Goal: Task Accomplishment & Management: Manage account settings

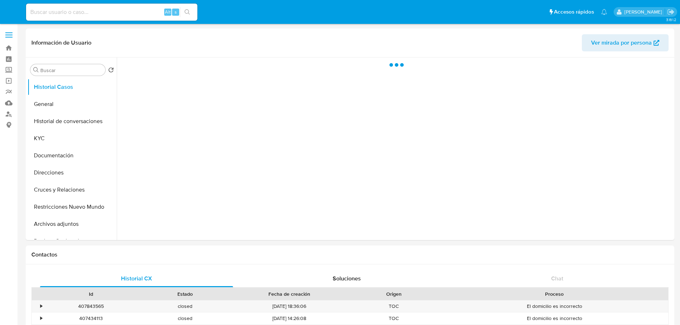
select select "10"
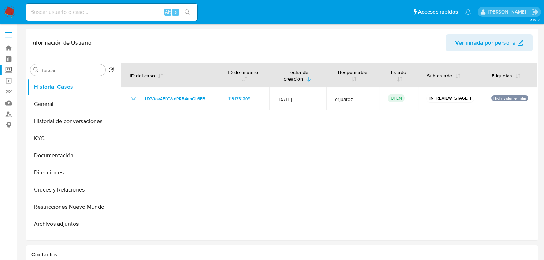
click at [8, 69] on label "Screening" at bounding box center [42, 70] width 85 height 11
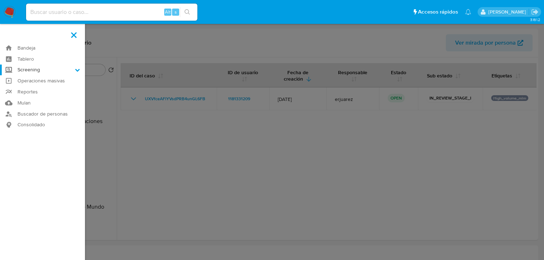
click at [0, 0] on input "Screening" at bounding box center [0, 0] width 0 height 0
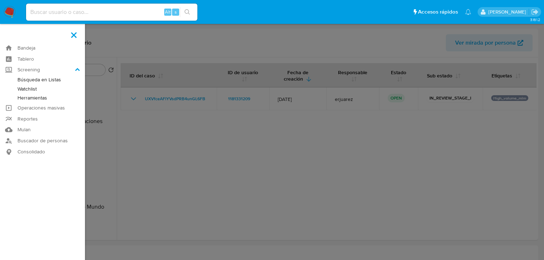
click at [41, 98] on link "Herramientas" at bounding box center [42, 97] width 85 height 9
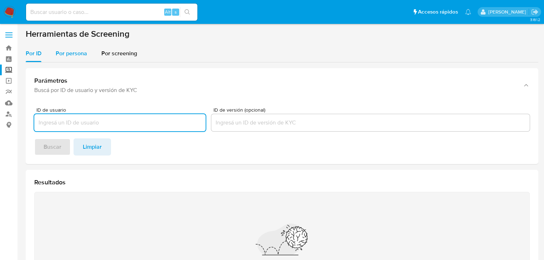
click at [72, 59] on div "Por persona" at bounding box center [71, 53] width 31 height 17
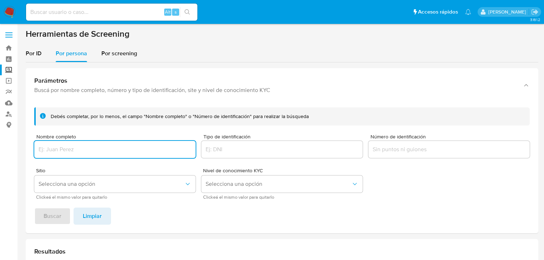
click at [96, 152] on input "Nombre completo" at bounding box center [114, 149] width 161 height 9
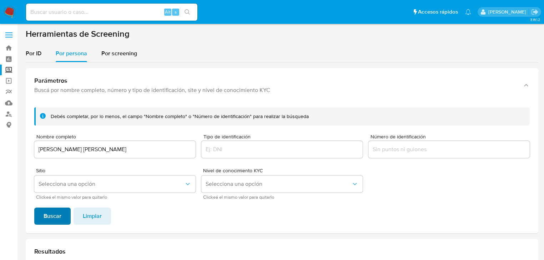
click at [62, 211] on button "Buscar" at bounding box center [52, 216] width 36 height 17
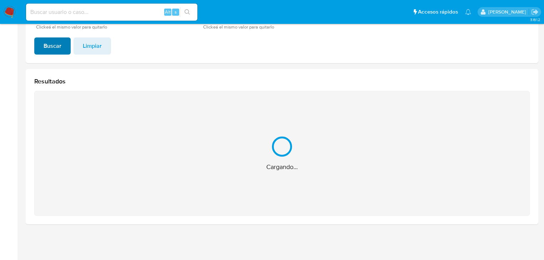
scroll to position [57, 0]
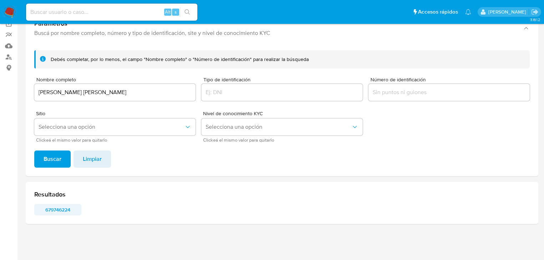
click at [58, 206] on span "679746224" at bounding box center [57, 210] width 37 height 10
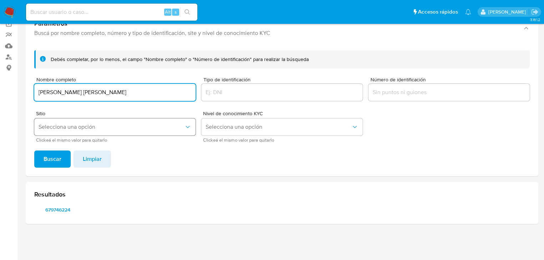
drag, startPoint x: 143, startPoint y: 93, endPoint x: 55, endPoint y: 123, distance: 93.5
click at [39, 95] on input "JORGE JAVIER LUMBRERAS MIJANGOS" at bounding box center [114, 92] width 161 height 9
type input "GREG ALONSO ORLANZZINI"
click at [51, 159] on span "Buscar" at bounding box center [53, 159] width 18 height 16
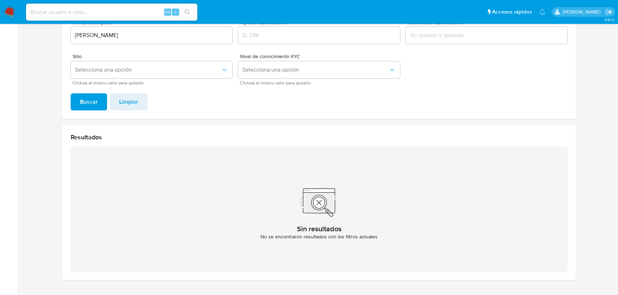
scroll to position [82, 0]
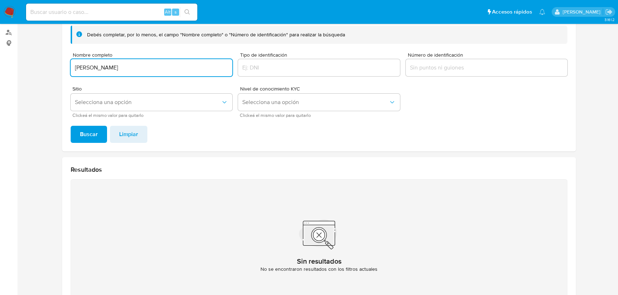
drag, startPoint x: 167, startPoint y: 70, endPoint x: 75, endPoint y: 62, distance: 92.7
click at [75, 62] on div "GREG ALONSO ORLANZZINI" at bounding box center [152, 67] width 162 height 17
type input "SERGIO ADRIAN MEDINILLA GARCIA"
click at [89, 129] on span "Buscar" at bounding box center [89, 135] width 18 height 16
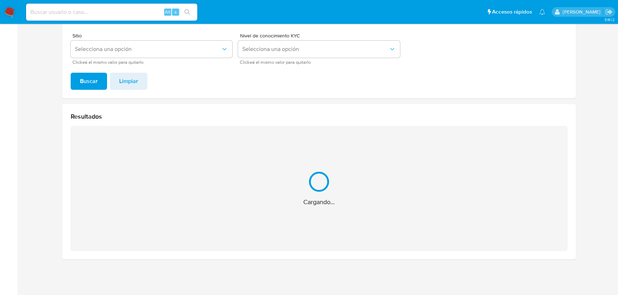
scroll to position [21, 0]
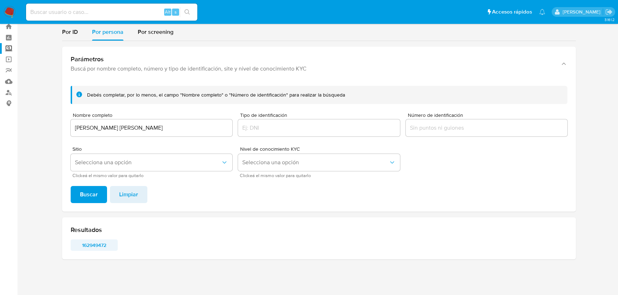
click at [84, 245] on span "162949472" at bounding box center [94, 245] width 37 height 10
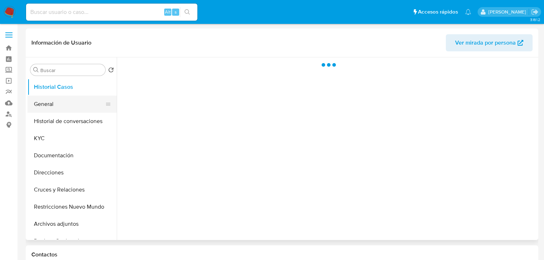
click at [52, 106] on button "General" at bounding box center [68, 104] width 83 height 17
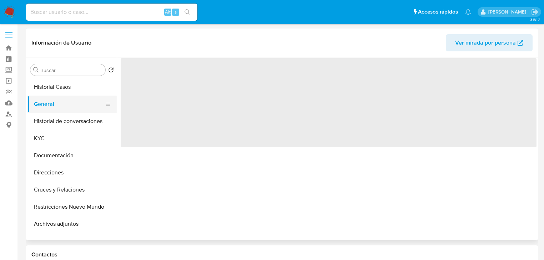
select select "10"
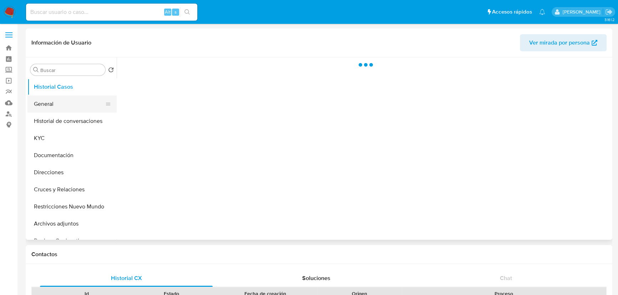
click at [60, 105] on button "General" at bounding box center [68, 104] width 83 height 17
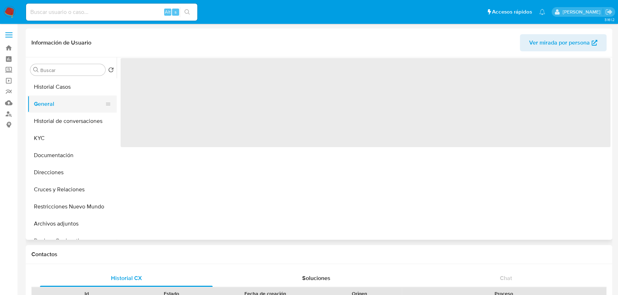
select select "10"
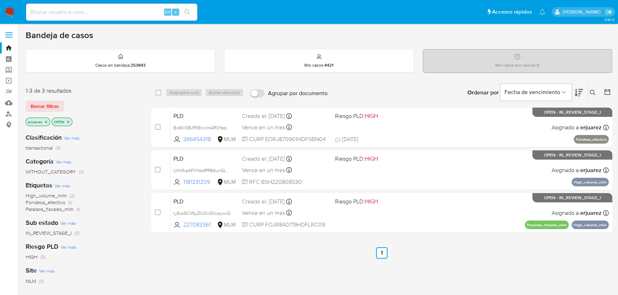
click at [274, 260] on div "select-all-cases-checkbox Asignarme a mí Borrar selección Agrupar por documento…" at bounding box center [381, 242] width 461 height 323
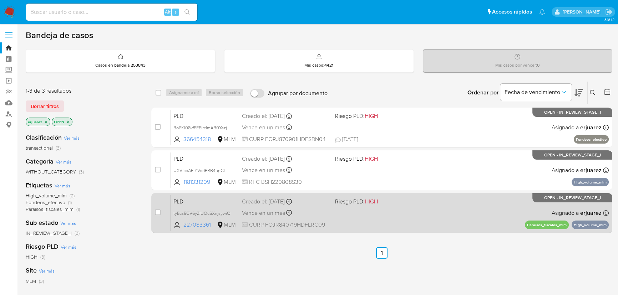
click at [420, 211] on div "PLD tyEcs5CV6yZIUOcSXnjsywiQ 227083361 MLM Riesgo PLD: HIGH Creado el: [DATE] C…" at bounding box center [390, 213] width 438 height 36
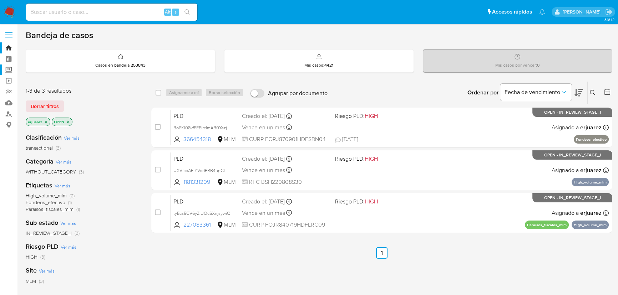
drag, startPoint x: 7, startPoint y: 71, endPoint x: 21, endPoint y: 95, distance: 27.7
click at [7, 71] on label "Screening" at bounding box center [42, 70] width 85 height 11
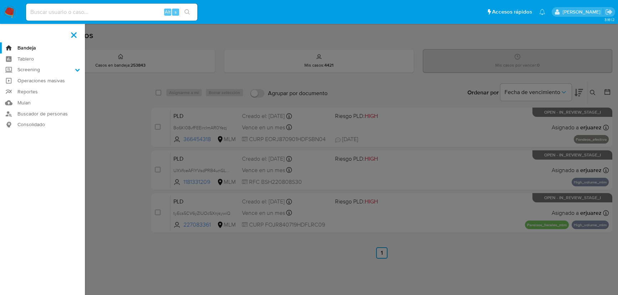
click at [0, 0] on input "Screening" at bounding box center [0, 0] width 0 height 0
click at [22, 96] on link "Herramientas" at bounding box center [42, 97] width 85 height 9
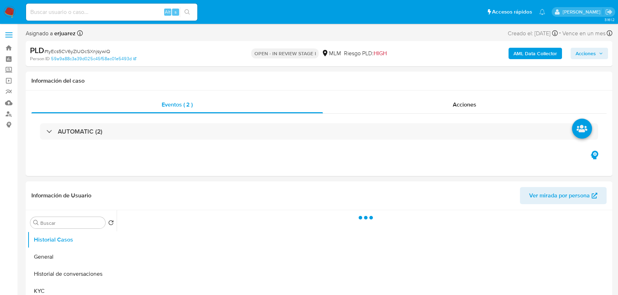
select select "10"
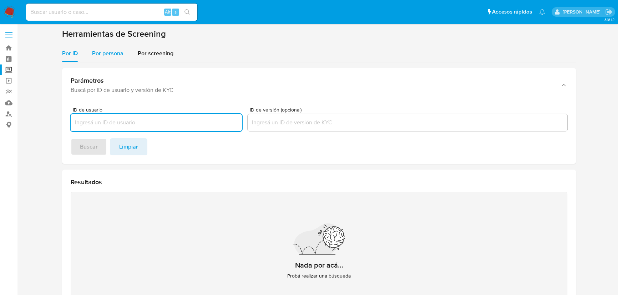
click at [100, 55] on span "Por persona" at bounding box center [107, 53] width 31 height 8
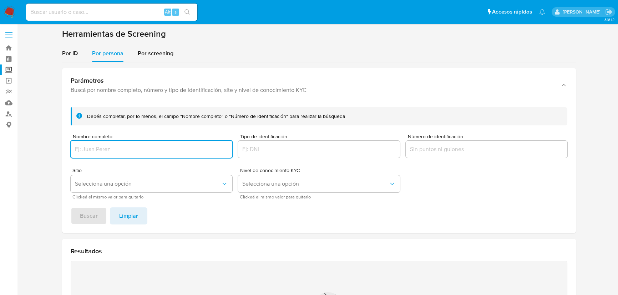
click at [101, 142] on div at bounding box center [152, 149] width 162 height 17
click at [98, 152] on input "Nombre completo" at bounding box center [152, 149] width 162 height 9
click at [87, 220] on span "Buscar" at bounding box center [89, 216] width 18 height 16
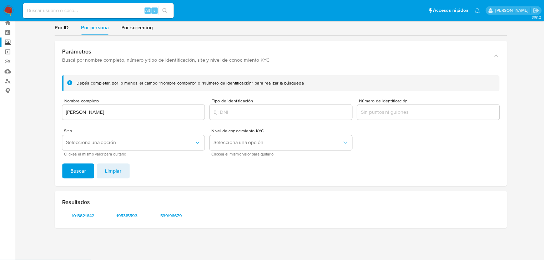
scroll to position [21, 0]
click at [101, 244] on span "1013821642" at bounding box center [94, 245] width 37 height 10
click at [141, 240] on span "195315593" at bounding box center [144, 245] width 37 height 10
click at [196, 240] on span "539196679" at bounding box center [194, 245] width 37 height 10
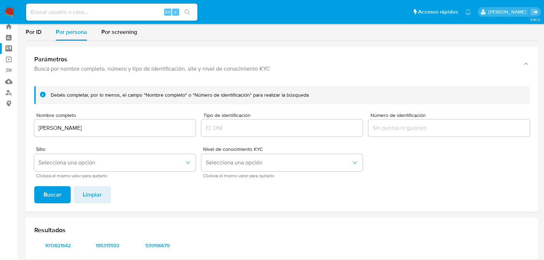
drag, startPoint x: 139, startPoint y: 123, endPoint x: 33, endPoint y: 116, distance: 106.6
click at [31, 113] on div "Debés completar, por lo menos, el campo "Nombre completo" o "Número de identifi…" at bounding box center [282, 146] width 512 height 132
click at [129, 131] on input "TATIANA ZAZUETA OSORIO" at bounding box center [114, 127] width 161 height 9
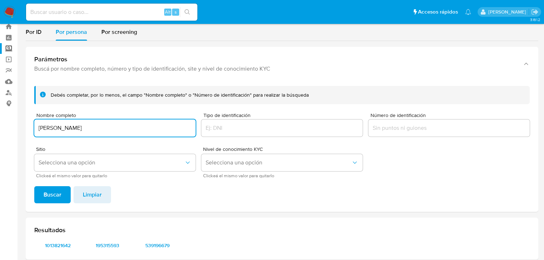
drag, startPoint x: 124, startPoint y: 131, endPoint x: 49, endPoint y: 182, distance: 90.9
click at [36, 132] on input "TATIANA ZAZUETA OSORIO" at bounding box center [114, 127] width 161 height 9
type input "ALDO ERIK GALVEZ LOPEZ"
click at [47, 191] on span "Buscar" at bounding box center [53, 195] width 18 height 16
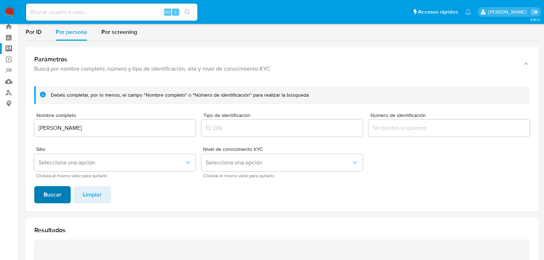
scroll to position [57, 0]
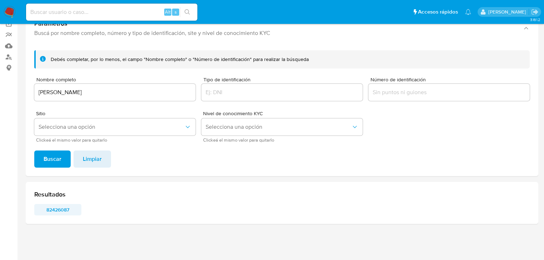
click at [54, 211] on span "82426087" at bounding box center [57, 210] width 37 height 10
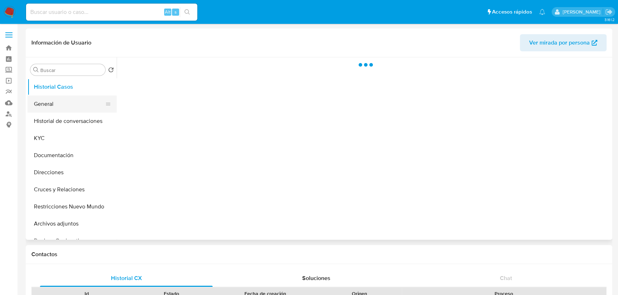
click at [52, 110] on button "General" at bounding box center [68, 104] width 83 height 17
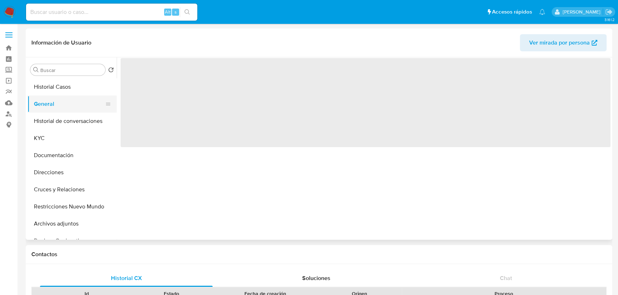
select select "10"
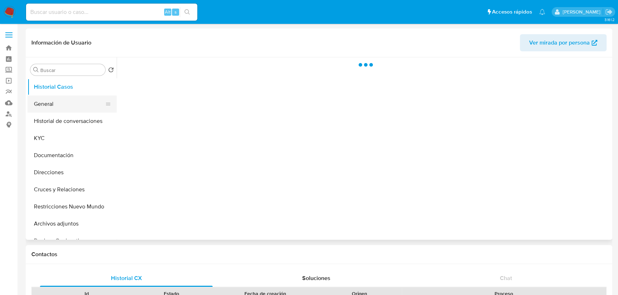
click at [43, 110] on button "General" at bounding box center [68, 104] width 83 height 17
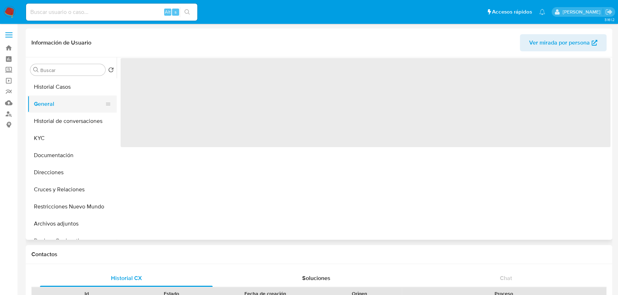
select select "10"
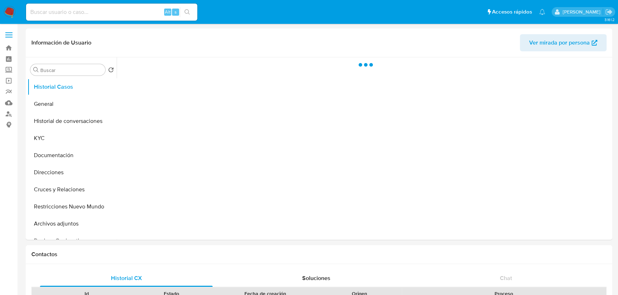
select select "10"
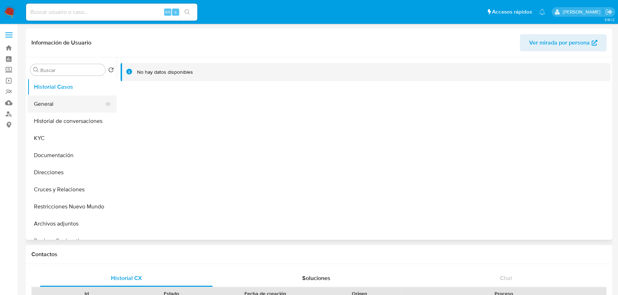
click at [54, 108] on button "General" at bounding box center [68, 104] width 83 height 17
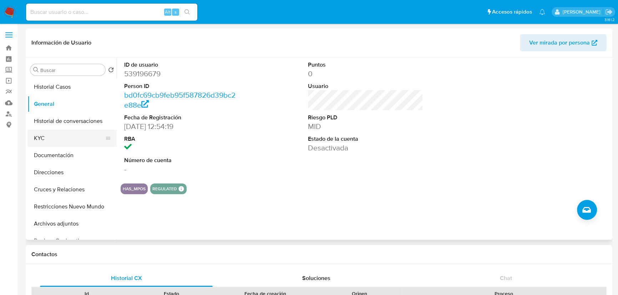
drag, startPoint x: 40, startPoint y: 136, endPoint x: 53, endPoint y: 137, distance: 12.9
click at [40, 137] on button "KYC" at bounding box center [68, 138] width 83 height 17
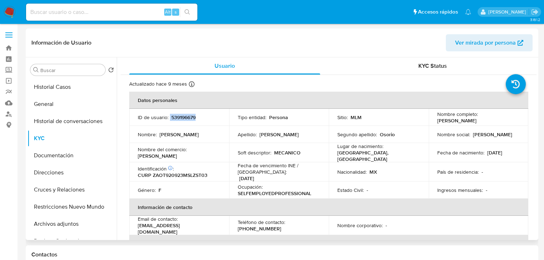
drag, startPoint x: 169, startPoint y: 118, endPoint x: 203, endPoint y: 117, distance: 33.9
click at [203, 117] on div "ID de usuario : 539196679" at bounding box center [179, 117] width 83 height 6
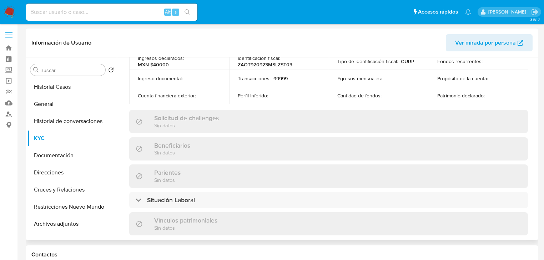
scroll to position [51, 0]
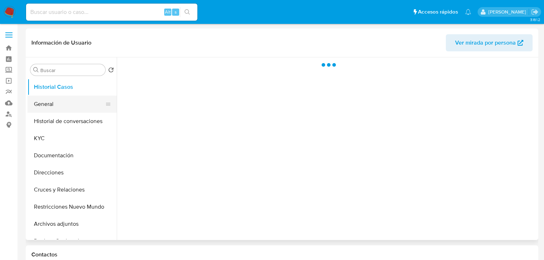
click at [49, 107] on button "General" at bounding box center [68, 104] width 83 height 17
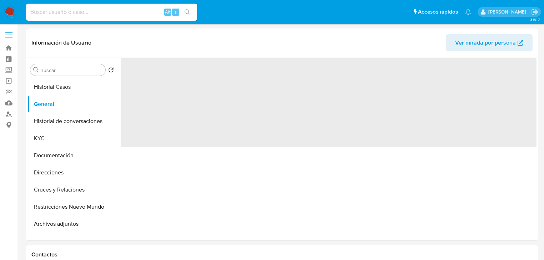
select select "10"
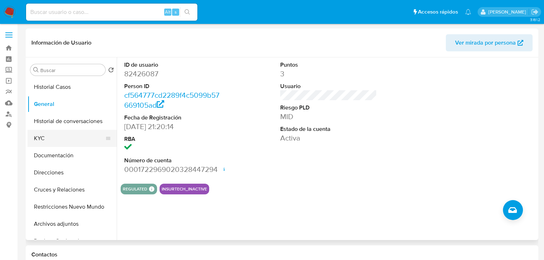
click at [52, 143] on button "KYC" at bounding box center [68, 138] width 83 height 17
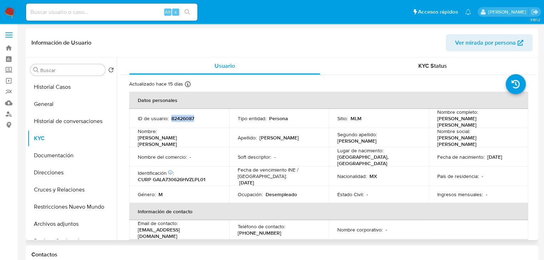
drag, startPoint x: 171, startPoint y: 118, endPoint x: 207, endPoint y: 118, distance: 35.7
click at [207, 118] on div "ID de usuario : 82426087" at bounding box center [179, 118] width 83 height 6
copy p "82426087"
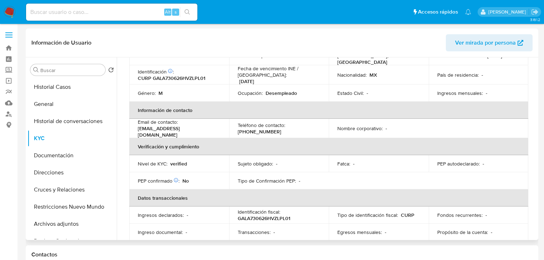
scroll to position [130, 0]
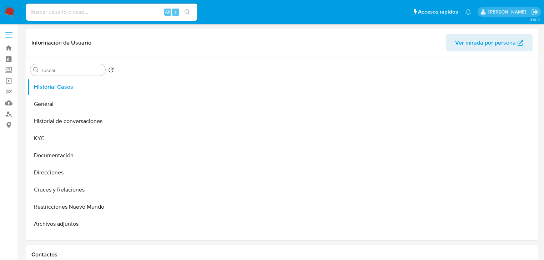
select select "10"
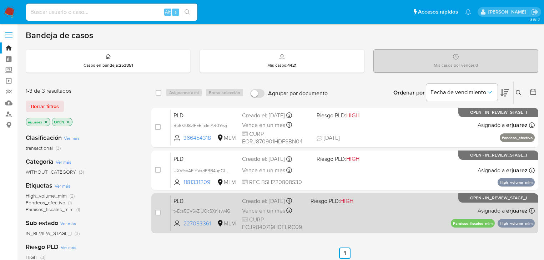
click at [315, 208] on div "PLD tyEcs5CV6yZIUOcSXnjsywiQ 227083361 MLM Riesgo PLD: HIGH Creado el: 12/09/20…" at bounding box center [353, 213] width 364 height 36
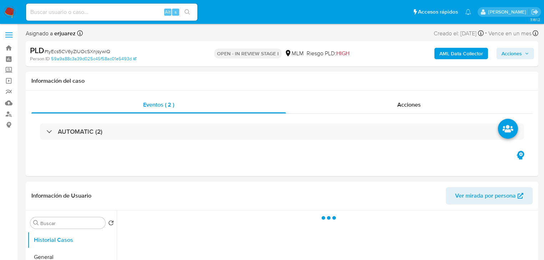
select select "10"
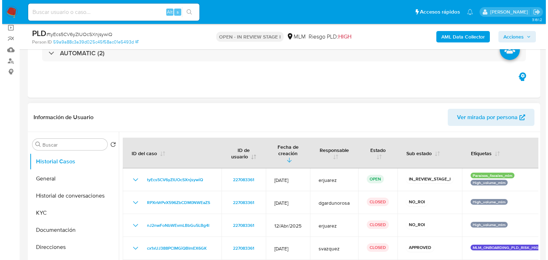
scroll to position [114, 0]
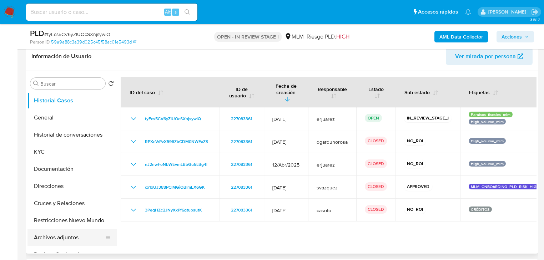
click at [62, 235] on button "Archivos adjuntos" at bounding box center [68, 237] width 83 height 17
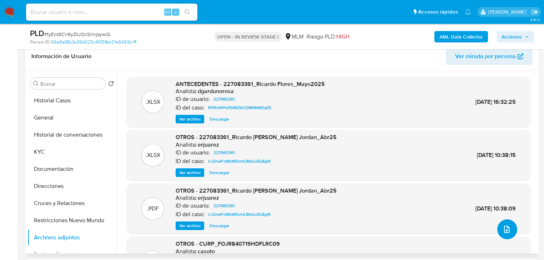
click at [500, 223] on button "upload-file" at bounding box center [507, 229] width 20 height 20
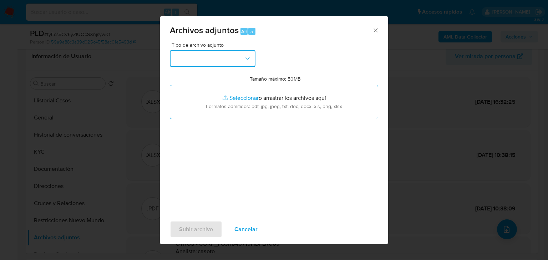
click at [210, 55] on button "button" at bounding box center [213, 58] width 86 height 17
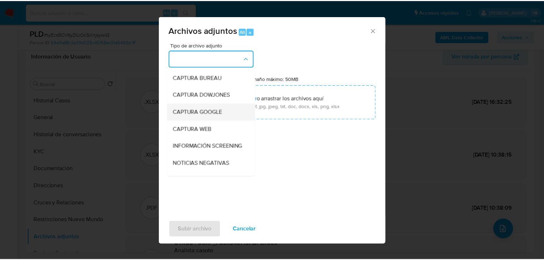
scroll to position [57, 0]
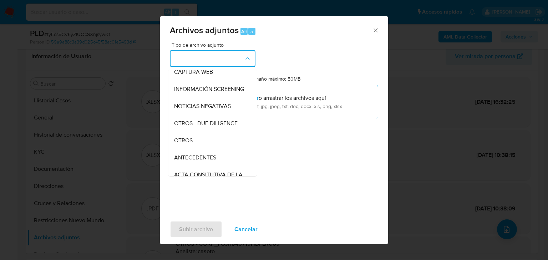
drag, startPoint x: 191, startPoint y: 145, endPoint x: 219, endPoint y: 124, distance: 35.0
click at [193, 144] on span "OTROS" at bounding box center [183, 140] width 19 height 7
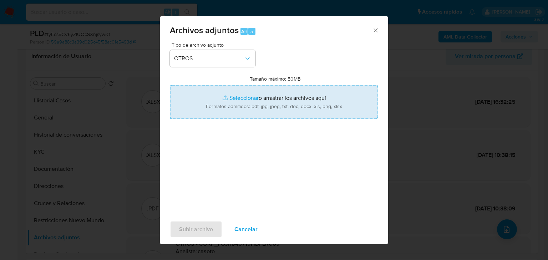
click at [230, 100] on input "Tamaño máximo: 50MB Seleccionar archivos" at bounding box center [274, 102] width 208 height 34
type input "C:\fakepath\227083361_Ricardo Flores Jordan_Sep25.pdf"
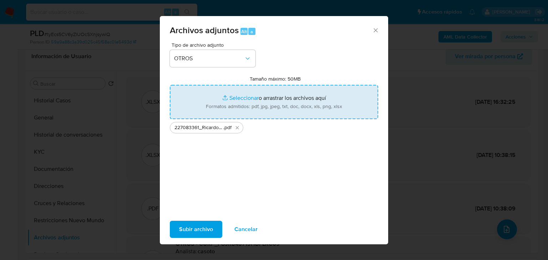
click at [235, 94] on input "Tamaño máximo: 50MB Seleccionar archivos" at bounding box center [274, 102] width 208 height 34
type input "C:\fakepath\227083361_Ricardo Flores Jordan_Sep25.xlsx"
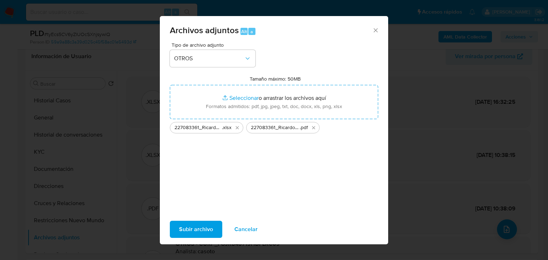
drag, startPoint x: 191, startPoint y: 230, endPoint x: 67, endPoint y: 201, distance: 127.1
click at [191, 230] on span "Subir archivo" at bounding box center [196, 230] width 34 height 16
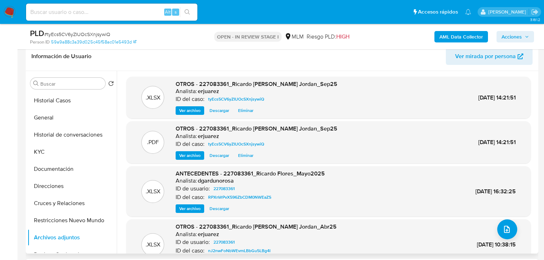
click at [196, 157] on span "Ver archivo" at bounding box center [189, 155] width 21 height 7
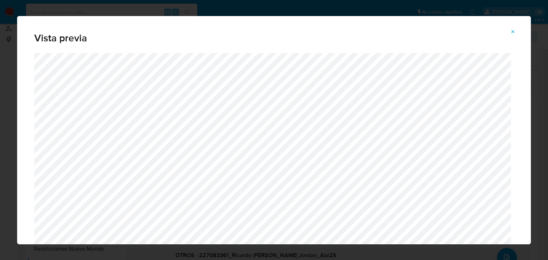
click at [512, 31] on icon "Attachment preview" at bounding box center [513, 32] width 6 height 6
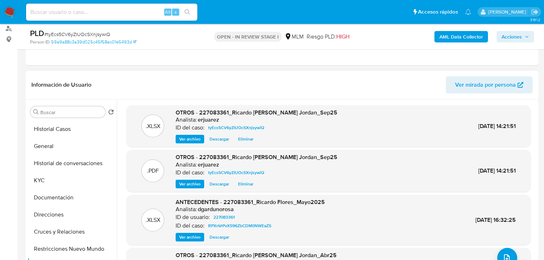
click at [516, 34] on span "Acciones" at bounding box center [511, 36] width 20 height 11
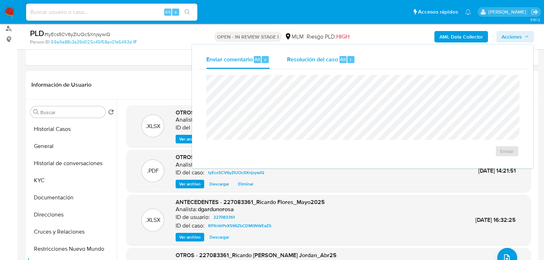
click at [315, 57] on span "Resolución del caso" at bounding box center [312, 59] width 51 height 8
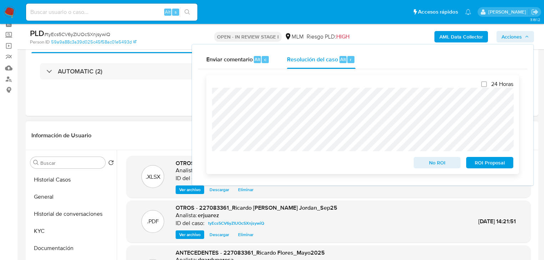
scroll to position [0, 0]
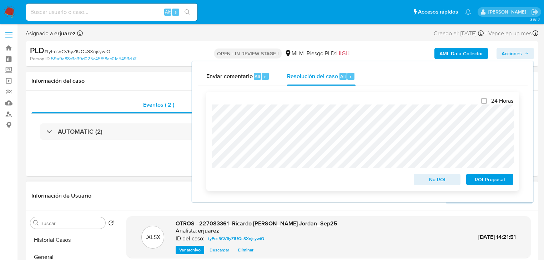
click at [210, 124] on div "24 Horas No ROI ROI Proposal" at bounding box center [362, 141] width 313 height 99
click at [212, 149] on div "24 Horas No ROI ROI Proposal" at bounding box center [362, 141] width 313 height 99
click at [430, 180] on span "No ROI" at bounding box center [437, 179] width 37 height 10
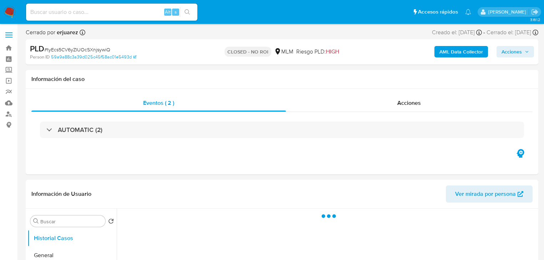
select select "10"
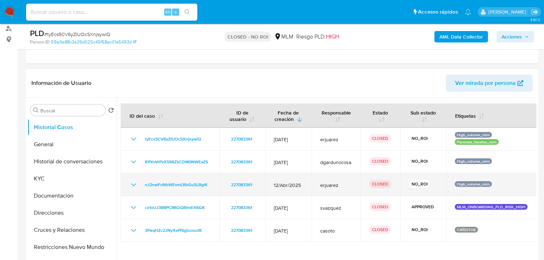
scroll to position [114, 0]
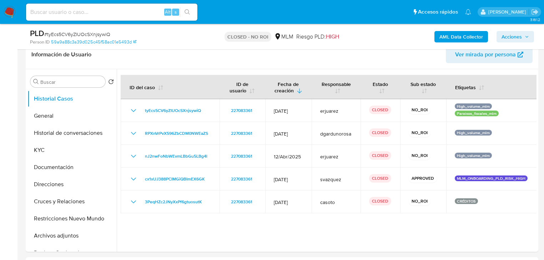
click at [12, 10] on img at bounding box center [10, 12] width 12 height 12
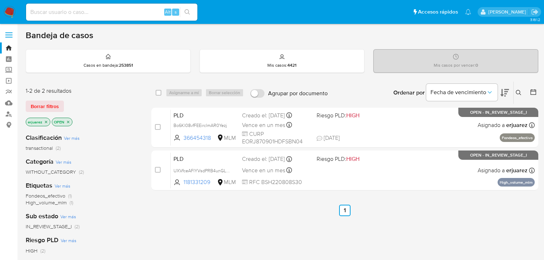
click at [300, 214] on ul "Anterior 1 Siguiente" at bounding box center [344, 210] width 387 height 11
click at [47, 120] on icon "close-filter" at bounding box center [46, 122] width 4 height 4
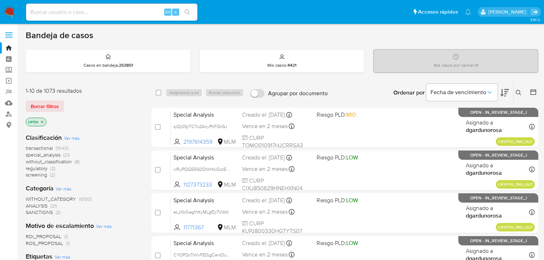
click at [514, 93] on button at bounding box center [519, 92] width 12 height 9
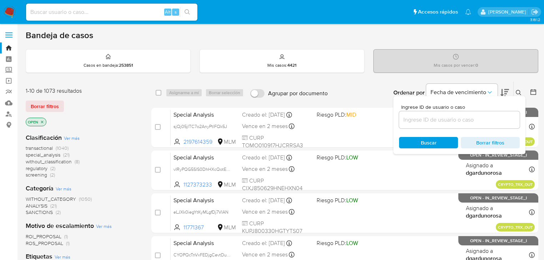
drag, startPoint x: 444, startPoint y: 130, endPoint x: 440, endPoint y: 125, distance: 7.4
click at [442, 130] on div "Ingrese ID de usuario o caso Buscar Borrar filtros" at bounding box center [459, 125] width 132 height 58
click at [439, 124] on input at bounding box center [459, 119] width 121 height 9
paste input "2135192376"
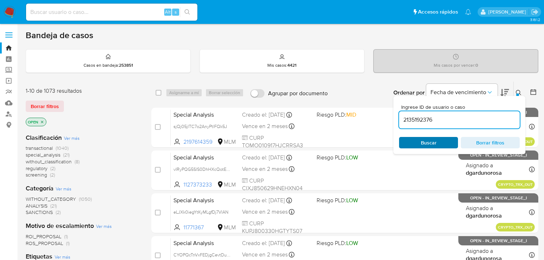
type input "2135192376"
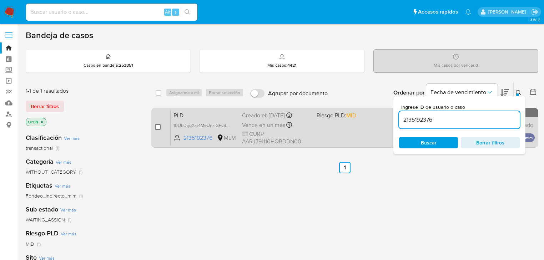
click at [156, 126] on input "checkbox" at bounding box center [158, 127] width 6 height 6
checkbox input "true"
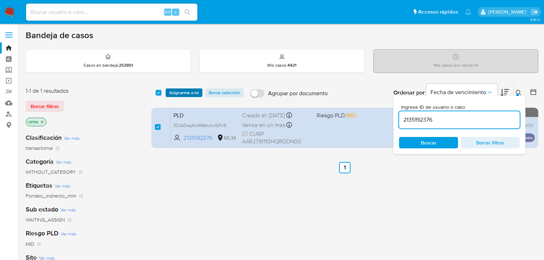
click at [172, 93] on span "Asignarme a mí" at bounding box center [184, 92] width 30 height 7
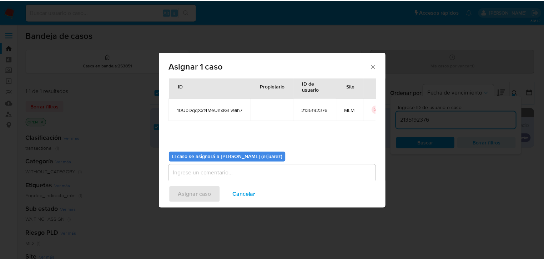
scroll to position [37, 0]
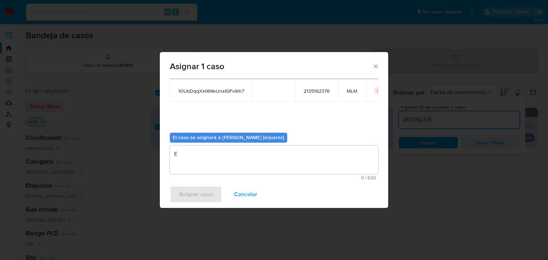
click at [195, 169] on textarea "E" at bounding box center [274, 160] width 208 height 29
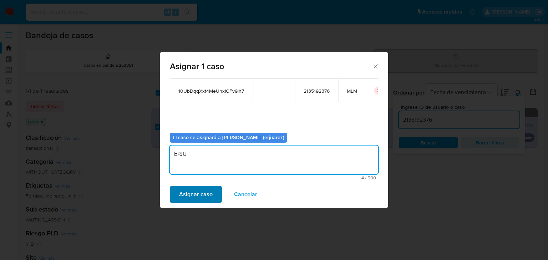
type textarea "EPJU"
click at [185, 189] on span "Asignar caso" at bounding box center [196, 195] width 34 height 16
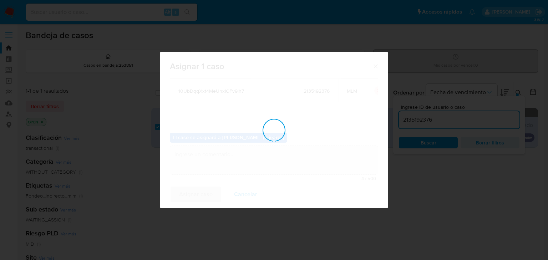
checkbox input "false"
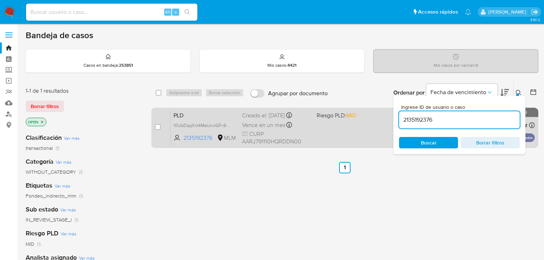
click at [308, 124] on div "Vence en un mes Vence el 11/11/2025 02:13:39" at bounding box center [276, 125] width 69 height 10
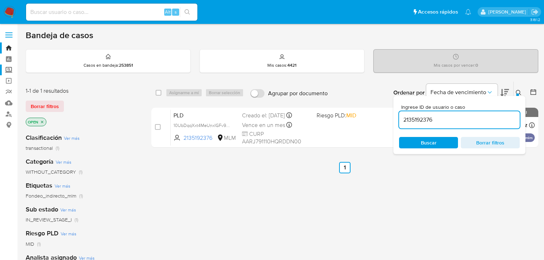
click at [4, 68] on label "Screening" at bounding box center [42, 70] width 85 height 11
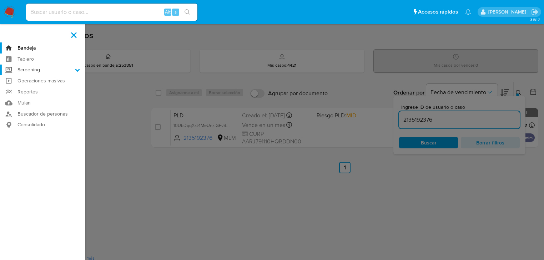
click at [0, 0] on input "Screening" at bounding box center [0, 0] width 0 height 0
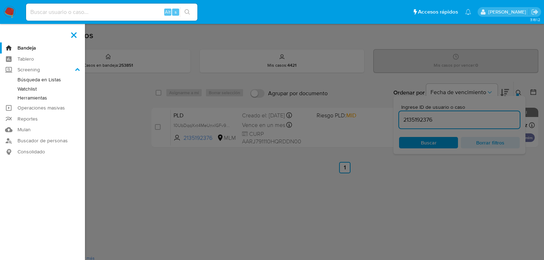
click at [37, 97] on link "Herramientas" at bounding box center [42, 97] width 85 height 9
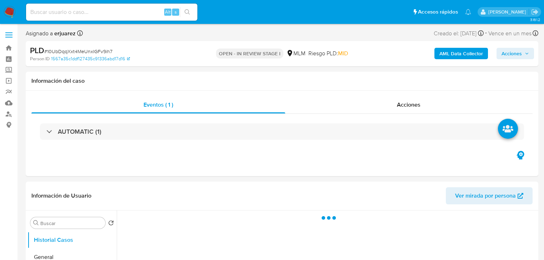
select select "10"
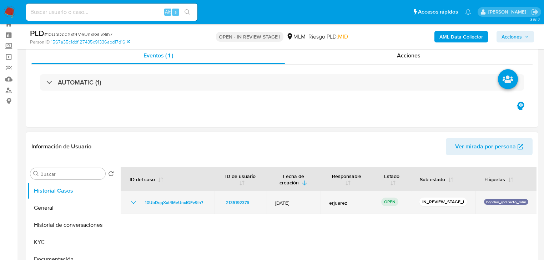
scroll to position [57, 0]
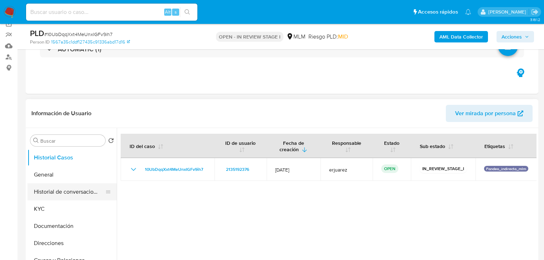
drag, startPoint x: 46, startPoint y: 208, endPoint x: 86, endPoint y: 191, distance: 43.2
click at [47, 207] on button "KYC" at bounding box center [71, 209] width 89 height 17
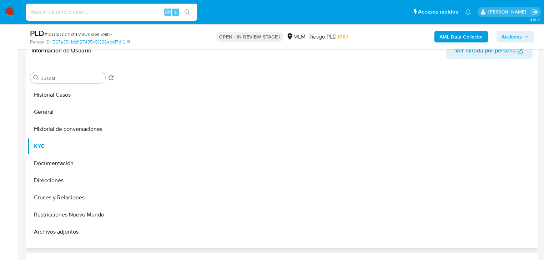
scroll to position [143, 0]
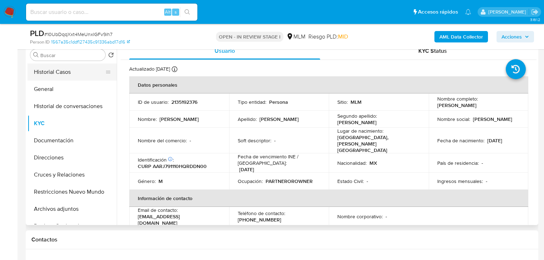
click at [61, 73] on button "Historial Casos" at bounding box center [68, 72] width 83 height 17
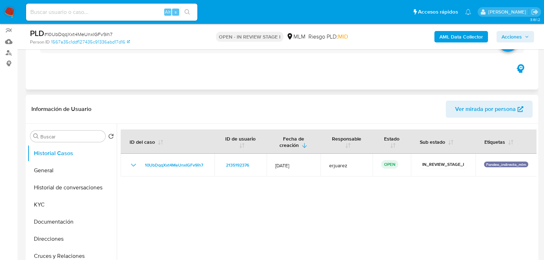
scroll to position [29, 0]
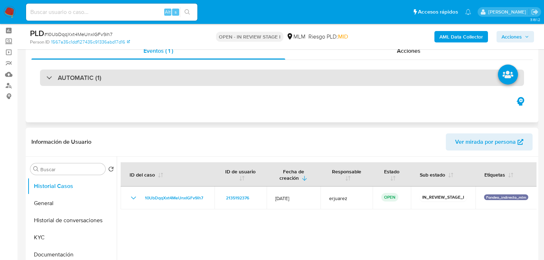
click at [61, 78] on h3 "AUTOMATIC (1)" at bounding box center [80, 78] width 44 height 8
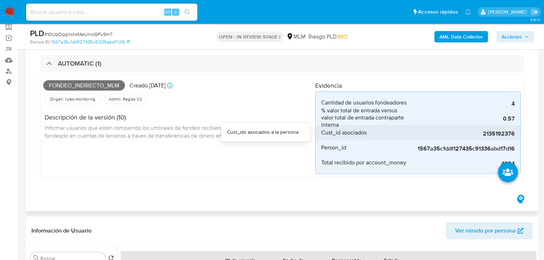
scroll to position [57, 0]
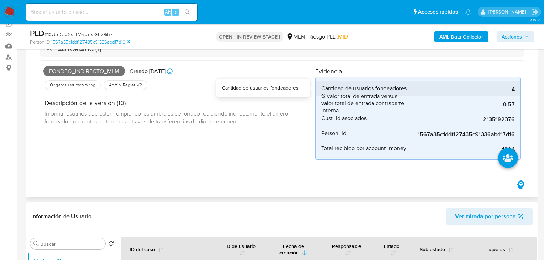
drag, startPoint x: 358, startPoint y: 84, endPoint x: 459, endPoint y: 95, distance: 101.5
click at [446, 94] on li "Cantidad de usuarios fondeadores 4" at bounding box center [417, 88] width 205 height 15
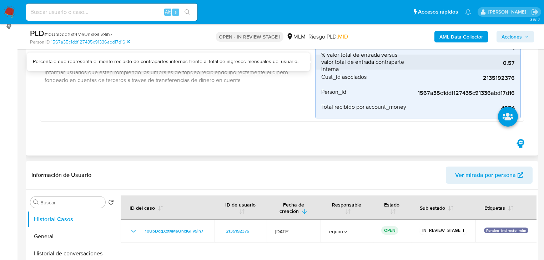
scroll to position [86, 0]
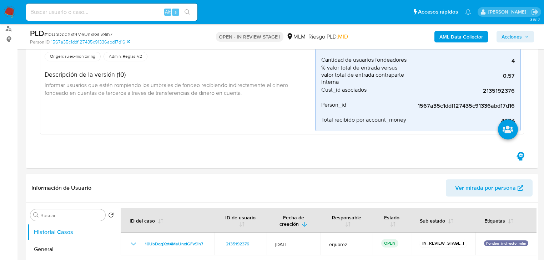
click at [81, 16] on input at bounding box center [111, 11] width 171 height 9
paste input "1528358776"
type input "1528358776"
click at [188, 10] on icon "search-icon" at bounding box center [186, 11] width 5 height 5
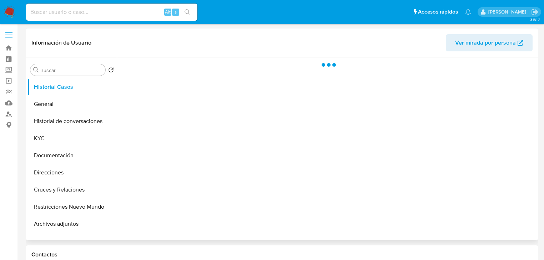
select select "10"
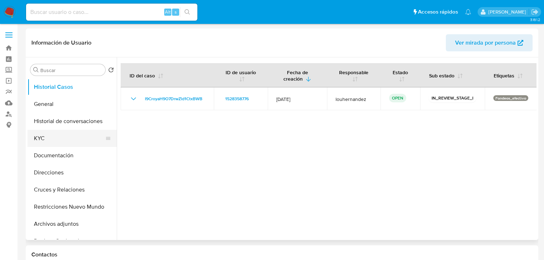
click at [42, 141] on button "KYC" at bounding box center [68, 138] width 83 height 17
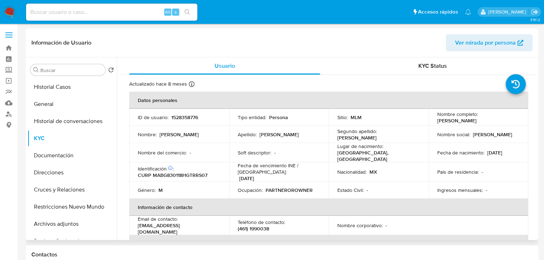
scroll to position [29, 0]
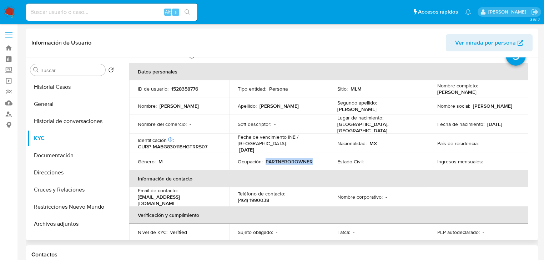
drag, startPoint x: 264, startPoint y: 157, endPoint x: 318, endPoint y: 153, distance: 54.4
click at [320, 155] on td "Ocupación : PARTNEROROWNER" at bounding box center [279, 161] width 100 height 17
drag, startPoint x: 161, startPoint y: 124, endPoint x: 150, endPoint y: 123, distance: 11.5
click at [193, 123] on div "Nombre del comercio : -" at bounding box center [179, 124] width 83 height 6
drag, startPoint x: 143, startPoint y: 126, endPoint x: 139, endPoint y: 124, distance: 4.5
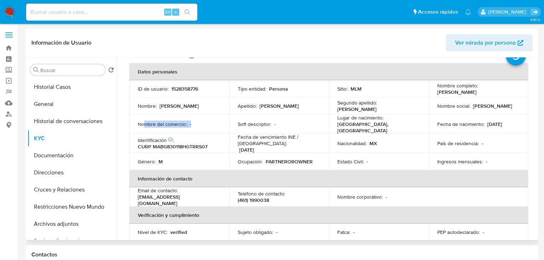
click at [143, 126] on p "Nombre del comercio :" at bounding box center [162, 124] width 49 height 6
drag, startPoint x: 149, startPoint y: 124, endPoint x: 247, endPoint y: 125, distance: 98.5
click at [233, 125] on tr "Nombre del comercio : - Soft descriptor : - Lugar de nacimiento : MEXICO, GUANA…" at bounding box center [328, 124] width 399 height 19
drag, startPoint x: 293, startPoint y: 123, endPoint x: 191, endPoint y: 121, distance: 101.7
click at [150, 122] on tr "Nombre del comercio : - Soft descriptor : - Lugar de nacimiento : MEXICO, GUANA…" at bounding box center [328, 124] width 399 height 19
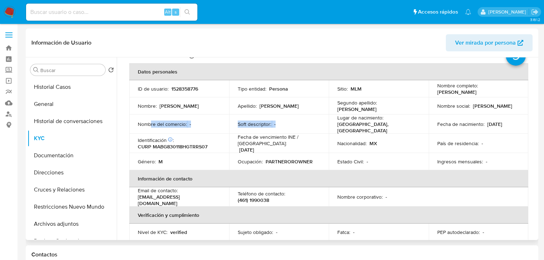
click at [196, 125] on div "Nombre del comercio : -" at bounding box center [179, 124] width 83 height 6
drag, startPoint x: 198, startPoint y: 123, endPoint x: 139, endPoint y: 125, distance: 59.3
click at [139, 125] on div "Nombre del comercio : -" at bounding box center [179, 124] width 83 height 6
click at [224, 125] on td "Nombre del comercio : -" at bounding box center [179, 124] width 100 height 19
drag, startPoint x: 204, startPoint y: 126, endPoint x: 189, endPoint y: 124, distance: 15.5
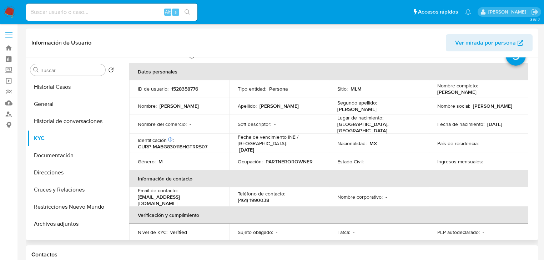
click at [191, 124] on td "Nombre del comercio : -" at bounding box center [179, 124] width 100 height 19
drag, startPoint x: 189, startPoint y: 124, endPoint x: 212, endPoint y: 123, distance: 23.6
click at [212, 123] on div "Nombre del comercio : -" at bounding box center [179, 124] width 83 height 6
click at [194, 124] on div "Nombre del comercio : -" at bounding box center [179, 124] width 83 height 6
drag, startPoint x: 187, startPoint y: 124, endPoint x: 222, endPoint y: 125, distance: 35.0
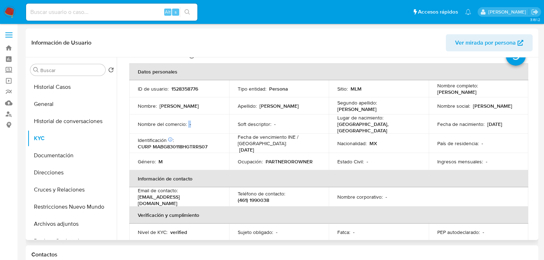
click at [222, 125] on td "Nombre del comercio : -" at bounding box center [179, 124] width 100 height 19
drag, startPoint x: 54, startPoint y: 165, endPoint x: 53, endPoint y: 169, distance: 4.8
click at [53, 168] on button "Direcciones" at bounding box center [68, 172] width 83 height 17
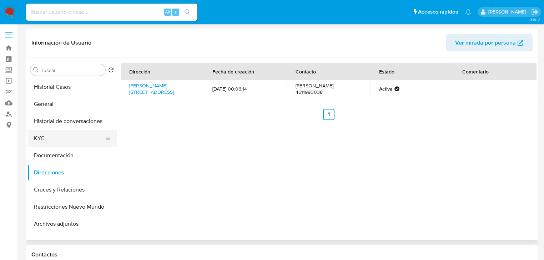
click at [54, 138] on button "KYC" at bounding box center [68, 138] width 83 height 17
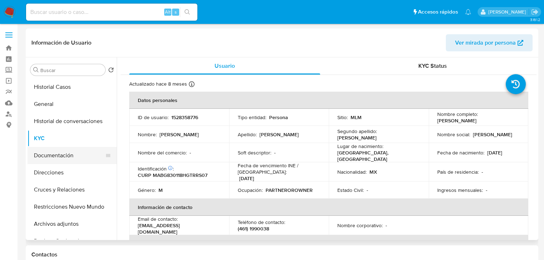
click at [68, 156] on button "Documentación" at bounding box center [68, 155] width 83 height 17
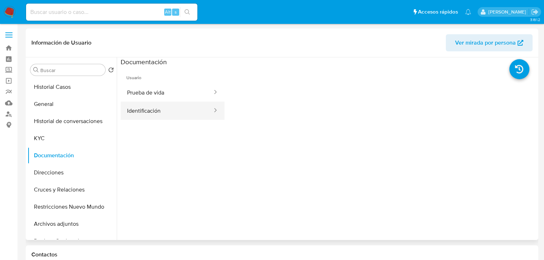
click at [159, 115] on button "Identificación" at bounding box center [167, 111] width 92 height 18
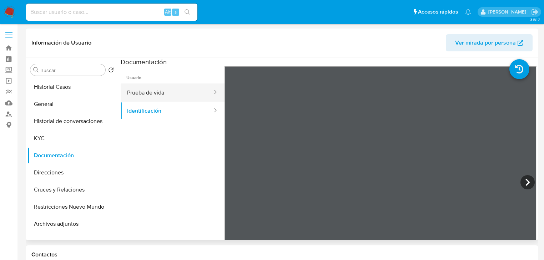
click at [174, 98] on button "Prueba de vida" at bounding box center [167, 92] width 92 height 18
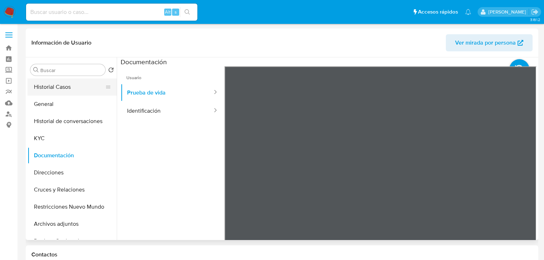
click at [71, 83] on button "Historial Casos" at bounding box center [68, 86] width 83 height 17
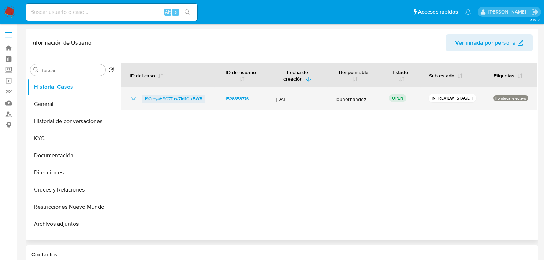
click at [160, 100] on span "I9CroyaH9O7DrwZld1CtxBWB" at bounding box center [173, 99] width 57 height 9
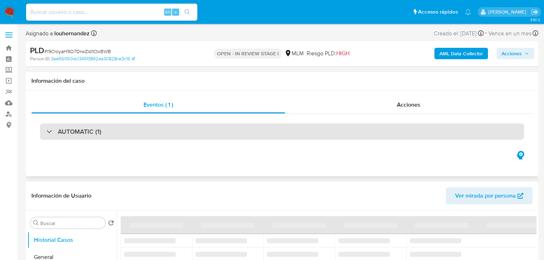
click at [46, 131] on div at bounding box center [46, 131] width 0 height 0
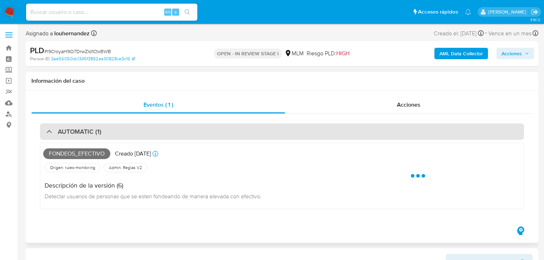
select select "10"
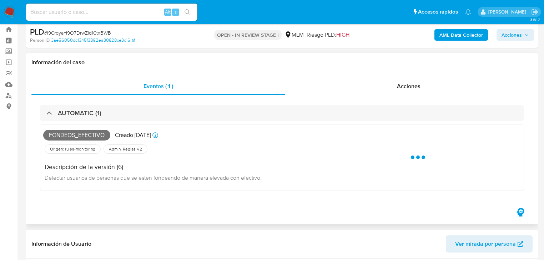
scroll to position [29, 0]
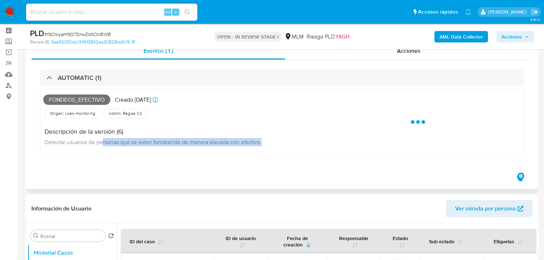
drag, startPoint x: 103, startPoint y: 142, endPoint x: 409, endPoint y: 131, distance: 306.7
click at [393, 134] on div "Fondeos_efectivo Creado [DATE] Creado: [DATE] 03:12:24 Origen: rules-monitoring…" at bounding box center [282, 122] width 484 height 66
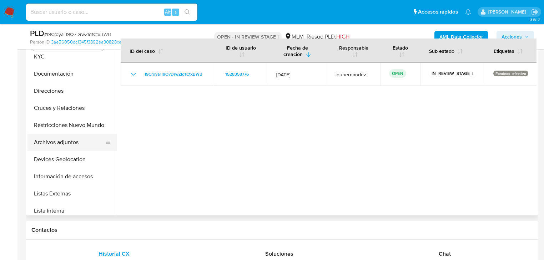
scroll to position [114, 0]
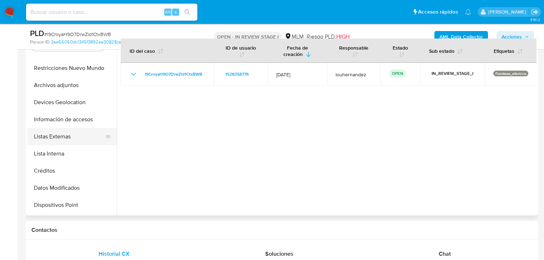
click at [66, 141] on button "Listas Externas" at bounding box center [68, 136] width 83 height 17
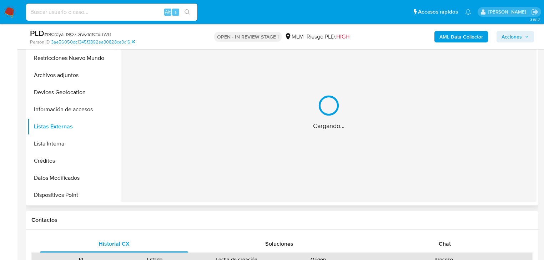
scroll to position [285, 0]
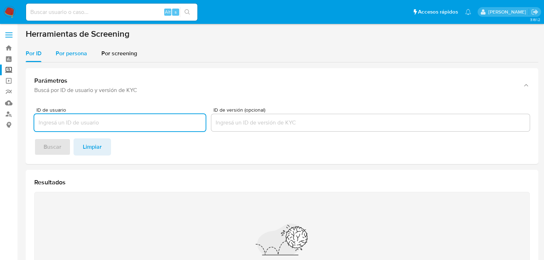
click at [64, 53] on span "Por persona" at bounding box center [71, 53] width 31 height 8
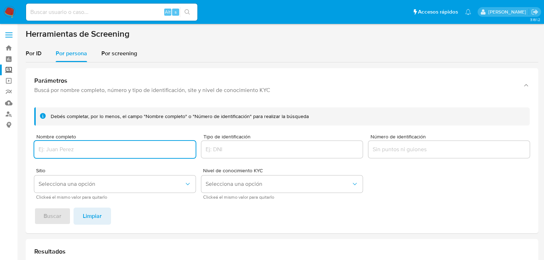
click at [76, 145] on div at bounding box center [114, 149] width 161 height 17
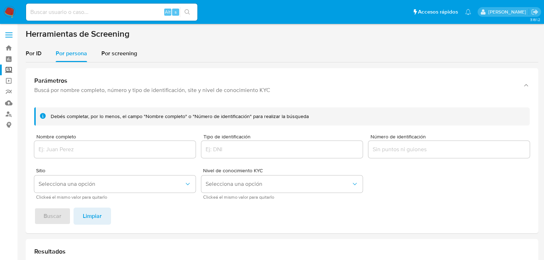
click at [76, 147] on input "Nombre completo" at bounding box center [114, 149] width 161 height 9
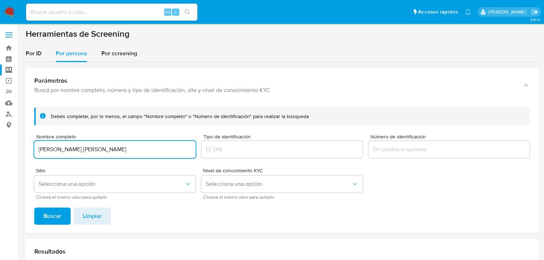
type input "[PERSON_NAME] [PERSON_NAME]"
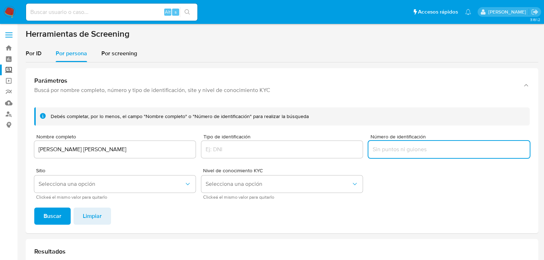
drag, startPoint x: 402, startPoint y: 146, endPoint x: 399, endPoint y: 152, distance: 7.0
click at [401, 146] on input "Número de identificación" at bounding box center [448, 149] width 161 height 9
click at [401, 153] on input "Número de identificación" at bounding box center [448, 149] width 161 height 9
paste input "LOFG970428MS7"
type input "LOFG970428MS7"
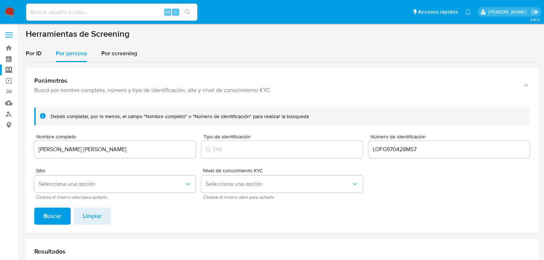
click at [64, 213] on button "Buscar" at bounding box center [52, 216] width 36 height 17
click at [50, 213] on span "Buscar" at bounding box center [53, 216] width 18 height 16
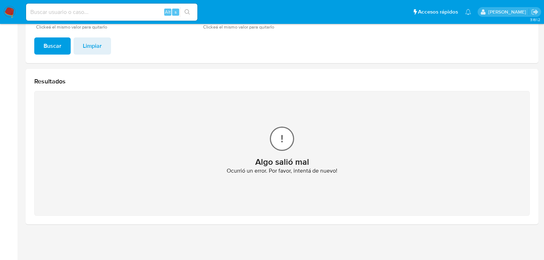
click at [288, 143] on icon at bounding box center [282, 139] width 14 height 14
click at [9, 7] on img at bounding box center [10, 12] width 12 height 12
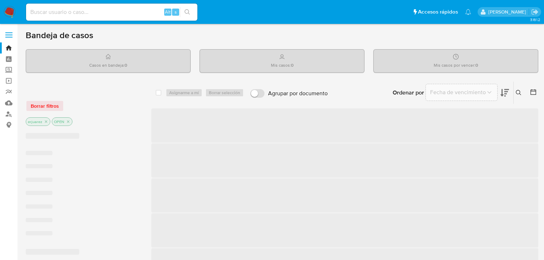
click at [7, 69] on label "Screening" at bounding box center [42, 70] width 85 height 11
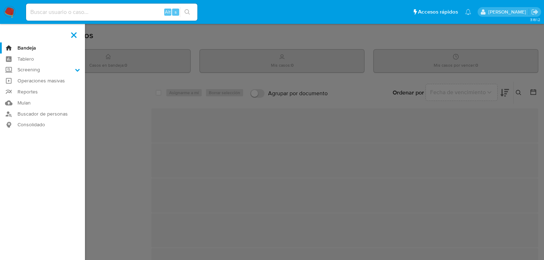
click at [0, 0] on input "Screening" at bounding box center [0, 0] width 0 height 0
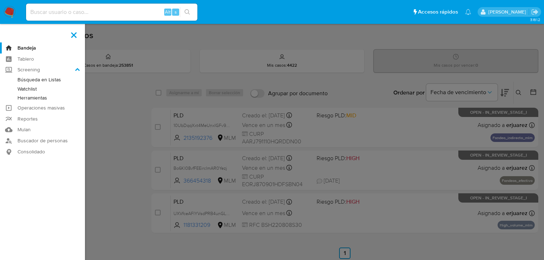
click at [47, 99] on link "Herramientas" at bounding box center [42, 97] width 85 height 9
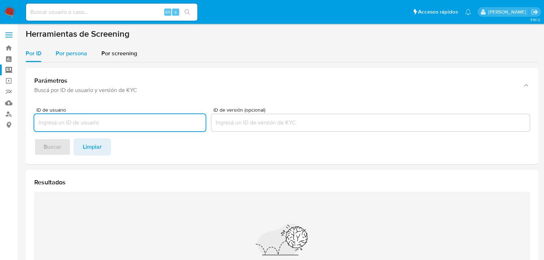
click at [65, 55] on span "Por persona" at bounding box center [71, 53] width 31 height 8
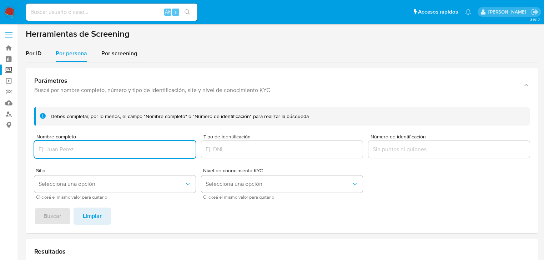
click at [64, 152] on input "Nombre completo" at bounding box center [114, 149] width 161 height 9
type input "LOFG970428MS7"
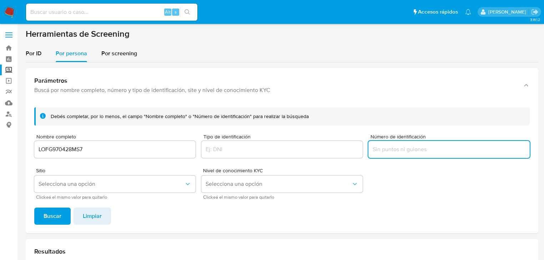
click at [388, 147] on input "Número de identificación" at bounding box center [448, 149] width 161 height 9
type input "LOFG970428MS7"
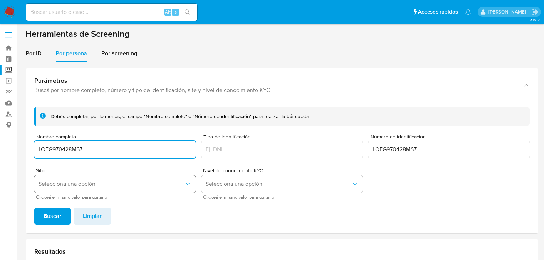
drag, startPoint x: 90, startPoint y: 149, endPoint x: 107, endPoint y: 180, distance: 35.1
click at [38, 149] on input "LOFG970428MS7" at bounding box center [114, 149] width 161 height 9
click at [61, 153] on input "Nombre completo" at bounding box center [114, 149] width 161 height 9
paste input "ARIA GUADALUPE LOPEZ FLORES"
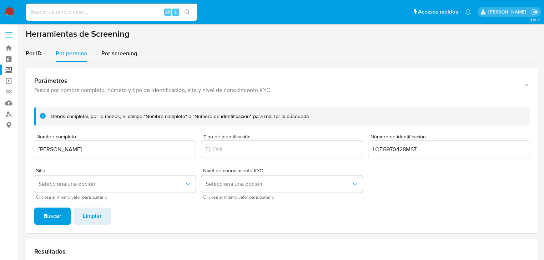
click at [47, 211] on span "Buscar" at bounding box center [53, 216] width 18 height 16
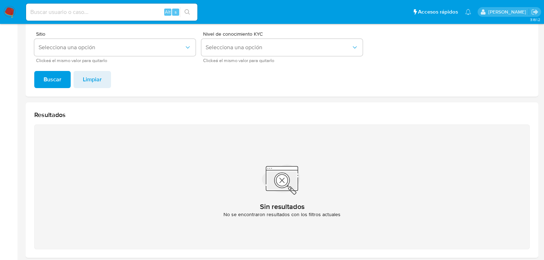
scroll to position [85, 0]
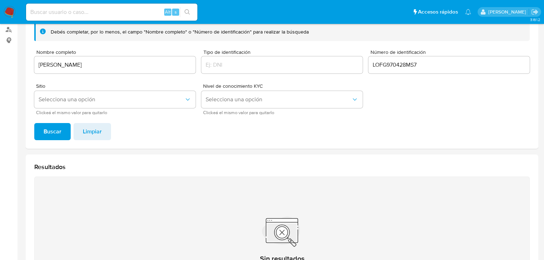
click at [38, 62] on input "ARIA GUADALUPE LOPEZ FLORES" at bounding box center [114, 64] width 161 height 9
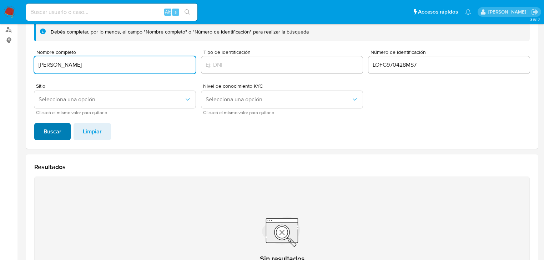
type input "MARIA GUADALUPE LOPEZ FLORES"
click at [56, 134] on span "Buscar" at bounding box center [53, 132] width 18 height 16
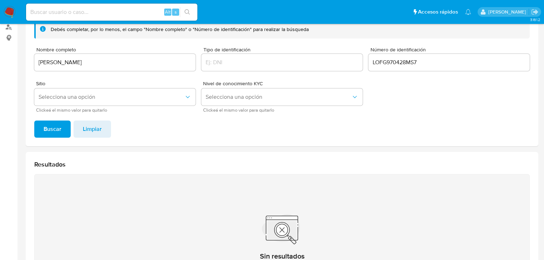
scroll to position [0, 0]
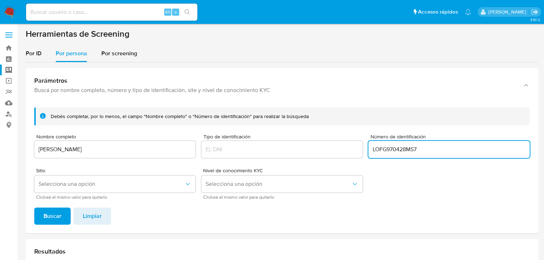
drag, startPoint x: 431, startPoint y: 147, endPoint x: 364, endPoint y: 147, distance: 66.7
click at [364, 147] on form "Debés completar, por lo menos, el campo "Nombre completo" o "Número de identifi…" at bounding box center [281, 153] width 495 height 92
click at [9, 115] on link "Buscador de personas" at bounding box center [42, 113] width 85 height 11
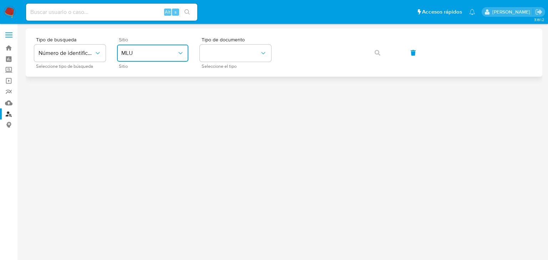
click at [146, 57] on button "MLU" at bounding box center [152, 53] width 71 height 17
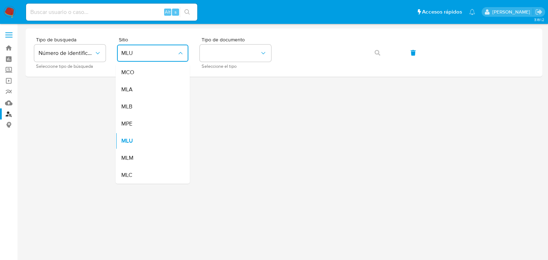
drag, startPoint x: 135, startPoint y: 160, endPoint x: 200, endPoint y: 111, distance: 81.5
click at [136, 160] on div "MLM" at bounding box center [150, 157] width 59 height 17
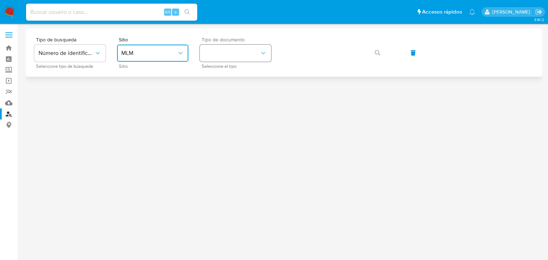
click at [243, 56] on button "identificationType" at bounding box center [235, 53] width 71 height 17
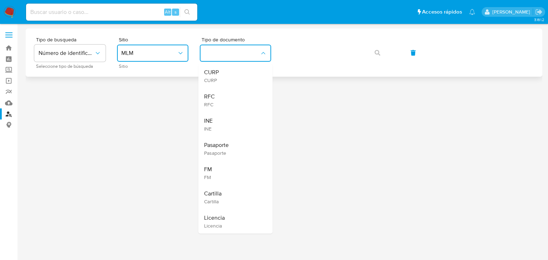
drag, startPoint x: 216, startPoint y: 100, endPoint x: 284, endPoint y: 67, distance: 76.1
click at [218, 98] on div "RFC RFC" at bounding box center [233, 100] width 59 height 24
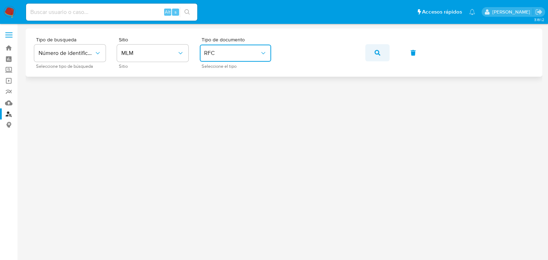
click at [375, 52] on icon "button" at bounding box center [378, 53] width 6 height 6
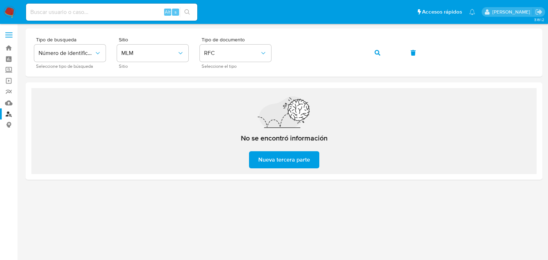
drag, startPoint x: 406, startPoint y: 49, endPoint x: 443, endPoint y: -35, distance: 90.9
click at [443, 0] on html "Pausado Ver notificaciones Alt s Accesos rápidos Presiona las siguientes teclas…" at bounding box center [274, 130] width 548 height 260
click at [73, 13] on input at bounding box center [111, 11] width 171 height 9
paste input "233899045"
type input "233899045"
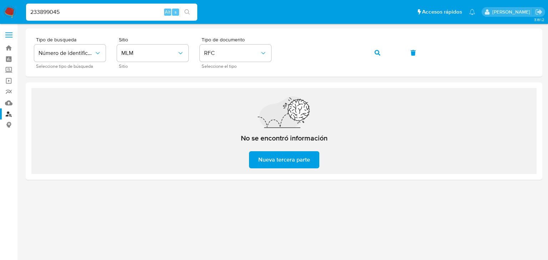
click at [183, 12] on button "search-icon" at bounding box center [187, 12] width 15 height 10
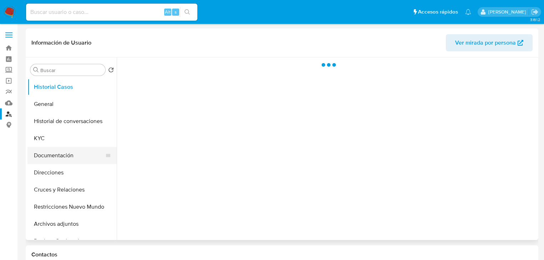
drag, startPoint x: 49, startPoint y: 147, endPoint x: 46, endPoint y: 143, distance: 5.1
click at [48, 147] on button "Documentación" at bounding box center [71, 155] width 89 height 17
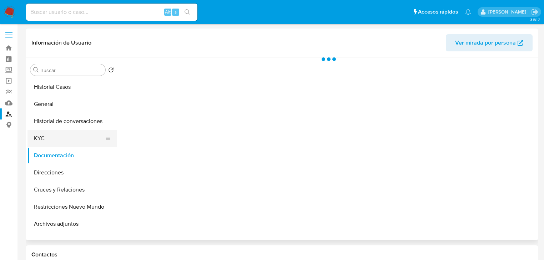
click at [43, 140] on button "KYC" at bounding box center [68, 138] width 83 height 17
select select "10"
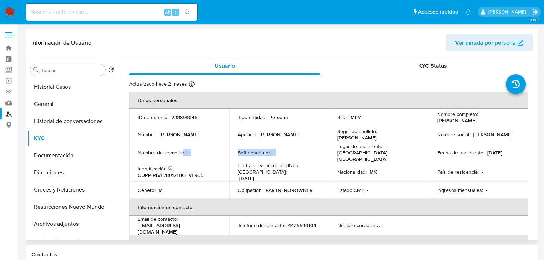
drag, startPoint x: 298, startPoint y: 149, endPoint x: 183, endPoint y: 150, distance: 115.2
click at [183, 151] on tr "Nombre del comercio : - Soft descriptor : - Lugar de nacimiento : MEXICO, GUANA…" at bounding box center [328, 152] width 399 height 19
click at [9, 13] on img at bounding box center [10, 12] width 12 height 12
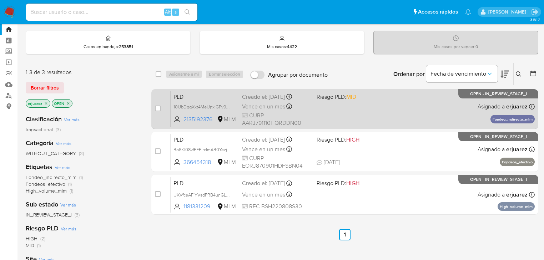
scroll to position [29, 0]
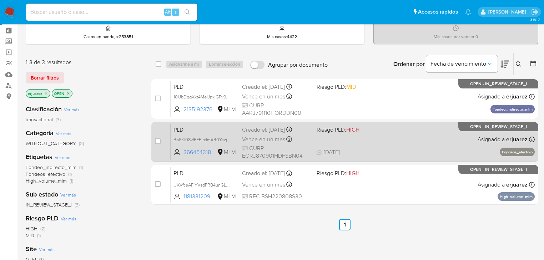
click at [419, 146] on div "PLD Bo6Kl08vfFEEirclmAR0Yezj 366454318 MLM Riesgo PLD: HIGH Creado el: [DATE] C…" at bounding box center [353, 142] width 364 height 36
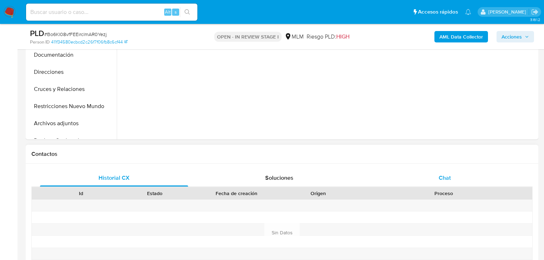
click at [436, 180] on div "Chat" at bounding box center [445, 177] width 148 height 17
select select "10"
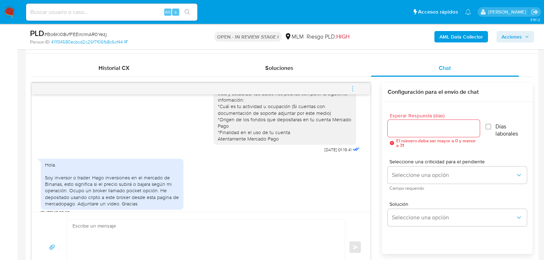
scroll to position [400, 0]
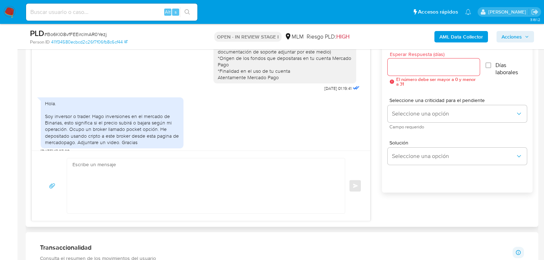
click at [415, 70] on input "Esperar Respuesta (días)" at bounding box center [433, 66] width 92 height 9
type input "5"
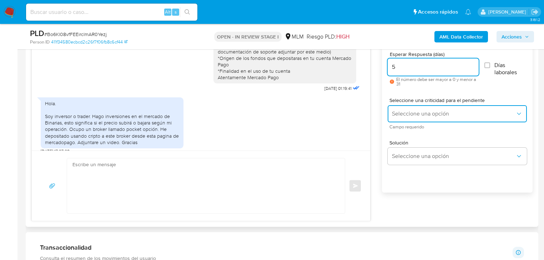
click at [428, 116] on span "Seleccione una opción" at bounding box center [453, 113] width 123 height 7
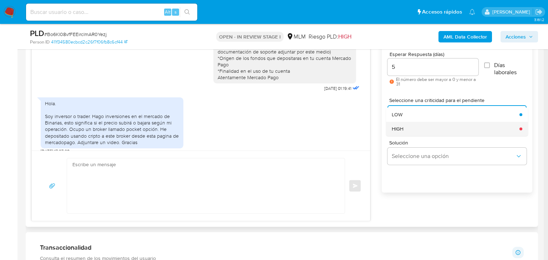
click at [406, 130] on div "HIGH" at bounding box center [453, 129] width 123 height 14
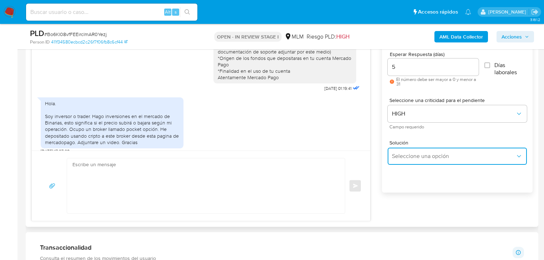
drag, startPoint x: 411, startPoint y: 156, endPoint x: 430, endPoint y: 156, distance: 18.9
click at [411, 156] on span "Seleccione una opción" at bounding box center [453, 156] width 123 height 7
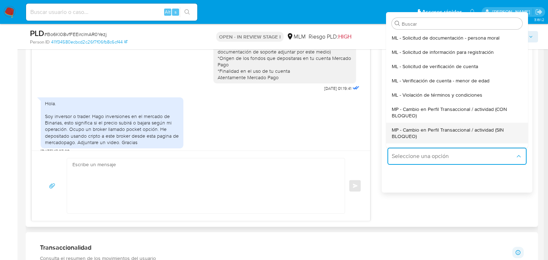
click at [440, 131] on span "MP - Cambio en Perfil Transaccional / actividad (SIN BLOQUEO)" at bounding box center [455, 133] width 126 height 13
type textarea "Estimado ,Te comunicamos que se ha identificado un cambio en el uso habitual de…"
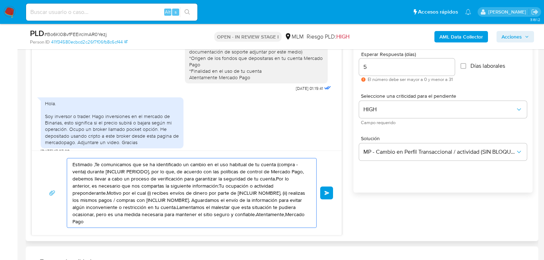
drag, startPoint x: 280, startPoint y: 214, endPoint x: 29, endPoint y: 165, distance: 256.0
click at [29, 165] on div "Historial CX Soluciones Chat Id Estado Fecha de creación Origen Proceso Anterio…" at bounding box center [282, 117] width 512 height 249
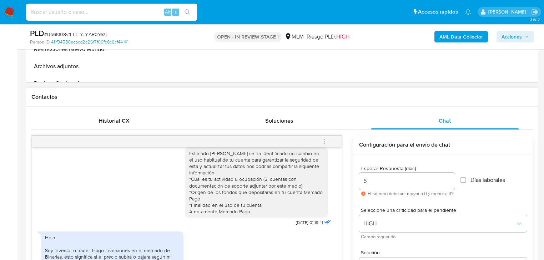
scroll to position [0, 0]
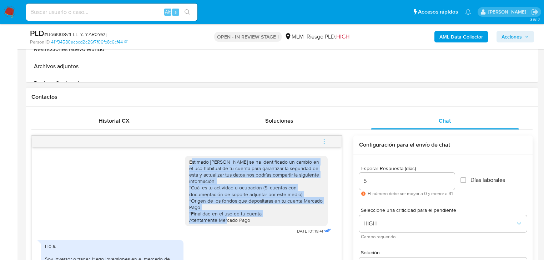
drag, startPoint x: 187, startPoint y: 161, endPoint x: 255, endPoint y: 210, distance: 83.9
click at [255, 210] on div "Estimado Juan se ha identificado un cambio en el uso habitual de tu cuenta para…" at bounding box center [256, 191] width 134 height 65
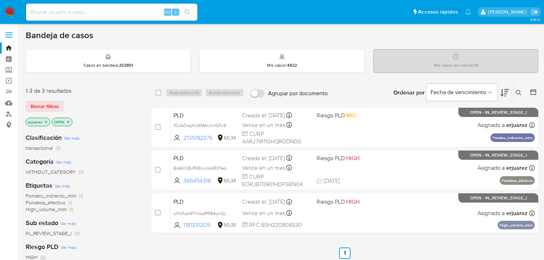
click at [46, 10] on input at bounding box center [111, 11] width 171 height 9
paste input "2244800381"
type input "2244800381"
click at [183, 12] on button "search-icon" at bounding box center [187, 12] width 15 height 10
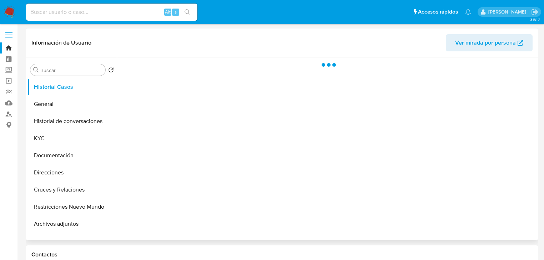
select select "10"
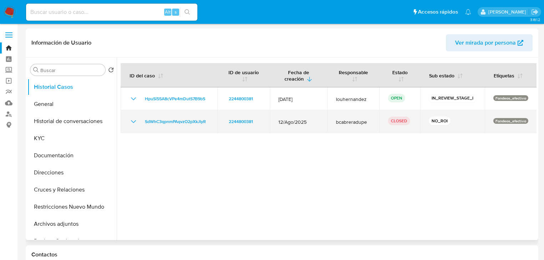
drag, startPoint x: 277, startPoint y: 121, endPoint x: 308, endPoint y: 120, distance: 31.4
click at [308, 120] on span "12/Ago/2025" at bounding box center [298, 122] width 41 height 6
click at [454, 119] on div "NO_ROI" at bounding box center [452, 122] width 47 height 10
drag, startPoint x: 426, startPoint y: 130, endPoint x: 186, endPoint y: 125, distance: 240.2
click at [445, 129] on td "NO_ROI" at bounding box center [452, 121] width 65 height 23
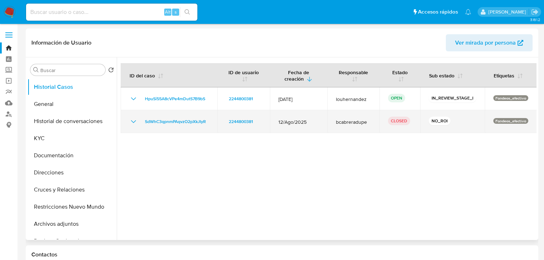
click at [134, 122] on icon "Mostrar/Ocultar" at bounding box center [133, 121] width 9 height 9
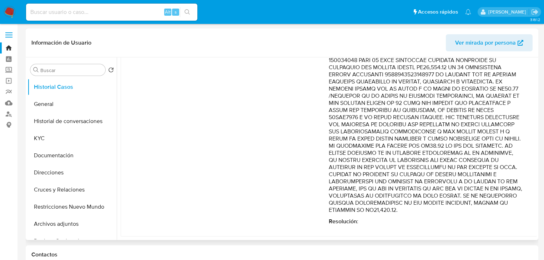
scroll to position [360, 0]
drag, startPoint x: 379, startPoint y: 183, endPoint x: 411, endPoint y: 192, distance: 33.7
click at [512, 191] on p "Comentario :" at bounding box center [426, 3] width 194 height 421
drag, startPoint x: 382, startPoint y: 196, endPoint x: 503, endPoint y: 204, distance: 121.9
click at [504, 208] on p "Comentario :" at bounding box center [426, 3] width 194 height 421
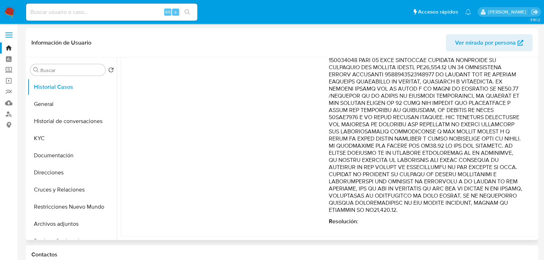
drag, startPoint x: 456, startPoint y: 158, endPoint x: 460, endPoint y: 193, distance: 34.8
click at [460, 193] on p "Comentario :" at bounding box center [426, 3] width 194 height 421
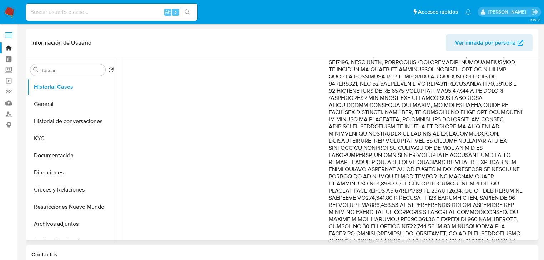
scroll to position [160, 0]
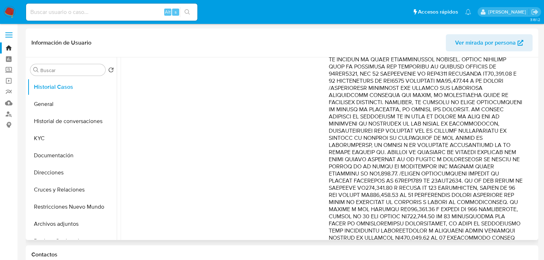
drag, startPoint x: 465, startPoint y: 141, endPoint x: 472, endPoint y: 169, distance: 29.2
click at [472, 169] on p "Comentario :" at bounding box center [426, 195] width 194 height 421
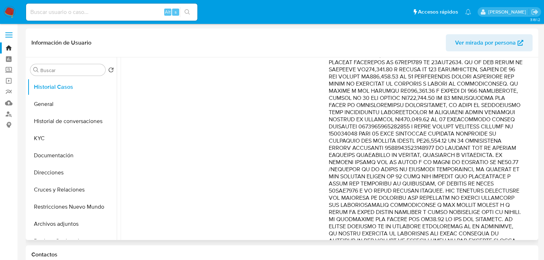
scroll to position [274, 0]
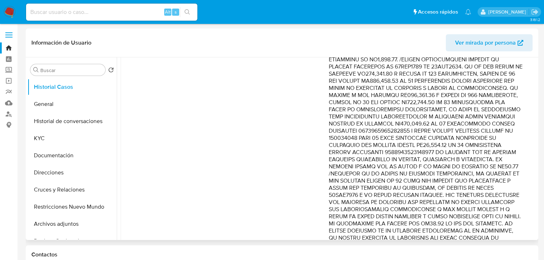
drag, startPoint x: 457, startPoint y: 110, endPoint x: 467, endPoint y: 172, distance: 63.0
click at [467, 172] on p "Comentario :" at bounding box center [426, 80] width 194 height 421
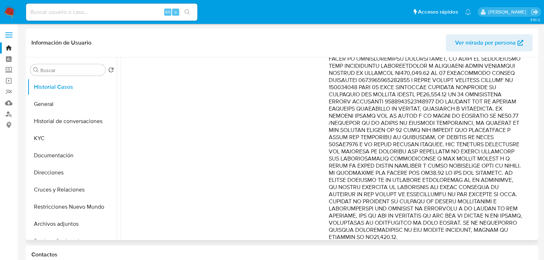
scroll to position [331, 0]
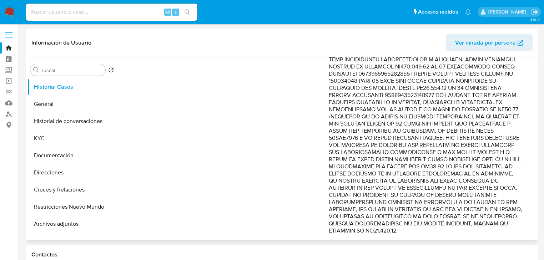
click at [357, 132] on p "Comentario :" at bounding box center [426, 23] width 194 height 421
drag, startPoint x: 392, startPoint y: 124, endPoint x: 472, endPoint y: 136, distance: 81.1
click at [472, 136] on p "Comentario :" at bounding box center [426, 23] width 194 height 421
click at [65, 117] on button "Historial de conversaciones" at bounding box center [68, 121] width 83 height 17
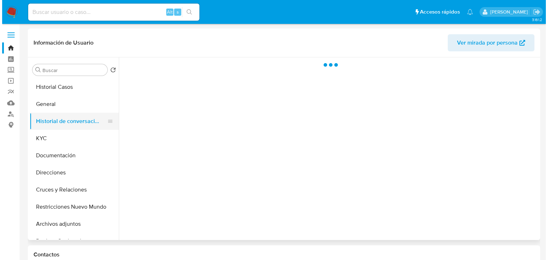
scroll to position [0, 0]
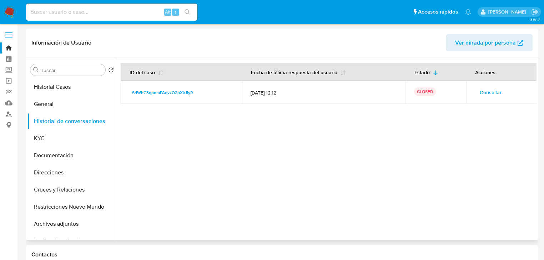
click at [480, 90] on span "Consultar" at bounding box center [491, 92] width 22 height 10
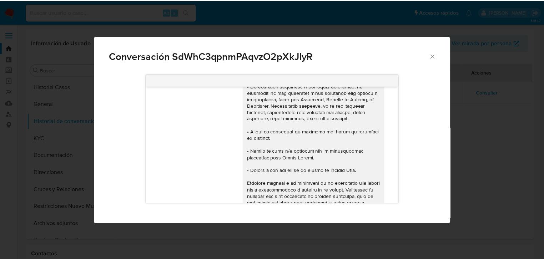
scroll to position [83, 0]
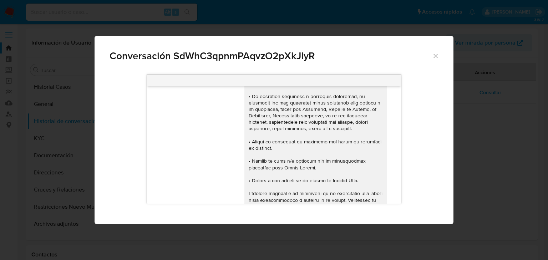
click at [497, 154] on div "Conversación SdWhC3qpnmPAqvzO2pXkJIyR 03/09/2025 22:04:45 Diego Chávez es mi es…" at bounding box center [274, 130] width 548 height 260
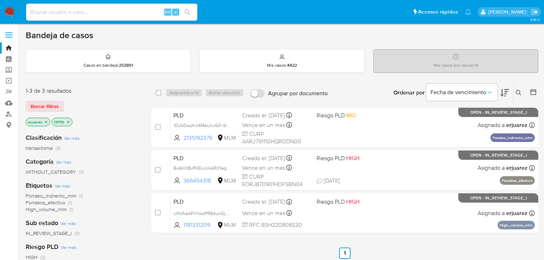
click at [87, 11] on input at bounding box center [111, 11] width 171 height 9
paste input "2583390996"
click at [30, 14] on input "2583390996" at bounding box center [111, 11] width 171 height 9
type input "2583390996"
click at [79, 17] on div "2583390996 Alt s" at bounding box center [111, 12] width 171 height 17
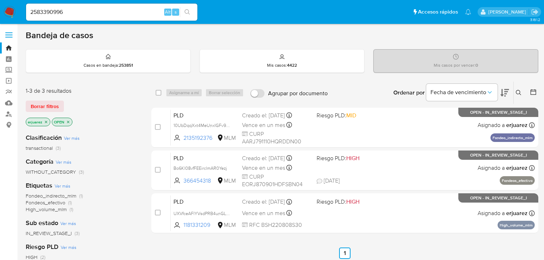
click at [78, 12] on input "2583390996" at bounding box center [111, 11] width 171 height 9
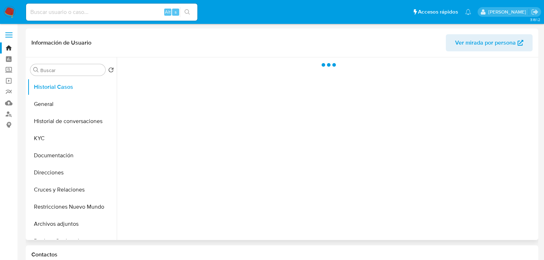
select select "10"
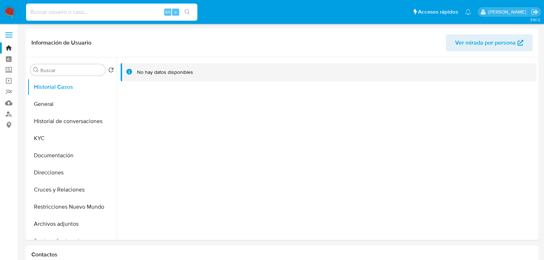
click at [91, 15] on input at bounding box center [111, 11] width 171 height 9
paste input "2583390996"
type input "2583390996"
drag, startPoint x: 46, startPoint y: 133, endPoint x: 114, endPoint y: 132, distance: 67.8
click at [46, 133] on button "KYC" at bounding box center [71, 138] width 89 height 17
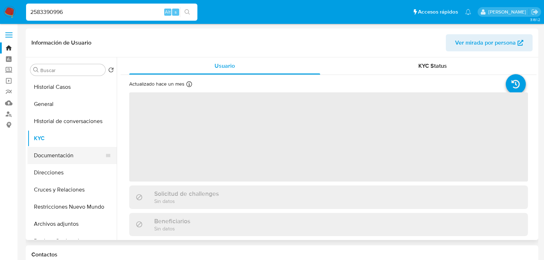
click at [71, 163] on button "Documentación" at bounding box center [68, 155] width 83 height 17
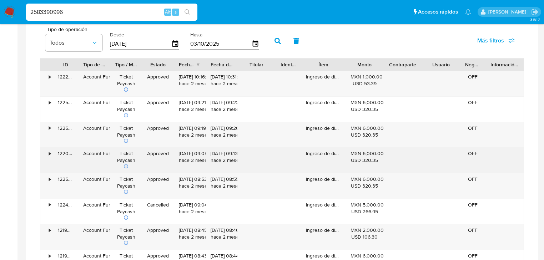
scroll to position [400, 0]
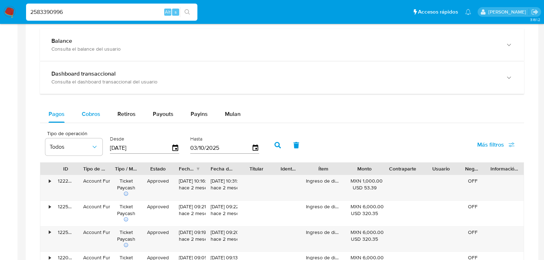
click at [87, 119] on div "Cobros" at bounding box center [91, 114] width 19 height 17
select select "10"
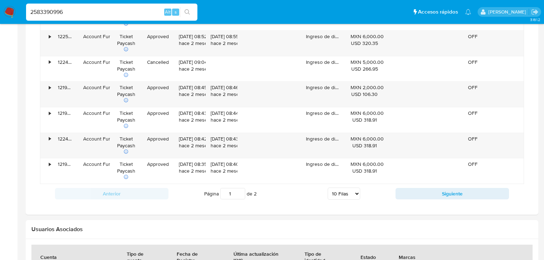
scroll to position [657, 0]
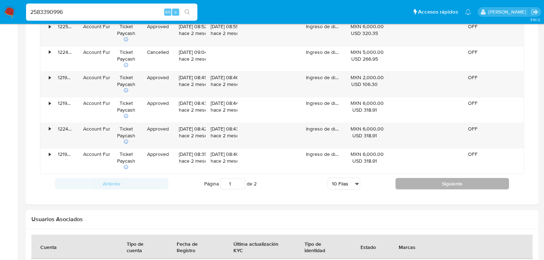
click at [420, 188] on div "Anterior Página 1 de 2 5 Filas 10 Filas 20 Filas 25 Filas 50 Filas 100 Filas Si…" at bounding box center [282, 183] width 484 height 19
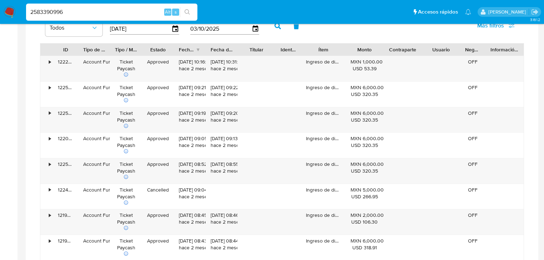
scroll to position [457, 0]
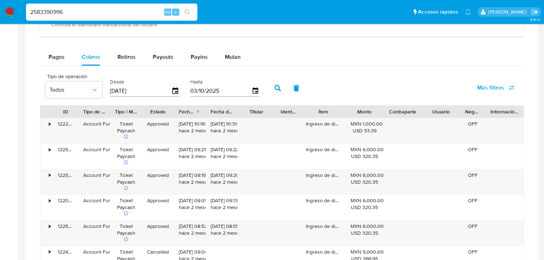
drag, startPoint x: 84, startPoint y: 12, endPoint x: -43, endPoint y: -6, distance: 128.7
click at [0, 0] on html "Pausado Ver notificaciones 2583390996 Alt s Accesos rápidos Presiona las siguie…" at bounding box center [272, 44] width 544 height 1003
paste input "276038808,"
type input "2276038808"
click at [184, 6] on div "2276038808 Alt s" at bounding box center [111, 12] width 171 height 17
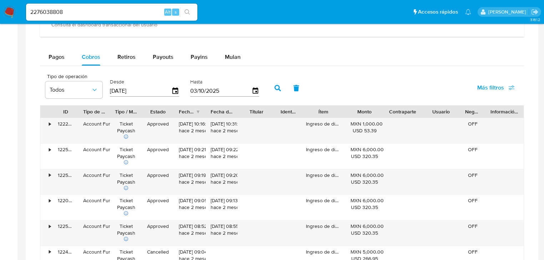
click at [186, 9] on icon "search-icon" at bounding box center [187, 12] width 6 height 6
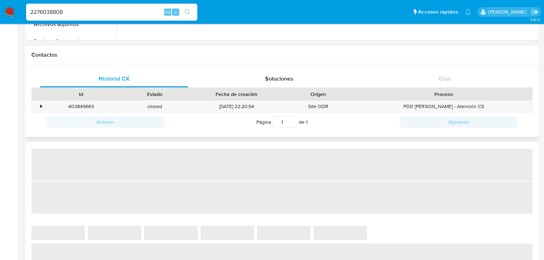
select select "10"
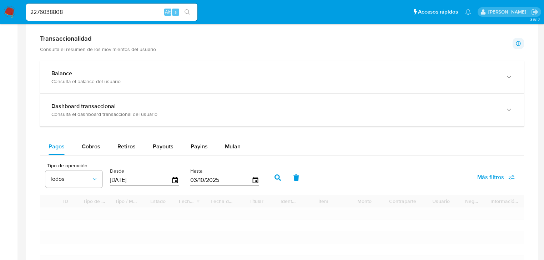
scroll to position [343, 0]
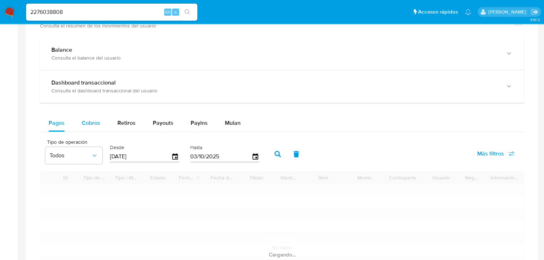
click at [73, 122] on button "Cobros" at bounding box center [91, 123] width 36 height 17
select select "10"
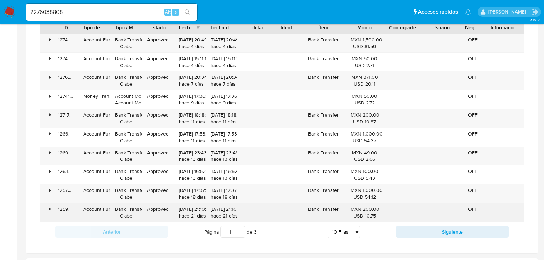
scroll to position [542, 0]
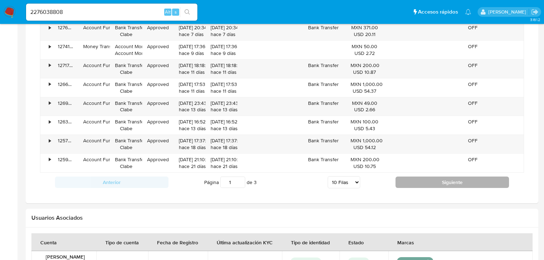
click at [417, 183] on button "Siguiente" at bounding box center [451, 182] width 113 height 11
click at [418, 181] on button "Siguiente" at bounding box center [451, 182] width 113 height 11
type input "3"
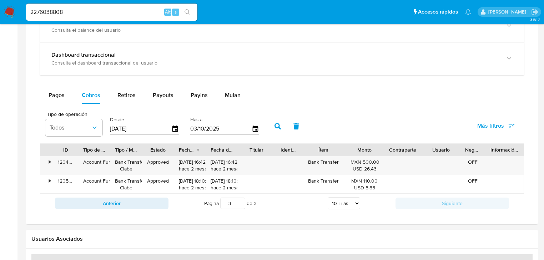
scroll to position [353, 0]
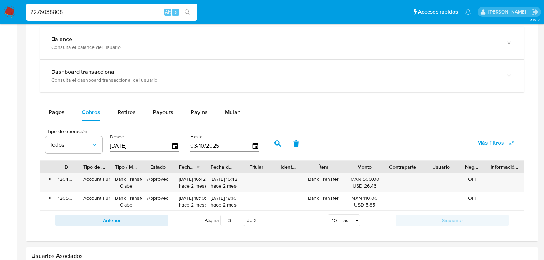
drag, startPoint x: 69, startPoint y: 15, endPoint x: -117, endPoint y: -15, distance: 187.9
click at [0, 0] on html "Pausado Ver notificaciones 2276038808 Alt s Accesos rápidos Presiona las siguie…" at bounding box center [272, 34] width 544 height 775
paste input "634583347"
type input "2634583347"
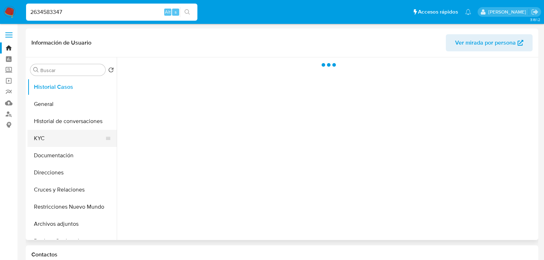
select select "10"
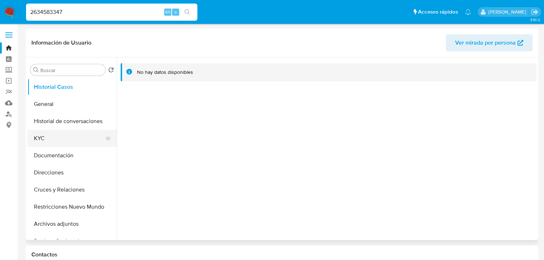
click at [44, 144] on button "KYC" at bounding box center [68, 138] width 83 height 17
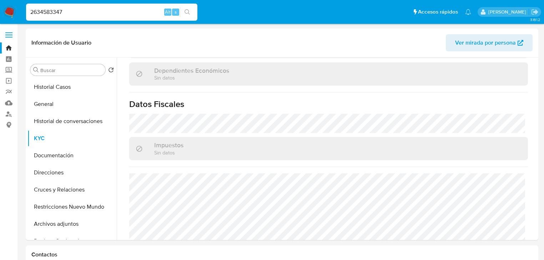
scroll to position [451, 0]
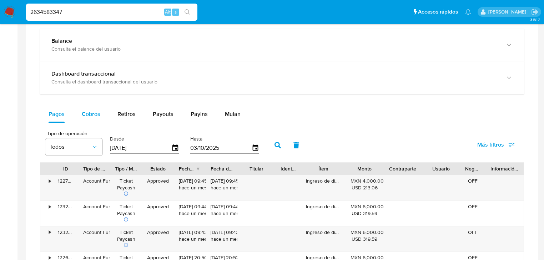
click at [94, 121] on div "Cobros" at bounding box center [91, 114] width 19 height 17
select select "10"
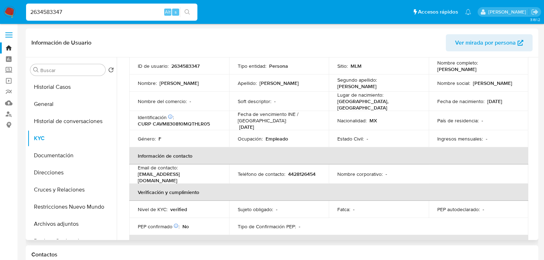
scroll to position [0, 0]
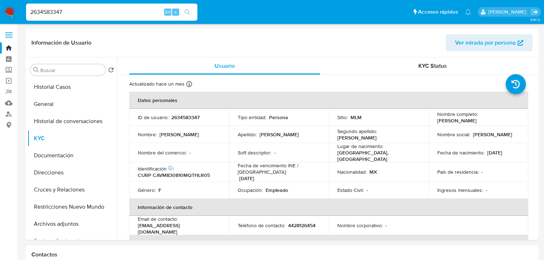
drag, startPoint x: 71, startPoint y: 9, endPoint x: 9, endPoint y: 9, distance: 62.1
click at [9, 7] on nav "Pausado Ver notificaciones 2634583347 Alt s Accesos rápidos Presiona las siguie…" at bounding box center [272, 12] width 544 height 24
click at [53, 156] on button "Documentación" at bounding box center [68, 155] width 83 height 17
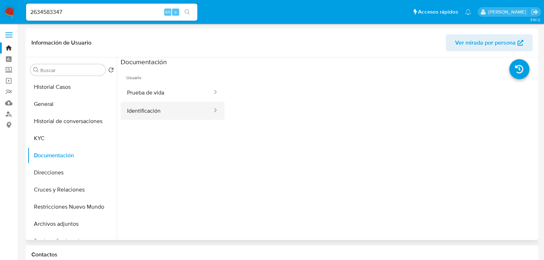
click at [151, 115] on button "Identificación" at bounding box center [167, 111] width 92 height 18
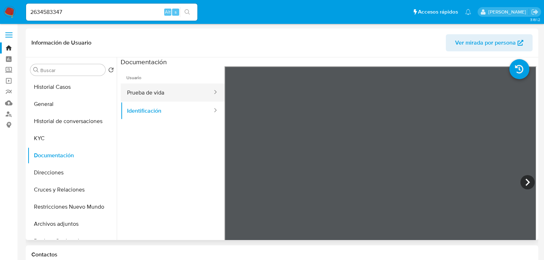
click at [179, 94] on button "Prueba de vida" at bounding box center [167, 92] width 92 height 18
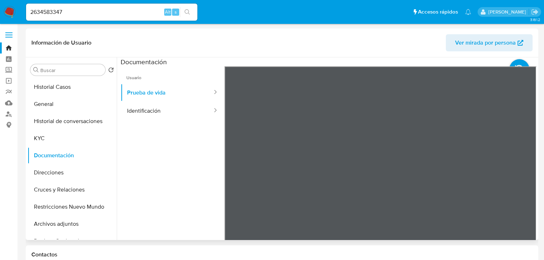
click at [362, 43] on div "Información de Usuario Ver mirada por persona Buscar Volver al orden por defect…" at bounding box center [282, 135] width 512 height 212
click at [44, 141] on button "KYC" at bounding box center [68, 138] width 83 height 17
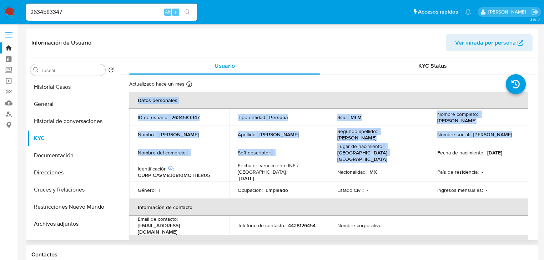
drag, startPoint x: 476, startPoint y: 147, endPoint x: 252, endPoint y: 163, distance: 224.9
click at [535, 155] on div "Usuario KYC Status Actualizado hace un mes Creado: 19/08/2025 16:35:22 Actualiz…" at bounding box center [327, 148] width 420 height 183
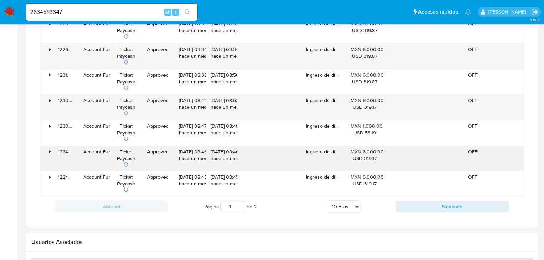
scroll to position [657, 0]
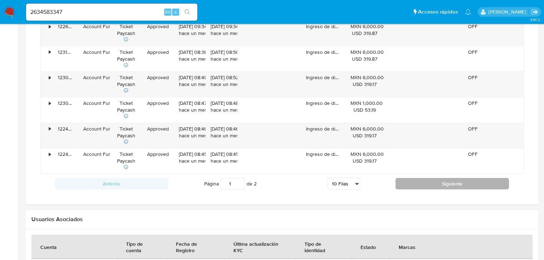
click at [425, 182] on button "Siguiente" at bounding box center [451, 183] width 113 height 11
type input "2"
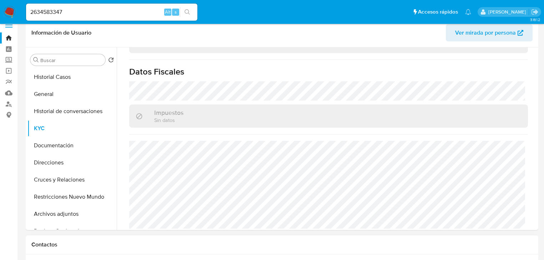
scroll to position [9, 0]
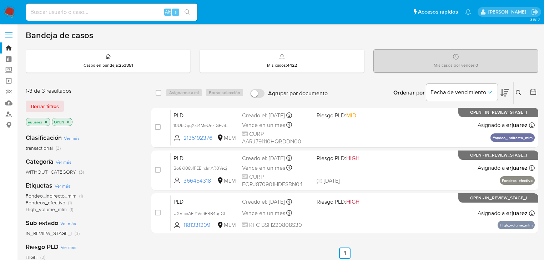
drag, startPoint x: 432, startPoint y: 239, endPoint x: 432, endPoint y: 232, distance: 7.2
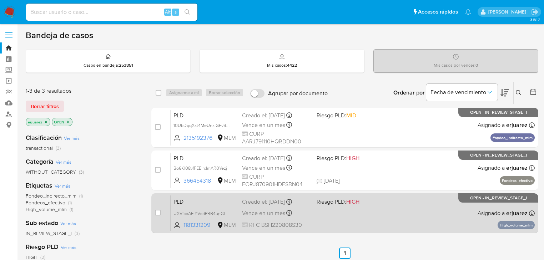
click at [432, 238] on div "select-all-cases-checkbox Asignarme a mí Borrar selección Agrupar por documento…" at bounding box center [344, 242] width 387 height 323
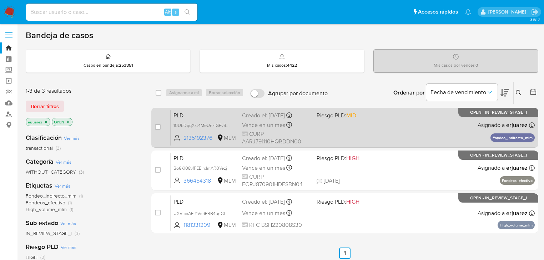
click at [407, 130] on div "PLD 10UbDqqXxt4MeUnxIGFv9ih7 2135192376 MLM Riesgo PLD: MID Creado el: [DATE] C…" at bounding box center [353, 128] width 364 height 36
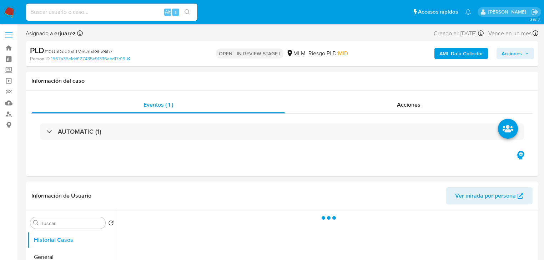
select select "10"
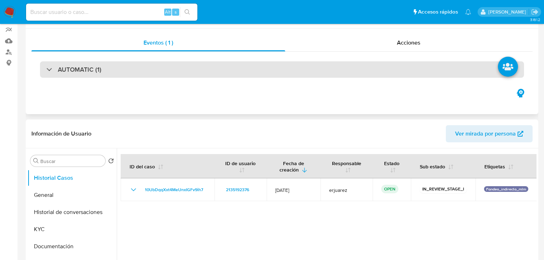
scroll to position [143, 0]
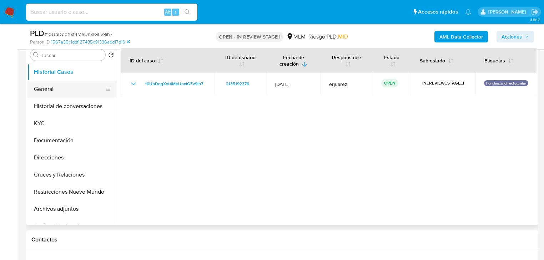
click at [55, 93] on button "General" at bounding box center [68, 89] width 83 height 17
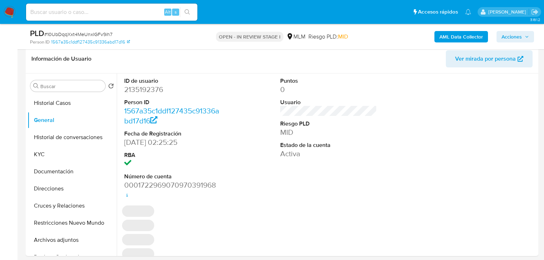
scroll to position [114, 0]
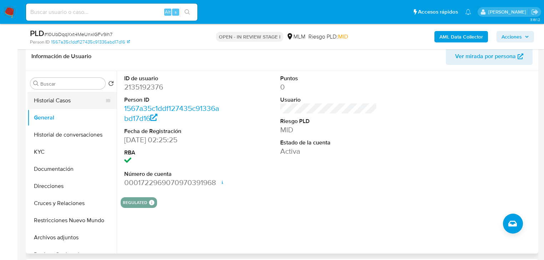
click at [74, 98] on button "Historial Casos" at bounding box center [68, 100] width 83 height 17
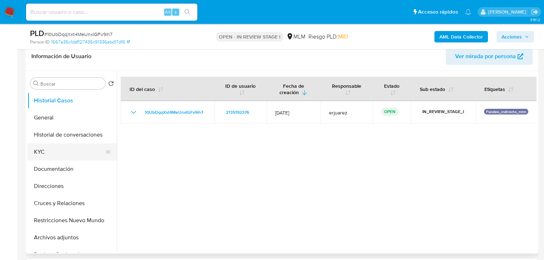
click at [61, 148] on button "KYC" at bounding box center [68, 151] width 83 height 17
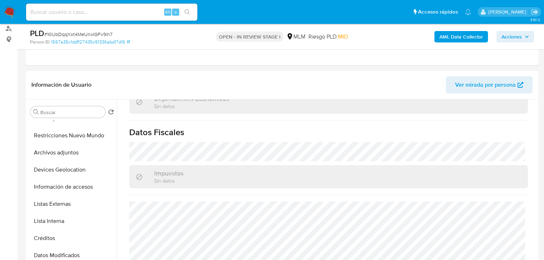
scroll to position [143, 0]
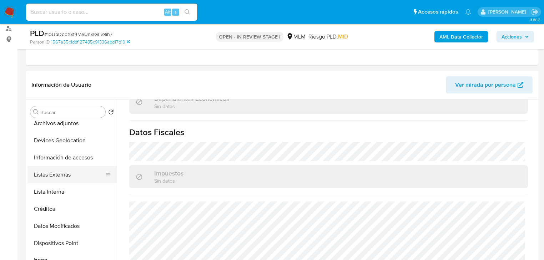
drag, startPoint x: 71, startPoint y: 176, endPoint x: 98, endPoint y: 181, distance: 27.2
click at [71, 176] on button "Listas Externas" at bounding box center [68, 174] width 83 height 17
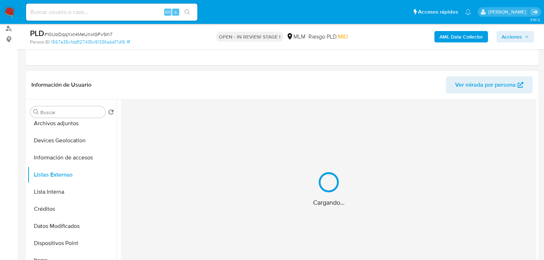
scroll to position [0, 0]
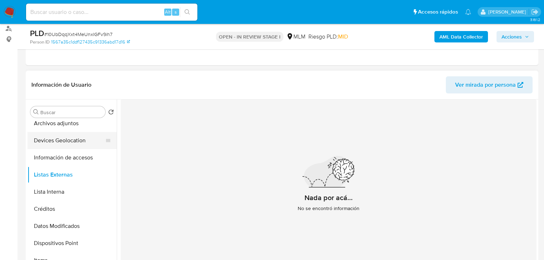
click at [65, 145] on button "Devices Geolocation" at bounding box center [68, 140] width 83 height 17
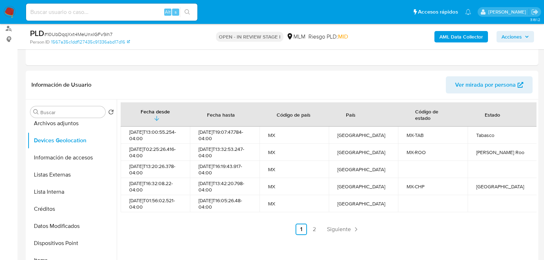
click at [316, 233] on link "2" at bounding box center [313, 229] width 11 height 11
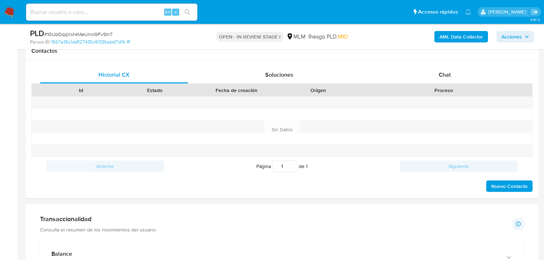
scroll to position [457, 0]
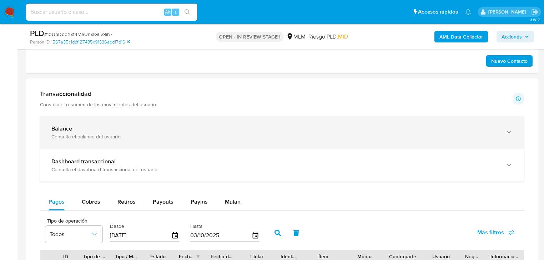
drag, startPoint x: 81, startPoint y: 126, endPoint x: 97, endPoint y: 128, distance: 16.5
click at [81, 126] on div "Balance" at bounding box center [274, 128] width 447 height 7
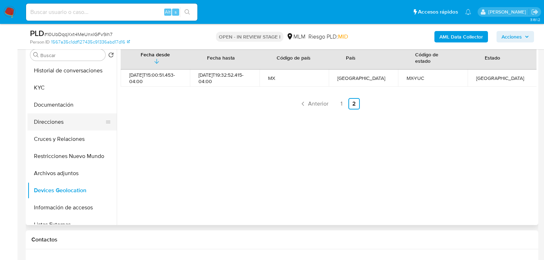
scroll to position [29, 0]
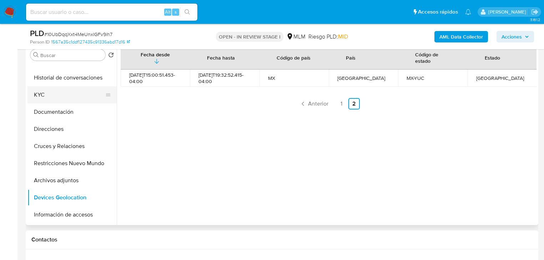
click at [39, 96] on button "KYC" at bounding box center [68, 94] width 83 height 17
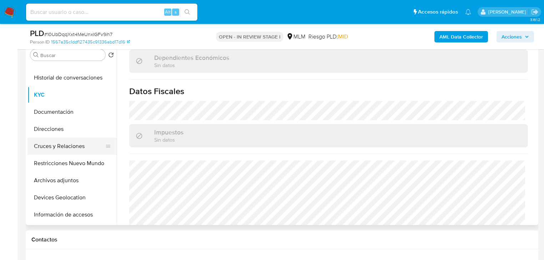
scroll to position [329, 0]
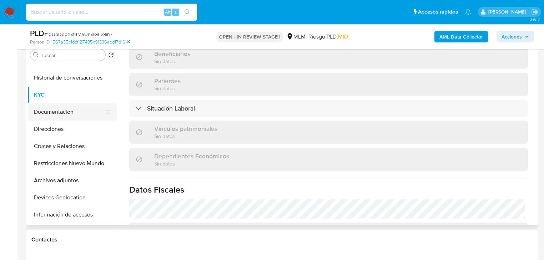
drag, startPoint x: 78, startPoint y: 113, endPoint x: 201, endPoint y: 94, distance: 124.2
click at [80, 113] on button "Documentación" at bounding box center [68, 111] width 83 height 17
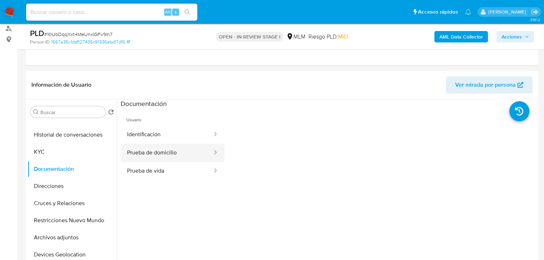
scroll to position [86, 0]
drag, startPoint x: 171, startPoint y: 166, endPoint x: 216, endPoint y: 154, distance: 45.8
click at [172, 165] on button "Prueba de vida" at bounding box center [167, 171] width 92 height 18
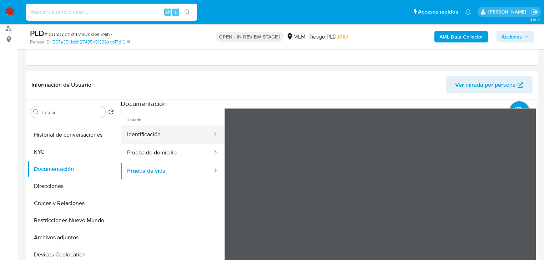
click at [159, 133] on button "Identificación" at bounding box center [167, 135] width 92 height 18
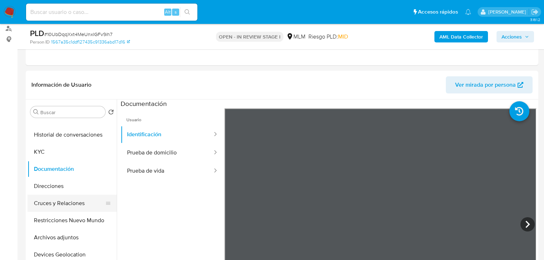
click at [57, 202] on button "Cruces y Relaciones" at bounding box center [68, 203] width 83 height 17
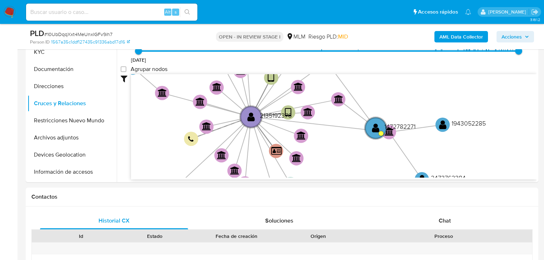
scroll to position [200, 0]
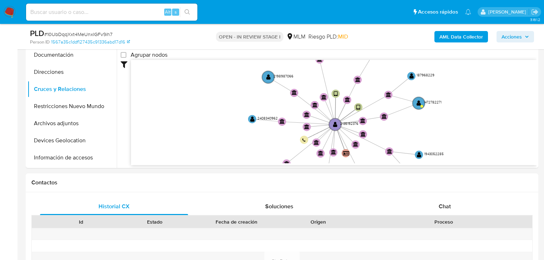
drag, startPoint x: 222, startPoint y: 127, endPoint x: 210, endPoint y: 121, distance: 12.9
click at [196, 152] on icon "device-6836a1a08cdb3c47c473fabc  user-2135192376  2135192376 device-674ea4567…" at bounding box center [333, 111] width 405 height 103
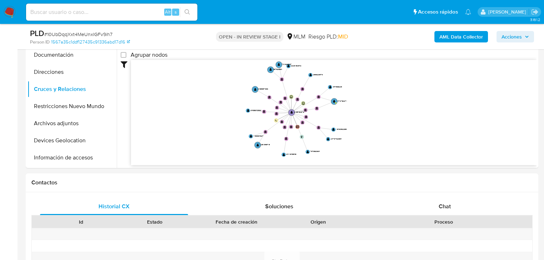
drag, startPoint x: 216, startPoint y: 83, endPoint x: 210, endPoint y: 96, distance: 14.0
click at [210, 96] on icon "device-6836a1a08cdb3c47c473fabc  user-2135192376  2135192376 device-674ea4567…" at bounding box center [333, 111] width 405 height 103
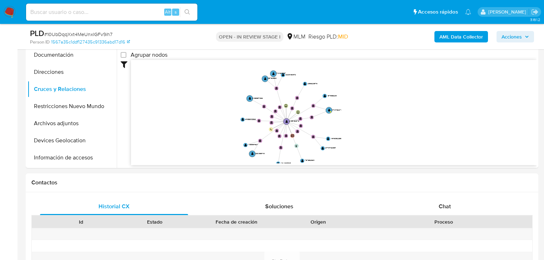
click at [331, 112] on icon "device-6836a1a08cdb3c47c473fabc  user-2135192376  2135192376 device-674ea4567…" at bounding box center [333, 111] width 405 height 103
click at [329, 111] on text "" at bounding box center [329, 110] width 2 height 3
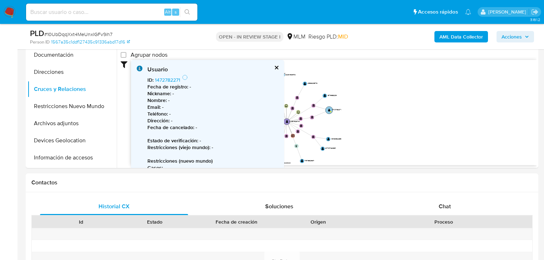
click at [327, 109] on circle at bounding box center [328, 109] width 7 height 7
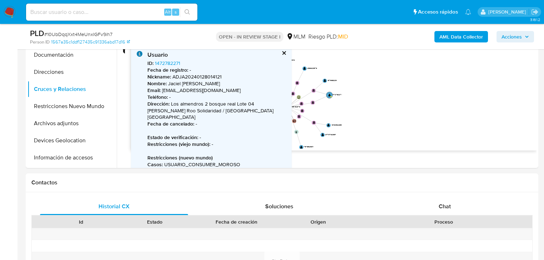
scroll to position [14, 0]
click at [282, 51] on button "cerrar" at bounding box center [283, 53] width 5 height 5
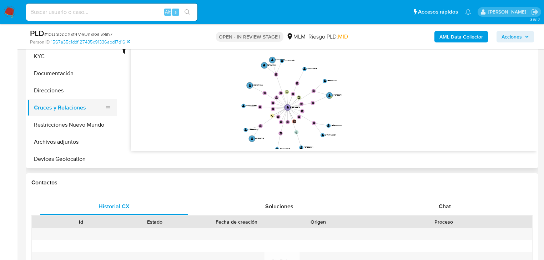
scroll to position [0, 0]
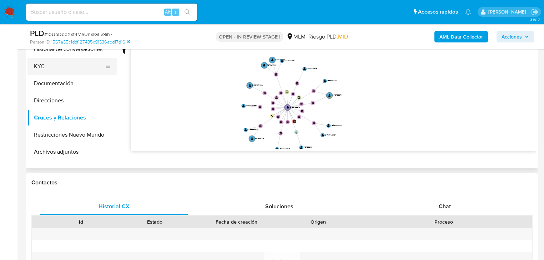
click at [40, 65] on button "KYC" at bounding box center [68, 66] width 83 height 17
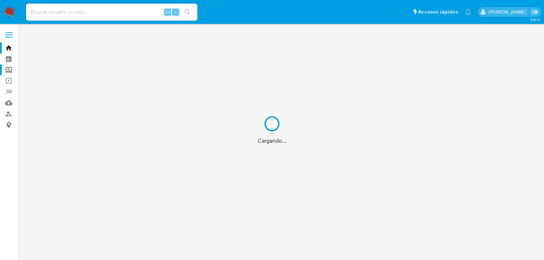
click at [11, 67] on label "Screening" at bounding box center [42, 70] width 85 height 11
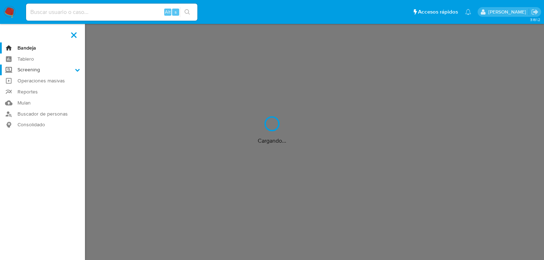
click at [0, 0] on input "Screening" at bounding box center [0, 0] width 0 height 0
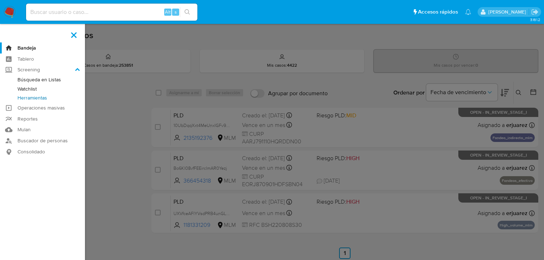
drag, startPoint x: 44, startPoint y: 101, endPoint x: 125, endPoint y: 116, distance: 81.6
click at [44, 101] on link "Herramientas" at bounding box center [42, 97] width 85 height 9
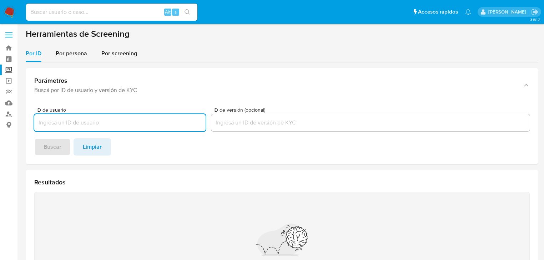
drag, startPoint x: 67, startPoint y: 56, endPoint x: 69, endPoint y: 66, distance: 10.8
click at [67, 56] on span "Por persona" at bounding box center [71, 53] width 31 height 8
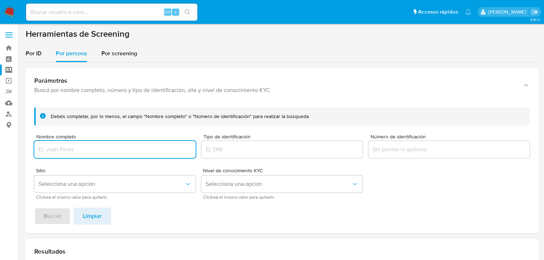
click at [53, 147] on input "Nombre completo" at bounding box center [114, 149] width 161 height 9
click at [51, 219] on span "Buscar" at bounding box center [53, 216] width 18 height 16
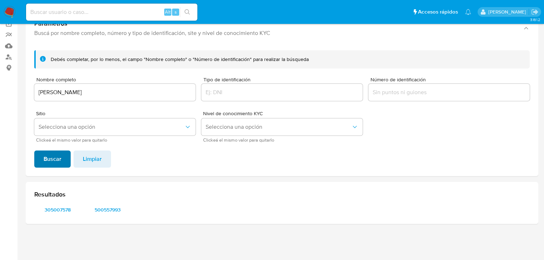
scroll to position [57, 0]
click at [70, 208] on span "305007578" at bounding box center [57, 210] width 37 height 10
click at [107, 209] on span "500557993" at bounding box center [107, 210] width 37 height 10
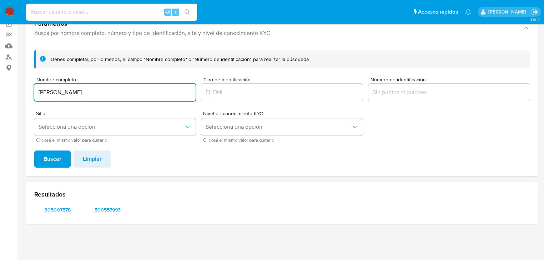
drag, startPoint x: 67, startPoint y: 95, endPoint x: 17, endPoint y: 104, distance: 50.3
click at [12, 97] on section "Bandeja Tablero Screening Búsqueda en Listas Watchlist Herramientas Operaciones…" at bounding box center [272, 101] width 544 height 317
click at [139, 95] on input "ALBA SUJEY MARTINEZ CERON" at bounding box center [114, 92] width 161 height 9
drag, startPoint x: 139, startPoint y: 95, endPoint x: 1, endPoint y: 71, distance: 139.3
click at [1, 71] on section "Bandeja Tablero Screening Búsqueda en Listas Watchlist Herramientas Operaciones…" at bounding box center [272, 101] width 544 height 317
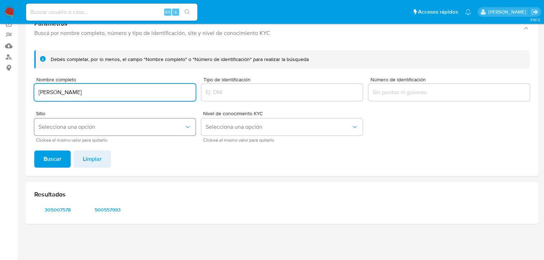
paste input "FAUSTO SALVADOR LOPEZ DOMINGUEZ"
type input "FAUSTO SALVADOR LOPEZ DOMINGUEZ"
drag, startPoint x: 49, startPoint y: 158, endPoint x: 49, endPoint y: 146, distance: 12.5
click at [49, 157] on span "Buscar" at bounding box center [53, 159] width 18 height 16
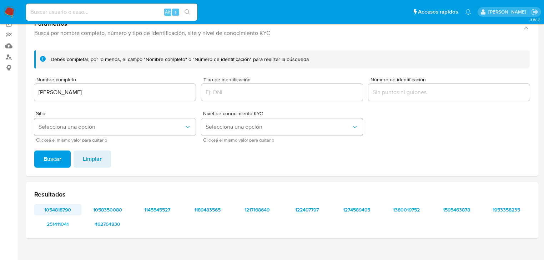
click at [60, 210] on span "1054818790" at bounding box center [57, 210] width 37 height 10
click at [108, 213] on span "1058350080" at bounding box center [107, 210] width 37 height 10
click at [41, 9] on input at bounding box center [111, 11] width 171 height 9
click at [1, 14] on nav "Pausado Ver notificaciones Alt s Accesos rápidos Presiona las siguientes teclas…" at bounding box center [272, 12] width 544 height 24
click at [2, 14] on nav "Pausado Ver notificaciones Alt s Accesos rápidos Presiona las siguientes teclas…" at bounding box center [272, 12] width 544 height 24
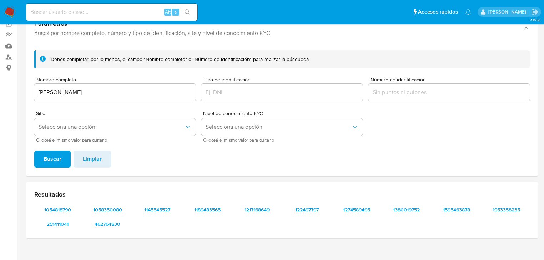
click at [6, 11] on img at bounding box center [10, 12] width 12 height 12
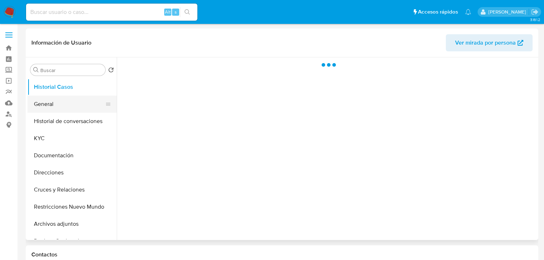
click at [71, 108] on button "General" at bounding box center [68, 104] width 83 height 17
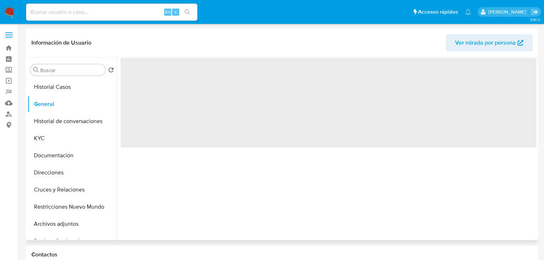
select select "10"
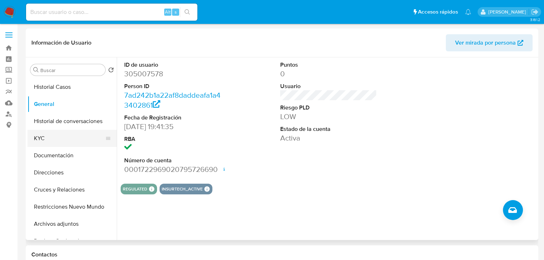
click at [58, 139] on button "KYC" at bounding box center [68, 138] width 83 height 17
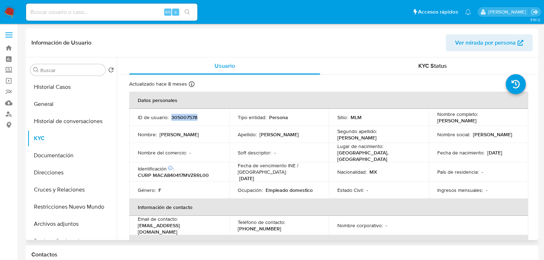
drag, startPoint x: 205, startPoint y: 120, endPoint x: 170, endPoint y: 120, distance: 35.0
click at [170, 120] on div "ID de usuario : 305007578" at bounding box center [179, 117] width 83 height 6
copy p "305007578"
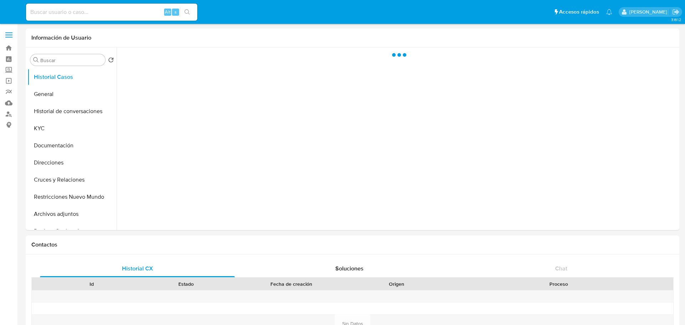
select select "10"
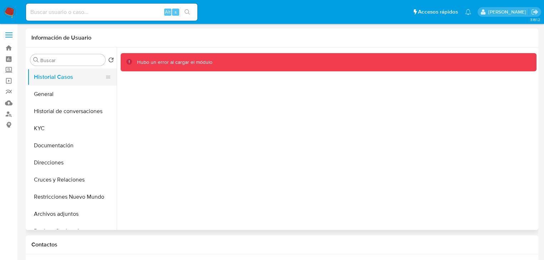
click at [54, 76] on button "Historial Casos" at bounding box center [68, 77] width 83 height 17
click at [50, 98] on button "General" at bounding box center [68, 94] width 83 height 17
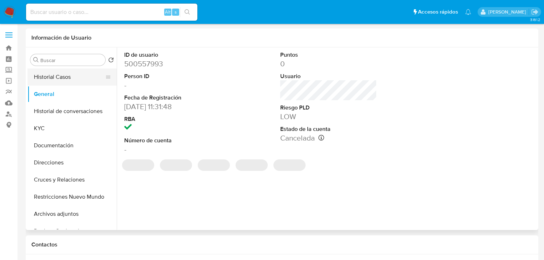
click at [57, 76] on button "Historial Casos" at bounding box center [68, 77] width 83 height 17
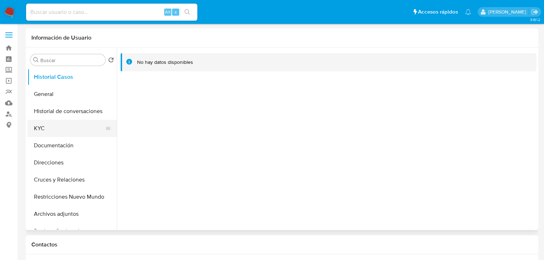
click at [64, 129] on button "KYC" at bounding box center [68, 128] width 83 height 17
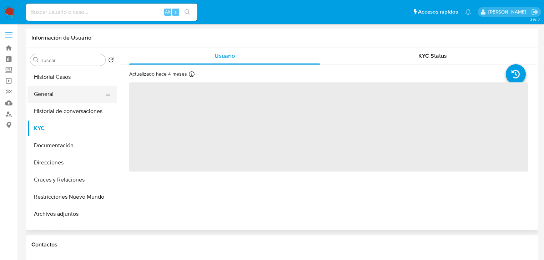
click at [52, 98] on button "General" at bounding box center [68, 94] width 83 height 17
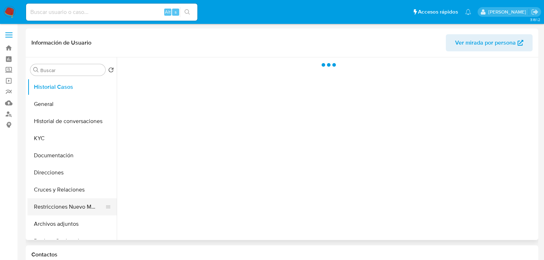
select select "10"
click at [53, 103] on button "General" at bounding box center [68, 104] width 83 height 17
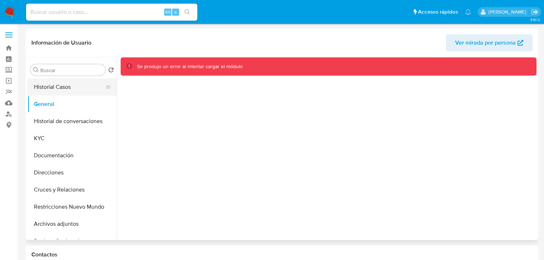
click at [69, 91] on button "Historial Casos" at bounding box center [68, 86] width 83 height 17
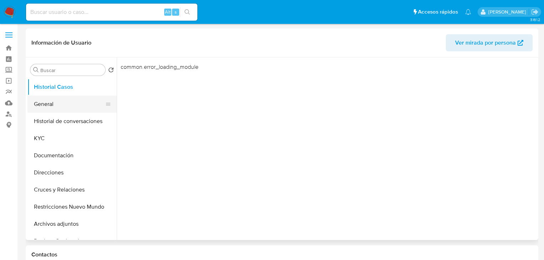
click at [62, 110] on button "General" at bounding box center [68, 104] width 83 height 17
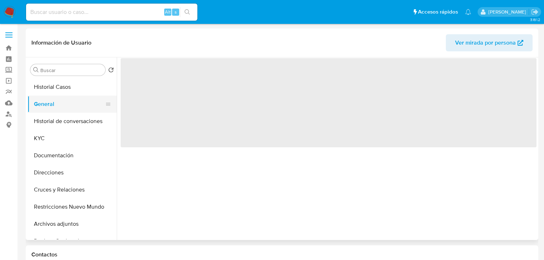
click at [40, 101] on button "General" at bounding box center [68, 104] width 83 height 17
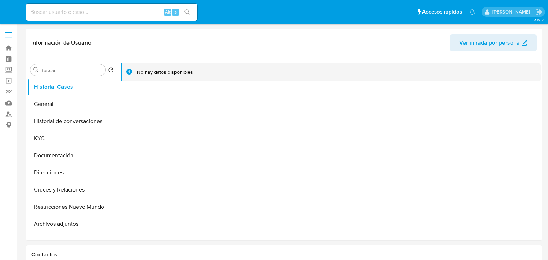
select select "10"
click at [78, 104] on button "General" at bounding box center [68, 104] width 83 height 17
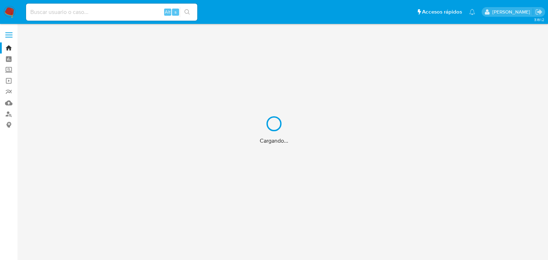
click at [66, 15] on div "Cargando..." at bounding box center [274, 130] width 548 height 260
click at [69, 11] on div "Cargando..." at bounding box center [274, 130] width 548 height 260
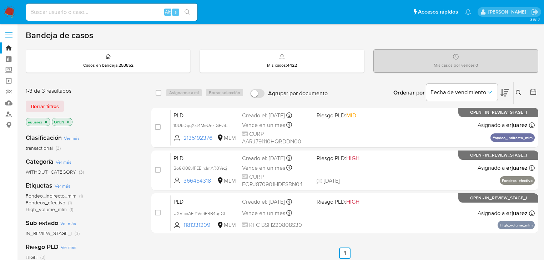
click at [76, 10] on input at bounding box center [111, 11] width 171 height 9
paste input "1380019752"
click at [31, 13] on input "1380019752" at bounding box center [111, 11] width 171 height 9
drag, startPoint x: 73, startPoint y: 12, endPoint x: 86, endPoint y: 9, distance: 13.9
click at [74, 11] on input "1380019752" at bounding box center [111, 11] width 171 height 9
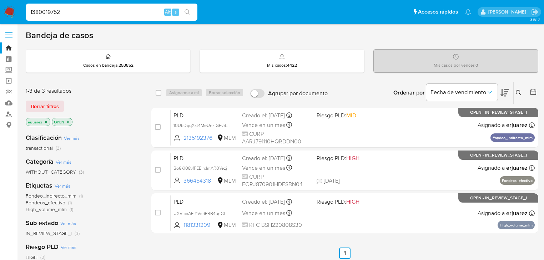
type input "1380019752"
click at [185, 12] on icon "search-icon" at bounding box center [187, 12] width 6 height 6
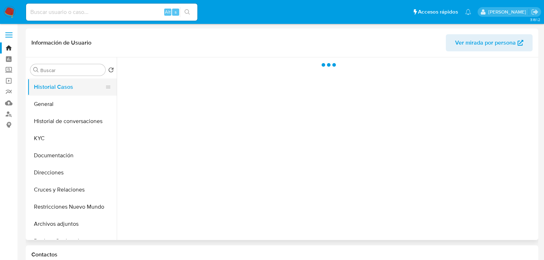
select select "10"
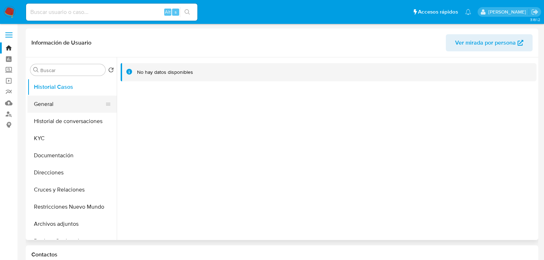
click at [59, 112] on button "General" at bounding box center [68, 104] width 83 height 17
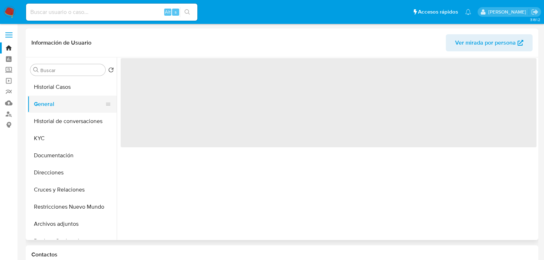
click at [58, 107] on button "General" at bounding box center [68, 104] width 83 height 17
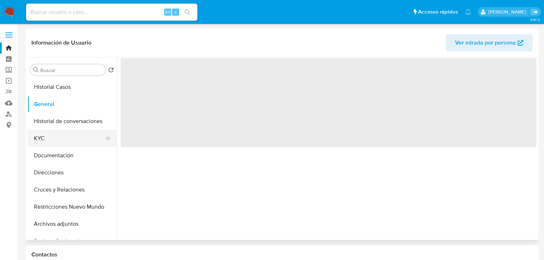
click at [41, 141] on button "KYC" at bounding box center [68, 138] width 83 height 17
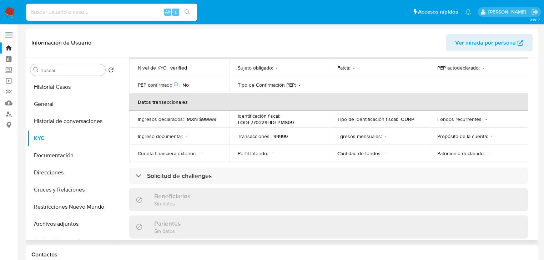
scroll to position [72, 0]
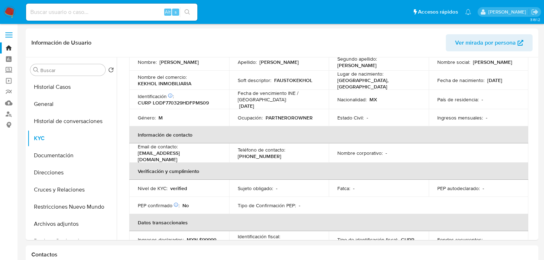
click at [76, 10] on input at bounding box center [111, 11] width 171 height 9
paste input "1374054641"
type input "1374054641"
click at [188, 6] on div "1374054641 Alt s" at bounding box center [111, 12] width 171 height 20
click at [188, 8] on button "search-icon" at bounding box center [187, 12] width 15 height 10
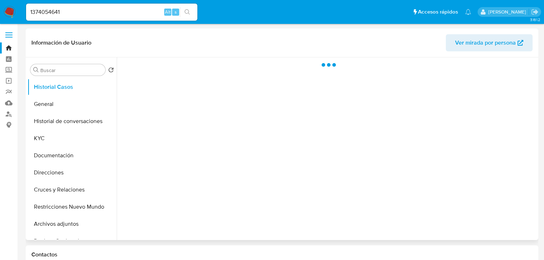
select select "10"
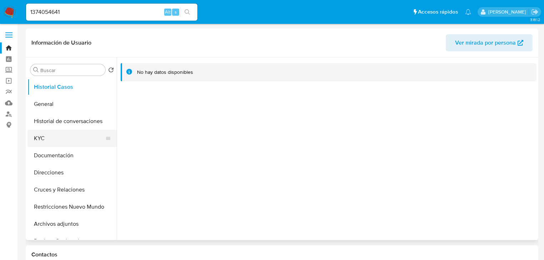
click at [42, 135] on button "KYC" at bounding box center [68, 138] width 83 height 17
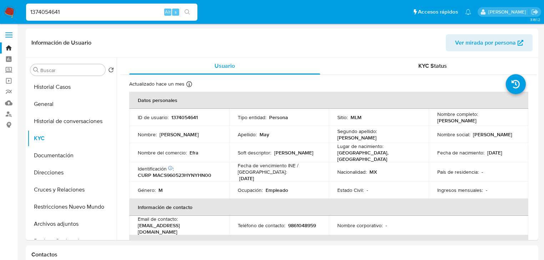
drag, startPoint x: 76, startPoint y: 10, endPoint x: 3, endPoint y: 9, distance: 73.5
click at [3, 9] on nav "Pausado Ver notificaciones 1374054641 Alt s Accesos rápidos Presiona las siguie…" at bounding box center [272, 12] width 544 height 24
paste input "202701897"
type input "202701897"
click at [67, 157] on button "Documentación" at bounding box center [68, 155] width 83 height 17
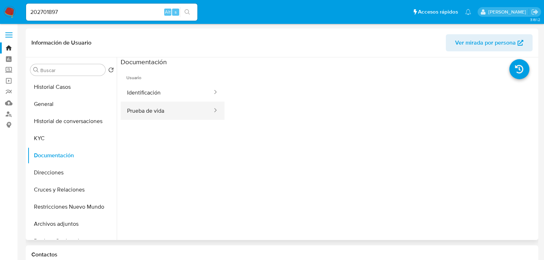
click at [154, 115] on button "Prueba de vida" at bounding box center [167, 111] width 92 height 18
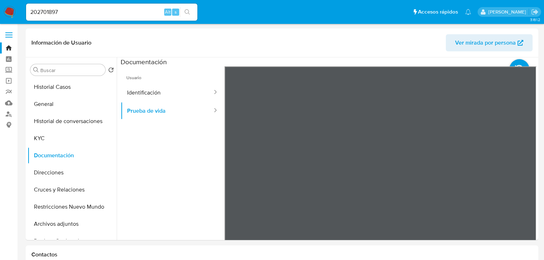
drag, startPoint x: 189, startPoint y: 10, endPoint x: 183, endPoint y: 10, distance: 6.8
click at [190, 10] on icon "search-icon" at bounding box center [187, 12] width 6 height 6
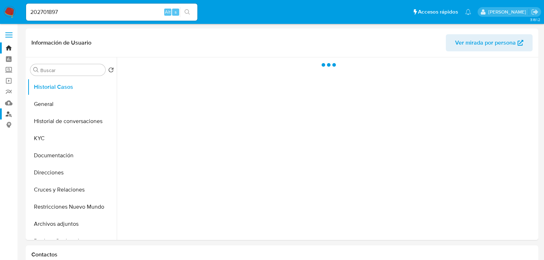
select select "10"
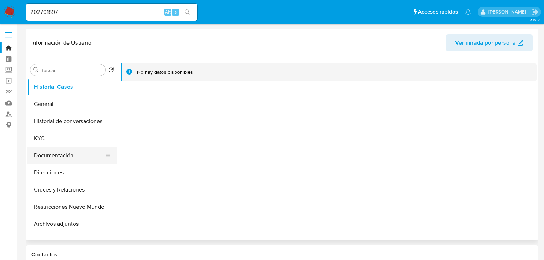
click at [67, 156] on button "Documentación" at bounding box center [68, 155] width 83 height 17
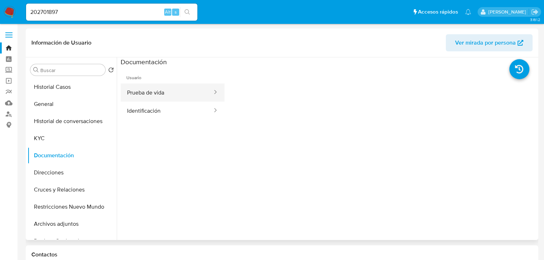
click at [177, 92] on button "Prueba de vida" at bounding box center [167, 92] width 92 height 18
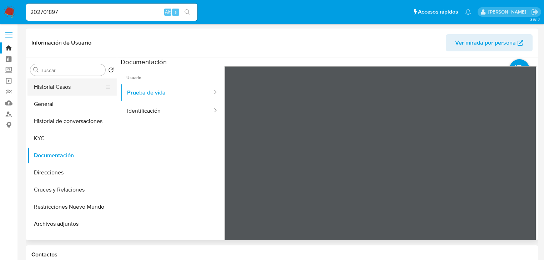
click at [72, 86] on button "Historial Casos" at bounding box center [68, 86] width 83 height 17
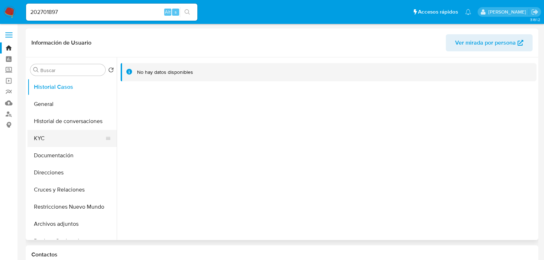
click at [49, 143] on button "KYC" at bounding box center [68, 138] width 83 height 17
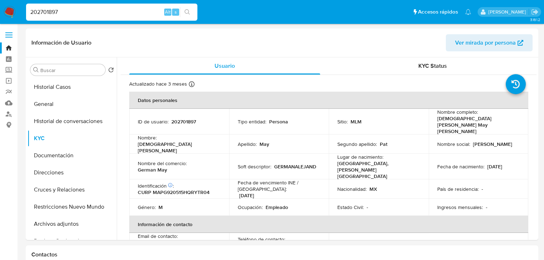
drag, startPoint x: 75, startPoint y: 12, endPoint x: 107, endPoint y: 4, distance: 34.0
paste input "3532800"
type input "203532800"
click at [190, 10] on icon "search-icon" at bounding box center [187, 12] width 6 height 6
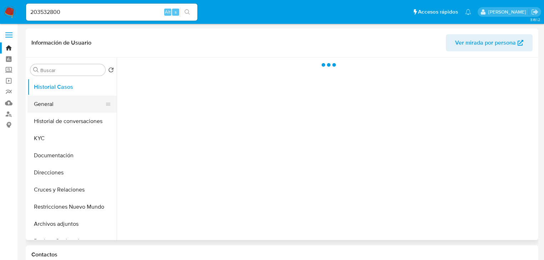
select select "10"
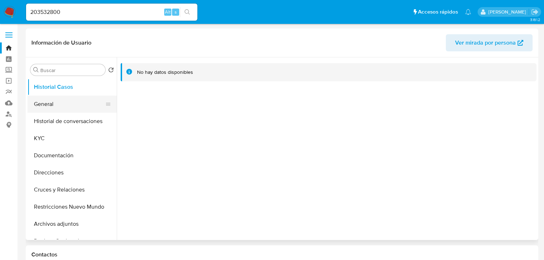
click at [69, 101] on button "General" at bounding box center [68, 104] width 83 height 17
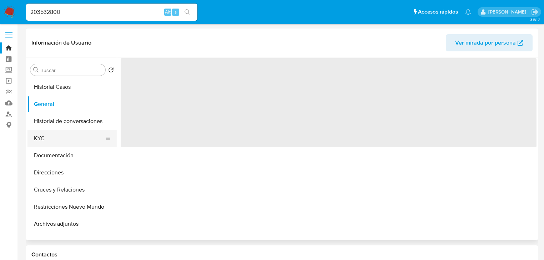
click at [55, 138] on button "KYC" at bounding box center [68, 138] width 83 height 17
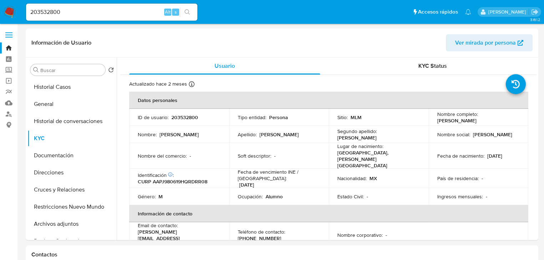
drag, startPoint x: 77, startPoint y: 13, endPoint x: 3, endPoint y: 13, distance: 74.2
click at [3, 13] on nav "Pausado Ver notificaciones 203532800 Alt s Accesos rápidos Presiona las siguien…" at bounding box center [272, 12] width 544 height 24
paste input "1472782271"
click at [186, 9] on button "search-icon" at bounding box center [187, 12] width 15 height 10
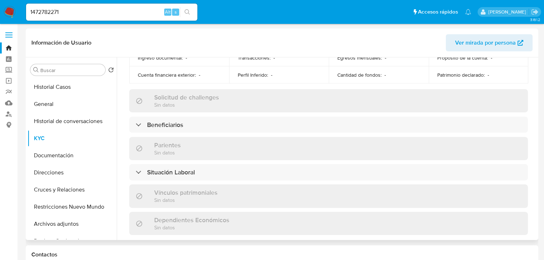
scroll to position [400, 0]
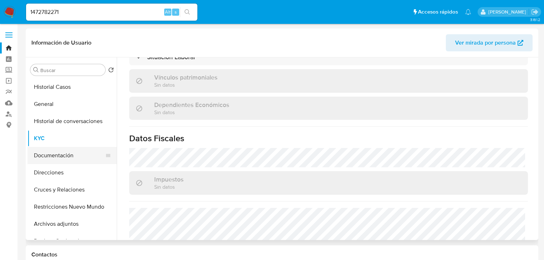
drag, startPoint x: 65, startPoint y: 155, endPoint x: 106, endPoint y: 146, distance: 42.7
click at [65, 154] on button "Documentación" at bounding box center [71, 155] width 89 height 17
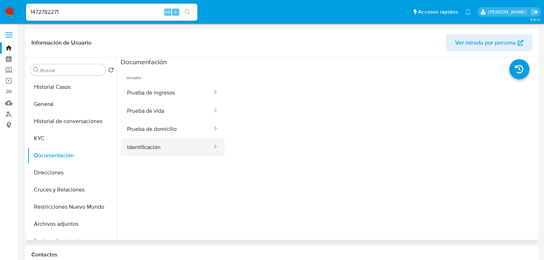
click at [157, 145] on button "Identificación" at bounding box center [167, 147] width 92 height 18
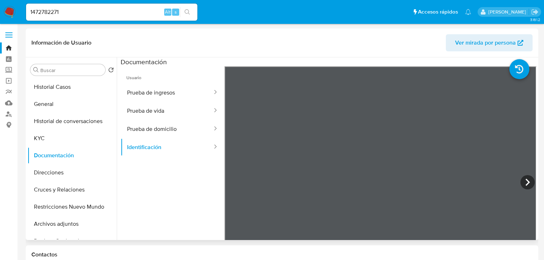
scroll to position [21, 0]
click at [167, 123] on button "Prueba de domicilio" at bounding box center [167, 129] width 92 height 18
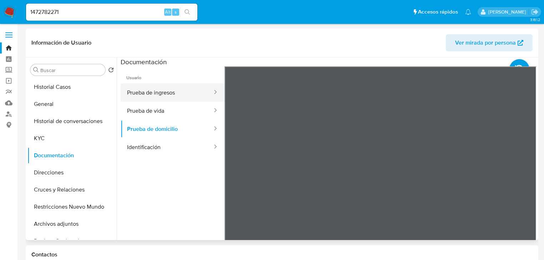
click at [175, 96] on button "Prueba de ingresos" at bounding box center [167, 92] width 92 height 18
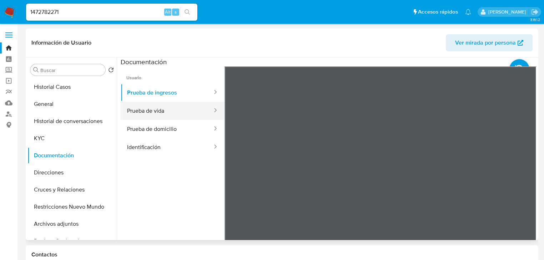
drag, startPoint x: 166, startPoint y: 114, endPoint x: 207, endPoint y: 113, distance: 41.7
click at [165, 114] on button "Prueba de vida" at bounding box center [167, 111] width 92 height 18
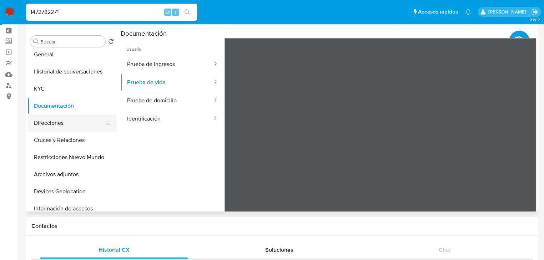
scroll to position [0, 0]
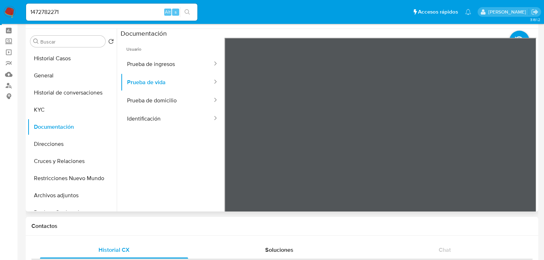
drag, startPoint x: 36, startPoint y: 107, endPoint x: 26, endPoint y: 108, distance: 10.8
click at [37, 108] on button "KYC" at bounding box center [71, 109] width 89 height 17
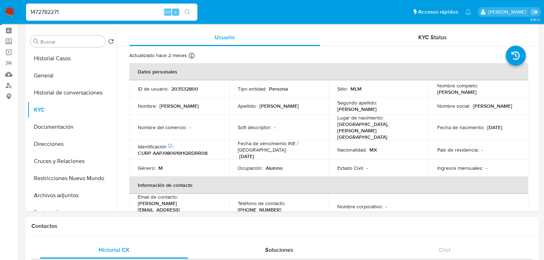
drag, startPoint x: 57, startPoint y: 13, endPoint x: 13, endPoint y: 14, distance: 44.3
click at [4, 13] on nav "Pausado Ver notificaciones 1472782271 Alt s Accesos rápidos Presiona las siguie…" at bounding box center [272, 12] width 544 height 24
paste input "02569615"
type input "102569615"
click at [188, 7] on button "search-icon" at bounding box center [187, 12] width 15 height 10
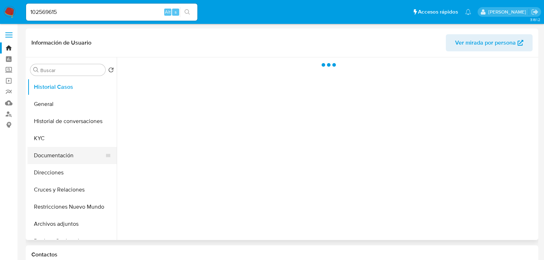
select select "10"
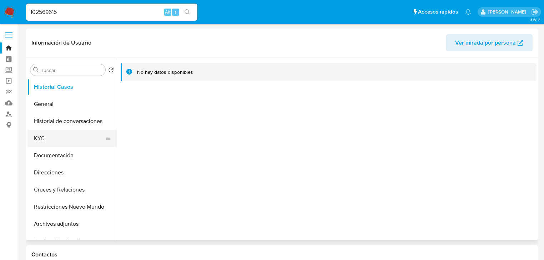
click at [49, 137] on button "KYC" at bounding box center [68, 138] width 83 height 17
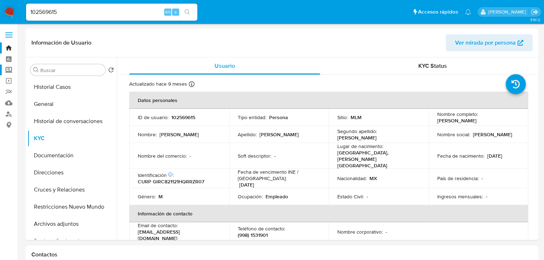
click at [8, 71] on label "Screening" at bounding box center [42, 70] width 85 height 11
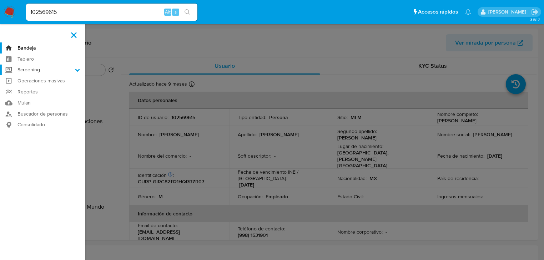
click at [0, 0] on input "Screening" at bounding box center [0, 0] width 0 height 0
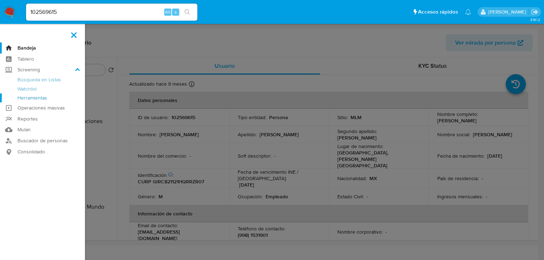
click at [45, 96] on link "Herramientas" at bounding box center [42, 97] width 85 height 9
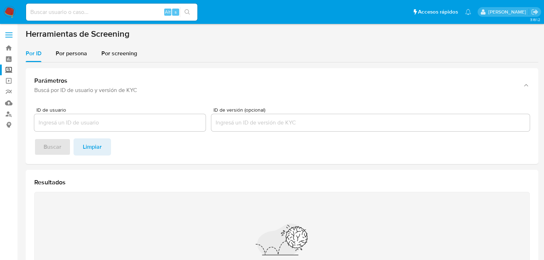
drag, startPoint x: 59, startPoint y: 57, endPoint x: 62, endPoint y: 65, distance: 9.1
click at [60, 57] on span "Por persona" at bounding box center [71, 53] width 31 height 8
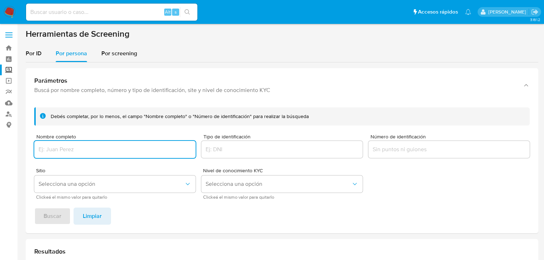
click at [60, 148] on input "Nombre completo" at bounding box center [114, 149] width 161 height 9
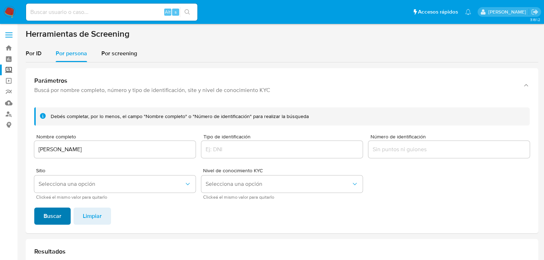
click at [60, 208] on span "Buscar" at bounding box center [53, 216] width 18 height 16
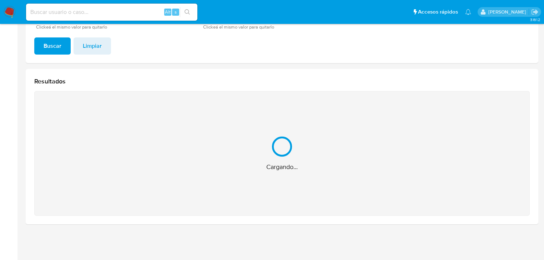
scroll to position [57, 0]
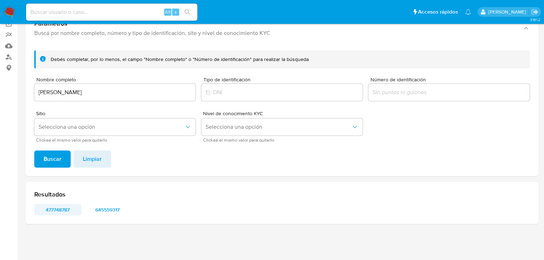
click at [50, 210] on span "477748787" at bounding box center [57, 210] width 37 height 10
click at [113, 208] on span "645559317" at bounding box center [107, 210] width 37 height 10
drag, startPoint x: 140, startPoint y: 92, endPoint x: -15, endPoint y: 93, distance: 154.9
click at [0, 93] on html "Pausado Ver notificaciones Alt s Accesos rápidos Presiona las siguientes teclas…" at bounding box center [272, 101] width 544 height 317
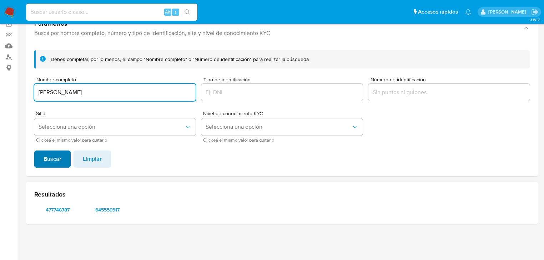
click at [51, 161] on span "Buscar" at bounding box center [53, 159] width 18 height 16
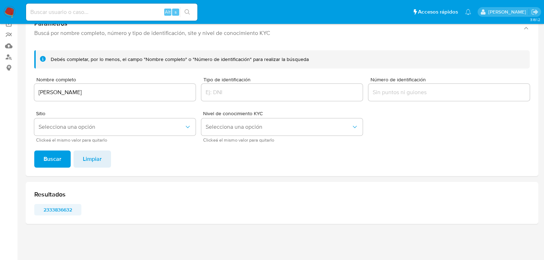
click at [55, 208] on span "2333836632" at bounding box center [57, 210] width 37 height 10
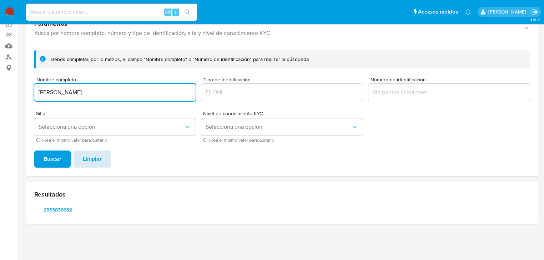
drag, startPoint x: 129, startPoint y: 91, endPoint x: 83, endPoint y: 151, distance: 75.5
click at [0, 92] on html "Pausado Ver notificaciones Alt s Accesos rápidos Presiona las siguientes teclas…" at bounding box center [272, 101] width 544 height 317
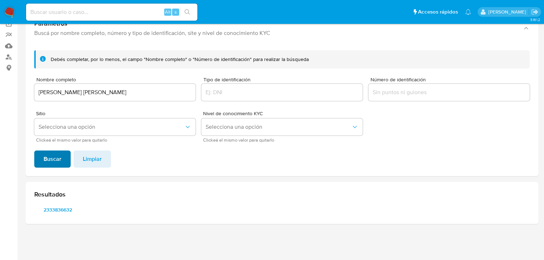
click at [57, 155] on span "Buscar" at bounding box center [53, 159] width 18 height 16
click at [65, 208] on span "259320579" at bounding box center [57, 210] width 37 height 10
click at [66, 211] on span "259320579" at bounding box center [57, 210] width 37 height 10
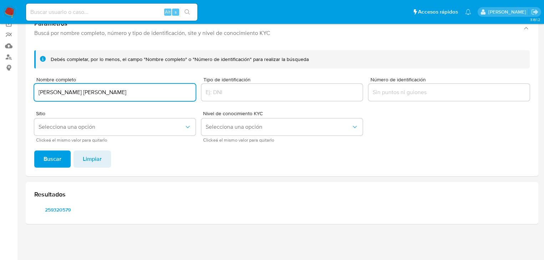
drag, startPoint x: 113, startPoint y: 92, endPoint x: 71, endPoint y: 154, distance: 75.3
click at [0, 93] on html "Pausado Ver notificaciones Alt s Accesos rápidos Presiona las siguientes teclas…" at bounding box center [272, 101] width 544 height 317
type input "KAREN VIRIDIANA CAN PINELO"
click at [55, 159] on span "Buscar" at bounding box center [53, 159] width 18 height 16
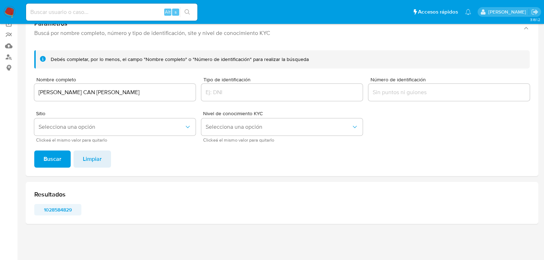
click at [50, 209] on span "1028584829" at bounding box center [57, 210] width 37 height 10
drag, startPoint x: 45, startPoint y: 208, endPoint x: 39, endPoint y: 207, distance: 6.4
click at [39, 207] on div "1028584829" at bounding box center [281, 209] width 495 height 11
click at [12, 9] on img at bounding box center [10, 12] width 12 height 12
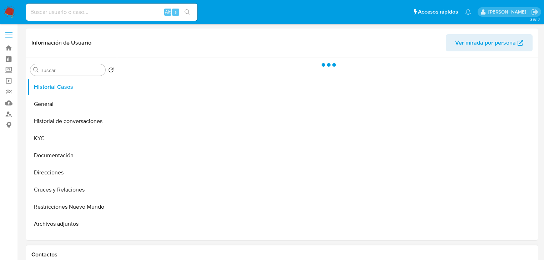
select select "10"
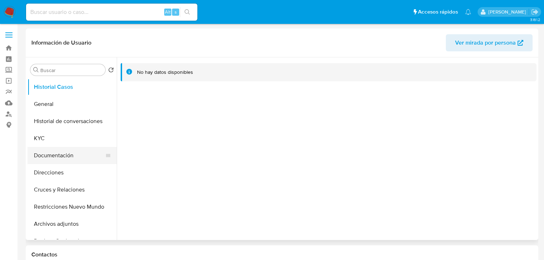
click at [57, 148] on button "Documentación" at bounding box center [68, 155] width 83 height 17
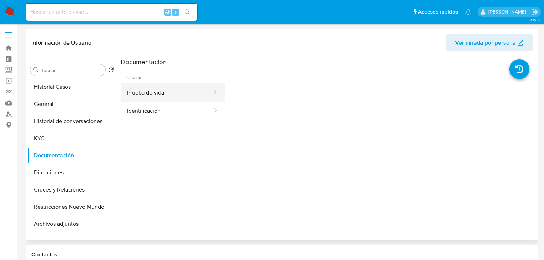
drag, startPoint x: 149, startPoint y: 110, endPoint x: 153, endPoint y: 90, distance: 20.6
click at [149, 110] on button "Identificación" at bounding box center [167, 111] width 92 height 18
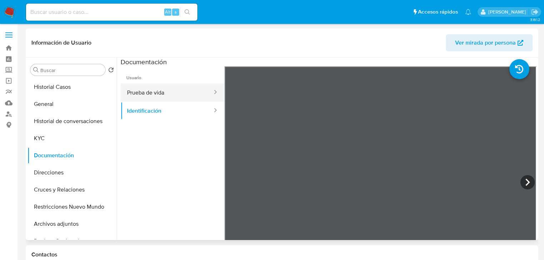
click at [154, 93] on button "Prueba de vida" at bounding box center [167, 92] width 92 height 18
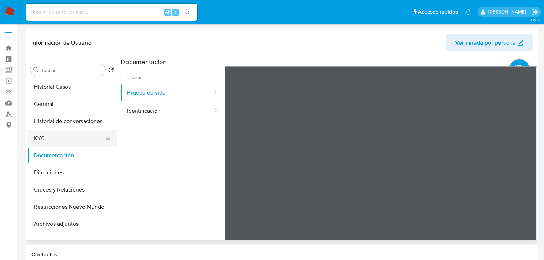
click at [55, 137] on button "KYC" at bounding box center [68, 138] width 83 height 17
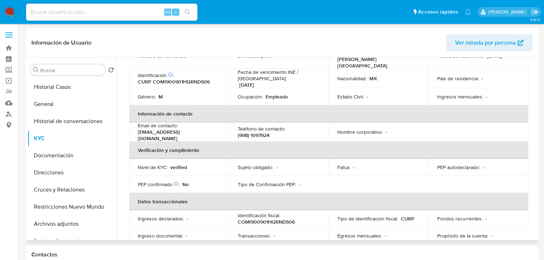
scroll to position [228, 0]
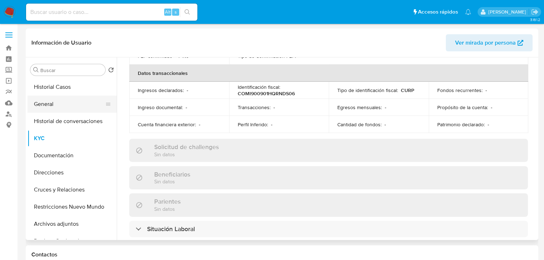
click at [52, 102] on button "General" at bounding box center [68, 104] width 83 height 17
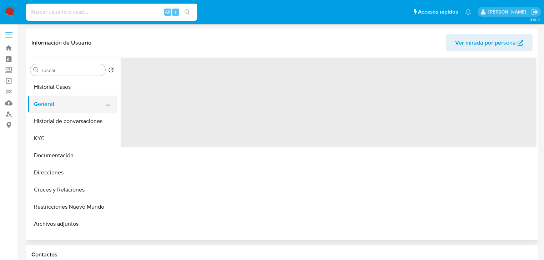
scroll to position [0, 0]
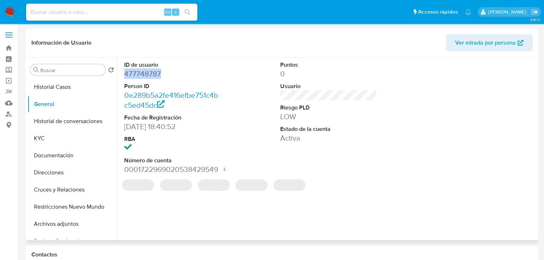
drag, startPoint x: 148, startPoint y: 75, endPoint x: 120, endPoint y: 76, distance: 27.8
click at [121, 76] on div "ID de usuario 477748787 Person ID 0e289b5a2fe416efbe751c4bc5ed45dc Fecha de Reg…" at bounding box center [173, 117] width 104 height 121
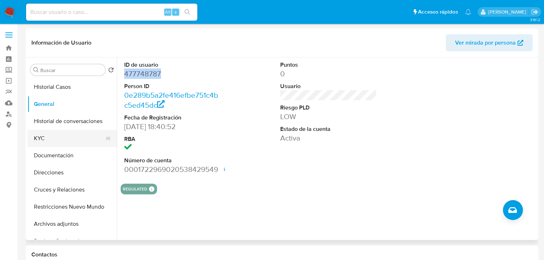
drag, startPoint x: 44, startPoint y: 134, endPoint x: 113, endPoint y: 134, distance: 69.2
click at [50, 134] on button "KYC" at bounding box center [68, 138] width 83 height 17
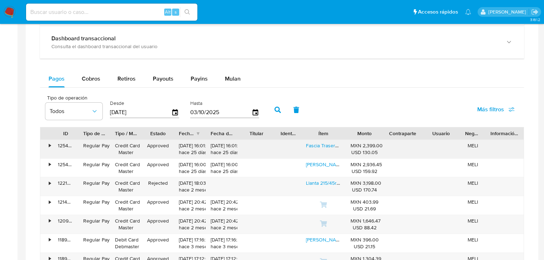
scroll to position [371, 0]
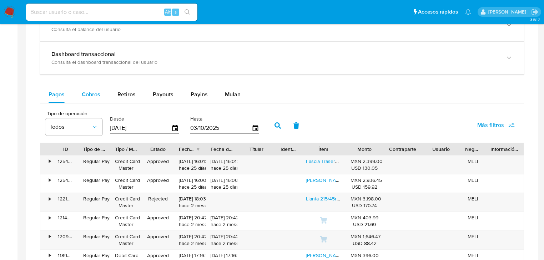
click at [92, 93] on span "Cobros" at bounding box center [91, 94] width 19 height 8
select select "10"
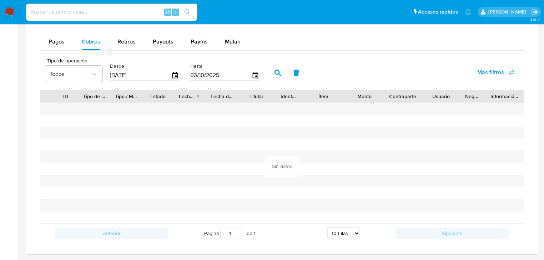
scroll to position [428, 0]
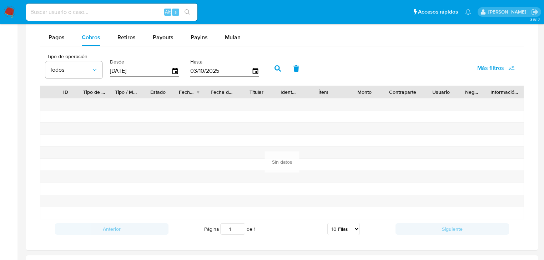
drag, startPoint x: 153, startPoint y: 70, endPoint x: 40, endPoint y: 57, distance: 113.1
click at [41, 57] on div "Tipo de operación Todos Desde 06/07/2025 Hasta 03/10/2025 Más filtros" at bounding box center [282, 68] width 484 height 36
type input "0_/__/____"
type input "01/01/2025"
click at [276, 67] on icon "button" at bounding box center [277, 68] width 6 height 6
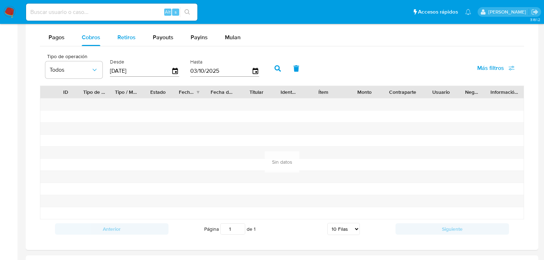
click at [129, 40] on span "Retiros" at bounding box center [126, 37] width 18 height 8
select select "10"
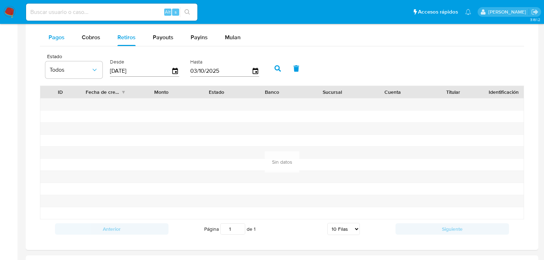
click at [64, 37] on button "Pagos" at bounding box center [56, 37] width 33 height 17
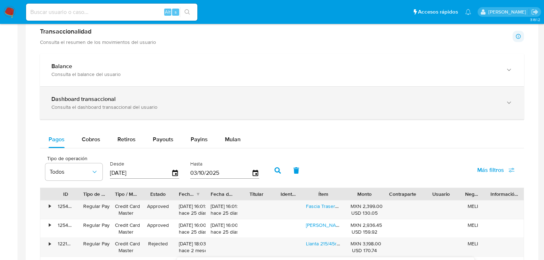
scroll to position [314, 0]
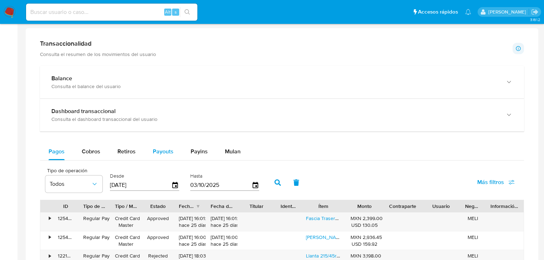
click at [167, 158] on div "Payouts" at bounding box center [163, 151] width 21 height 17
select select "10"
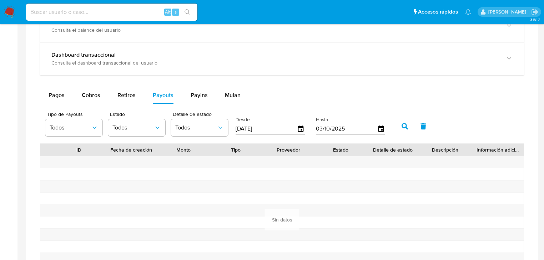
scroll to position [371, 0]
drag, startPoint x: 274, startPoint y: 133, endPoint x: 191, endPoint y: 133, distance: 83.5
click at [195, 131] on div "Tipo de Payouts Todos Estado Todos Detalle de estado Todos Desde 06/07/2025 Has…" at bounding box center [217, 125] width 350 height 29
type input "0_/__/____"
type input "01/01/2025"
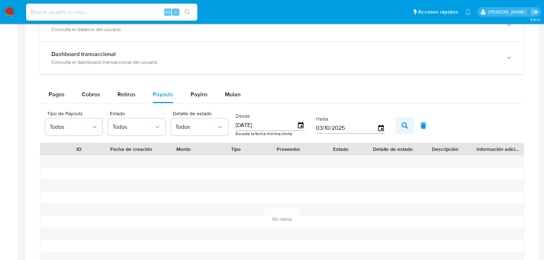
click at [404, 123] on icon "button" at bounding box center [404, 125] width 6 height 6
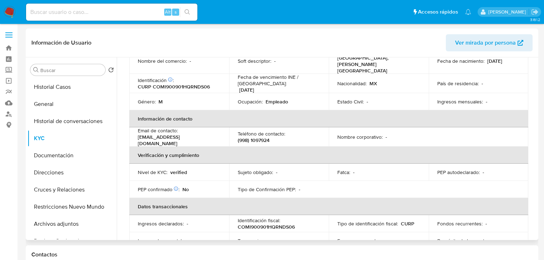
scroll to position [22, 0]
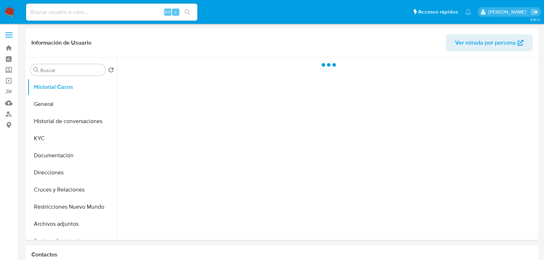
select select "10"
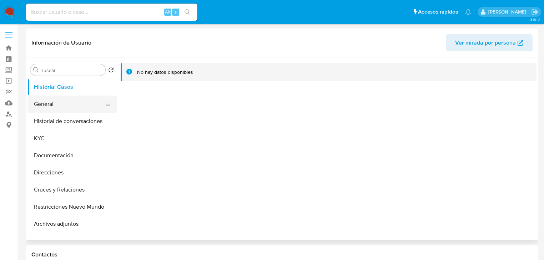
click at [39, 107] on button "General" at bounding box center [68, 104] width 83 height 17
select select "10"
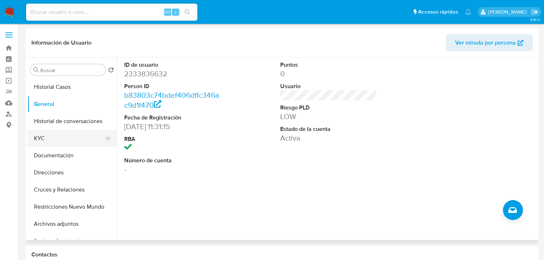
click at [38, 143] on button "KYC" at bounding box center [68, 138] width 83 height 17
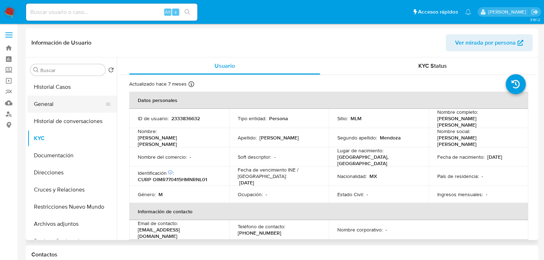
click at [62, 100] on button "General" at bounding box center [68, 104] width 83 height 17
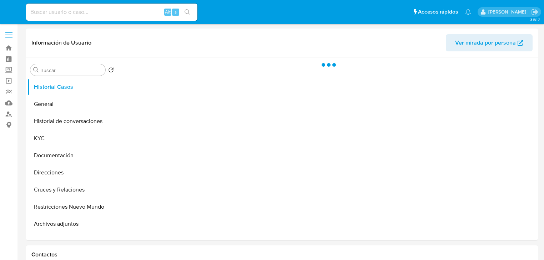
select select "10"
click at [54, 106] on button "General" at bounding box center [68, 104] width 83 height 17
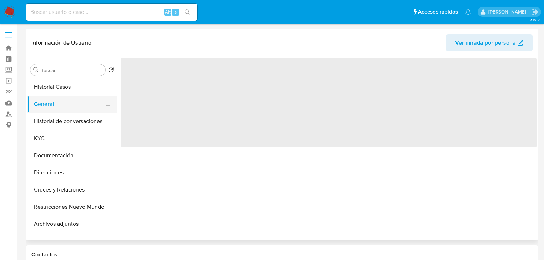
select select "10"
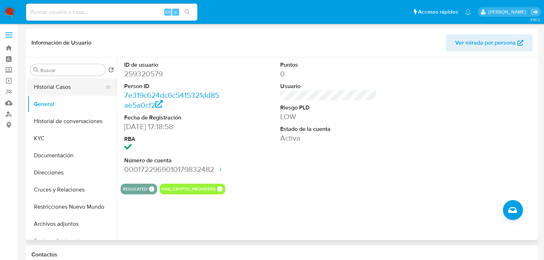
click at [57, 84] on button "Historial Casos" at bounding box center [68, 86] width 83 height 17
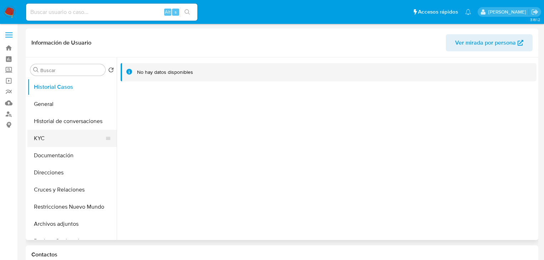
click at [51, 143] on button "KYC" at bounding box center [68, 138] width 83 height 17
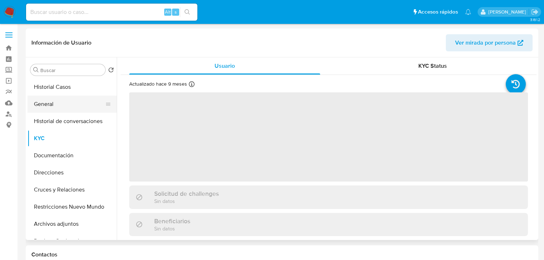
click at [64, 110] on button "General" at bounding box center [68, 104] width 83 height 17
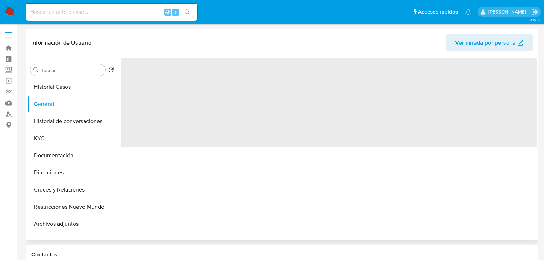
click at [174, 70] on span "‌" at bounding box center [329, 102] width 416 height 89
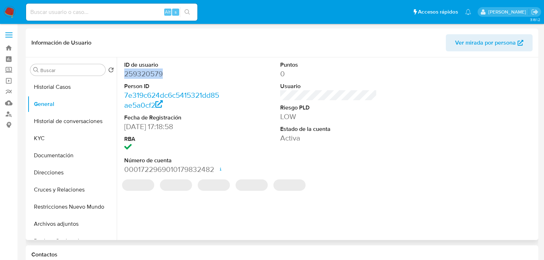
drag, startPoint x: 174, startPoint y: 72, endPoint x: 123, endPoint y: 73, distance: 51.4
click at [123, 73] on div "ID de usuario 259320579 Person ID 7e319c624dc6c5415321dd85ae5a0cf2 Fecha de Reg…" at bounding box center [173, 117] width 104 height 121
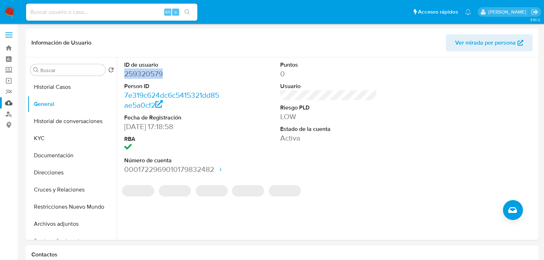
copy dd "259320579"
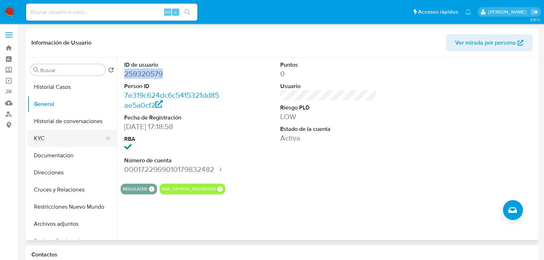
drag, startPoint x: 59, startPoint y: 134, endPoint x: 105, endPoint y: 134, distance: 46.4
click at [59, 134] on button "KYC" at bounding box center [68, 138] width 83 height 17
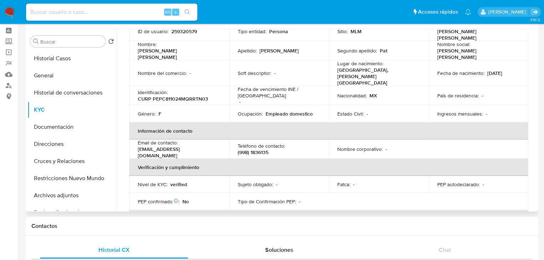
scroll to position [51, 0]
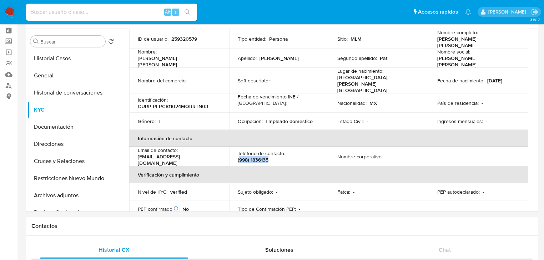
drag, startPoint x: 238, startPoint y: 147, endPoint x: 115, endPoint y: 8, distance: 185.3
click at [290, 150] on div "Teléfono de contacto : [PHONE_NUMBER]" at bounding box center [279, 156] width 83 height 13
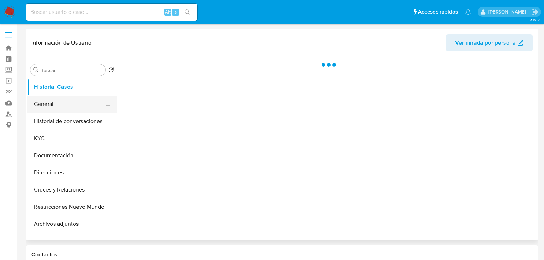
click at [49, 107] on button "General" at bounding box center [68, 104] width 83 height 17
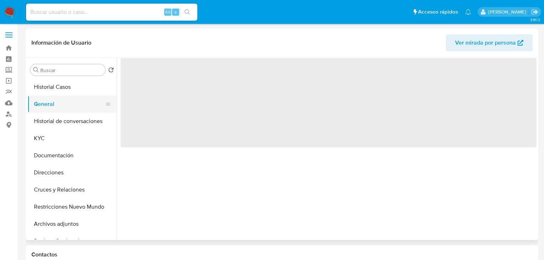
select select "10"
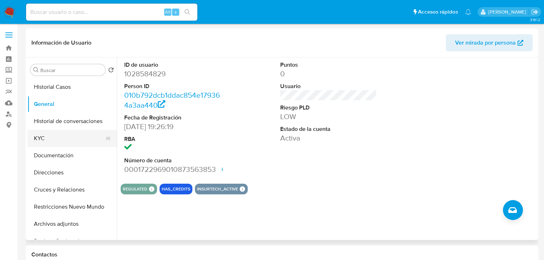
click at [45, 138] on button "KYC" at bounding box center [68, 138] width 83 height 17
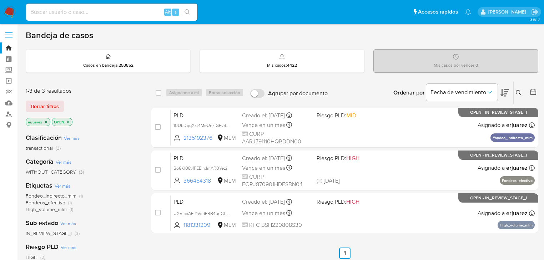
click at [73, 13] on input at bounding box center [111, 11] width 171 height 9
paste input "1380019752"
type input "1380019752"
click at [186, 10] on icon "search-icon" at bounding box center [187, 12] width 6 height 6
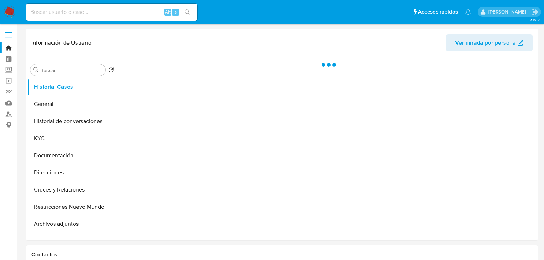
select select "10"
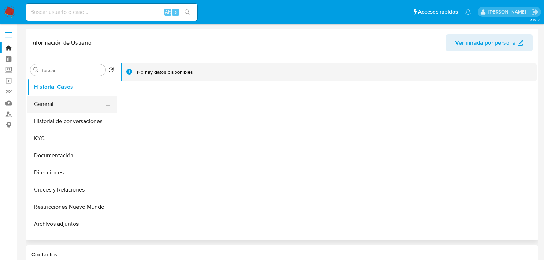
click at [73, 104] on button "General" at bounding box center [68, 104] width 83 height 17
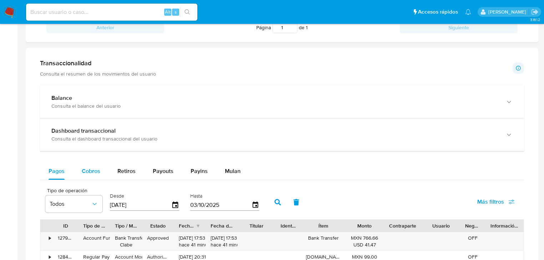
click at [100, 173] on button "Cobros" at bounding box center [91, 171] width 36 height 17
select select "10"
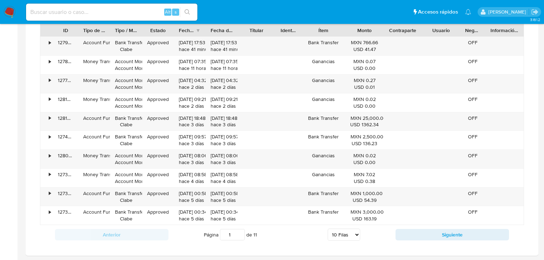
scroll to position [571, 0]
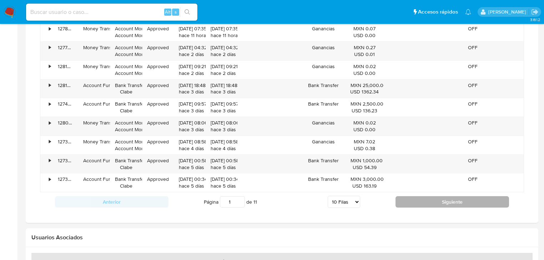
click at [454, 201] on button "Siguiente" at bounding box center [451, 201] width 113 height 11
type input "2"
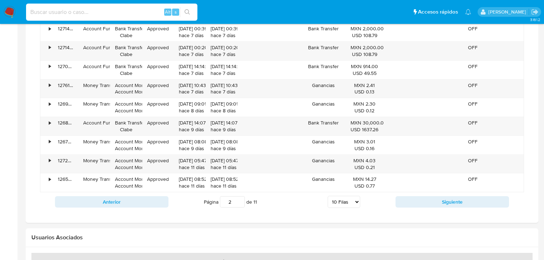
click at [53, 15] on input at bounding box center [111, 11] width 171 height 9
paste input "2135192376"
type input "2135192376"
click at [182, 12] on button "search-icon" at bounding box center [187, 12] width 15 height 10
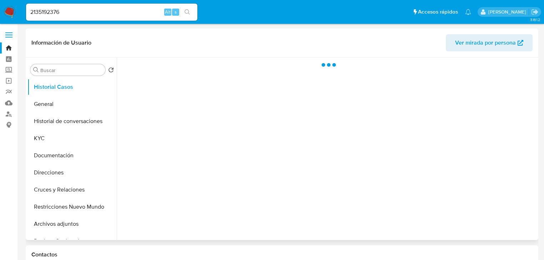
select select "10"
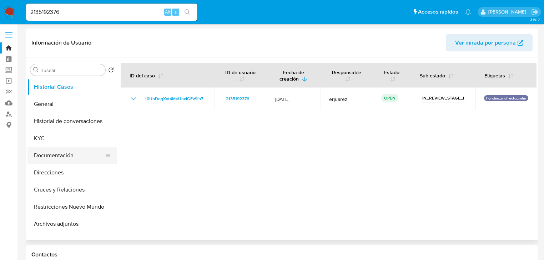
click at [50, 148] on button "Documentación" at bounding box center [68, 155] width 83 height 17
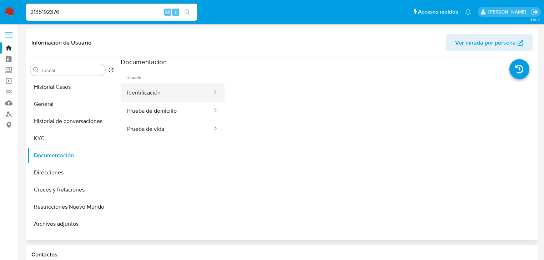
click at [159, 94] on button "Identificación" at bounding box center [167, 92] width 92 height 18
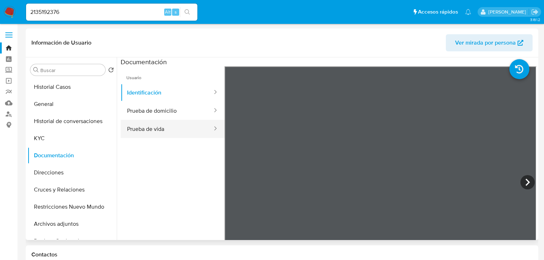
drag, startPoint x: 144, startPoint y: 122, endPoint x: 202, endPoint y: 121, distance: 57.4
click at [147, 122] on button "Prueba de vida" at bounding box center [167, 129] width 92 height 18
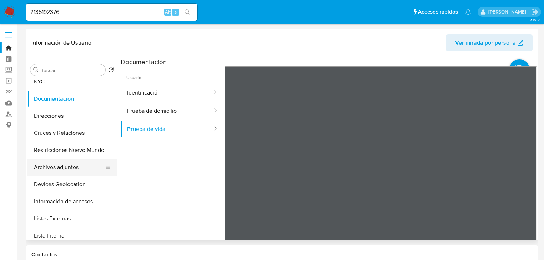
scroll to position [57, 0]
drag, startPoint x: 52, startPoint y: 137, endPoint x: 90, endPoint y: 142, distance: 38.1
click at [52, 137] on button "Cruces y Relaciones" at bounding box center [71, 132] width 89 height 17
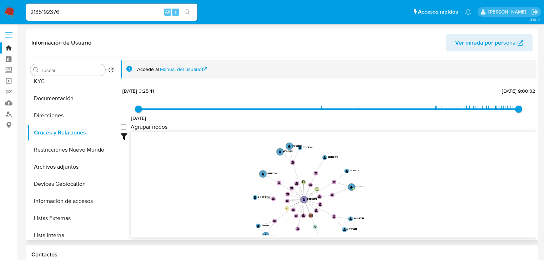
drag, startPoint x: 243, startPoint y: 182, endPoint x: 198, endPoint y: 210, distance: 52.8
click at [186, 223] on icon "device-6836a1a08cdb3c47c473fabc  user-2135192376  2135192376 device-674ea4567…" at bounding box center [333, 183] width 405 height 103
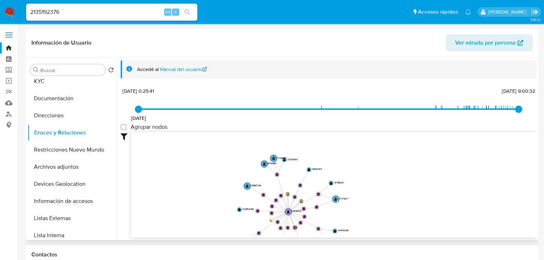
click at [236, 212] on icon "device-6836a1a08cdb3c47c473fabc  user-2135192376  2135192376 device-674ea4567…" at bounding box center [333, 183] width 405 height 103
click at [237, 210] on circle at bounding box center [239, 210] width 6 height 6
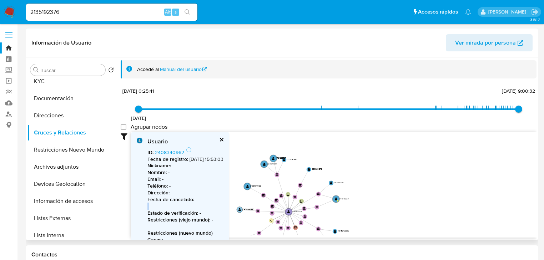
click at [229, 210] on div "Usuario ID : 2408340962 Fecha de registro : 24/4/2025, 15:53:03 Nickname : - No…" at bounding box center [180, 214] width 98 height 164
click at [10, 11] on img at bounding box center [10, 12] width 12 height 12
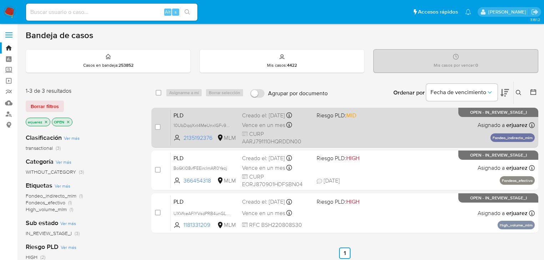
click at [374, 125] on span at bounding box center [350, 124] width 69 height 1
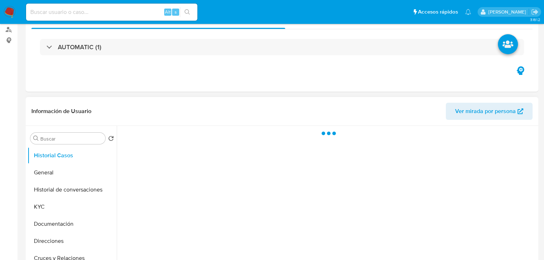
scroll to position [143, 0]
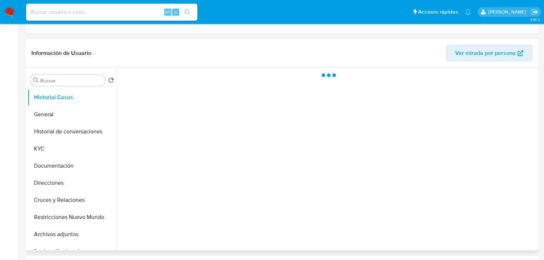
select select "10"
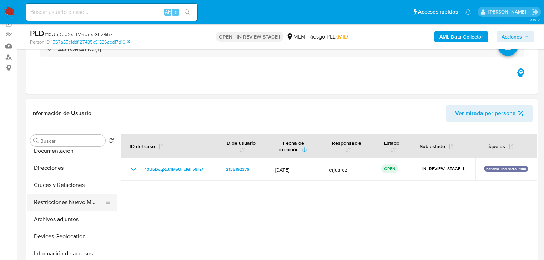
scroll to position [86, 0]
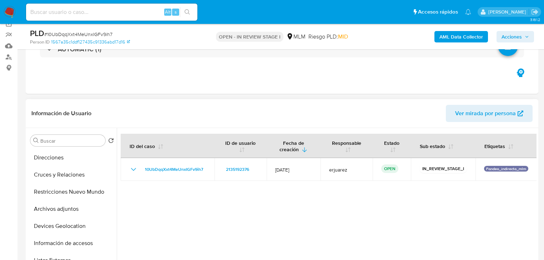
drag, startPoint x: 77, startPoint y: 175, endPoint x: 176, endPoint y: 117, distance: 114.2
click at [77, 174] on button "Cruces y Relaciones" at bounding box center [71, 174] width 89 height 17
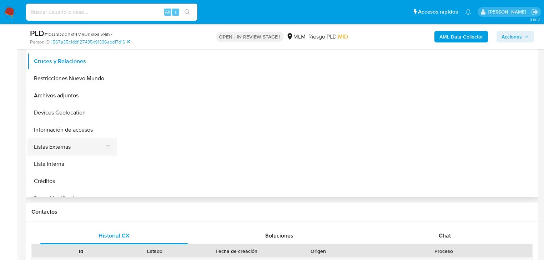
scroll to position [171, 0]
drag, startPoint x: 43, startPoint y: 108, endPoint x: 71, endPoint y: 172, distance: 69.3
click at [44, 108] on button "Devices Geolocation" at bounding box center [71, 111] width 89 height 17
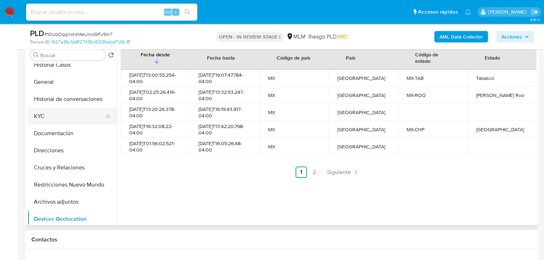
scroll to position [0, 0]
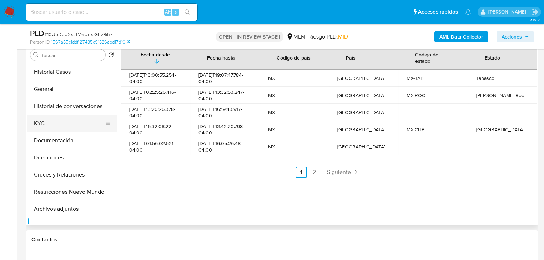
drag, startPoint x: 46, startPoint y: 127, endPoint x: 105, endPoint y: 127, distance: 58.5
click at [47, 127] on button "KYC" at bounding box center [68, 123] width 83 height 17
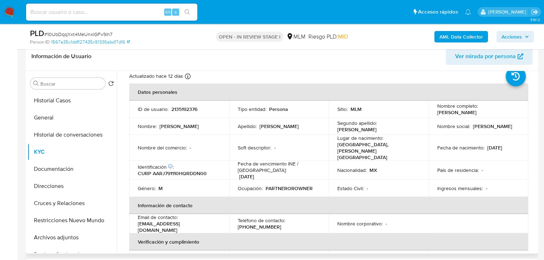
scroll to position [86, 0]
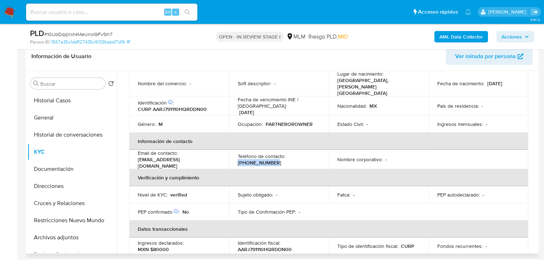
drag, startPoint x: 236, startPoint y: 153, endPoint x: 293, endPoint y: 156, distance: 56.8
click at [293, 156] on td "Teléfono de contacto : [PHONE_NUMBER]" at bounding box center [279, 159] width 100 height 19
copy p "[PHONE_NUMBER]"
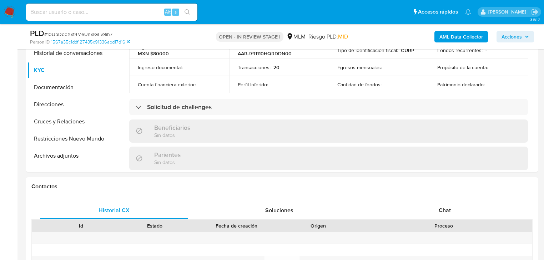
scroll to position [285, 0]
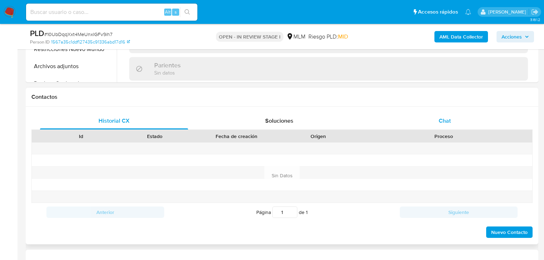
drag, startPoint x: 441, startPoint y: 121, endPoint x: 436, endPoint y: 123, distance: 4.9
click at [440, 121] on span "Chat" at bounding box center [445, 121] width 12 height 8
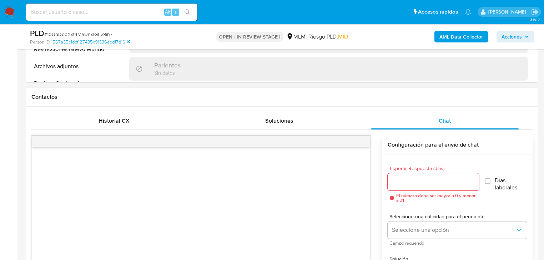
drag, startPoint x: 410, startPoint y: 176, endPoint x: 410, endPoint y: 181, distance: 5.7
click at [410, 176] on div "Esperar Respuesta (días) El número debe ser mayor a 0 y menor a 31" at bounding box center [432, 184] width 91 height 37
click at [410, 182] on input "Esperar Respuesta (días)" at bounding box center [432, 181] width 91 height 9
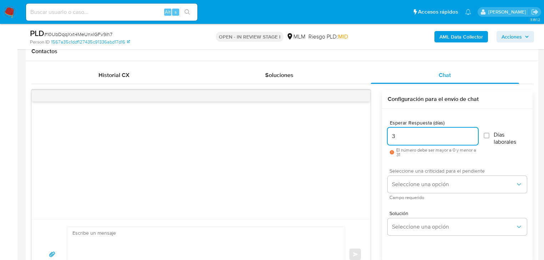
scroll to position [343, 0]
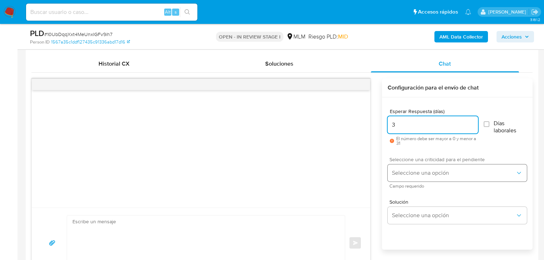
type input "3"
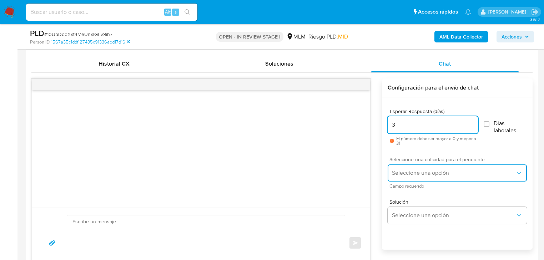
click at [404, 179] on button "Seleccione una opción" at bounding box center [456, 172] width 139 height 17
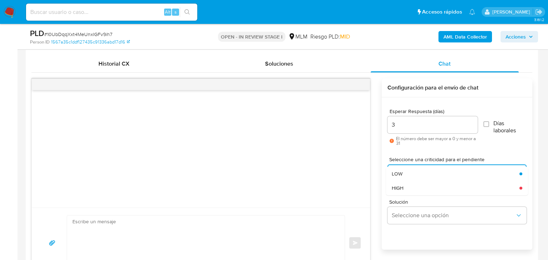
drag, startPoint x: 413, startPoint y: 186, endPoint x: 414, endPoint y: 192, distance: 6.8
click at [413, 186] on div "HIGH" at bounding box center [456, 188] width 128 height 14
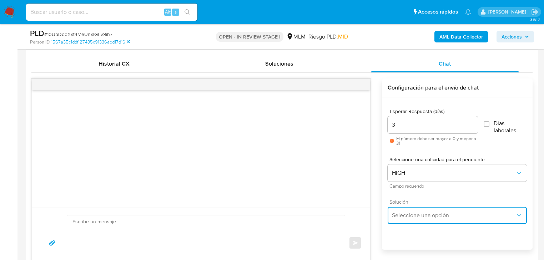
drag, startPoint x: 421, startPoint y: 213, endPoint x: 466, endPoint y: 209, distance: 45.5
click at [423, 214] on span "Seleccione una opción" at bounding box center [453, 215] width 123 height 7
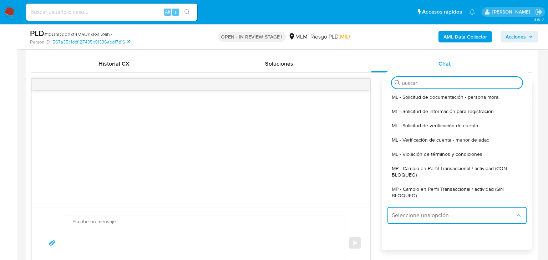
click at [500, 188] on span "MP - Cambio en Perfil Transaccional / actividad (SIN BLOQUEO)" at bounding box center [457, 192] width 131 height 13
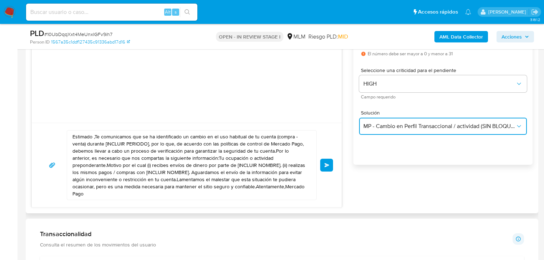
scroll to position [428, 0]
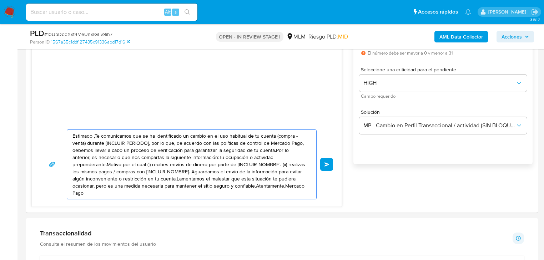
drag, startPoint x: 273, startPoint y: 187, endPoint x: -41, endPoint y: 87, distance: 330.1
click at [0, 87] on html "Pausado Ver notificaciones Alt s Accesos rápidos Presiona las siguientes teclas…" at bounding box center [272, 258] width 544 height 1373
paste textarea "Juan Carlos se ha identificado un cambio en el uso habitual de tu cuenta para g…"
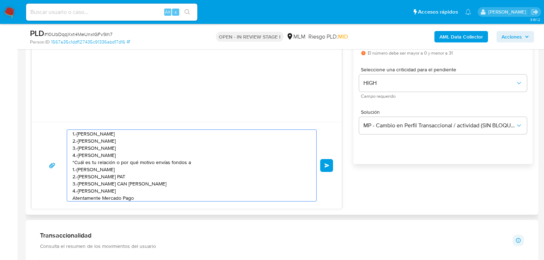
scroll to position [41, 0]
type textarea "Estimado Juan Carlos se ha identificado un cambio en el uso habitual de tu cuen…"
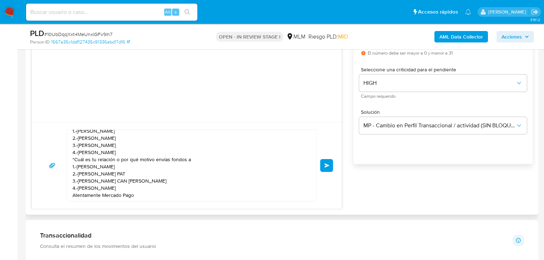
click at [324, 167] on span "Enviar" at bounding box center [326, 165] width 5 height 4
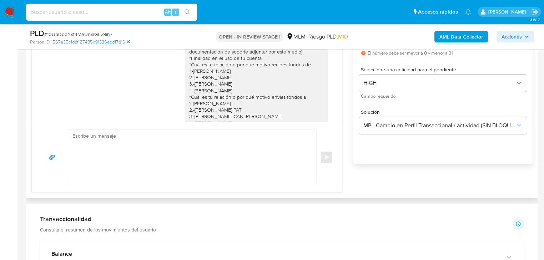
scroll to position [0, 0]
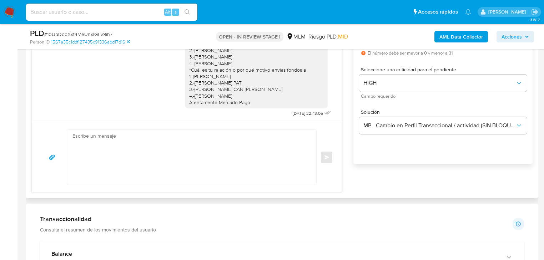
click at [326, 159] on div "Enviar" at bounding box center [186, 158] width 293 height 56
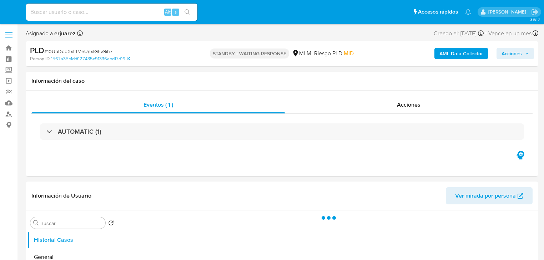
select select "10"
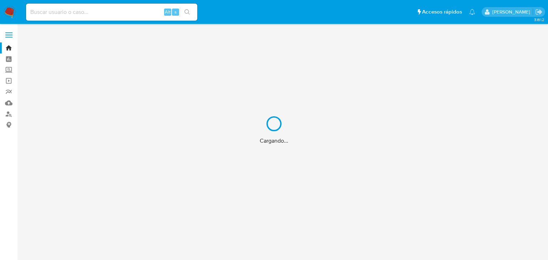
click at [46, 10] on div "Cargando..." at bounding box center [274, 130] width 548 height 260
click at [47, 14] on div "Cargando..." at bounding box center [274, 130] width 548 height 260
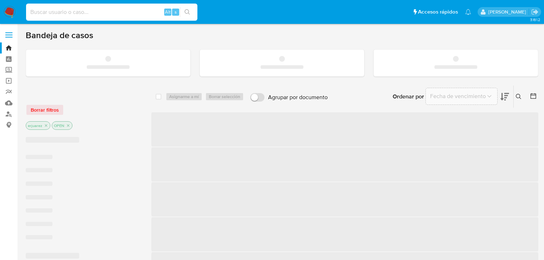
click at [57, 16] on input at bounding box center [111, 11] width 171 height 9
paste input "567318054"
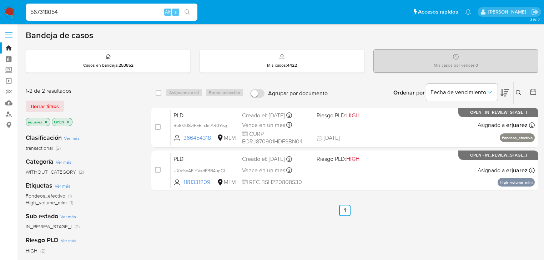
type input "567318054"
click at [191, 10] on button "search-icon" at bounding box center [187, 12] width 15 height 10
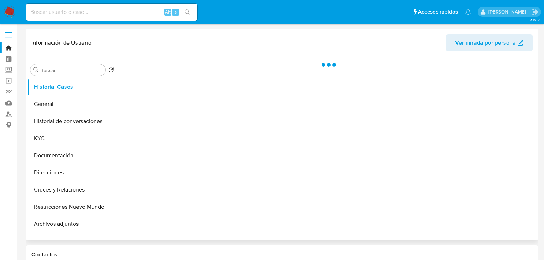
select select "10"
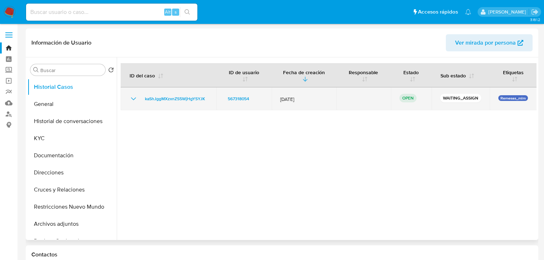
drag, startPoint x: 212, startPoint y: 98, endPoint x: 138, endPoint y: 101, distance: 73.9
click at [143, 100] on td "kaShJggMXzxnZS5WjHgYSYJK" at bounding box center [169, 98] width 96 height 23
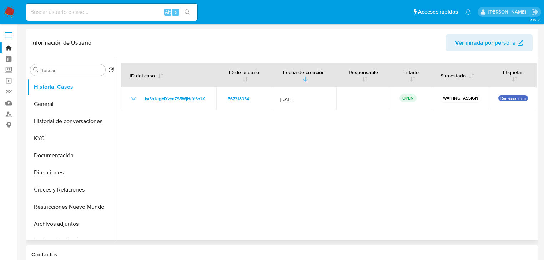
drag, startPoint x: 161, startPoint y: 217, endPoint x: 171, endPoint y: 206, distance: 15.7
click at [166, 214] on div at bounding box center [327, 148] width 420 height 183
click at [51, 98] on button "General" at bounding box center [68, 104] width 83 height 17
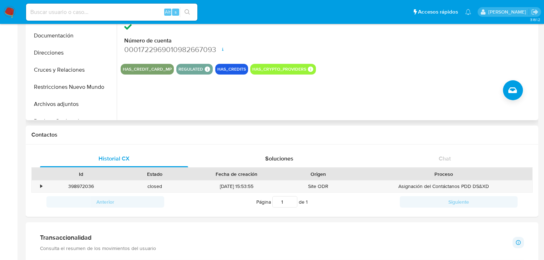
scroll to position [143, 0]
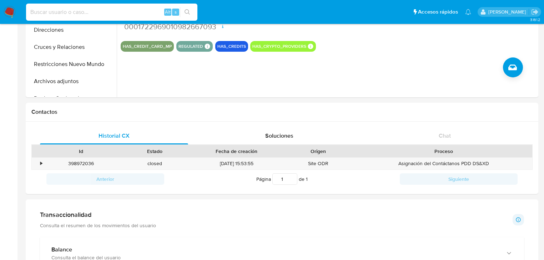
drag, startPoint x: 100, startPoint y: 13, endPoint x: 121, endPoint y: 13, distance: 20.3
click at [98, 13] on input at bounding box center [111, 11] width 171 height 9
paste input "2532836873"
type input "2532836873"
click at [189, 11] on icon "search-icon" at bounding box center [187, 12] width 6 height 6
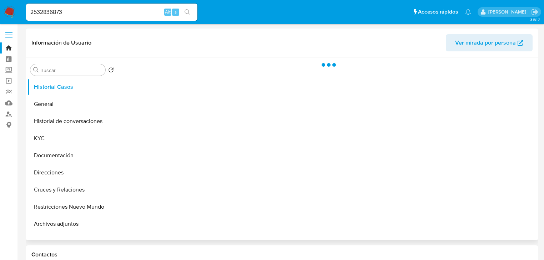
select select "10"
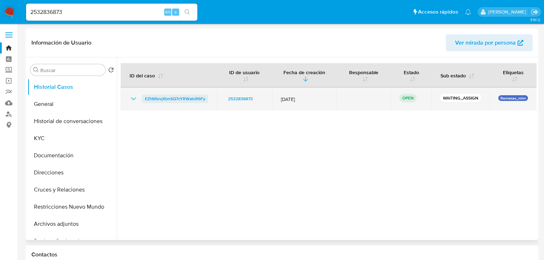
drag, startPoint x: 219, startPoint y: 99, endPoint x: 141, endPoint y: 100, distance: 78.5
click at [144, 97] on tr "EZhWbrqXbnSQ7cYRWatsR6Fy 2532836873 12/Sept/2025 OPEN WAITING_ASSIGN Remesas_mlm" at bounding box center [329, 98] width 416 height 23
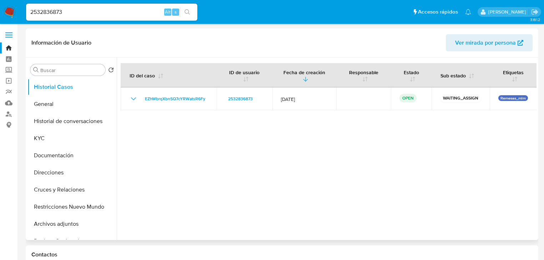
drag, startPoint x: 206, startPoint y: 173, endPoint x: 195, endPoint y: 154, distance: 21.4
click at [206, 172] on div at bounding box center [327, 148] width 420 height 183
click at [66, 100] on button "General" at bounding box center [68, 104] width 83 height 17
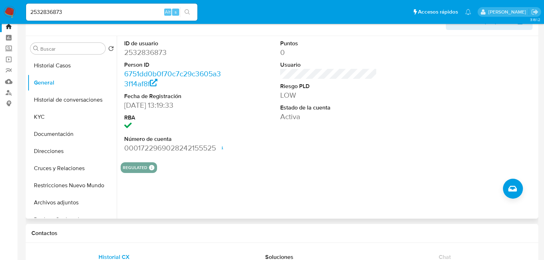
scroll to position [57, 0]
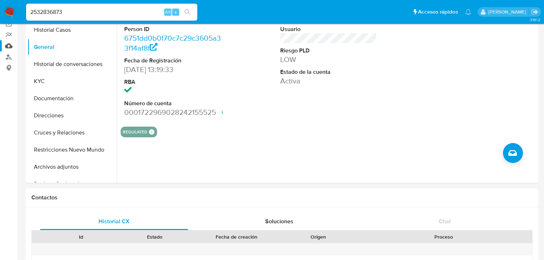
click at [11, 46] on link "Mulan" at bounding box center [42, 45] width 85 height 11
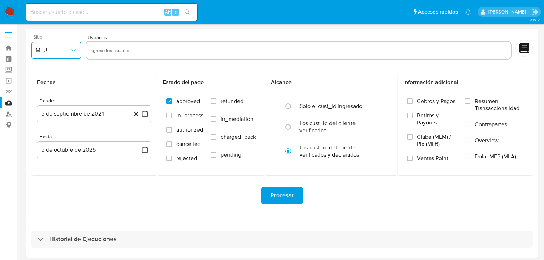
drag, startPoint x: 57, startPoint y: 51, endPoint x: 57, endPoint y: 56, distance: 4.6
click at [57, 52] on span "MLU" at bounding box center [53, 50] width 34 height 7
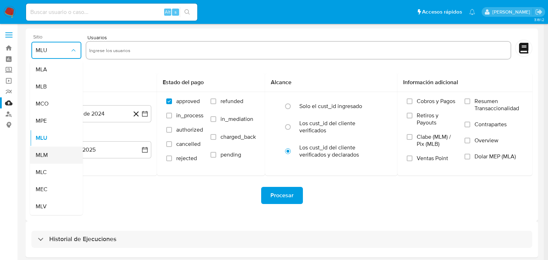
click at [43, 161] on div "MLM" at bounding box center [54, 155] width 37 height 17
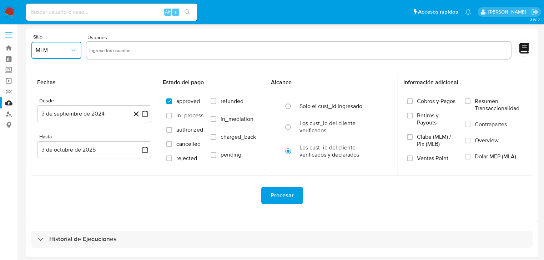
click at [111, 51] on input "text" at bounding box center [298, 50] width 419 height 11
type input "567318054"
click at [143, 107] on button "3 de septiembre de 2024" at bounding box center [94, 113] width 114 height 17
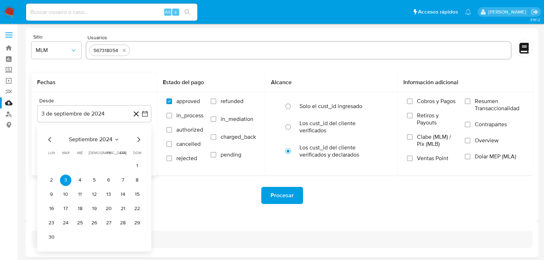
click at [140, 136] on div "septiembre 2024 septiembre 2024 lun lunes mar martes mié miércoles jue jueves v…" at bounding box center [94, 188] width 114 height 127
click at [140, 138] on icon "Mes siguiente" at bounding box center [138, 139] width 9 height 9
click at [140, 139] on icon "Mes siguiente" at bounding box center [138, 139] width 9 height 9
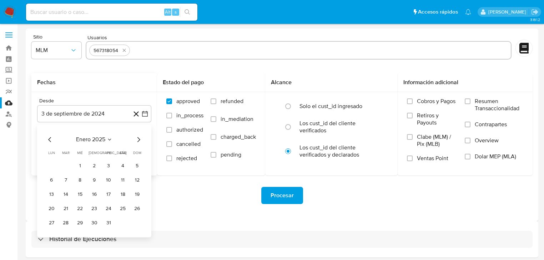
click at [140, 139] on icon "Mes siguiente" at bounding box center [138, 139] width 9 height 9
drag, startPoint x: 89, startPoint y: 164, endPoint x: 94, endPoint y: 163, distance: 5.4
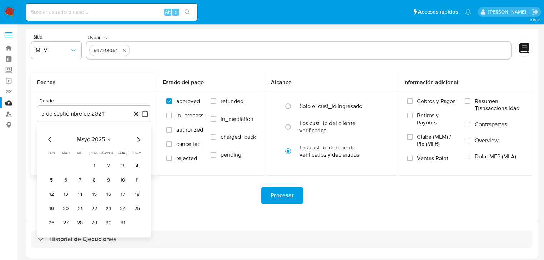
click at [90, 164] on button "1" at bounding box center [93, 165] width 11 height 11
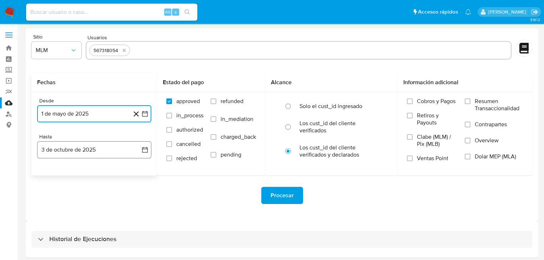
click at [137, 152] on button "3 de octubre de 2025" at bounding box center [94, 149] width 114 height 17
click at [51, 171] on icon "Mes anterior" at bounding box center [50, 175] width 9 height 9
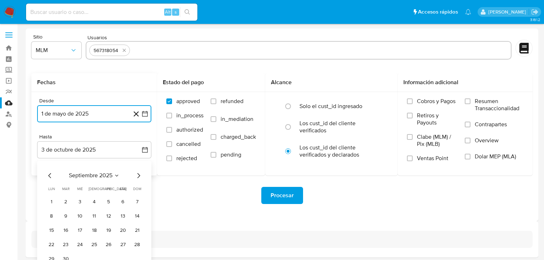
click at [52, 171] on icon "Mes anterior" at bounding box center [50, 175] width 9 height 9
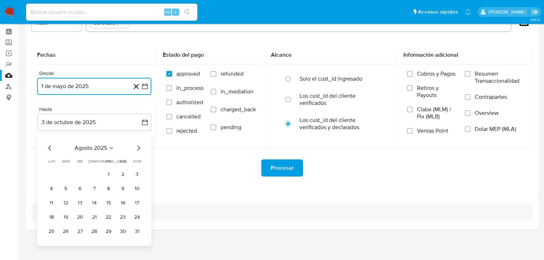
click at [137, 232] on button "31" at bounding box center [136, 231] width 11 height 11
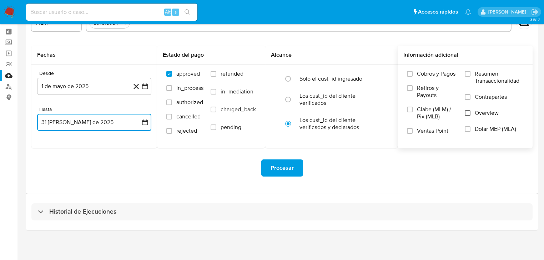
click at [467, 113] on input "Overview" at bounding box center [468, 113] width 6 height 6
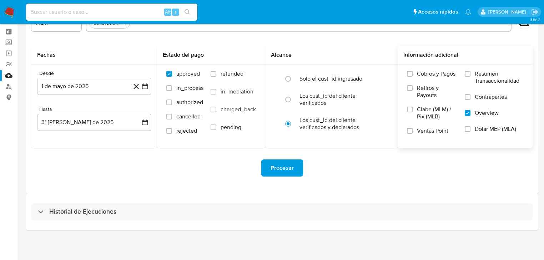
click at [283, 170] on span "Procesar" at bounding box center [281, 168] width 23 height 16
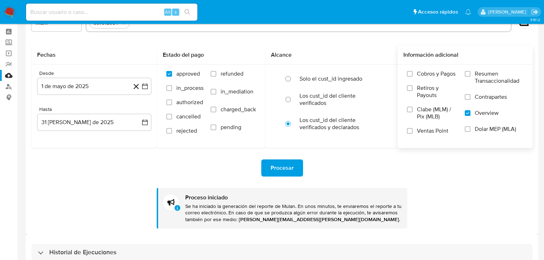
scroll to position [0, 0]
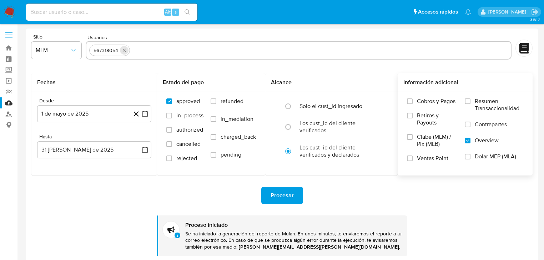
click at [122, 51] on icon "quitar 567318054" at bounding box center [124, 50] width 6 height 6
click at [118, 51] on input "text" at bounding box center [298, 50] width 419 height 11
paste input "2532836873"
type input "2532836873"
drag, startPoint x: 143, startPoint y: 116, endPoint x: 145, endPoint y: 122, distance: 6.4
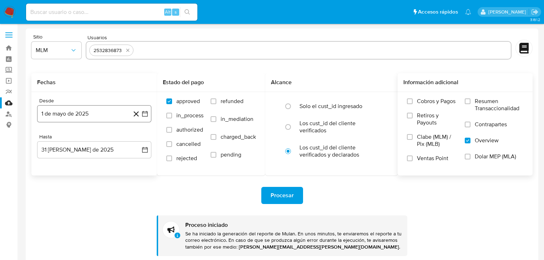
click at [143, 117] on icon "button" at bounding box center [144, 113] width 7 height 7
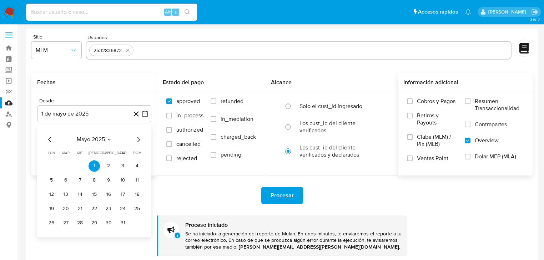
click at [141, 140] on icon "Mes siguiente" at bounding box center [138, 139] width 9 height 9
click at [79, 195] on button "16" at bounding box center [79, 194] width 11 height 11
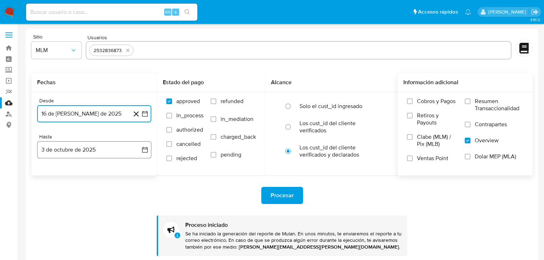
click at [146, 155] on button "3 de octubre de 2025" at bounding box center [94, 149] width 114 height 17
click at [52, 174] on icon "Mes anterior" at bounding box center [50, 175] width 9 height 9
click at [50, 175] on icon "Mes anterior" at bounding box center [50, 175] width 9 height 9
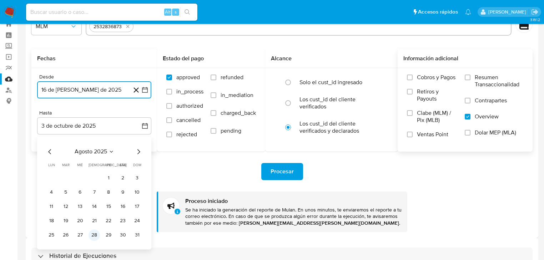
scroll to position [57, 0]
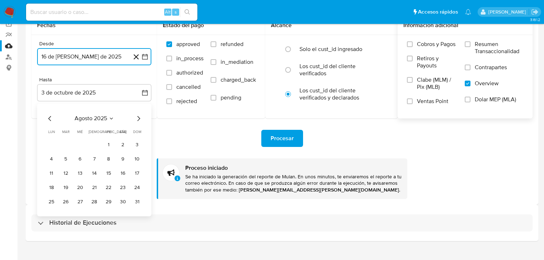
drag, startPoint x: 136, startPoint y: 200, endPoint x: 315, endPoint y: 130, distance: 192.3
click at [137, 200] on button "31" at bounding box center [136, 201] width 11 height 11
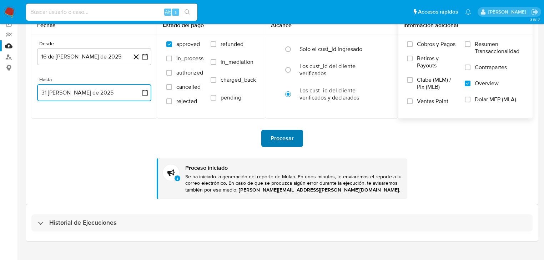
click at [282, 140] on span "Procesar" at bounding box center [281, 139] width 23 height 16
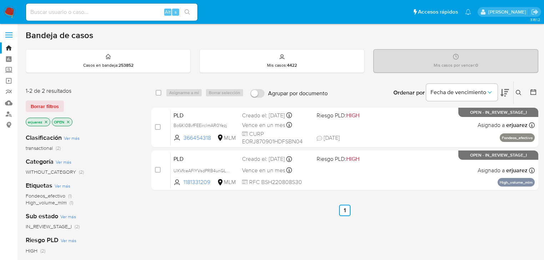
drag, startPoint x: 61, startPoint y: 9, endPoint x: 60, endPoint y: 15, distance: 6.1
click at [60, 11] on input at bounding box center [111, 11] width 171 height 9
click at [60, 15] on input at bounding box center [111, 11] width 171 height 9
paste input "Nt1EbxyFyM36lBQZDumXRVIq"
type input "Nt1EbxyFyM36lBQZDumXRVIq"
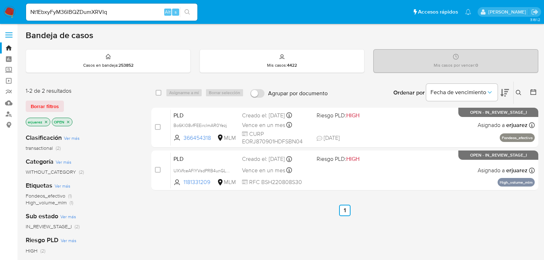
click at [191, 11] on button "search-icon" at bounding box center [187, 12] width 15 height 10
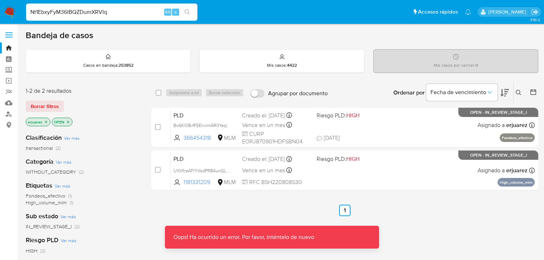
click at [112, 13] on input "Nt1EbxyFyM36lBQZDumXRVIq" at bounding box center [111, 11] width 171 height 9
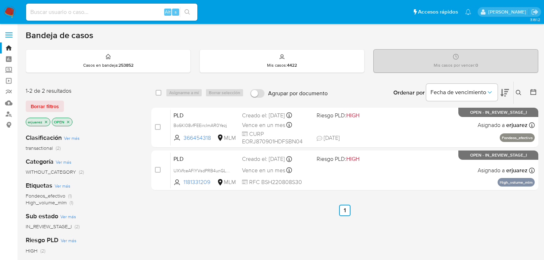
click at [46, 122] on icon "close-filter" at bounding box center [46, 122] width 4 height 4
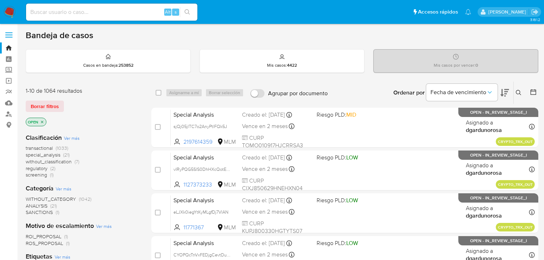
click at [517, 91] on icon at bounding box center [519, 93] width 6 height 6
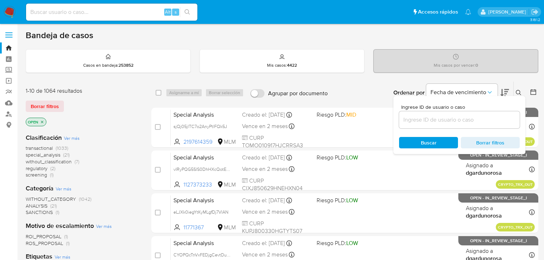
click at [431, 122] on input at bounding box center [459, 119] width 121 height 9
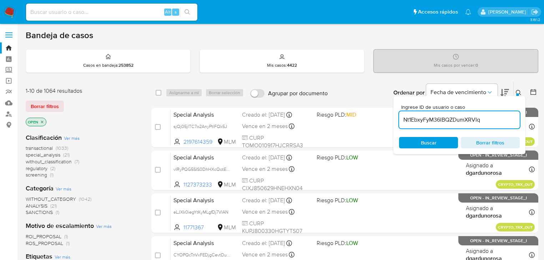
type input "Nt1EbxyFyM36lBQZDumXRVIq"
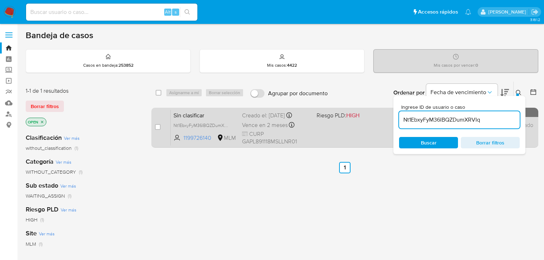
drag, startPoint x: 157, startPoint y: 126, endPoint x: 166, endPoint y: 110, distance: 17.7
click at [157, 125] on input "checkbox" at bounding box center [158, 127] width 6 height 6
checkbox input "true"
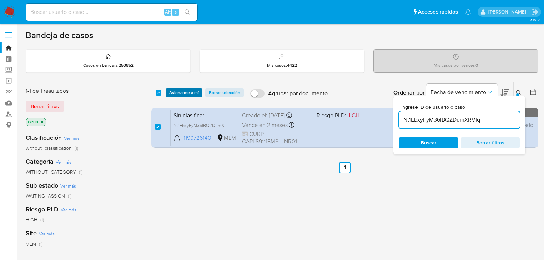
drag, startPoint x: 176, startPoint y: 86, endPoint x: 176, endPoint y: 92, distance: 6.4
click at [176, 87] on div "select-all-cases-checkbox Asignarme a mí Borrar selección Agrupar por documento…" at bounding box center [344, 93] width 387 height 22
click at [176, 92] on span "Asignarme a mí" at bounding box center [184, 92] width 30 height 7
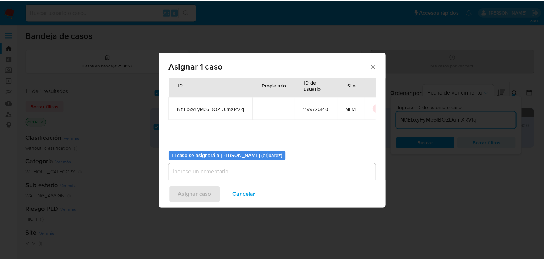
scroll to position [37, 0]
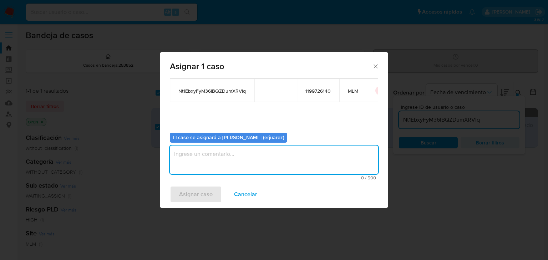
drag, startPoint x: 234, startPoint y: 158, endPoint x: 234, endPoint y: 154, distance: 3.9
click at [234, 156] on textarea "assign-modal" at bounding box center [274, 160] width 208 height 29
type textarea "EPJU"
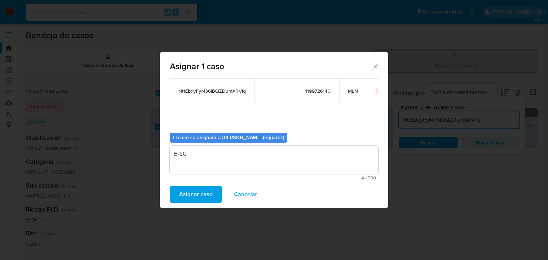
drag, startPoint x: 205, startPoint y: 192, endPoint x: 32, endPoint y: 179, distance: 173.9
click at [204, 192] on span "Asignar caso" at bounding box center [196, 195] width 34 height 16
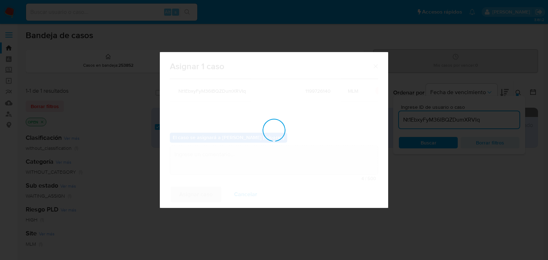
checkbox input "false"
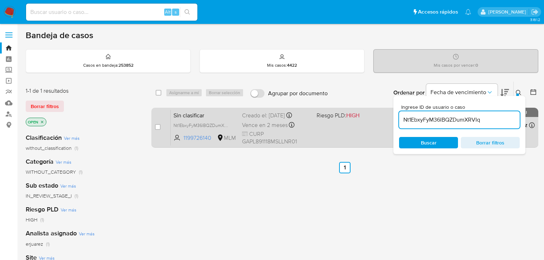
click at [334, 133] on div "Sin clasificar Nt1EbxyFyM36lBQZDumXRVIq 1199726140 MLM Riesgo PLD: HIGH Creado …" at bounding box center [353, 128] width 364 height 36
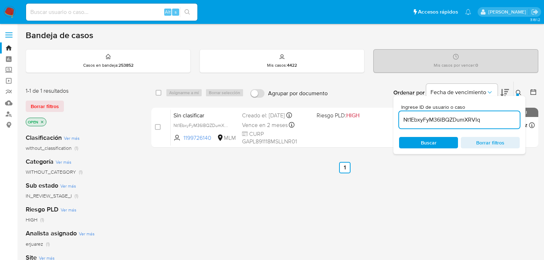
click at [147, 19] on div "Alt s" at bounding box center [111, 12] width 171 height 17
click at [156, 13] on input at bounding box center [111, 11] width 171 height 9
paste input "2135192376"
type input "2135192376"
click at [187, 9] on button "search-icon" at bounding box center [187, 12] width 15 height 10
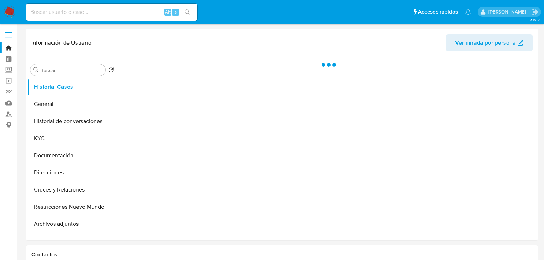
select select "10"
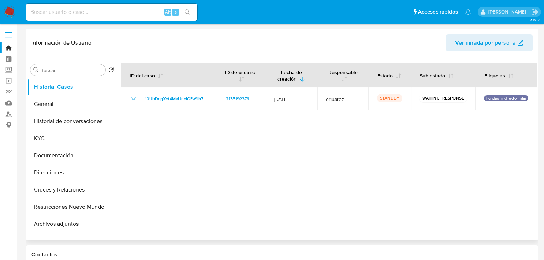
click at [412, 130] on div at bounding box center [327, 148] width 420 height 183
drag, startPoint x: 47, startPoint y: 140, endPoint x: 4, endPoint y: 139, distance: 42.8
click at [33, 139] on button "KYC" at bounding box center [71, 138] width 89 height 17
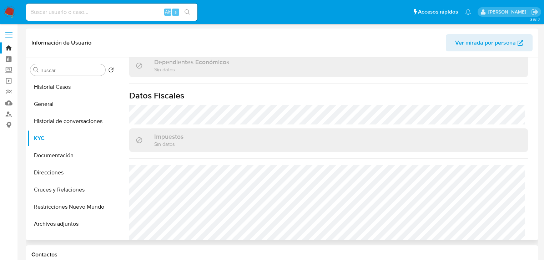
scroll to position [443, 0]
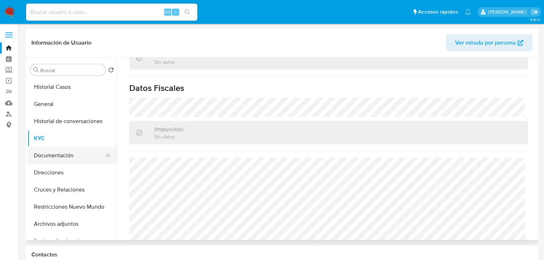
click at [58, 151] on button "Documentación" at bounding box center [68, 155] width 83 height 17
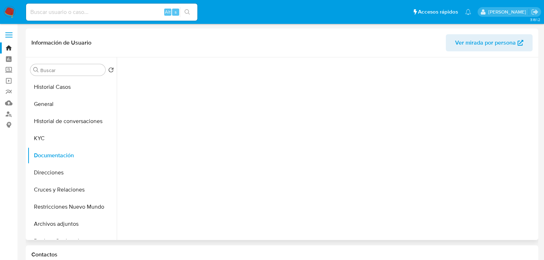
scroll to position [0, 0]
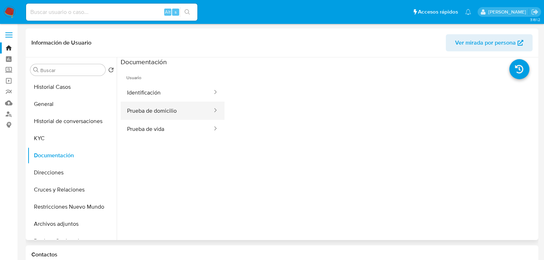
click at [163, 116] on button "Prueba de domicilio" at bounding box center [167, 111] width 92 height 18
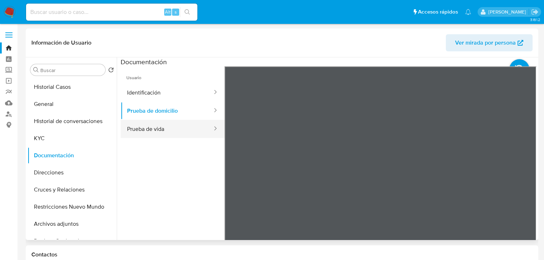
click at [158, 134] on button "Prueba de vida" at bounding box center [167, 129] width 92 height 18
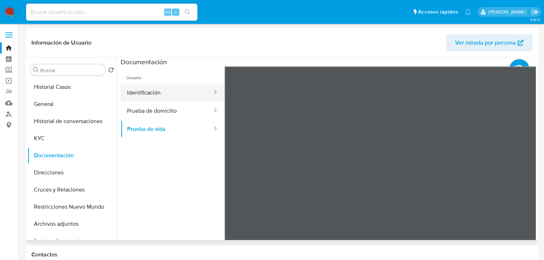
click at [152, 97] on button "Identificación" at bounding box center [167, 92] width 92 height 18
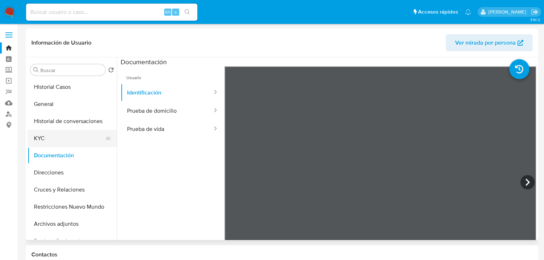
drag, startPoint x: 45, startPoint y: 137, endPoint x: 110, endPoint y: 134, distance: 65.0
click at [46, 137] on button "KYC" at bounding box center [68, 138] width 83 height 17
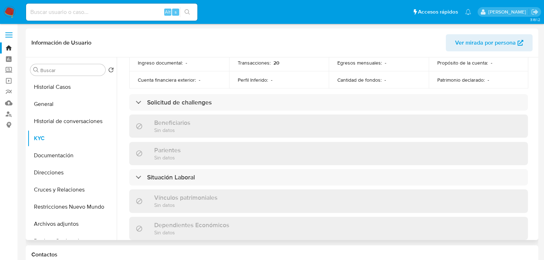
scroll to position [443, 0]
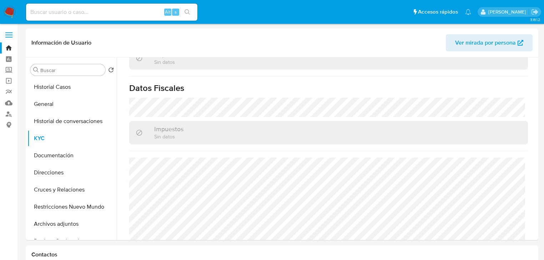
drag, startPoint x: 12, startPoint y: 10, endPoint x: 3, endPoint y: 14, distance: 9.6
click at [11, 10] on img at bounding box center [10, 12] width 12 height 12
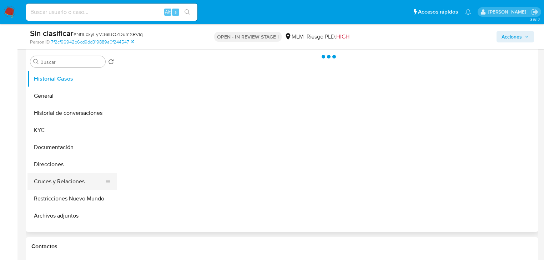
scroll to position [171, 0]
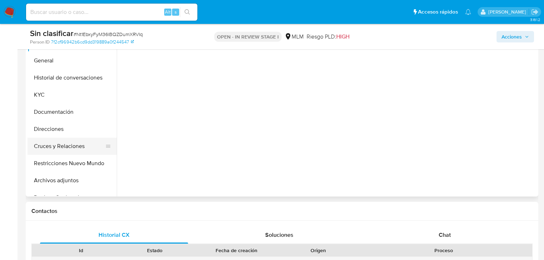
select select "10"
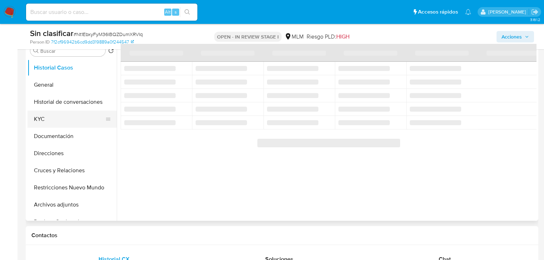
scroll to position [114, 0]
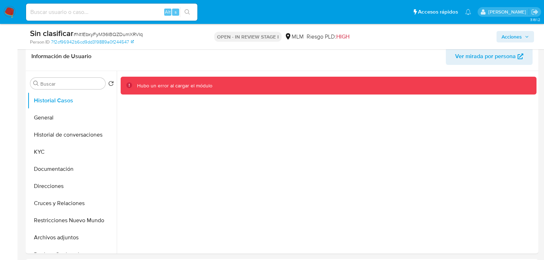
drag, startPoint x: 514, startPoint y: 36, endPoint x: 509, endPoint y: 39, distance: 5.8
click at [514, 36] on span "Acciones" at bounding box center [511, 36] width 20 height 11
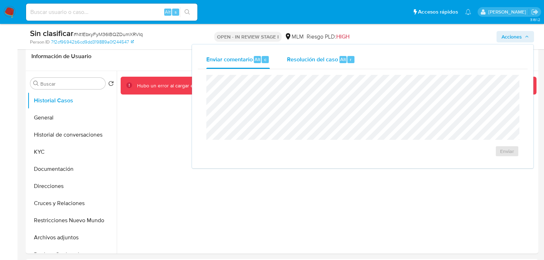
click at [308, 60] on span "Resolución del caso" at bounding box center [312, 59] width 51 height 8
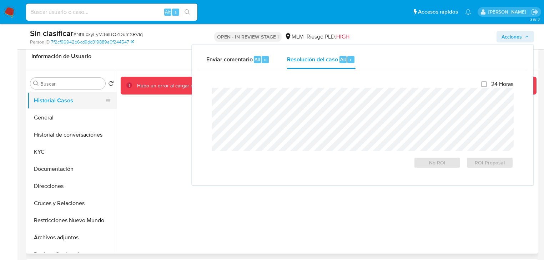
click at [70, 108] on button "Historial Casos" at bounding box center [68, 100] width 83 height 17
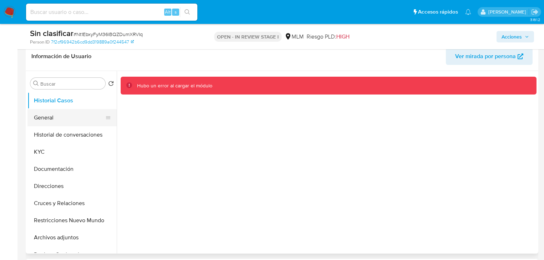
click at [66, 124] on button "General" at bounding box center [68, 117] width 83 height 17
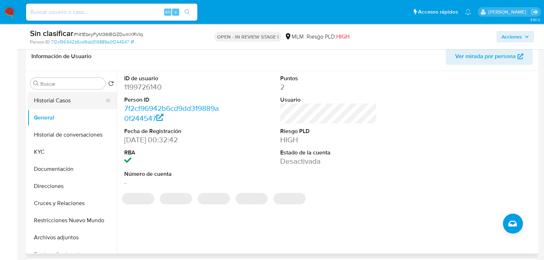
click at [73, 97] on button "Historial Casos" at bounding box center [68, 100] width 83 height 17
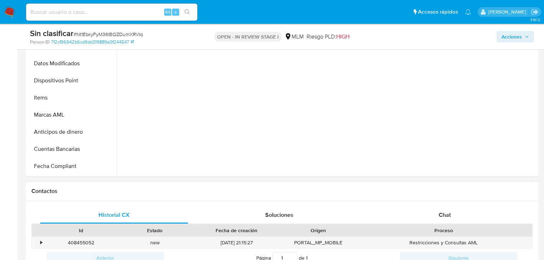
scroll to position [228, 0]
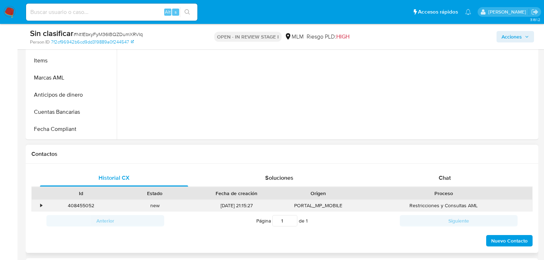
click at [39, 205] on div "•" at bounding box center [38, 206] width 12 height 12
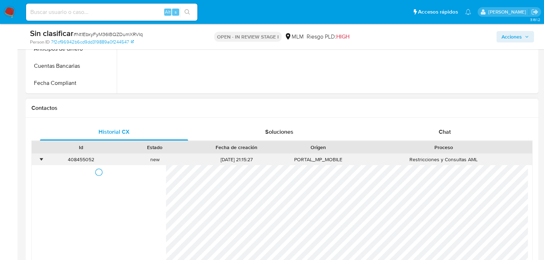
scroll to position [343, 0]
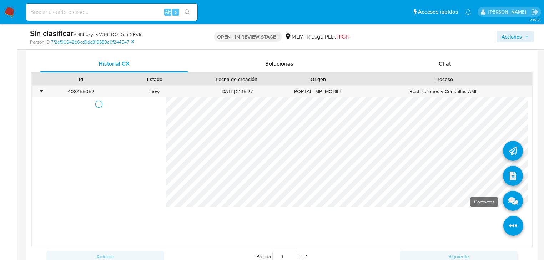
click at [505, 199] on icon at bounding box center [513, 201] width 20 height 20
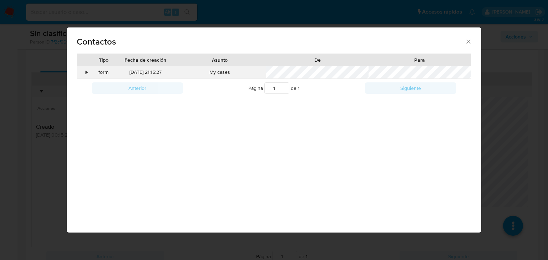
click at [84, 70] on div "•" at bounding box center [83, 72] width 12 height 12
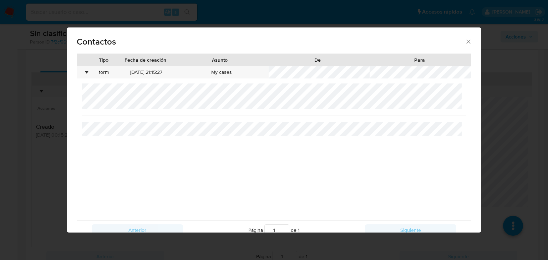
click at [465, 43] on icon "close" at bounding box center [468, 41] width 7 height 7
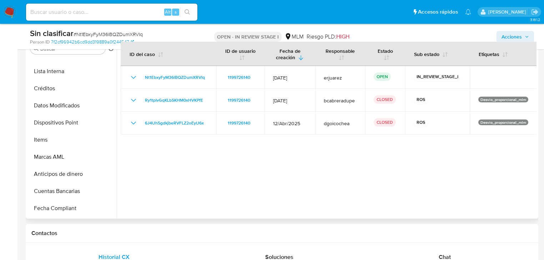
scroll to position [143, 0]
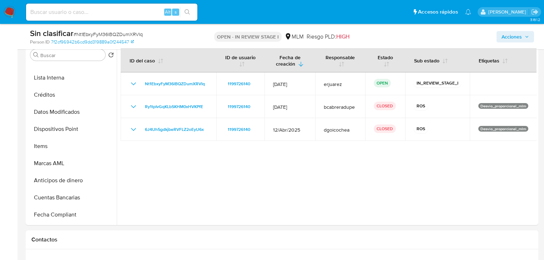
click at [519, 35] on span "Acciones" at bounding box center [511, 36] width 20 height 11
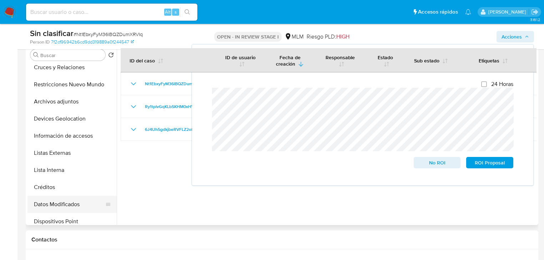
scroll to position [114, 0]
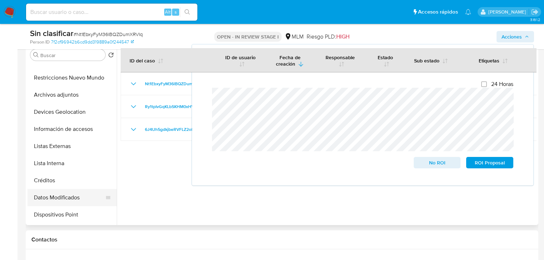
click at [69, 178] on button "Créditos" at bounding box center [71, 180] width 89 height 17
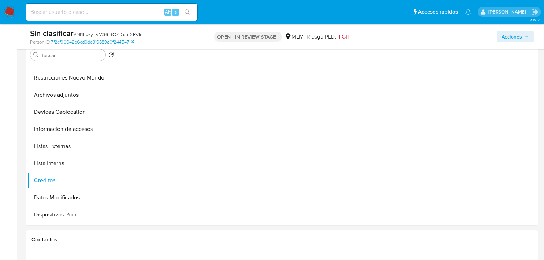
click at [515, 37] on span "Acciones" at bounding box center [511, 36] width 20 height 11
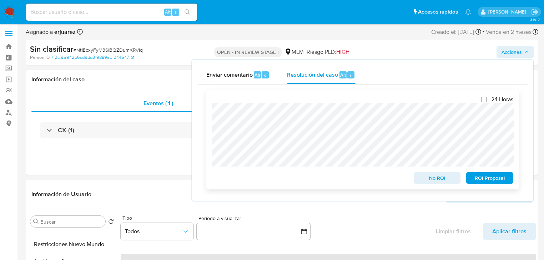
scroll to position [0, 0]
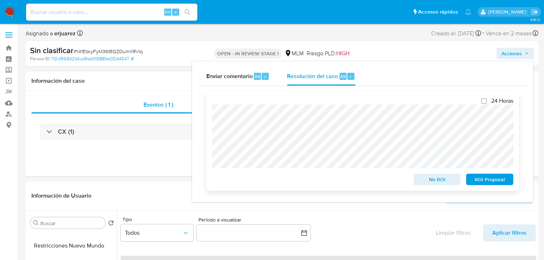
click at [208, 116] on div "24 Horas No ROI ROI Proposal" at bounding box center [362, 141] width 313 height 99
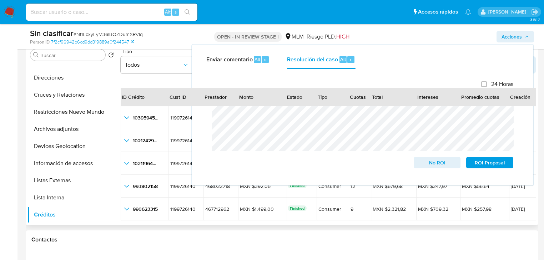
scroll to position [57, 0]
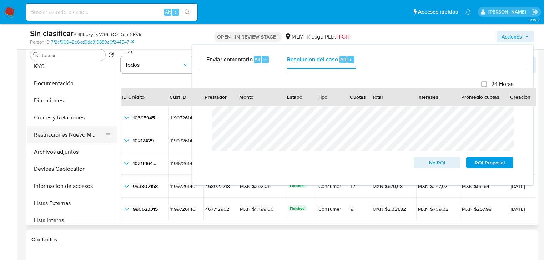
click at [60, 139] on button "Restricciones Nuevo Mundo" at bounding box center [68, 134] width 83 height 17
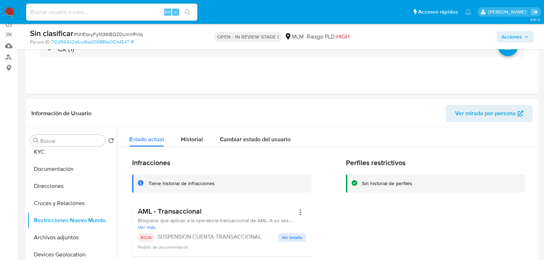
drag, startPoint x: 184, startPoint y: 111, endPoint x: 451, endPoint y: 30, distance: 278.8
click at [272, 105] on div "Información de Usuario Ver mirada por persona Buscar Volver al orden por defect…" at bounding box center [282, 205] width 512 height 212
click at [509, 31] on span "Acciones" at bounding box center [511, 36] width 20 height 11
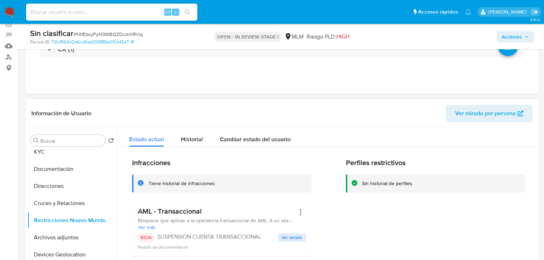
click at [513, 34] on span "Acciones" at bounding box center [511, 36] width 20 height 11
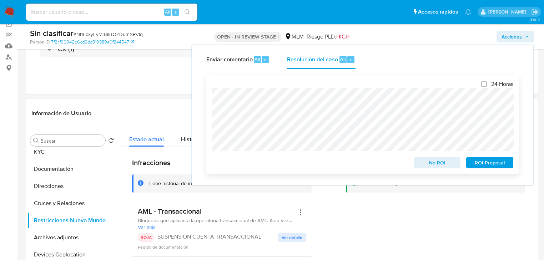
drag, startPoint x: 437, startPoint y: 163, endPoint x: 424, endPoint y: 156, distance: 15.0
click at [437, 162] on span "No ROI" at bounding box center [437, 163] width 37 height 10
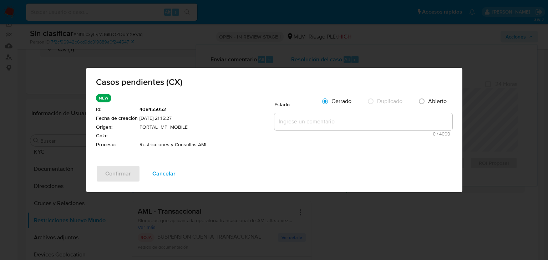
click at [309, 121] on textarea at bounding box center [363, 121] width 178 height 17
paste textarea "Se valida caso CX cliente con restricción por operativa inusual la cual no será…"
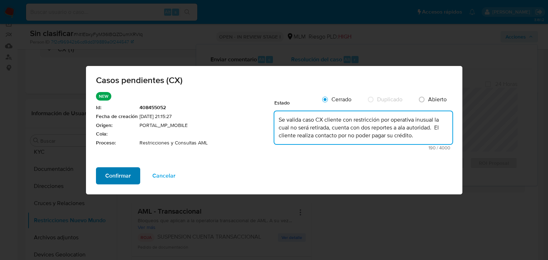
type textarea "Se valida caso CX cliente con restricción por operativa inusual la cual no será…"
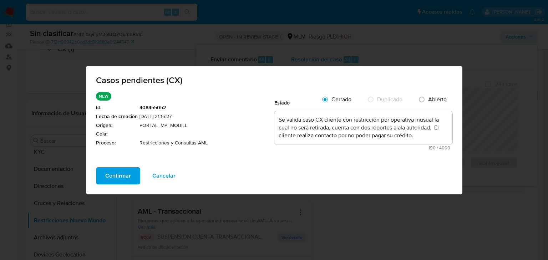
drag, startPoint x: 120, startPoint y: 177, endPoint x: 372, endPoint y: 162, distance: 253.1
click at [120, 177] on span "Confirmar" at bounding box center [118, 176] width 26 height 16
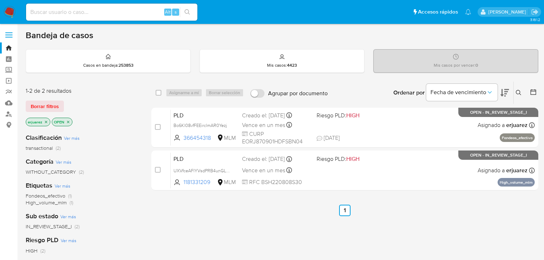
click at [47, 124] on p "erjuarez" at bounding box center [38, 122] width 24 height 8
drag, startPoint x: 46, startPoint y: 124, endPoint x: 50, endPoint y: 122, distance: 3.7
click at [47, 123] on p "erjuarez" at bounding box center [38, 122] width 24 height 8
click at [44, 122] on icon "close-filter" at bounding box center [46, 122] width 4 height 4
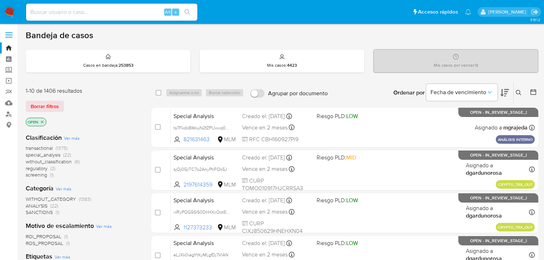
drag, startPoint x: 518, startPoint y: 90, endPoint x: 512, endPoint y: 93, distance: 7.3
click at [518, 90] on icon at bounding box center [518, 92] width 5 height 5
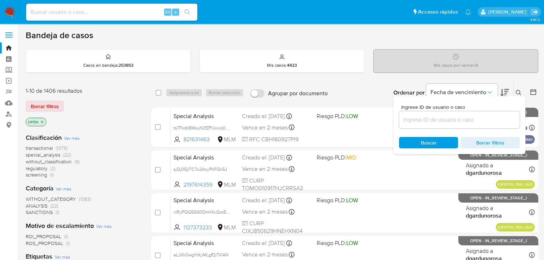
click at [441, 118] on input at bounding box center [459, 119] width 121 height 9
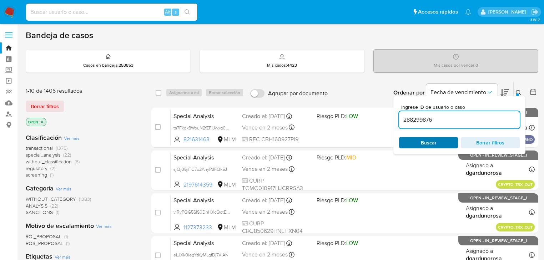
type input "288299876"
click at [414, 142] on span "Buscar" at bounding box center [428, 143] width 49 height 10
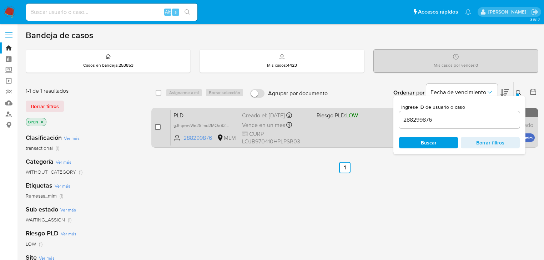
click at [157, 127] on input "checkbox" at bounding box center [158, 127] width 6 height 6
checkbox input "true"
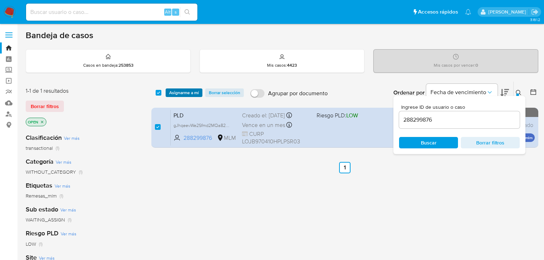
click at [182, 90] on span "Asignarme a mí" at bounding box center [184, 92] width 30 height 7
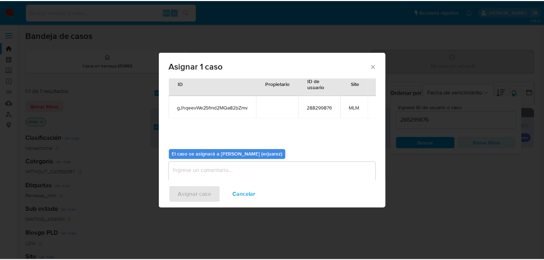
scroll to position [37, 0]
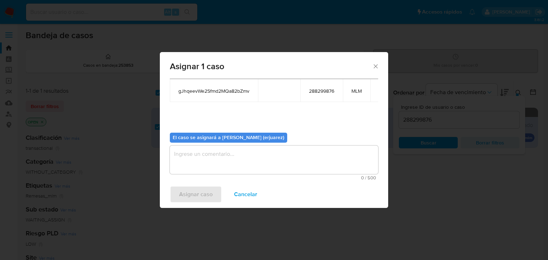
click at [208, 155] on textarea "assign-modal" at bounding box center [274, 160] width 208 height 29
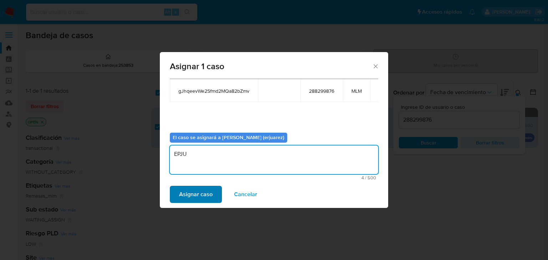
type textarea "EPJU"
click at [198, 202] on span "Asignar caso" at bounding box center [196, 195] width 34 height 16
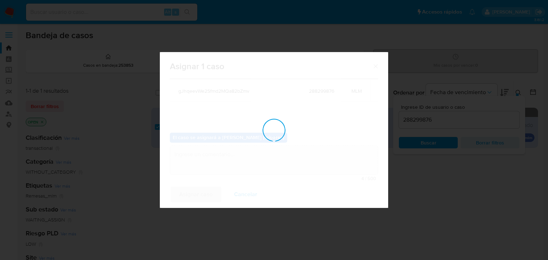
checkbox input "false"
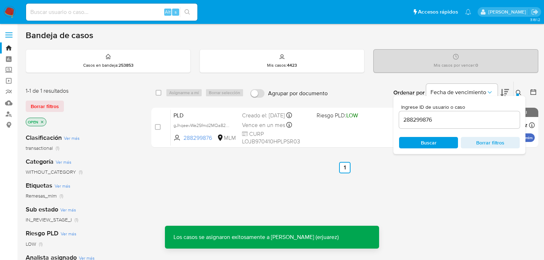
click at [519, 88] on button at bounding box center [519, 92] width 12 height 9
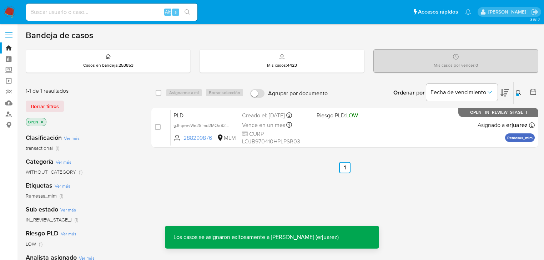
click at [454, 186] on div "select-all-cases-checkbox Asignarme a mí Borrar selección Agrupar por documento…" at bounding box center [344, 242] width 387 height 323
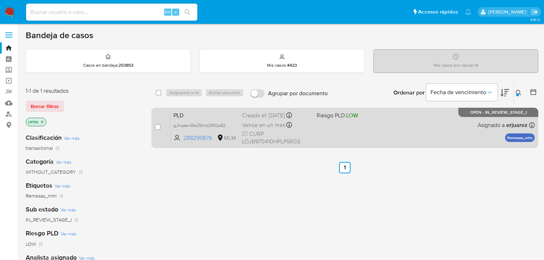
click at [327, 125] on span at bounding box center [350, 124] width 69 height 1
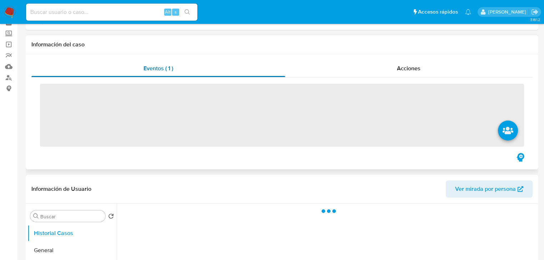
scroll to position [114, 0]
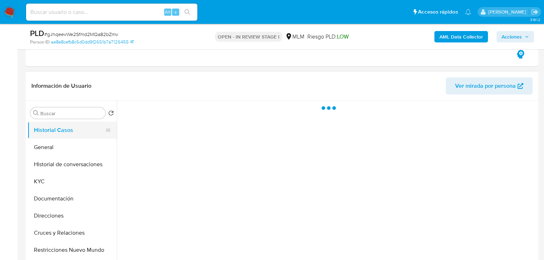
click at [64, 131] on button "Historial Casos" at bounding box center [68, 130] width 83 height 17
click at [69, 149] on button "General" at bounding box center [68, 147] width 83 height 17
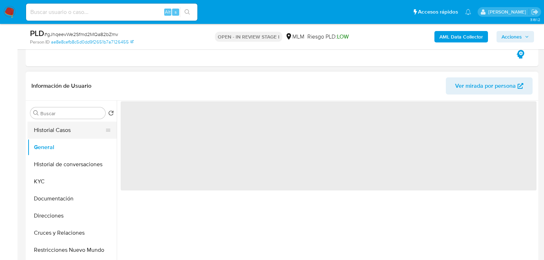
select select "10"
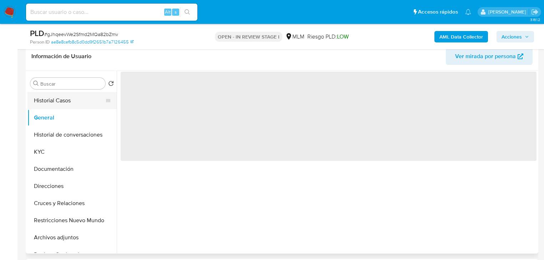
click at [66, 99] on button "Historial Casos" at bounding box center [68, 100] width 83 height 17
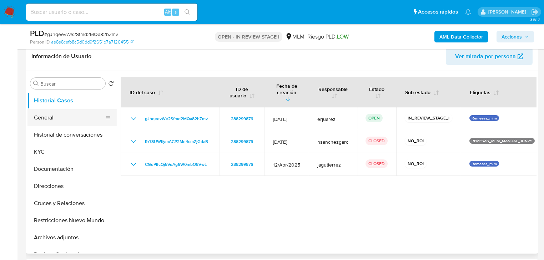
click at [66, 114] on button "General" at bounding box center [68, 117] width 83 height 17
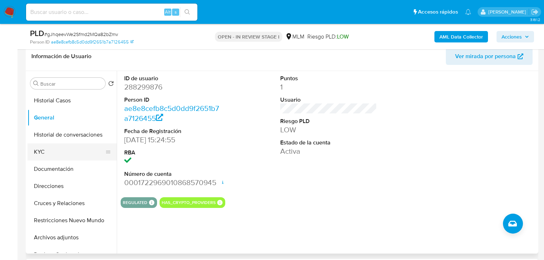
drag, startPoint x: 55, startPoint y: 150, endPoint x: 84, endPoint y: 149, distance: 29.6
click at [56, 150] on button "KYC" at bounding box center [68, 151] width 83 height 17
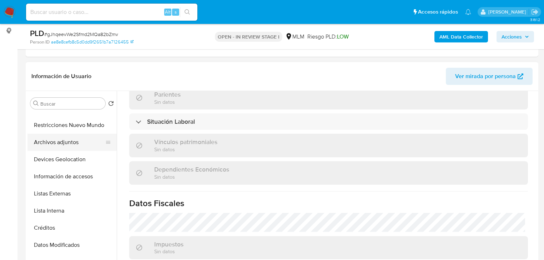
scroll to position [143, 0]
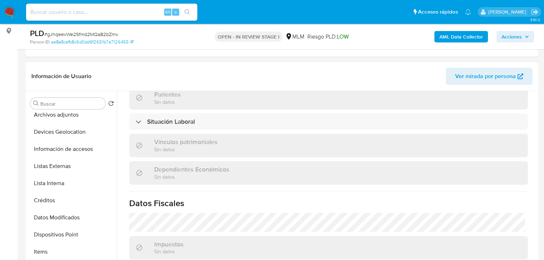
drag, startPoint x: 73, startPoint y: 167, endPoint x: 120, endPoint y: 176, distance: 47.6
click at [73, 167] on button "Listas Externas" at bounding box center [71, 166] width 89 height 17
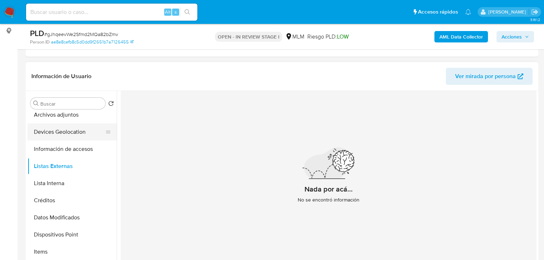
drag, startPoint x: 65, startPoint y: 132, endPoint x: 70, endPoint y: 130, distance: 5.1
click at [66, 132] on button "Devices Geolocation" at bounding box center [68, 131] width 83 height 17
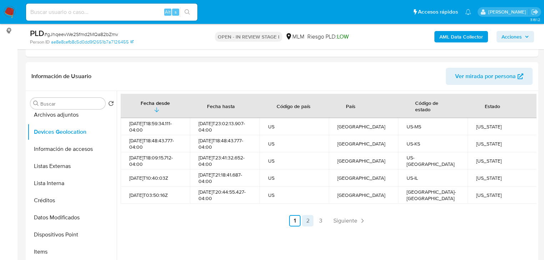
click at [304, 217] on link "2" at bounding box center [307, 220] width 11 height 11
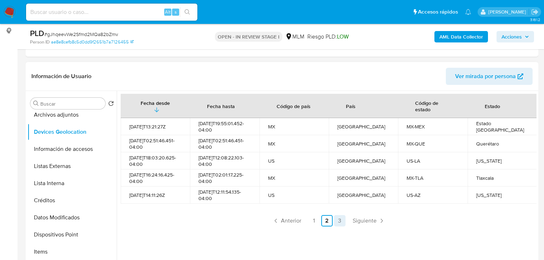
click at [338, 219] on link "3" at bounding box center [339, 220] width 11 height 11
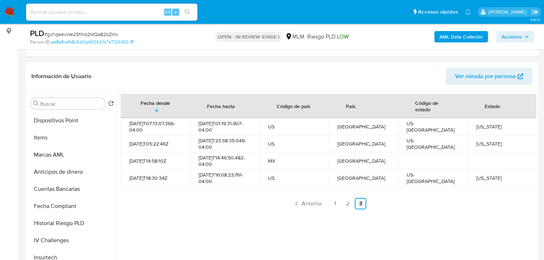
scroll to position [285, 0]
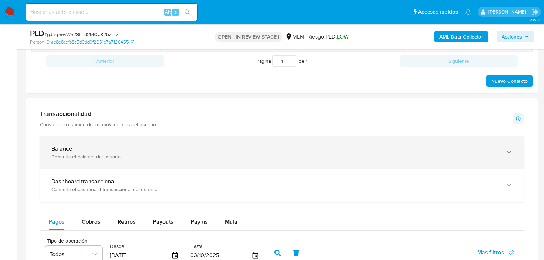
click at [86, 156] on div "Consulta el balance del usuario" at bounding box center [274, 156] width 447 height 6
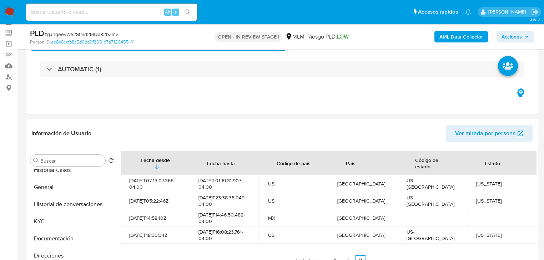
scroll to position [0, 0]
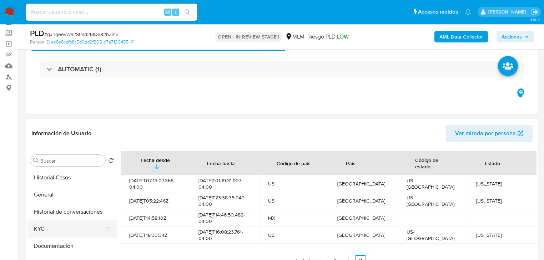
click at [34, 232] on button "KYC" at bounding box center [68, 228] width 83 height 17
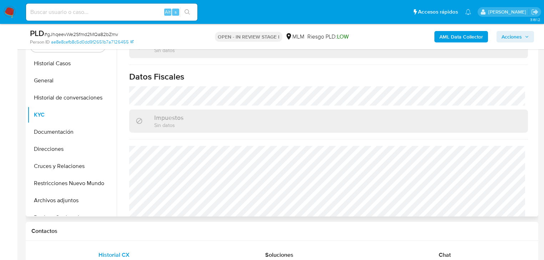
scroll to position [427, 0]
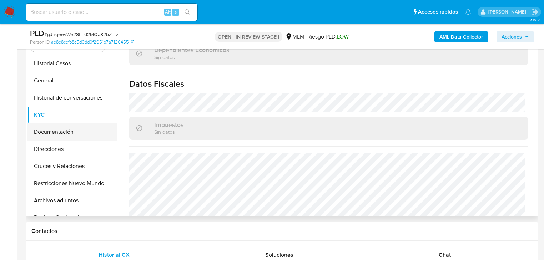
click at [61, 135] on button "Documentación" at bounding box center [68, 131] width 83 height 17
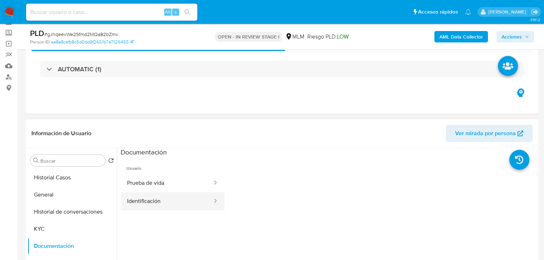
scroll to position [29, 0]
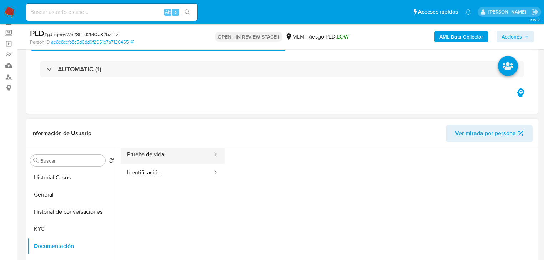
drag, startPoint x: 156, startPoint y: 176, endPoint x: 195, endPoint y: 156, distance: 44.0
click at [156, 174] on button "Identificación" at bounding box center [167, 173] width 92 height 18
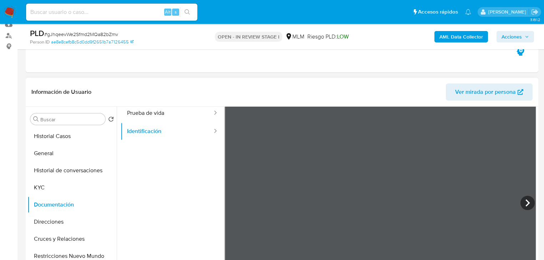
scroll to position [123, 0]
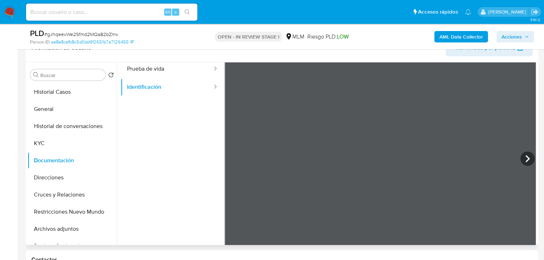
click at [164, 141] on ul "Usuario Prueba de vida Identificación" at bounding box center [173, 146] width 104 height 206
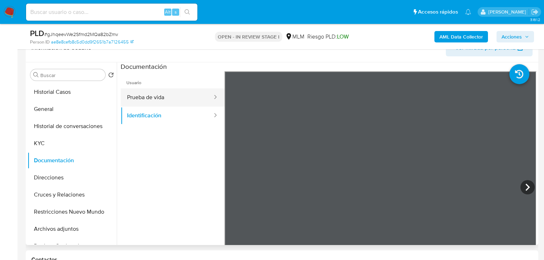
click at [155, 94] on button "Prueba de vida" at bounding box center [167, 97] width 92 height 18
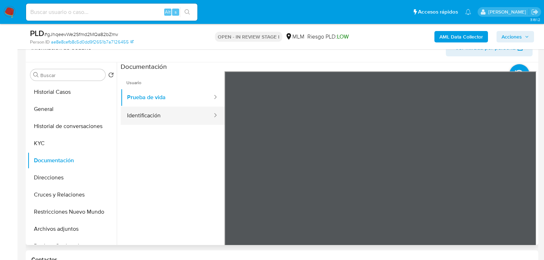
drag, startPoint x: 160, startPoint y: 121, endPoint x: 173, endPoint y: 122, distance: 12.9
click at [160, 121] on button "Identificación" at bounding box center [167, 116] width 92 height 18
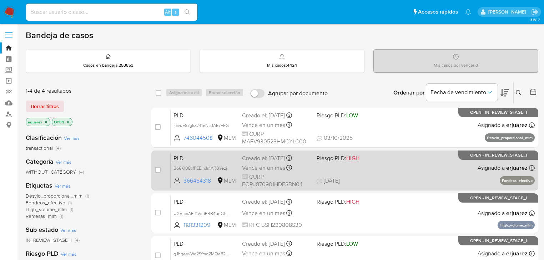
click at [396, 167] on div "PLD Bo6Kl08vfFEEirclmAR0Yezj 366454318 MLM Riesgo PLD: HIGH Creado el: 12/09/20…" at bounding box center [353, 170] width 364 height 36
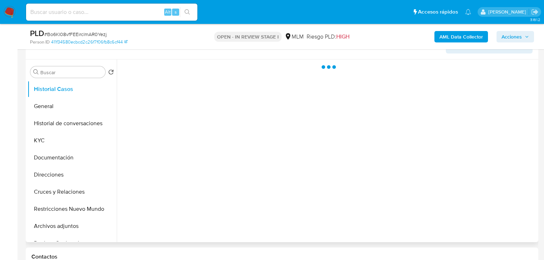
scroll to position [143, 0]
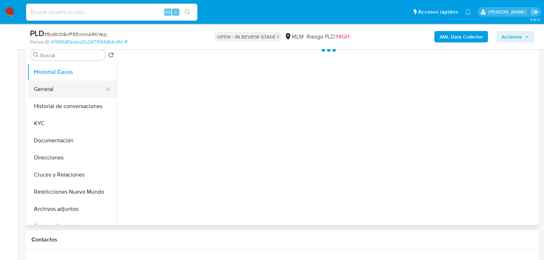
select select "10"
click at [55, 93] on button "General" at bounding box center [68, 89] width 83 height 17
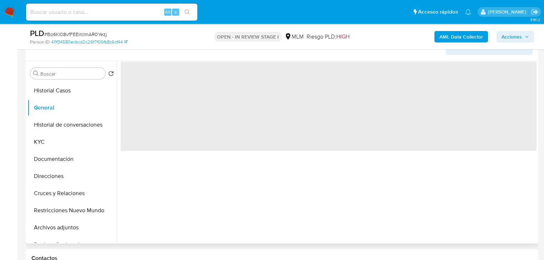
scroll to position [114, 0]
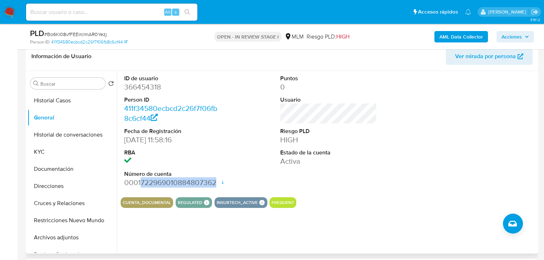
drag, startPoint x: 216, startPoint y: 182, endPoint x: 139, endPoint y: 183, distance: 77.1
click at [139, 183] on div "ID de usuario 366454318 Person ID 411f34580ecbcd2c26f7f06fb8c6cf44 Fecha de Reg…" at bounding box center [329, 131] width 416 height 121
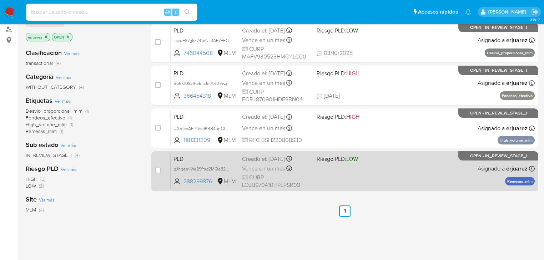
scroll to position [86, 0]
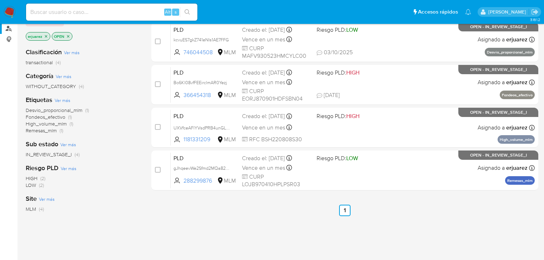
drag, startPoint x: 5, startPoint y: 10, endPoint x: 14, endPoint y: 25, distance: 17.5
click at [5, 10] on img at bounding box center [10, 12] width 12 height 12
click at [10, 31] on link "Buscador de personas" at bounding box center [42, 28] width 85 height 11
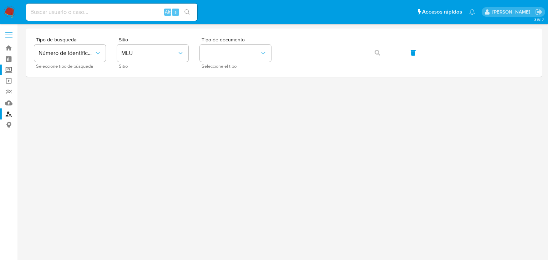
click at [7, 70] on label "Screening" at bounding box center [42, 70] width 85 height 11
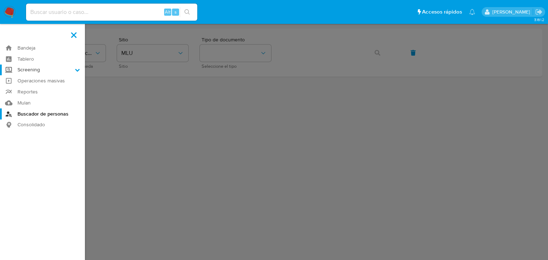
click at [0, 0] on input "Screening" at bounding box center [0, 0] width 0 height 0
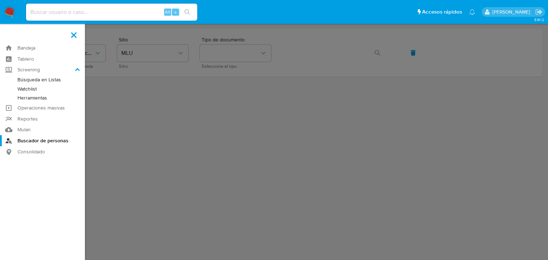
click at [34, 99] on link "Herramientas" at bounding box center [42, 97] width 85 height 9
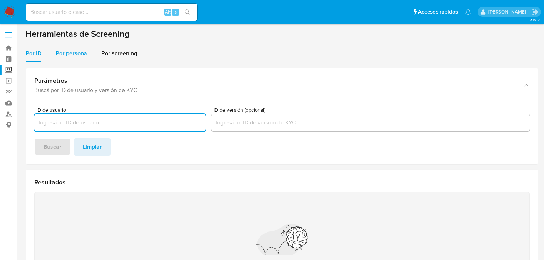
drag, startPoint x: 63, startPoint y: 52, endPoint x: 67, endPoint y: 61, distance: 9.6
click at [63, 52] on span "Por persona" at bounding box center [71, 53] width 31 height 8
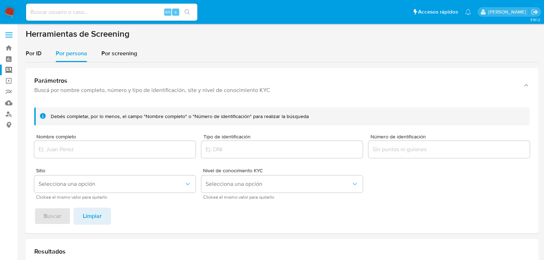
drag, startPoint x: 76, startPoint y: 143, endPoint x: 75, endPoint y: 147, distance: 4.4
click at [76, 143] on div "Nombre completo" at bounding box center [114, 146] width 161 height 25
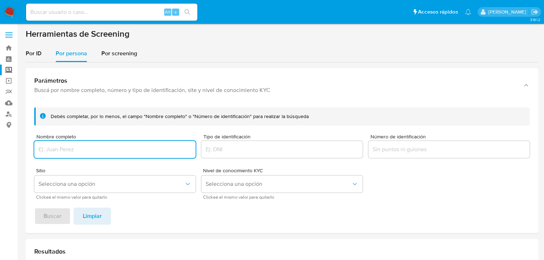
drag, startPoint x: 75, startPoint y: 147, endPoint x: 75, endPoint y: 151, distance: 4.3
click at [75, 148] on input "Nombre completo" at bounding box center [114, 149] width 161 height 9
type input "MARGARITA DE JESUS GUTIERRREZ"
click at [49, 212] on span "Buscar" at bounding box center [53, 216] width 18 height 16
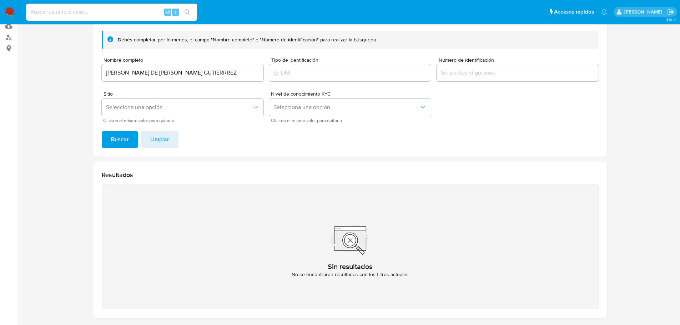
scroll to position [34, 0]
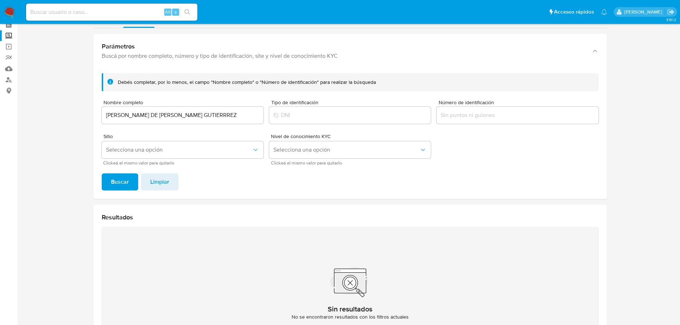
click at [12, 12] on img at bounding box center [10, 12] width 12 height 12
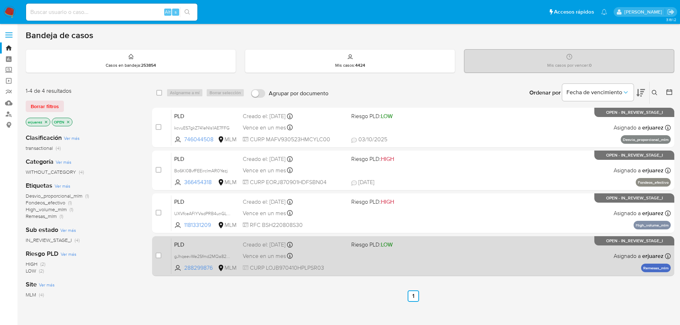
click at [442, 247] on span "Riesgo PLD: LOW" at bounding box center [402, 243] width 103 height 9
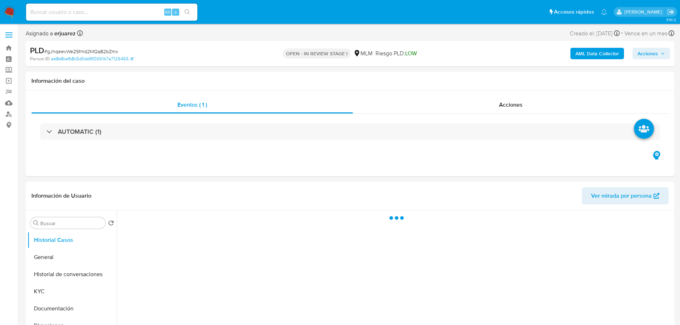
select select "10"
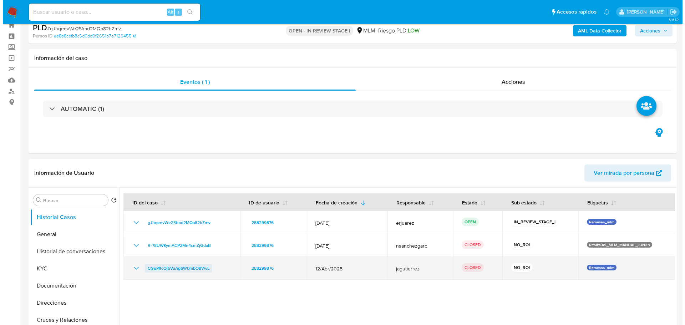
scroll to position [36, 0]
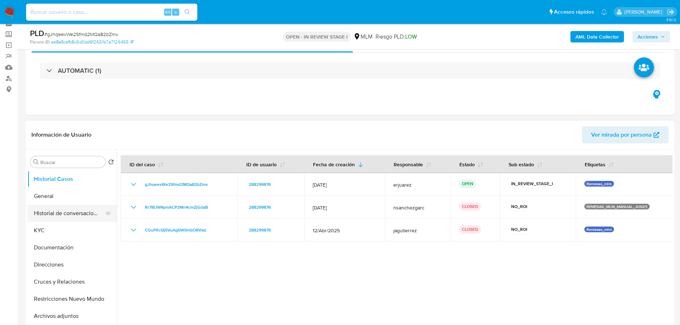
click at [90, 212] on button "Historial de conversaciones" at bounding box center [68, 213] width 83 height 17
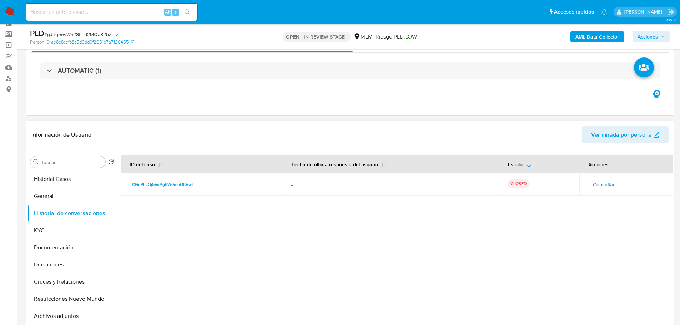
click at [598, 179] on span "Consultar" at bounding box center [604, 184] width 22 height 10
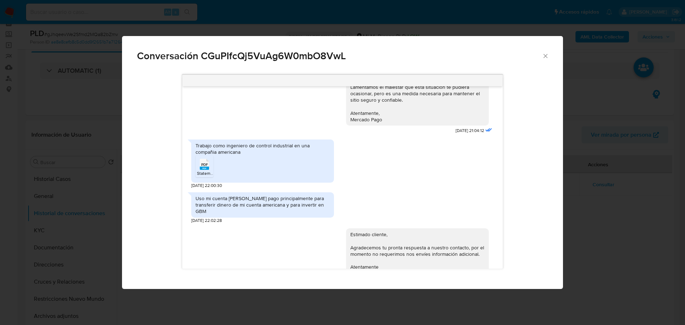
scroll to position [94, 0]
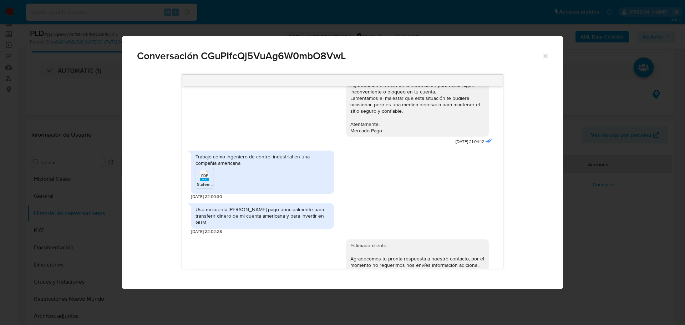
click at [204, 174] on span "PDF" at bounding box center [204, 175] width 7 height 5
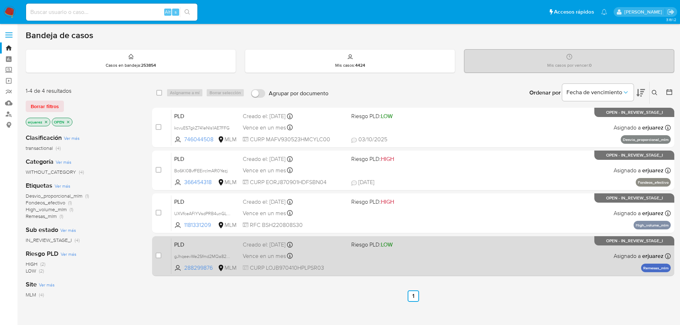
click at [339, 255] on div "Vence en un mes Vence el [DATE] 02:07:57" at bounding box center [294, 256] width 103 height 10
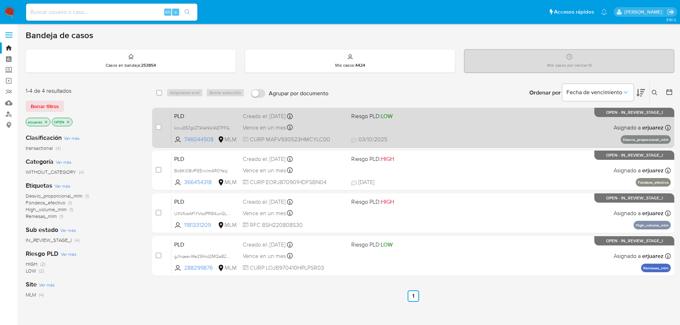
click at [391, 126] on div "PLD kcvuES7gkZ741eNIs1AE7FFG 746044508 MLM Riesgo PLD: LOW Creado el: [DATE] Cr…" at bounding box center [420, 128] width 499 height 36
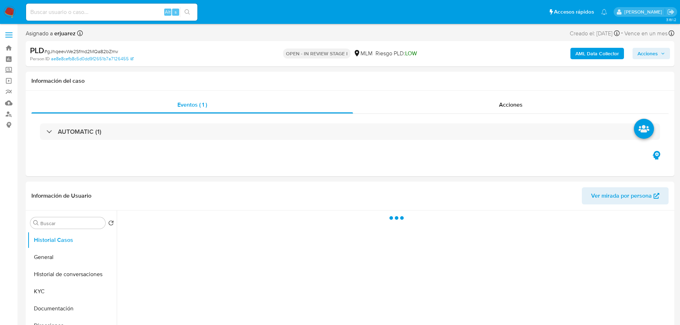
select select "10"
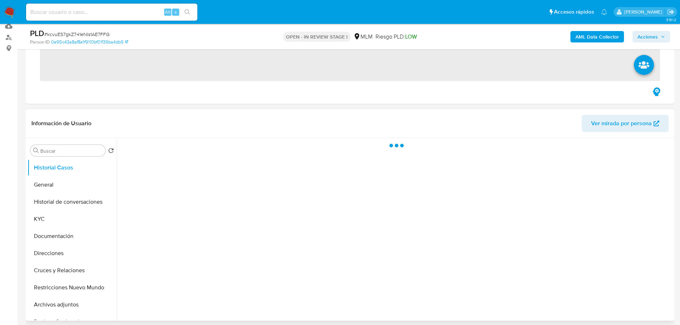
scroll to position [214, 0]
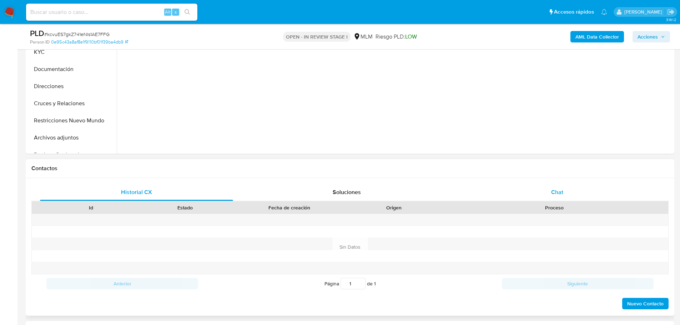
click at [559, 193] on span "Chat" at bounding box center [557, 192] width 12 height 8
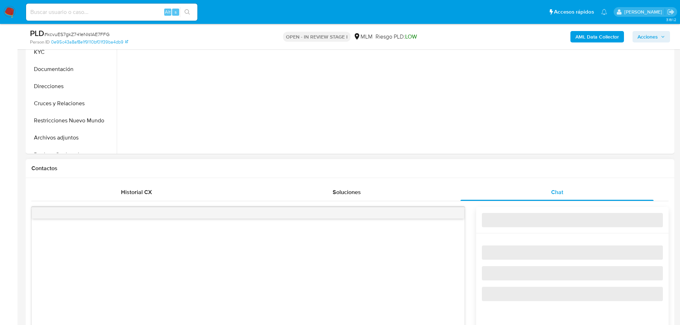
select select "10"
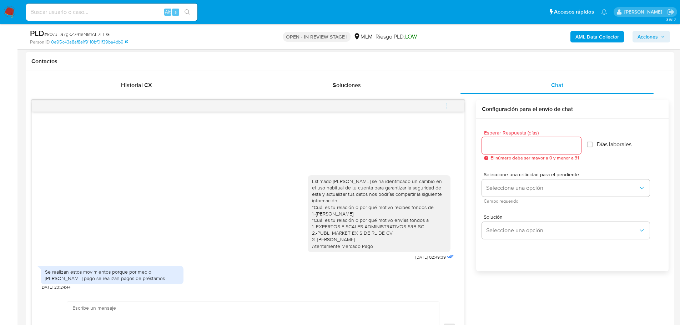
scroll to position [357, 0]
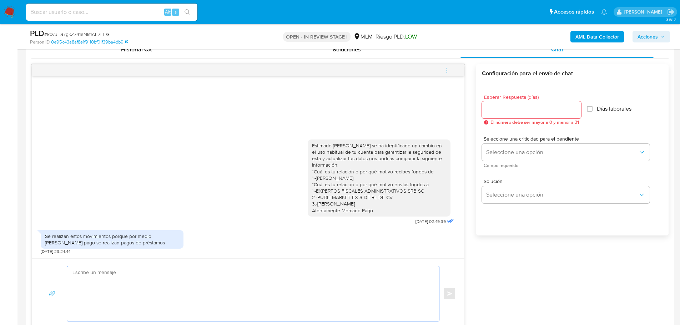
click at [148, 288] on textarea at bounding box center [251, 293] width 358 height 55
click at [221, 268] on textarea "[PERSON_NAME] agradecemos tu pronta respuesta" at bounding box center [251, 293] width 358 height 55
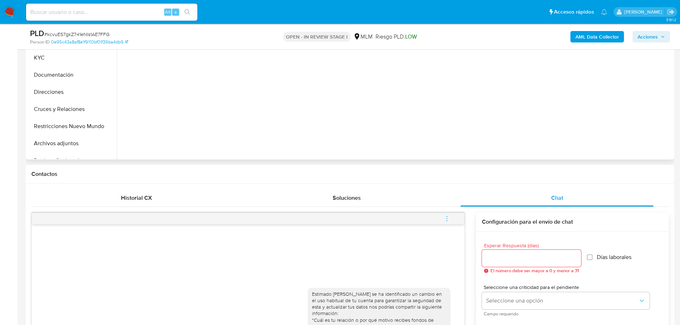
scroll to position [107, 0]
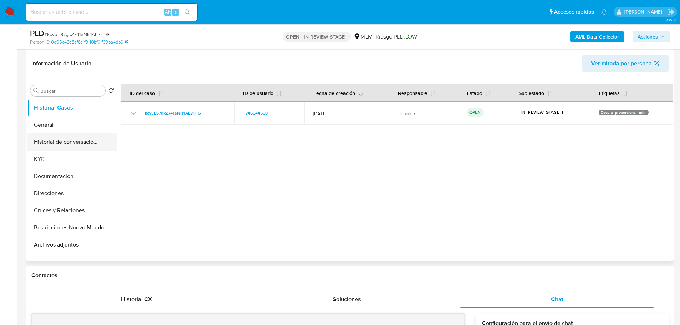
click at [80, 143] on button "Historial de conversaciones" at bounding box center [68, 141] width 83 height 17
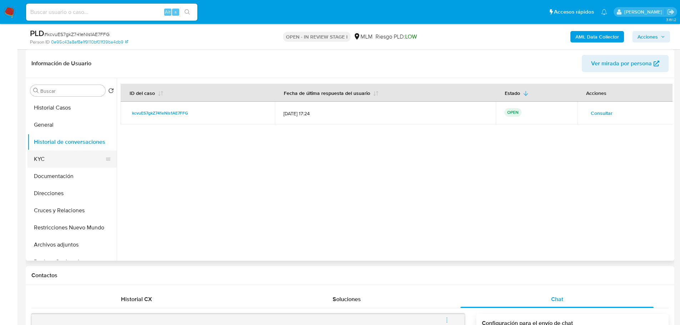
click at [69, 161] on button "KYC" at bounding box center [68, 159] width 83 height 17
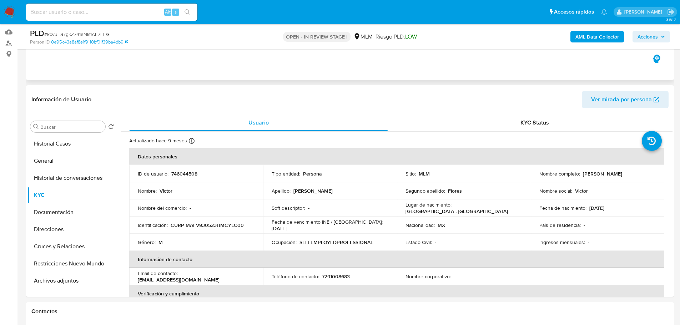
scroll to position [0, 0]
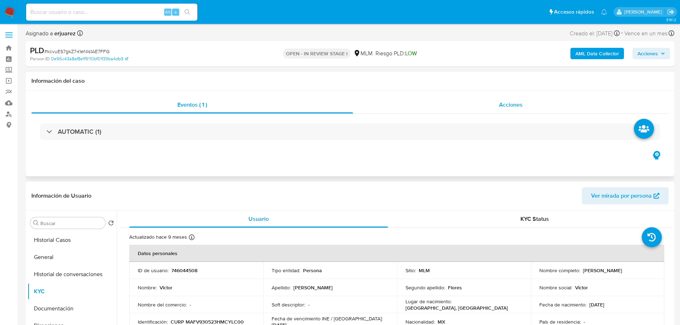
click at [516, 103] on span "Acciones" at bounding box center [511, 105] width 24 height 8
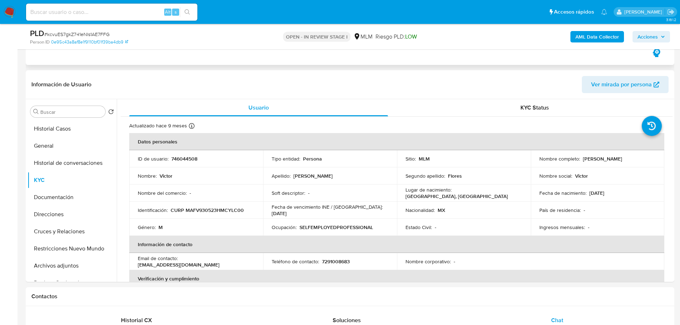
scroll to position [143, 0]
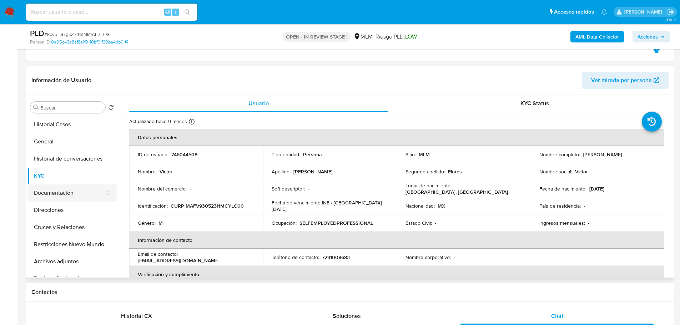
click at [76, 193] on button "Documentación" at bounding box center [68, 192] width 83 height 17
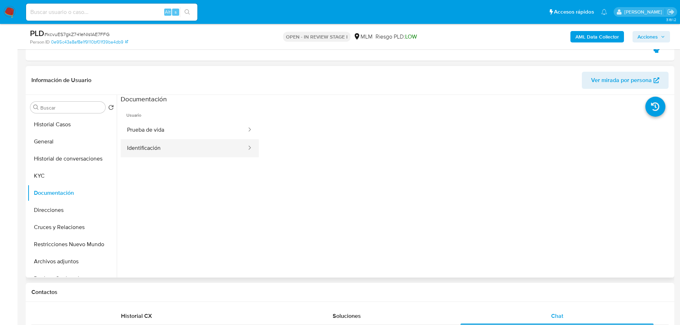
click at [165, 156] on button "Identificación" at bounding box center [184, 148] width 127 height 18
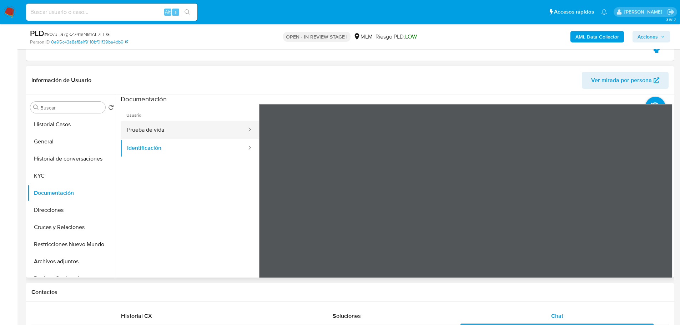
click at [161, 125] on button "Prueba de vida" at bounding box center [184, 130] width 127 height 18
click at [54, 170] on button "KYC" at bounding box center [68, 175] width 83 height 17
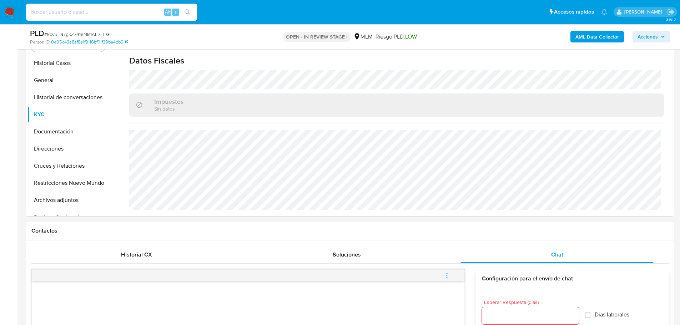
scroll to position [357, 0]
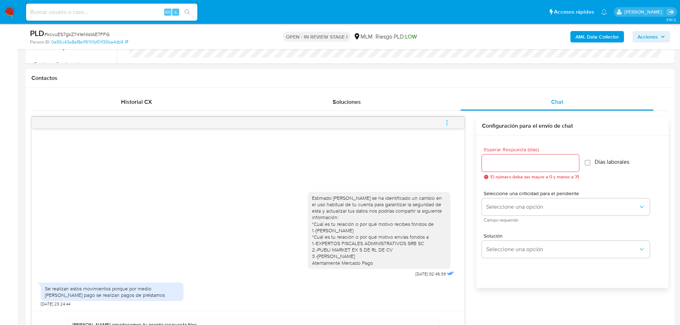
click at [203, 169] on div "Estimado Víctor se ha identificado un cambio en el uso habitual de tu cuenta pa…" at bounding box center [248, 219] width 432 height 182
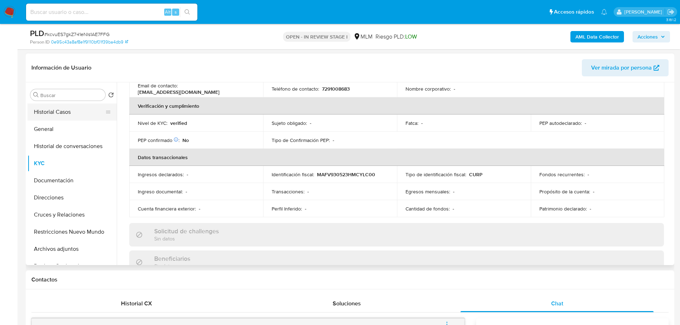
scroll to position [143, 0]
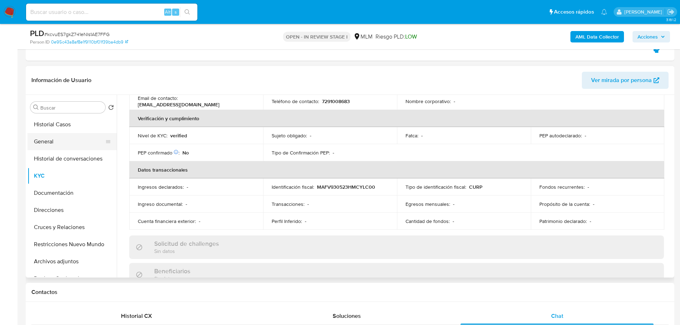
click at [62, 136] on button "General" at bounding box center [68, 141] width 83 height 17
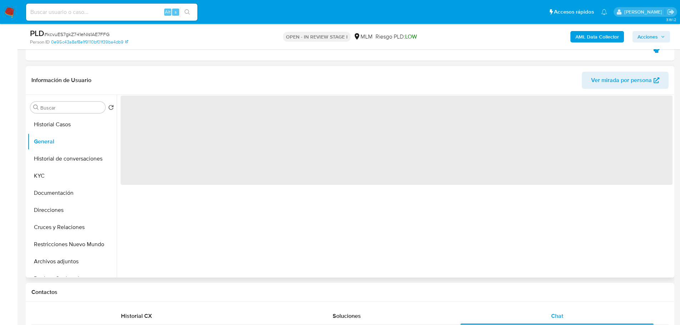
scroll to position [0, 0]
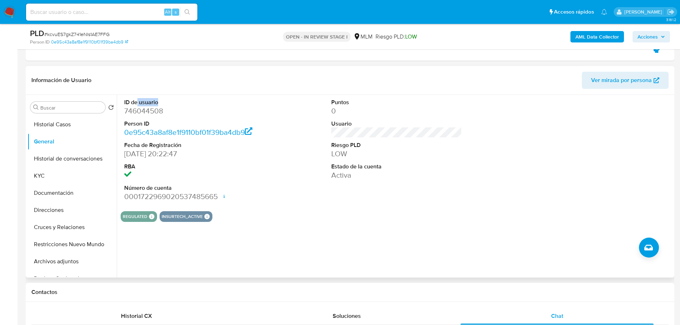
drag, startPoint x: 177, startPoint y: 101, endPoint x: 153, endPoint y: 107, distance: 23.8
click at [139, 104] on dt "ID de usuario" at bounding box center [189, 102] width 131 height 8
click at [179, 112] on dd "746044508" at bounding box center [189, 111] width 131 height 10
drag, startPoint x: 166, startPoint y: 115, endPoint x: 59, endPoint y: 216, distance: 146.9
click at [122, 114] on div "ID de usuario 746044508 Person ID 0e95c43a8af8e1f9110bf01f39ba4db9 Fecha de Reg…" at bounding box center [190, 150] width 138 height 111
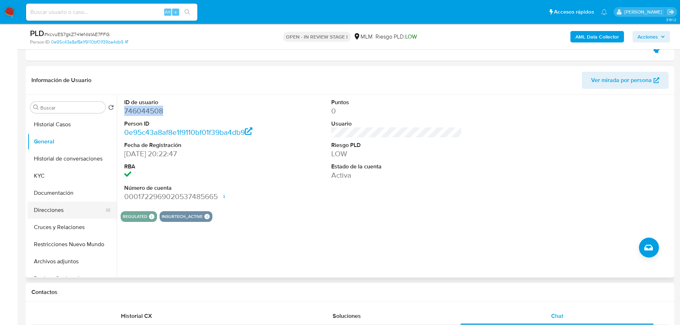
copy dd "746044508"
click at [56, 262] on button "Archivos adjuntos" at bounding box center [68, 261] width 83 height 17
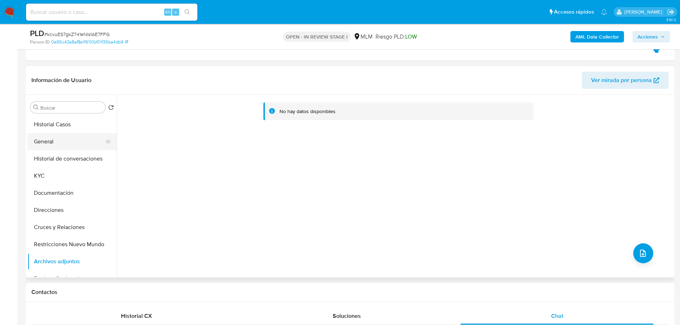
click at [62, 138] on button "General" at bounding box center [68, 141] width 83 height 17
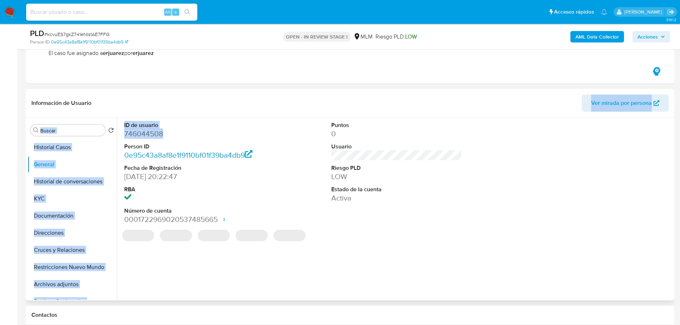
scroll to position [107, 0]
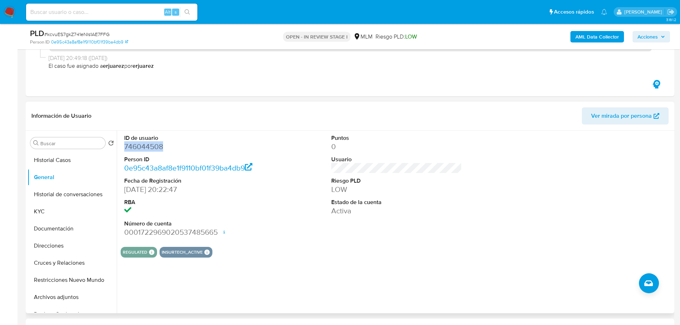
drag, startPoint x: 181, startPoint y: 113, endPoint x: 78, endPoint y: 128, distance: 104.1
click at [124, 149] on dd "746044508" at bounding box center [189, 147] width 131 height 10
copy dd "746044508"
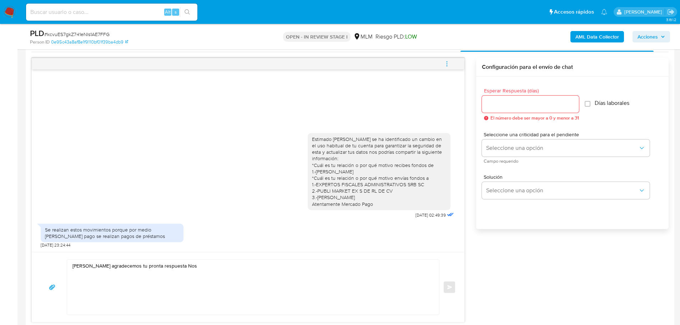
scroll to position [428, 0]
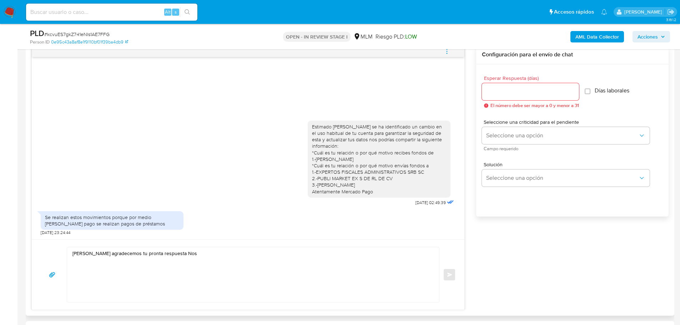
click at [179, 269] on textarea "Hola Víctor agradecemos tu pronta respuesta Nos" at bounding box center [251, 274] width 358 height 55
click at [228, 257] on textarea "Hola Víctor agradecemos tu pronta respuesta Nos" at bounding box center [251, 274] width 358 height 55
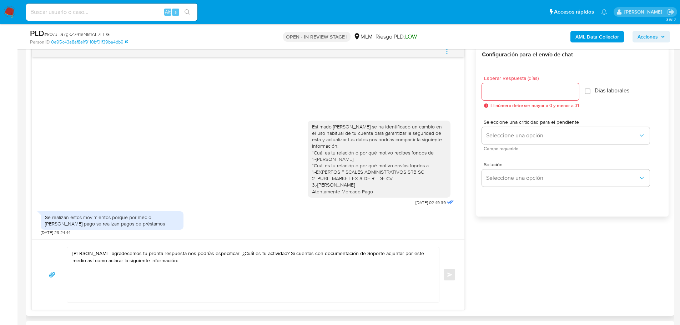
drag, startPoint x: 386, startPoint y: 189, endPoint x: 85, endPoint y: 275, distance: 313.3
click at [309, 157] on div "Estimado Víctor se ha identificado un cambio en el uso habitual de tu cuenta pa…" at bounding box center [379, 159] width 143 height 77
copy div "1.-EDGAR HERNANDEZ MELO *Cuál es tu relación o por qué motivo envías fondos a 1…"
drag, startPoint x: 86, startPoint y: 282, endPoint x: 91, endPoint y: 278, distance: 5.9
click at [88, 281] on textarea "Hola Víctor agradecemos tu pronta respuesta nos podrías especificar ¿Cuál es tu…" at bounding box center [251, 274] width 358 height 55
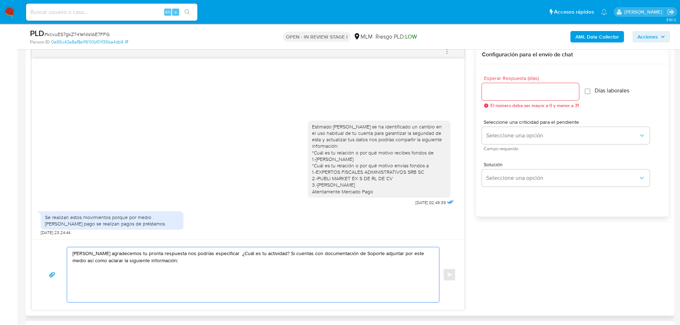
click at [79, 271] on textarea "Hola Víctor agradecemos tu pronta respuesta nos podrías especificar ¿Cuál es tu…" at bounding box center [251, 274] width 358 height 55
paste textarea "1.-EDGAR HERNANDEZ MELO *Cuál es tu relación o por qué motivo envías fondos a 1…"
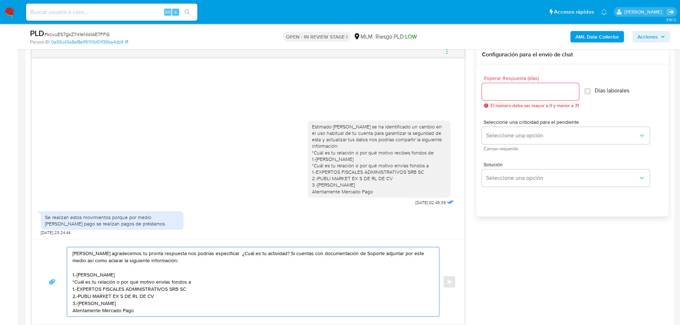
click at [76, 271] on textarea "Hola Víctor agradecemos tu pronta respuesta nos podrías especificar ¿Cuál es tu…" at bounding box center [251, 281] width 358 height 69
click at [367, 181] on div "Estimado Víctor se ha identificado un cambio en el uso habitual de tu cuenta pa…" at bounding box center [379, 158] width 134 height 71
copy div "*Cuál es tu relación o por qué motivo recibes fondos de 1.-EDGAR HERNANDEZ MELO…"
drag, startPoint x: 378, startPoint y: 191, endPoint x: 216, endPoint y: 222, distance: 164.9
click at [306, 151] on div "Estimado Víctor se ha identificado un cambio en el uso habitual de tu cuenta pa…" at bounding box center [248, 162] width 415 height 92
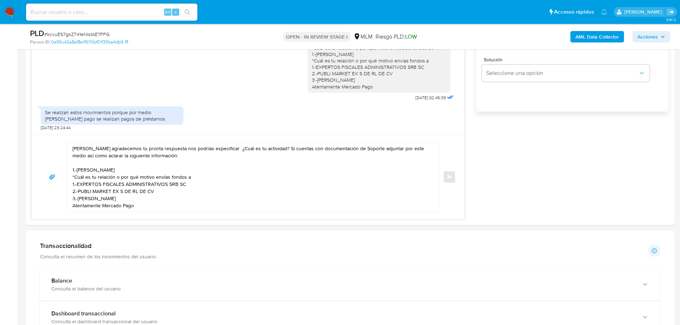
scroll to position [535, 0]
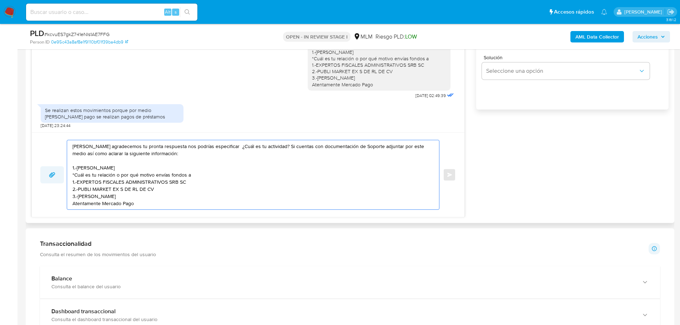
drag, startPoint x: 105, startPoint y: 178, endPoint x: 59, endPoint y: 167, distance: 47.0
click at [59, 167] on div "Hola Víctor agradecemos tu pronta respuesta nos podrías especificar ¿Cuál es tu…" at bounding box center [247, 175] width 415 height 70
paste textarea "*Cuál es tu relación o por qué motivo recibes fondos de"
click at [75, 161] on textarea "Hola Víctor agradecemos tu pronta respuesta nos podrías especificar ¿Cuál es tu…" at bounding box center [251, 175] width 358 height 71
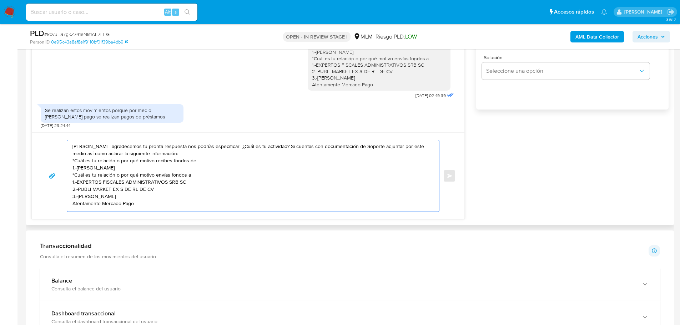
scroll to position [0, 0]
drag, startPoint x: 181, startPoint y: 199, endPoint x: 175, endPoint y: 200, distance: 6.2
click at [181, 199] on textarea "Hola Víctor agradecemos tu pronta respuesta nos podrías especificar ¿Cuál es tu…" at bounding box center [251, 174] width 358 height 69
type textarea "Hola Víctor agradecemos tu pronta respuesta nos podrías especificar ¿Cuál es tu…"
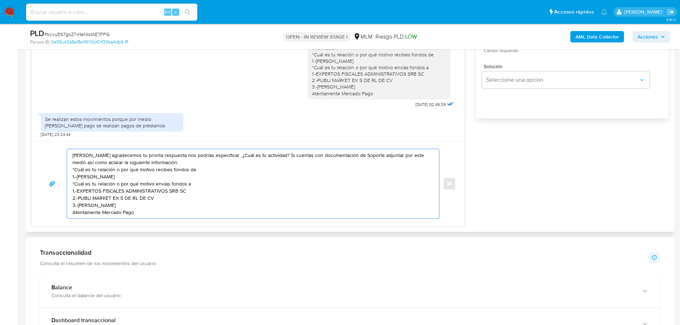
scroll to position [500, 0]
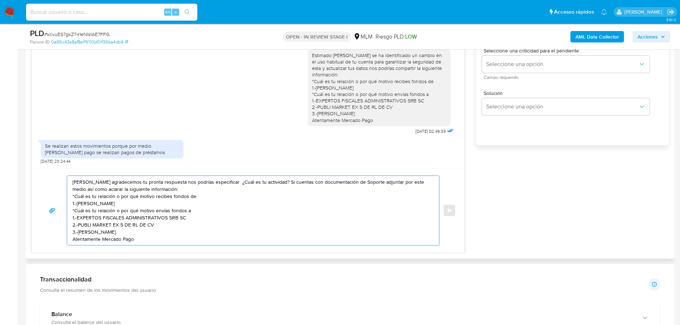
drag, startPoint x: 135, startPoint y: 237, endPoint x: 56, endPoint y: 180, distance: 96.6
click at [56, 180] on div "Hola Víctor agradecemos tu pronta respuesta nos podrías especificar ¿Cuál es tu…" at bounding box center [247, 211] width 415 height 70
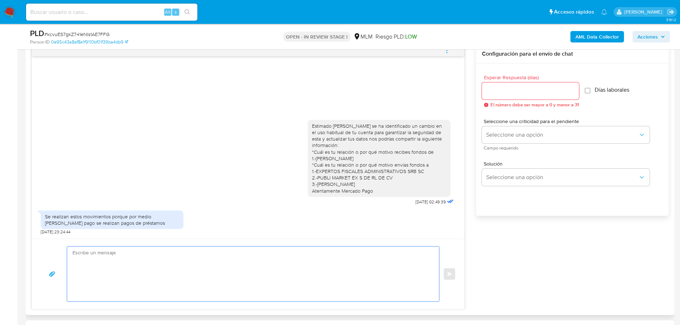
scroll to position [428, 0]
click at [522, 88] on input "Esperar Respuesta (días)" at bounding box center [530, 91] width 97 height 9
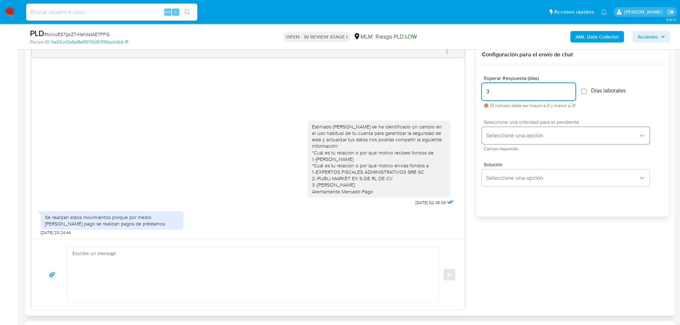
type input "3"
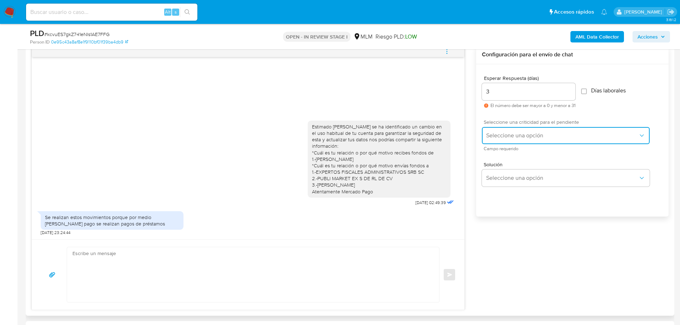
click at [519, 134] on span "Seleccione una opción" at bounding box center [562, 135] width 152 height 7
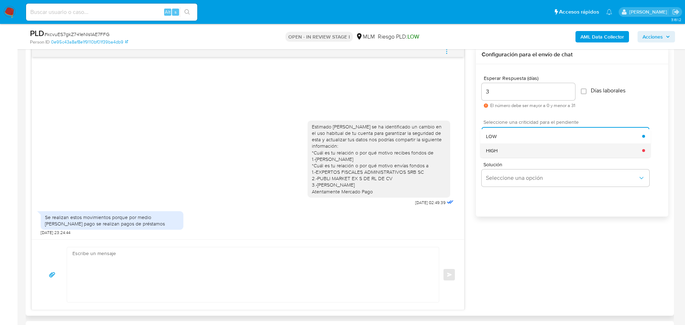
click at [506, 149] on div "HIGH" at bounding box center [564, 150] width 156 height 14
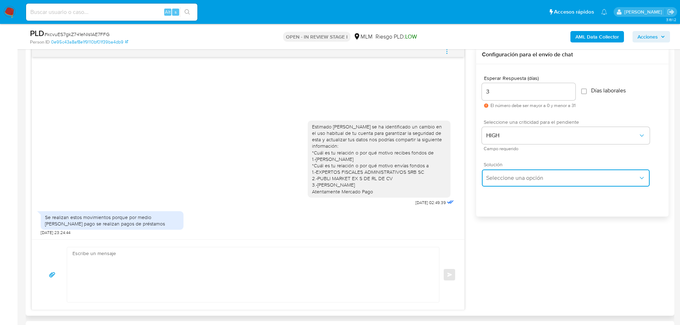
click at [516, 172] on button "Seleccione una opción" at bounding box center [566, 177] width 168 height 17
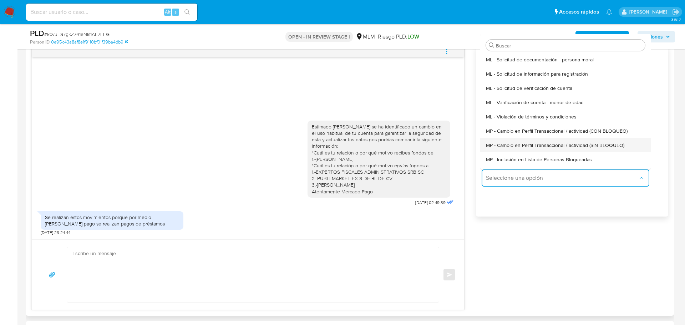
click at [562, 139] on div "MP - Cambio en Perfil Transaccional / actividad (SIN BLOQUEO)" at bounding box center [565, 145] width 159 height 14
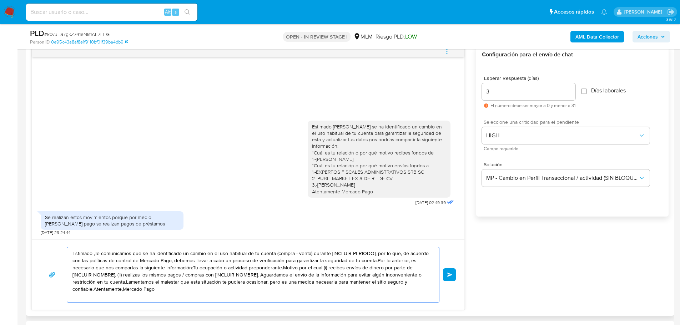
drag, startPoint x: 167, startPoint y: 291, endPoint x: 62, endPoint y: 251, distance: 112.7
click at [10, 224] on section "Bandeja Tablero Screening Búsqueda en Listas Watchlist Herramientas Operaciones…" at bounding box center [340, 318] width 680 height 1492
paste textarea "Hola Víctor agradecemos tu pronta respuesta nos podrías especificar ¿Cuál es tu…"
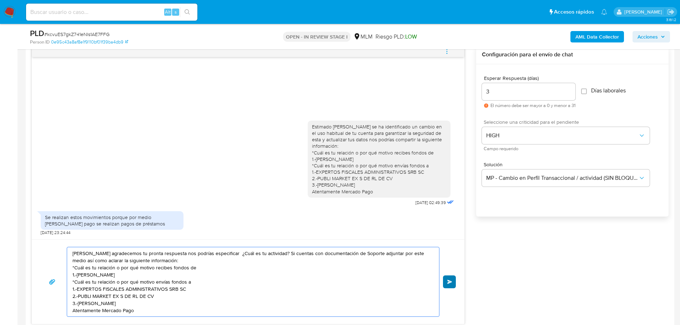
type textarea "Hola Víctor agradecemos tu pronta respuesta nos podrías especificar ¿Cuál es tu…"
click at [450, 281] on span "Enviar" at bounding box center [449, 282] width 5 height 4
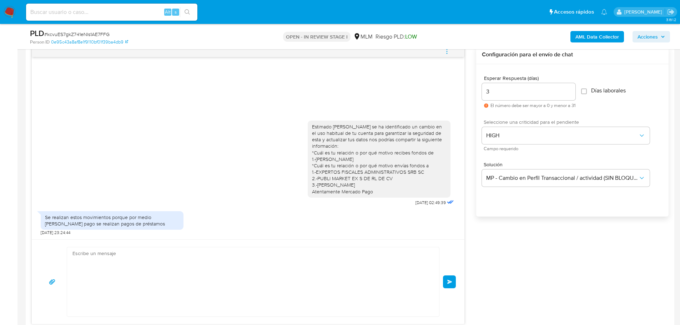
scroll to position [37, 0]
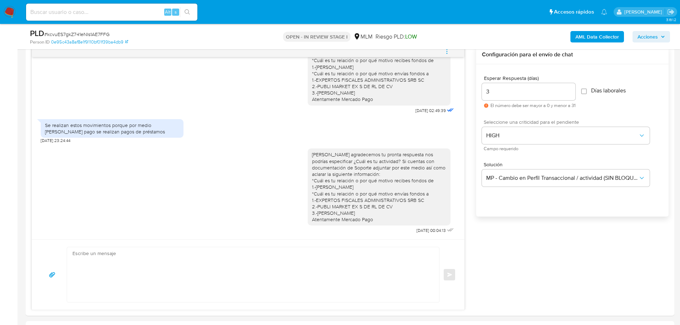
click at [14, 11] on img at bounding box center [10, 12] width 12 height 12
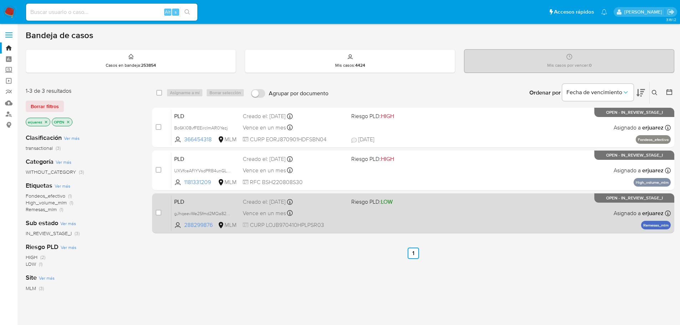
click at [344, 213] on div "Vence en un mes Vence el [DATE] 02:07:57" at bounding box center [294, 213] width 103 height 10
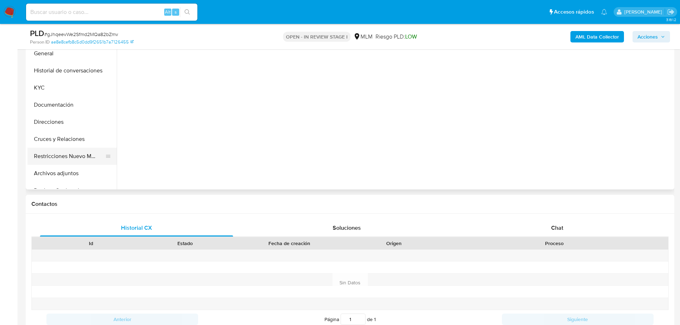
select select "10"
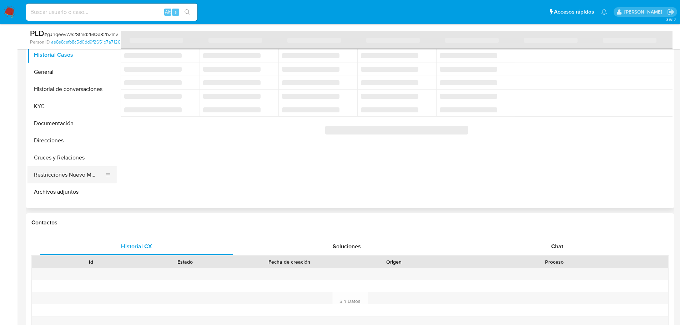
scroll to position [143, 0]
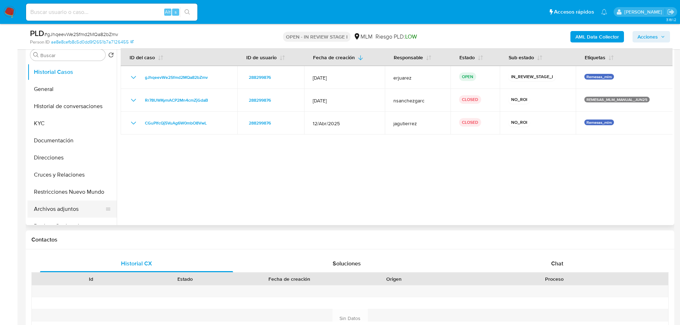
click at [59, 209] on button "Archivos adjuntos" at bounding box center [68, 209] width 83 height 17
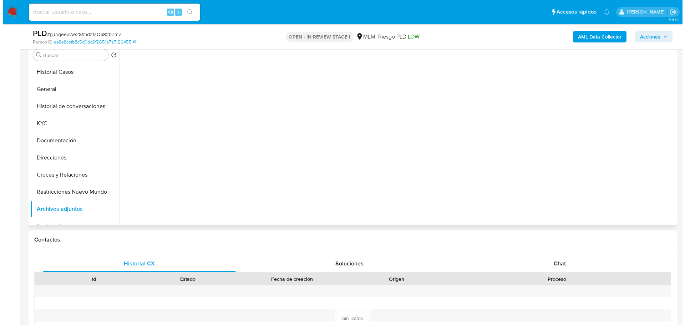
scroll to position [107, 0]
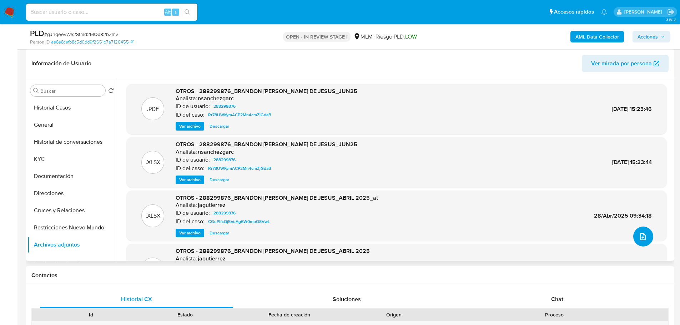
click at [638, 232] on span "upload-file" at bounding box center [642, 236] width 9 height 9
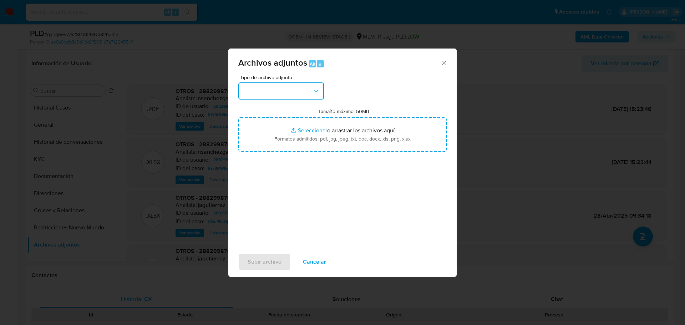
drag, startPoint x: 300, startPoint y: 92, endPoint x: 300, endPoint y: 99, distance: 6.8
click at [300, 93] on button "button" at bounding box center [281, 90] width 86 height 17
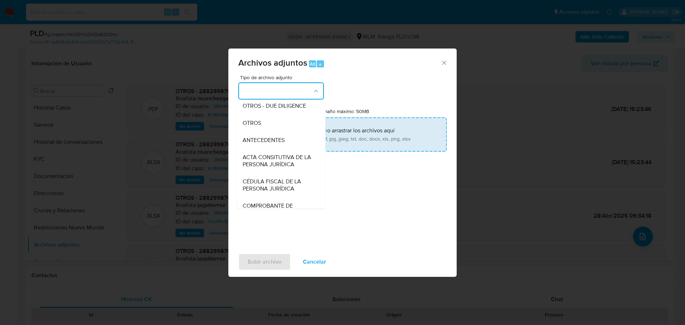
drag, startPoint x: 259, startPoint y: 123, endPoint x: 283, endPoint y: 127, distance: 23.9
click at [262, 123] on div "OTROS" at bounding box center [279, 123] width 73 height 17
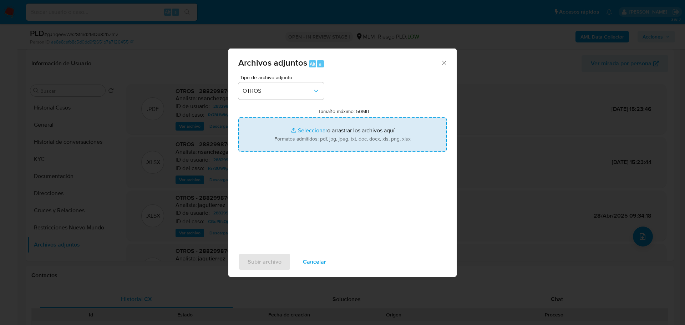
click at [301, 130] on input "Tamaño máximo: 50MB Seleccionar archivos" at bounding box center [342, 134] width 208 height 34
type input "C:\fakepath\288299876_Brandon [PERSON_NAME] de Jesus_Sep25.pdf"
click at [316, 127] on input "Tamaño máximo: 50MB Seleccionar archivos" at bounding box center [342, 134] width 208 height 34
type input "C:\fakepath\288299876_Brandon [PERSON_NAME] de Jesus_Sep25.xlsx"
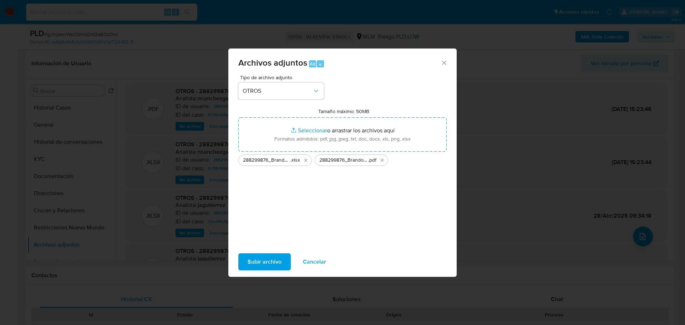
click at [264, 262] on span "Subir archivo" at bounding box center [265, 262] width 34 height 16
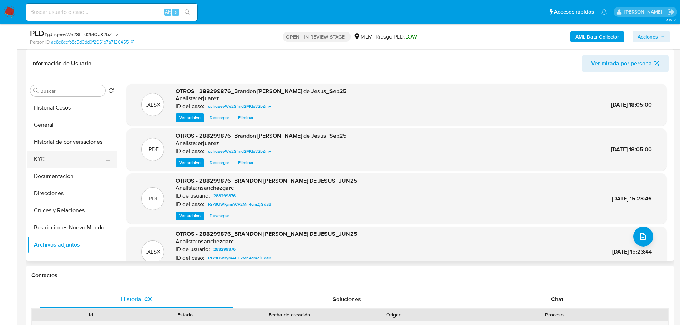
click at [53, 162] on button "KYC" at bounding box center [68, 159] width 83 height 17
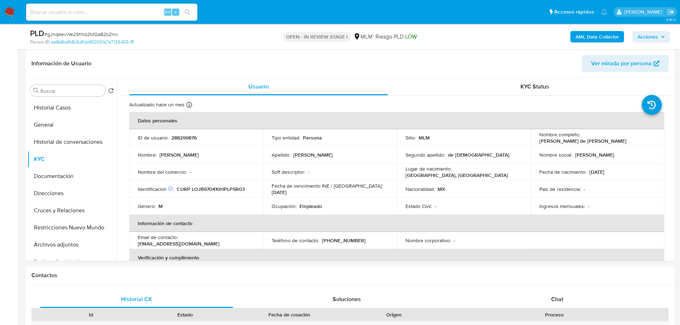
click at [657, 35] on span "Acciones" at bounding box center [647, 36] width 20 height 11
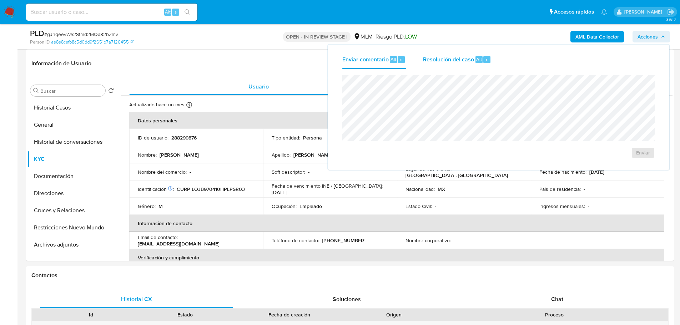
click at [420, 65] on button "Resolución del caso Alt r" at bounding box center [456, 59] width 85 height 19
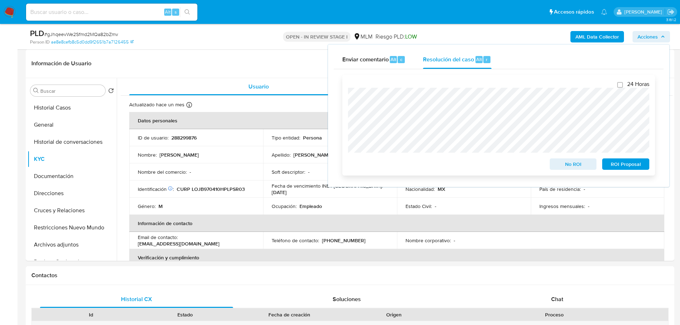
click at [565, 164] on span "No ROI" at bounding box center [572, 164] width 37 height 10
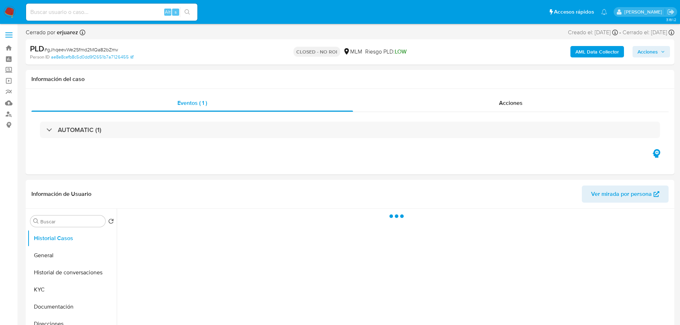
select select "10"
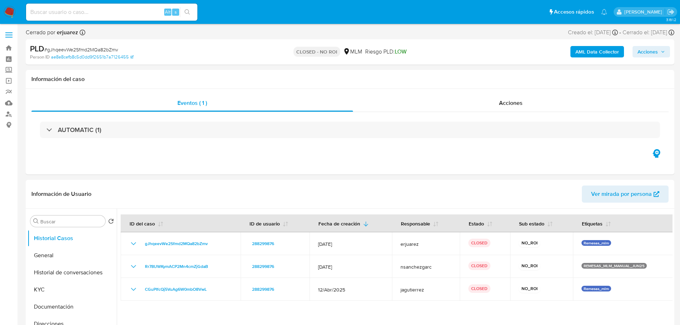
click at [102, 11] on input at bounding box center [111, 11] width 171 height 9
paste input "567318054"
type input "567318054"
drag, startPoint x: 189, startPoint y: 10, endPoint x: 20, endPoint y: 9, distance: 169.8
click at [189, 10] on icon "search-icon" at bounding box center [187, 12] width 6 height 6
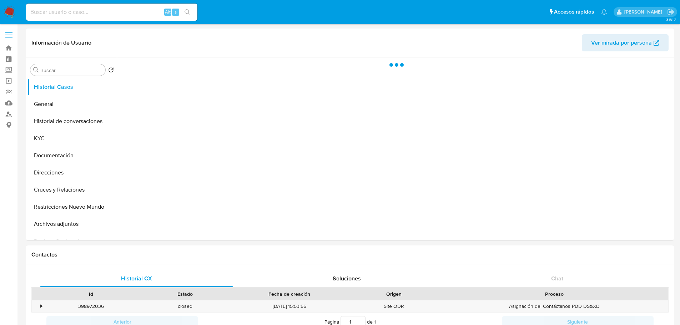
select select "10"
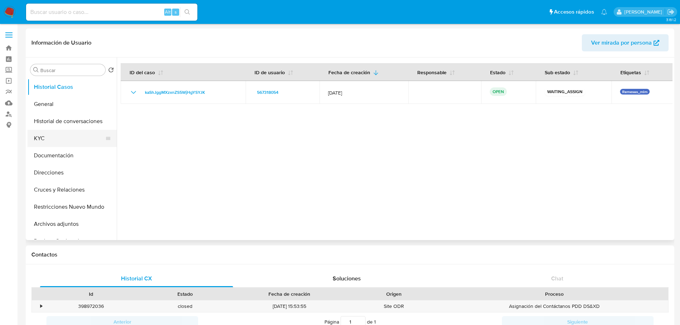
click at [54, 134] on button "KYC" at bounding box center [68, 138] width 83 height 17
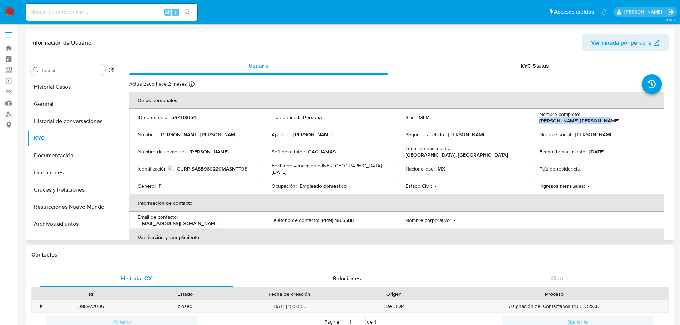
drag, startPoint x: 646, startPoint y: 117, endPoint x: 581, endPoint y: 118, distance: 65.3
click at [581, 118] on div "Nombre completo : [PERSON_NAME] [PERSON_NAME]" at bounding box center [597, 117] width 117 height 13
copy p "[PERSON_NAME] [PERSON_NAME]"
click at [44, 91] on button "Historial Casos" at bounding box center [71, 86] width 89 height 17
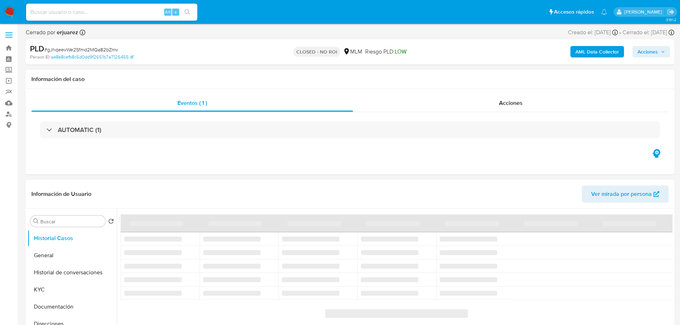
select select "10"
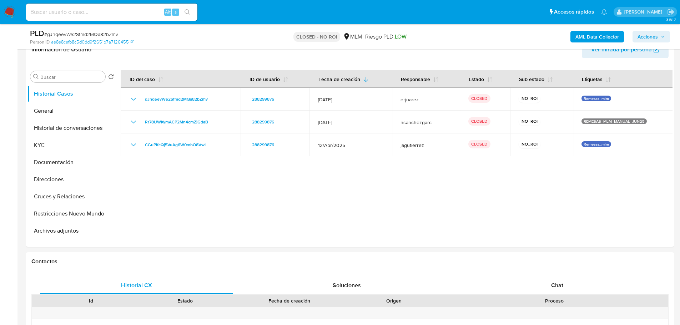
scroll to position [107, 0]
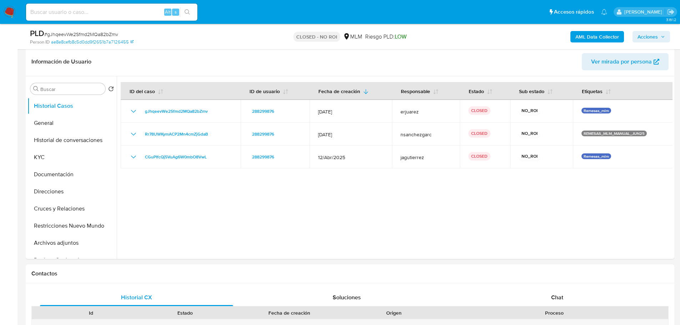
click at [8, 10] on img at bounding box center [10, 12] width 12 height 12
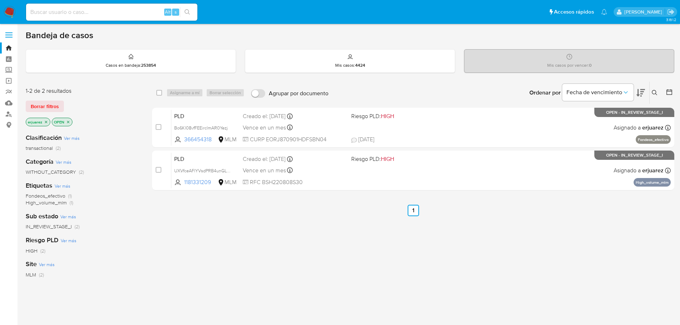
drag, startPoint x: 45, startPoint y: 120, endPoint x: 95, endPoint y: 122, distance: 50.0
click at [45, 120] on icon "close-filter" at bounding box center [46, 122] width 4 height 4
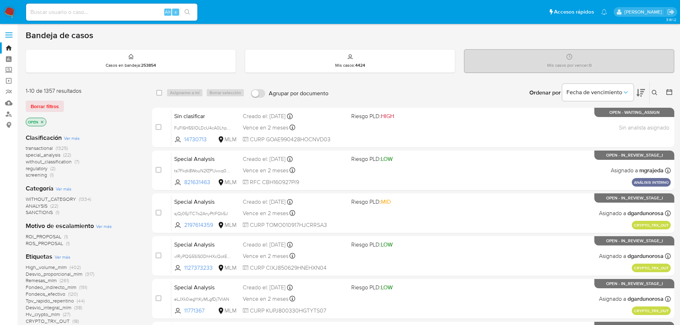
drag, startPoint x: 652, startPoint y: 91, endPoint x: 644, endPoint y: 99, distance: 11.1
click at [652, 91] on icon at bounding box center [655, 93] width 6 height 6
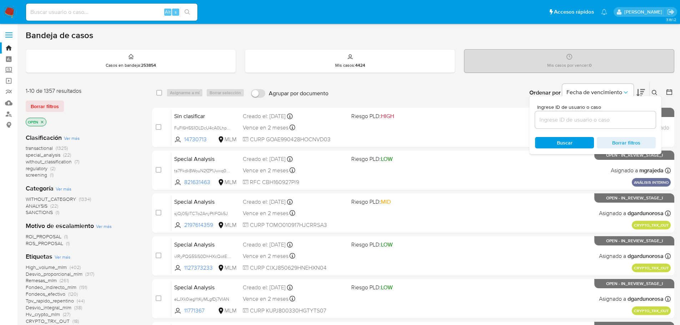
click at [574, 116] on input at bounding box center [595, 119] width 121 height 9
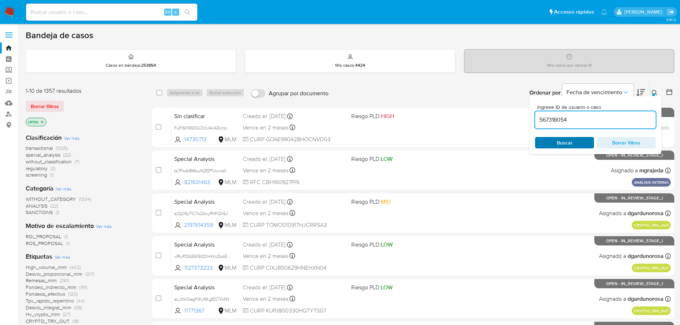
type input "567318054"
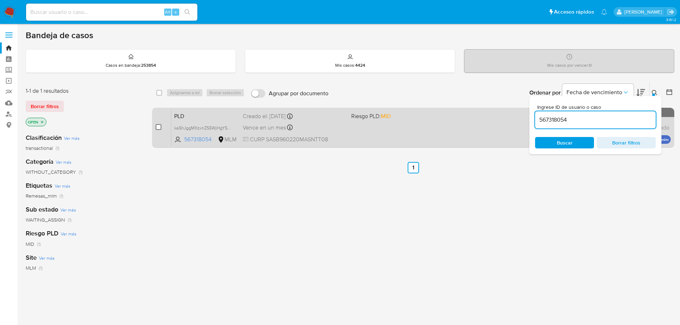
click at [159, 129] on input "checkbox" at bounding box center [159, 127] width 6 height 6
checkbox input "true"
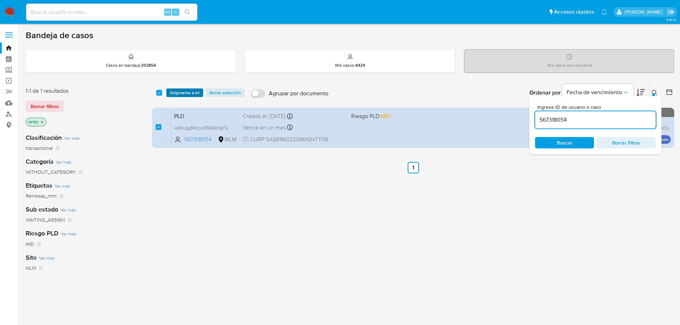
click at [190, 92] on span "Asignarme a mí" at bounding box center [185, 92] width 30 height 7
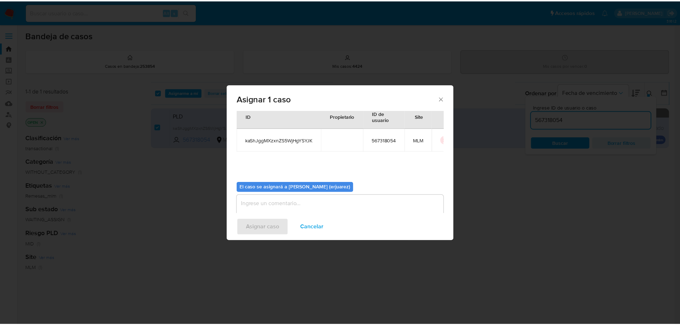
scroll to position [37, 0]
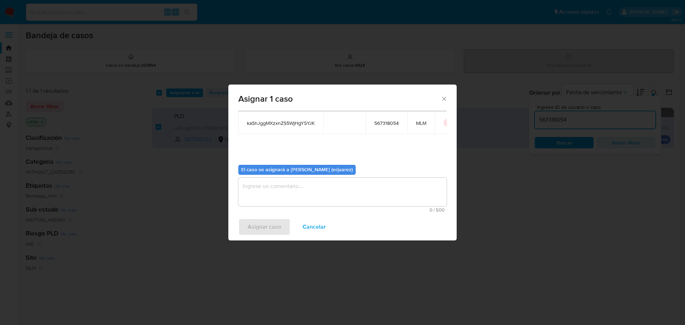
click at [268, 207] on div "0 / 500 500 caracteres restantes" at bounding box center [342, 195] width 208 height 35
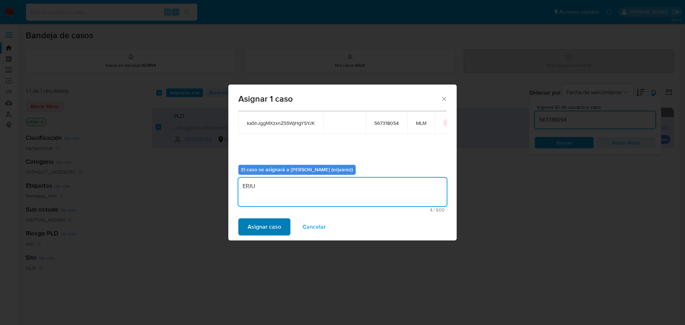
type textarea "EPJU"
click at [252, 224] on span "Asignar caso" at bounding box center [265, 227] width 34 height 16
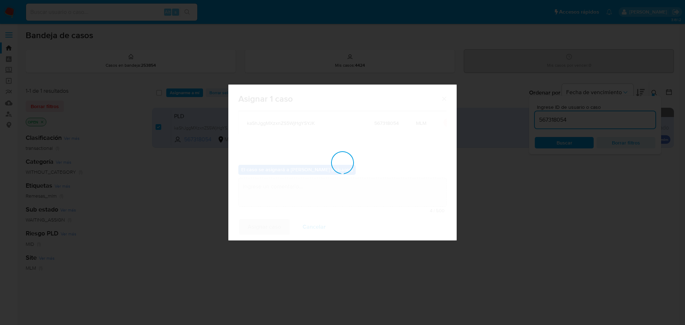
checkbox input "false"
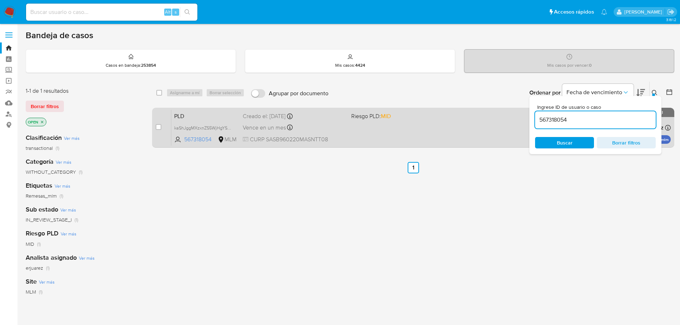
click at [424, 132] on div "PLD kaShJggMXzxnZS5WjHgYSYJK 567318054 MLM Riesgo PLD: MID Creado el: [DATE] Cr…" at bounding box center [420, 128] width 499 height 36
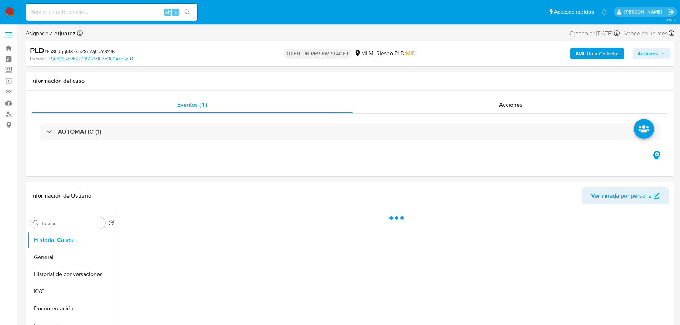
select select "10"
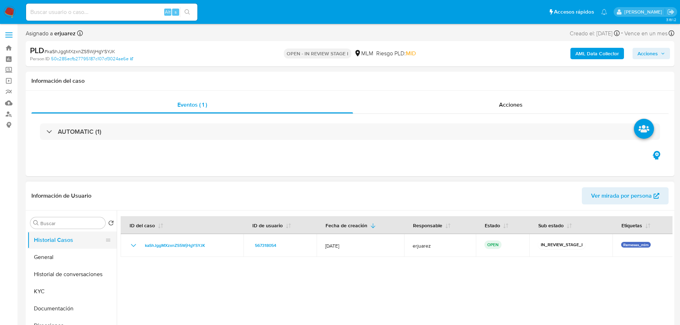
drag, startPoint x: 57, startPoint y: 258, endPoint x: 72, endPoint y: 232, distance: 30.2
click at [58, 255] on button "General" at bounding box center [71, 257] width 89 height 17
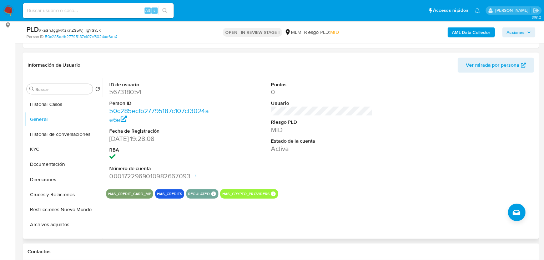
scroll to position [86, 0]
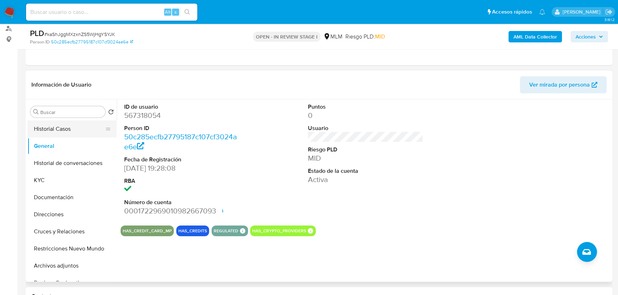
drag, startPoint x: 77, startPoint y: 132, endPoint x: 82, endPoint y: 130, distance: 5.0
click at [77, 132] on button "Historial Casos" at bounding box center [68, 129] width 83 height 17
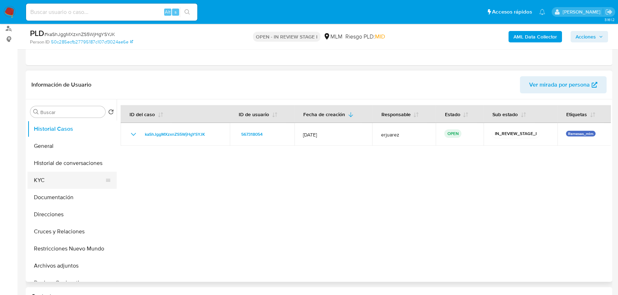
drag, startPoint x: 64, startPoint y: 177, endPoint x: 75, endPoint y: 177, distance: 10.4
click at [64, 177] on button "KYC" at bounding box center [68, 180] width 83 height 17
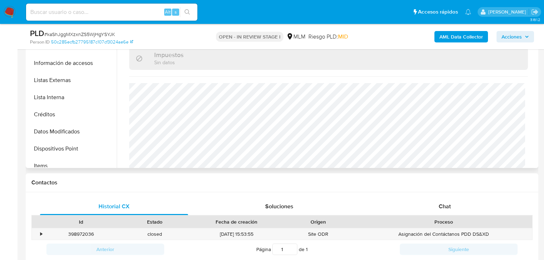
scroll to position [114, 0]
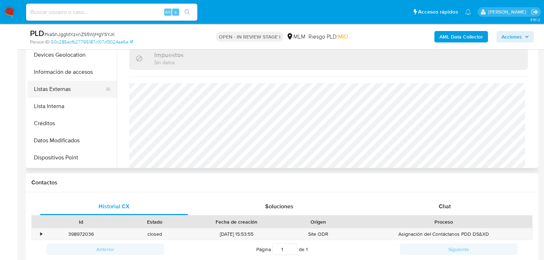
drag, startPoint x: 70, startPoint y: 93, endPoint x: 80, endPoint y: 91, distance: 10.1
click at [70, 93] on button "Listas Externas" at bounding box center [68, 89] width 83 height 17
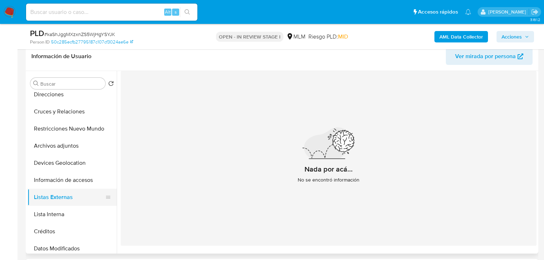
scroll to position [57, 0]
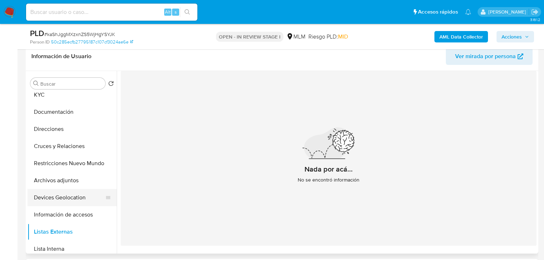
drag, startPoint x: 77, startPoint y: 198, endPoint x: 112, endPoint y: 194, distance: 35.2
click at [76, 198] on button "Devices Geolocation" at bounding box center [68, 197] width 83 height 17
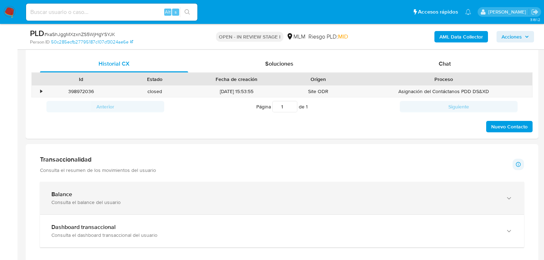
click at [96, 195] on div "Balance" at bounding box center [274, 194] width 447 height 7
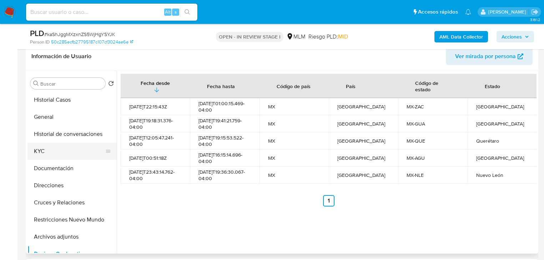
scroll to position [0, 0]
drag, startPoint x: 50, startPoint y: 153, endPoint x: 73, endPoint y: 152, distance: 23.6
click at [50, 153] on button "KYC" at bounding box center [68, 151] width 83 height 17
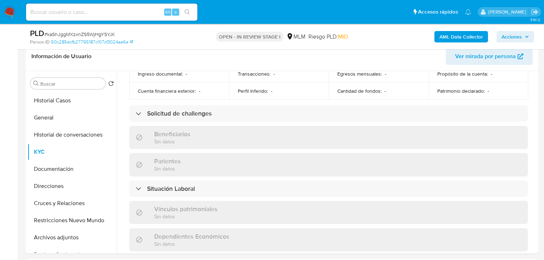
scroll to position [443, 0]
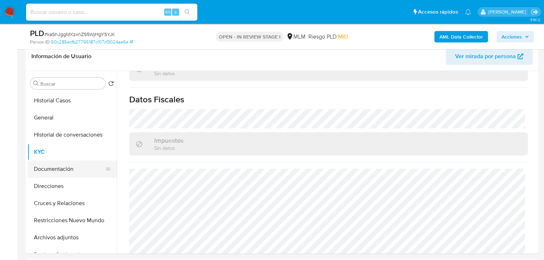
click at [69, 164] on button "Documentación" at bounding box center [68, 169] width 83 height 17
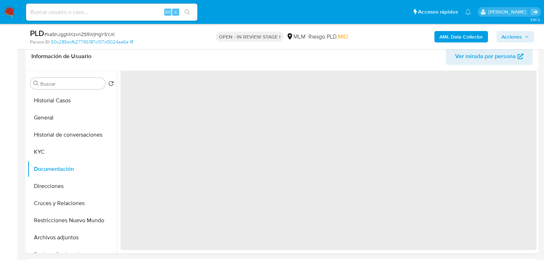
scroll to position [0, 0]
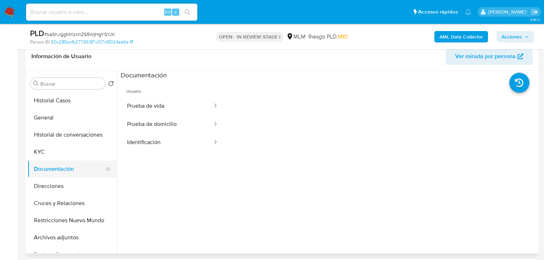
click at [53, 173] on button "Documentación" at bounding box center [68, 169] width 83 height 17
drag, startPoint x: 162, startPoint y: 107, endPoint x: 168, endPoint y: 110, distance: 6.6
click at [166, 108] on button "Prueba de vida" at bounding box center [167, 106] width 92 height 18
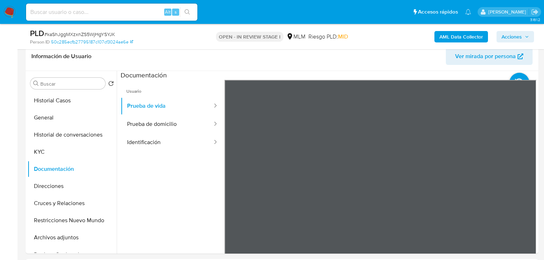
scroll to position [21, 0]
click at [151, 127] on button "Prueba de domicilio" at bounding box center [167, 124] width 92 height 18
click at [333, 183] on div "Buscar Volver al orden por defecto Historial Casos General Historial de convers…" at bounding box center [281, 162] width 509 height 183
drag, startPoint x: 43, startPoint y: 187, endPoint x: 53, endPoint y: 191, distance: 10.7
click at [44, 187] on button "Direcciones" at bounding box center [68, 186] width 83 height 17
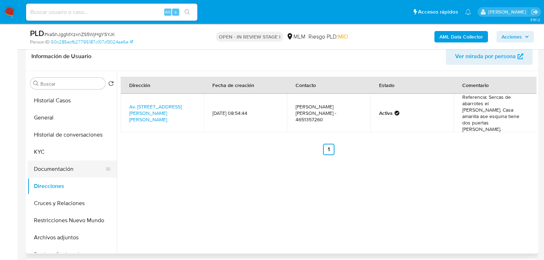
drag, startPoint x: 57, startPoint y: 171, endPoint x: 66, endPoint y: 174, distance: 9.5
click at [57, 171] on button "Documentación" at bounding box center [68, 169] width 83 height 17
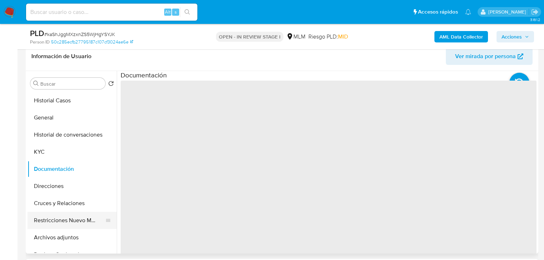
scroll to position [86, 0]
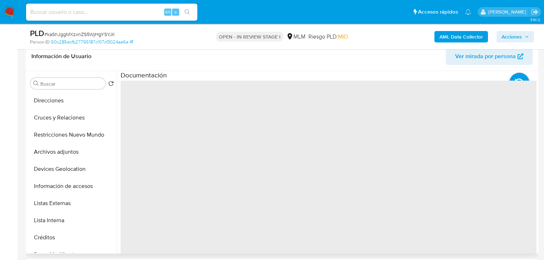
drag, startPoint x: 71, startPoint y: 122, endPoint x: 170, endPoint y: 121, distance: 98.8
click at [74, 121] on button "Cruces y Relaciones" at bounding box center [71, 117] width 89 height 17
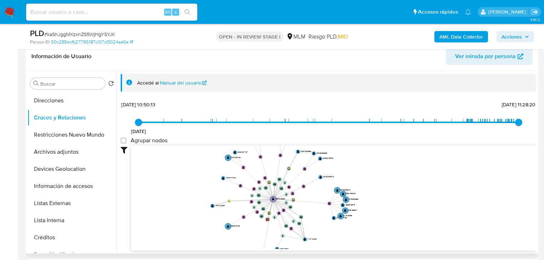
drag, startPoint x: 271, startPoint y: 162, endPoint x: 213, endPoint y: 195, distance: 66.6
click at [210, 198] on icon "device-5ebb310808813b001754e6ca  user-567318054  567318054 device-656d1ac00f8…" at bounding box center [333, 197] width 405 height 103
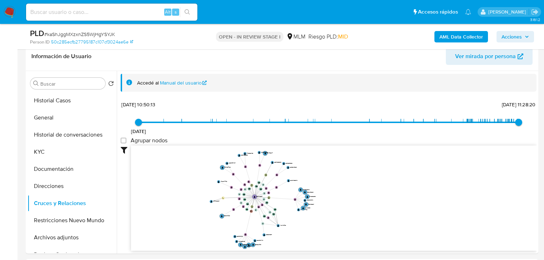
scroll to position [0, 0]
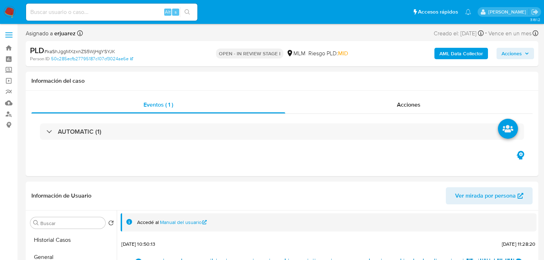
click at [61, 236] on button "Historial Casos" at bounding box center [71, 240] width 89 height 17
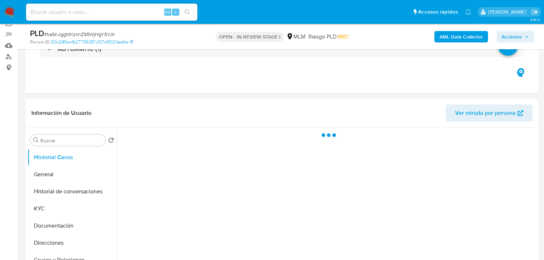
scroll to position [143, 0]
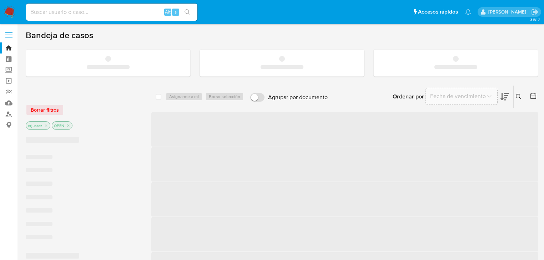
click at [70, 14] on input at bounding box center [111, 11] width 171 height 9
paste input "1799446758"
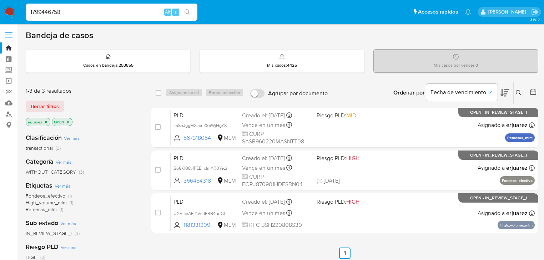
type input "1799446758"
click at [189, 11] on icon "search-icon" at bounding box center [187, 12] width 6 height 6
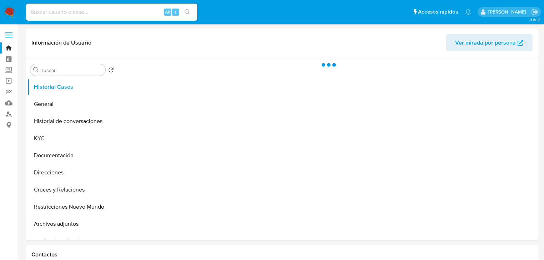
select select "10"
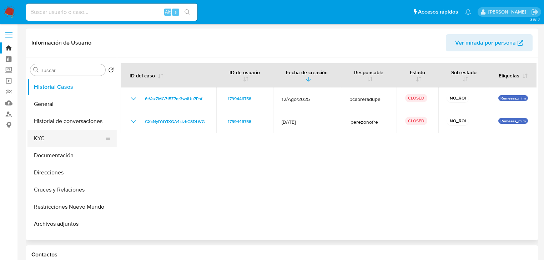
click at [47, 137] on button "KYC" at bounding box center [68, 138] width 83 height 17
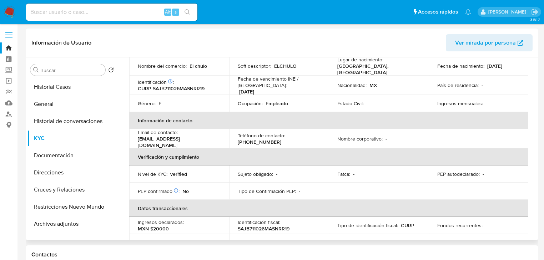
scroll to position [72, 0]
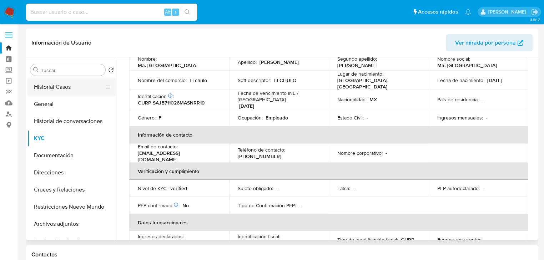
click at [54, 84] on button "Historial Casos" at bounding box center [68, 86] width 83 height 17
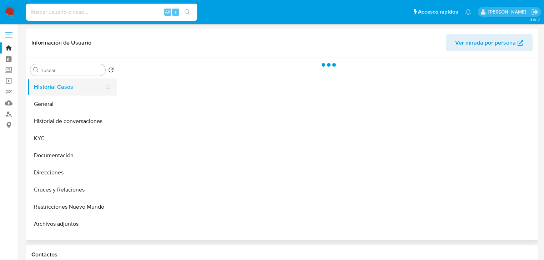
scroll to position [0, 0]
click at [63, 102] on button "General" at bounding box center [68, 104] width 83 height 17
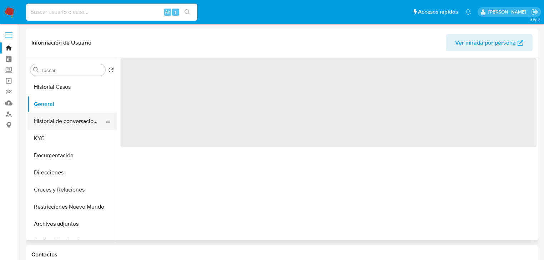
click at [75, 125] on button "Historial de conversaciones" at bounding box center [68, 121] width 83 height 17
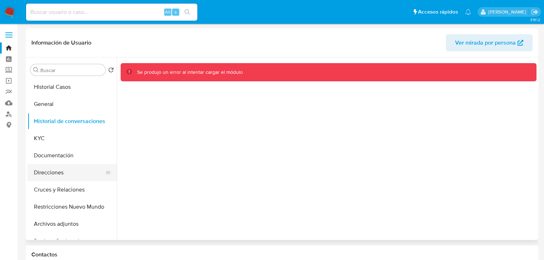
click at [77, 165] on button "Direcciones" at bounding box center [68, 172] width 83 height 17
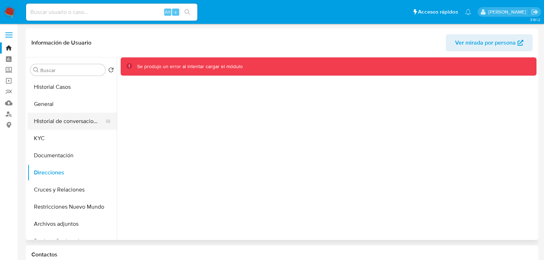
drag, startPoint x: 65, startPoint y: 107, endPoint x: 62, endPoint y: 113, distance: 6.2
click at [65, 107] on button "General" at bounding box center [71, 104] width 89 height 17
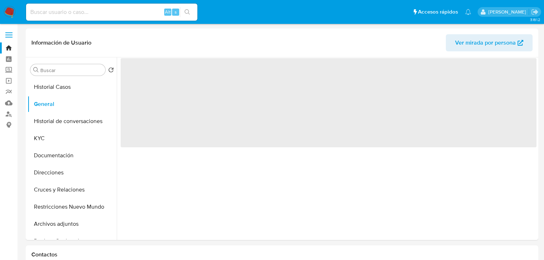
click at [6, 11] on img at bounding box center [10, 12] width 12 height 12
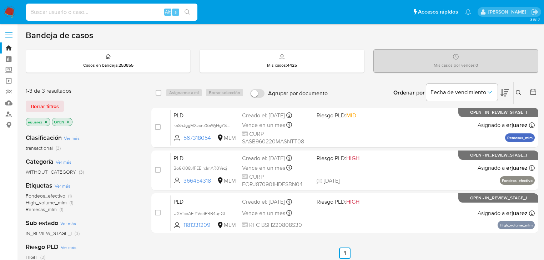
click at [74, 11] on input at bounding box center [111, 11] width 171 height 9
paste input "1799446758"
type input "1799446758"
click at [190, 9] on icon "search-icon" at bounding box center [187, 12] width 6 height 6
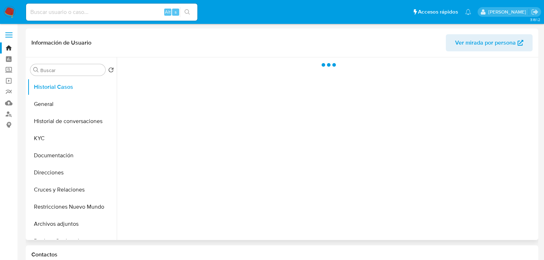
select select "10"
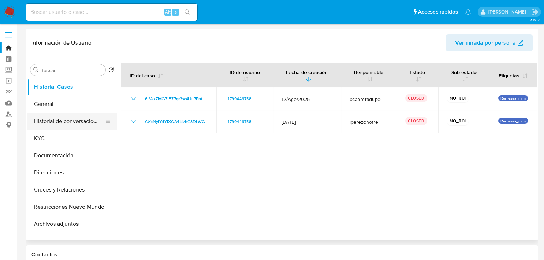
click at [69, 123] on button "Historial de conversaciones" at bounding box center [68, 121] width 83 height 17
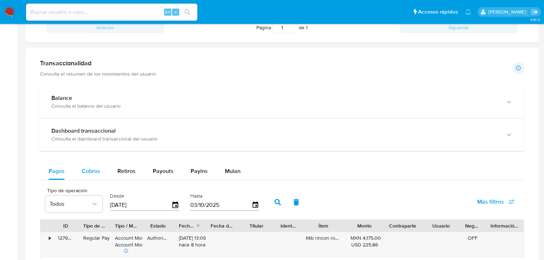
drag, startPoint x: 78, startPoint y: 172, endPoint x: 88, endPoint y: 171, distance: 10.0
click at [78, 172] on button "Cobros" at bounding box center [91, 171] width 36 height 17
select select "10"
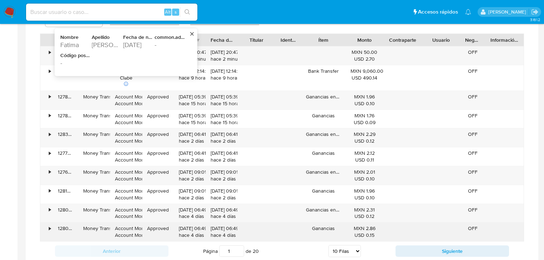
scroll to position [542, 0]
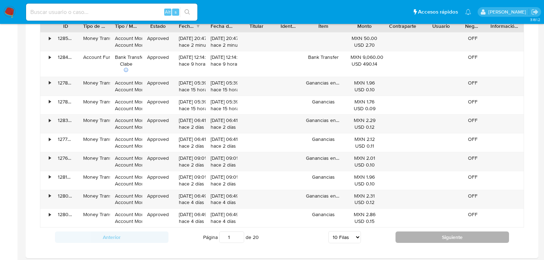
click at [474, 242] on button "Siguiente" at bounding box center [451, 237] width 113 height 11
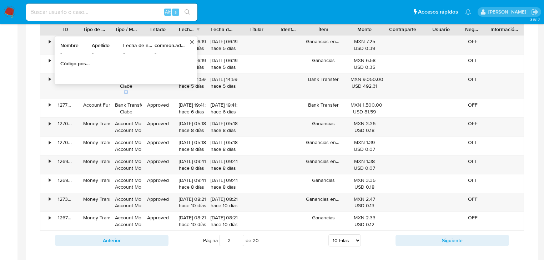
scroll to position [571, 0]
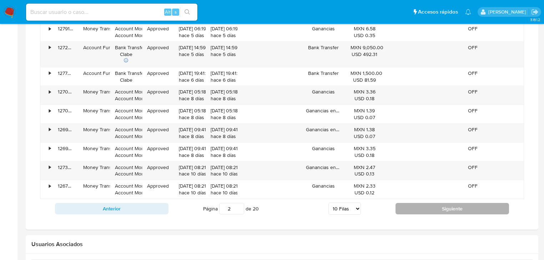
click at [446, 207] on button "Siguiente" at bounding box center [451, 208] width 113 height 11
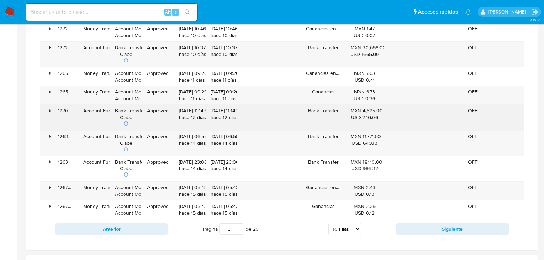
scroll to position [542, 0]
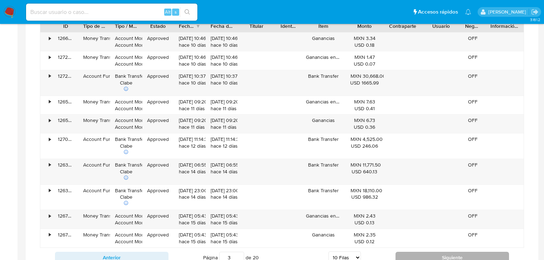
click at [497, 255] on button "Siguiente" at bounding box center [451, 257] width 113 height 11
type input "4"
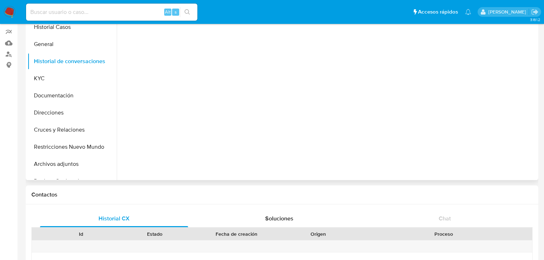
scroll to position [0, 0]
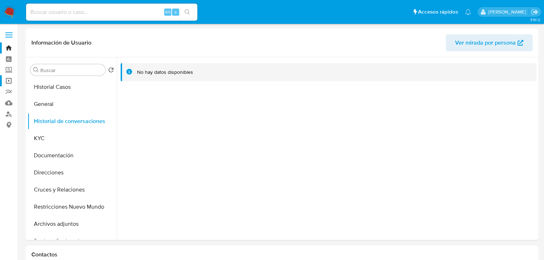
drag, startPoint x: 81, startPoint y: 92, endPoint x: 0, endPoint y: 77, distance: 82.0
click at [80, 93] on button "Historial Casos" at bounding box center [71, 86] width 89 height 17
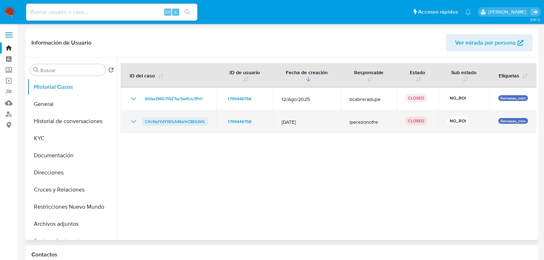
drag, startPoint x: 134, startPoint y: 121, endPoint x: 148, endPoint y: 123, distance: 14.3
click at [134, 121] on icon "Mostrar/Ocultar" at bounding box center [133, 121] width 9 height 9
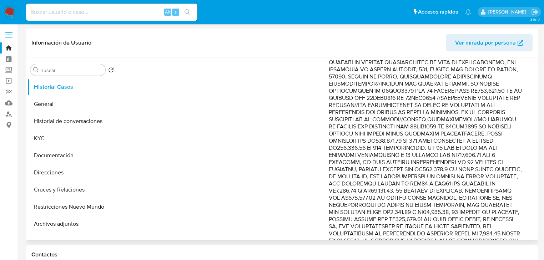
scroll to position [143, 0]
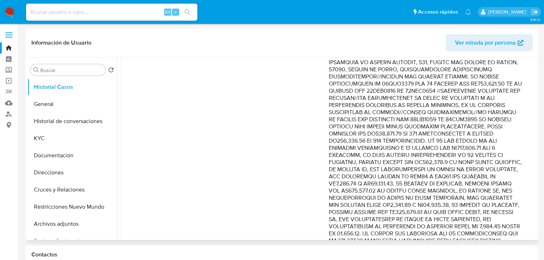
drag, startPoint x: 484, startPoint y: 129, endPoint x: 488, endPoint y: 140, distance: 12.3
click at [488, 140] on p "Comentario :" at bounding box center [426, 212] width 194 height 421
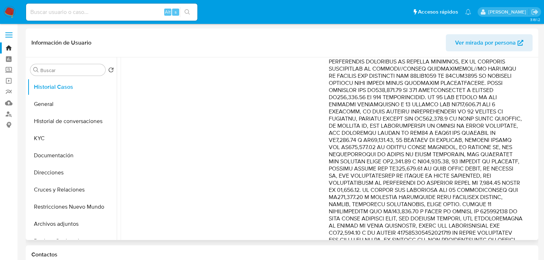
scroll to position [200, 0]
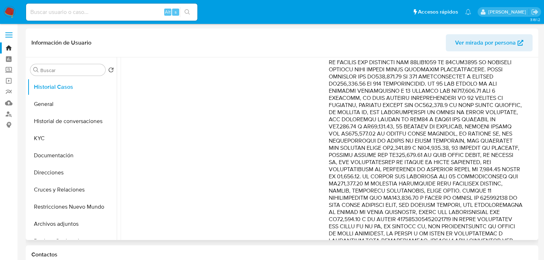
drag, startPoint x: 417, startPoint y: 97, endPoint x: 452, endPoint y: 113, distance: 38.8
click at [452, 113] on p "Comentario :" at bounding box center [426, 155] width 194 height 421
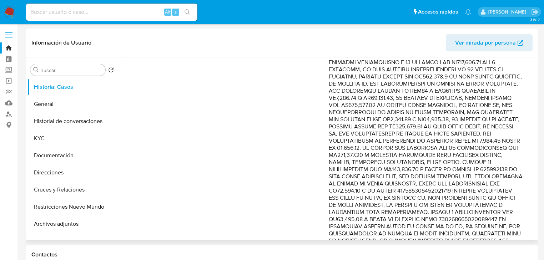
drag, startPoint x: 457, startPoint y: 98, endPoint x: 516, endPoint y: 135, distance: 68.9
click at [516, 135] on p "Comentario :" at bounding box center [426, 126] width 194 height 421
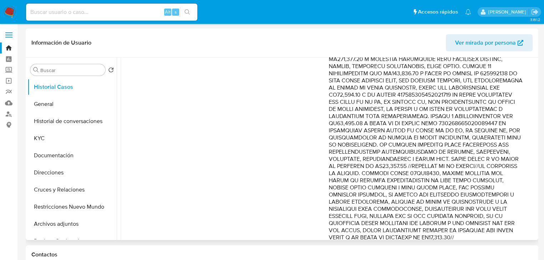
scroll to position [360, 0]
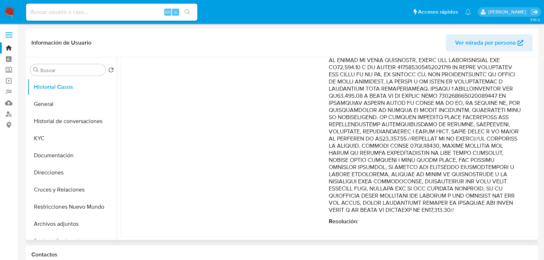
drag, startPoint x: 467, startPoint y: 104, endPoint x: 479, endPoint y: 125, distance: 24.0
click at [479, 125] on p "Comentario :" at bounding box center [426, 3] width 194 height 421
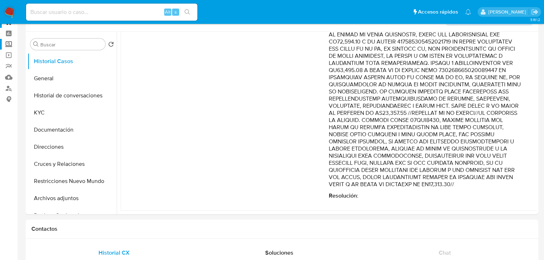
scroll to position [0, 0]
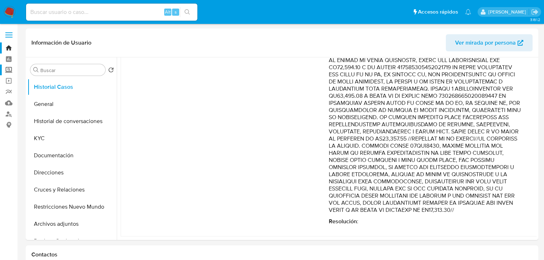
click at [13, 70] on label "Screening" at bounding box center [42, 70] width 85 height 11
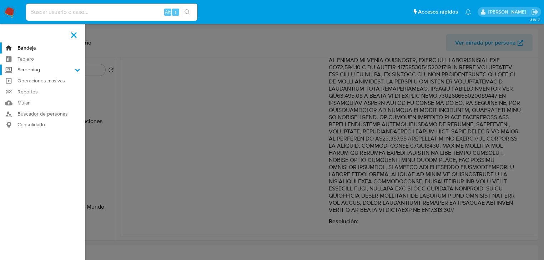
click at [0, 0] on input "Screening" at bounding box center [0, 0] width 0 height 0
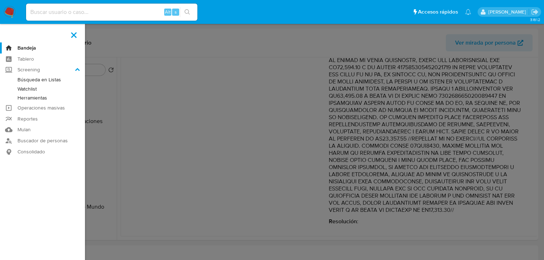
click at [34, 95] on link "Herramientas" at bounding box center [42, 97] width 85 height 9
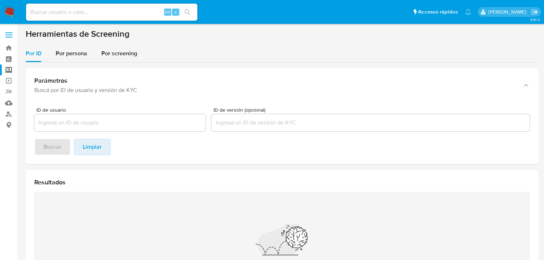
click at [73, 44] on section "Herramientas de Screening Por ID Por persona Por screening Parámetros Buscá por…" at bounding box center [282, 180] width 512 height 303
click at [72, 50] on span "Por persona" at bounding box center [71, 53] width 31 height 8
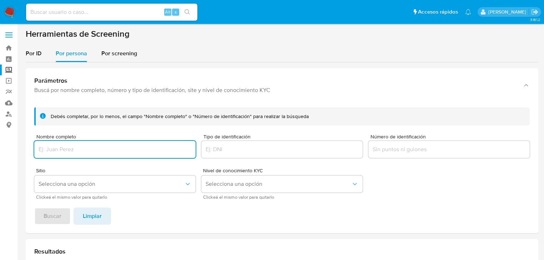
click at [60, 148] on input "Nombre completo" at bounding box center [114, 149] width 161 height 9
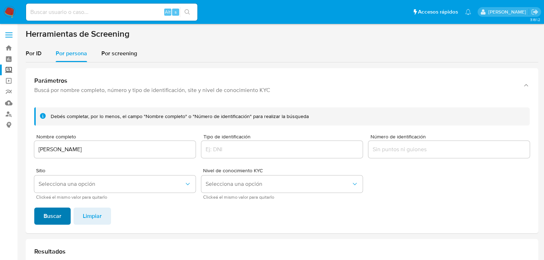
click at [60, 212] on span "Buscar" at bounding box center [53, 216] width 18 height 16
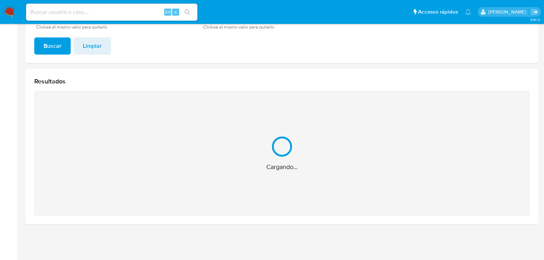
scroll to position [57, 0]
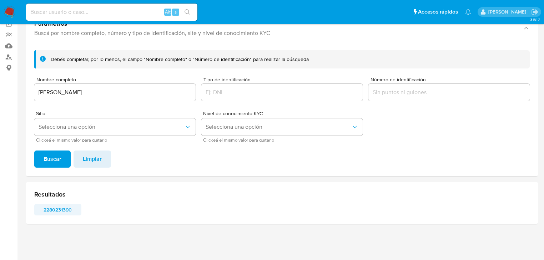
click at [56, 208] on span "2280231390" at bounding box center [57, 210] width 37 height 10
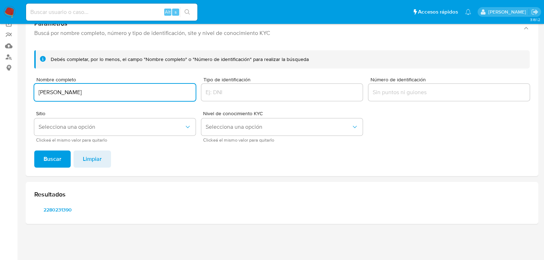
drag, startPoint x: 134, startPoint y: 93, endPoint x: 0, endPoint y: 103, distance: 134.5
click at [0, 95] on html "Pausado Ver notificaciones Alt s Accesos rápidos Presiona las siguientes teclas…" at bounding box center [272, 101] width 544 height 317
click at [54, 148] on div "Debés completar, por lo menos, el campo "Nombre completo" o "Número de identifi…" at bounding box center [282, 111] width 512 height 132
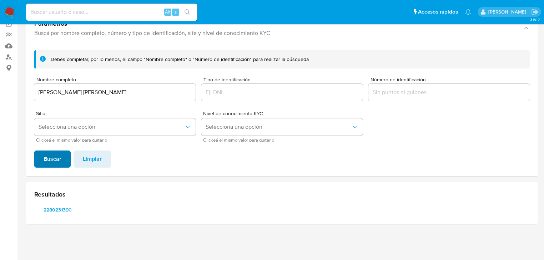
click at [54, 154] on span "Buscar" at bounding box center [53, 159] width 18 height 16
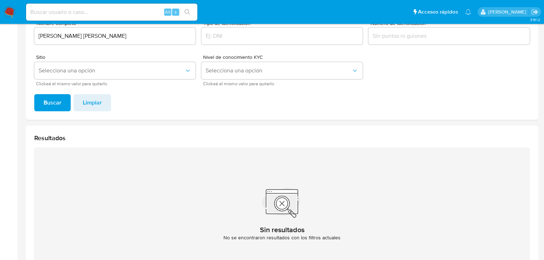
scroll to position [114, 0]
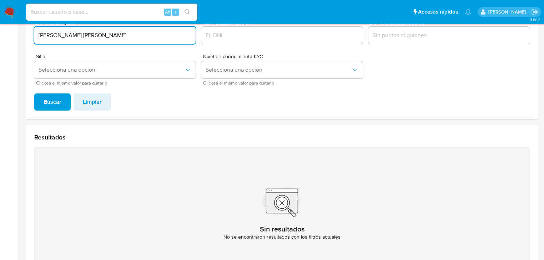
drag, startPoint x: 116, startPoint y: 35, endPoint x: 7, endPoint y: 50, distance: 109.5
click at [1, 41] on section "Bandeja Tablero Screening Búsqueda en Listas Watchlist Herramientas Operaciones…" at bounding box center [272, 101] width 544 height 431
click at [56, 104] on span "Buscar" at bounding box center [53, 102] width 18 height 16
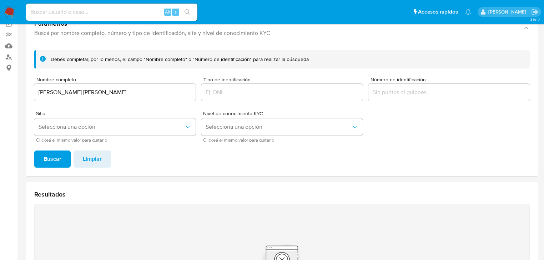
scroll to position [56, 0]
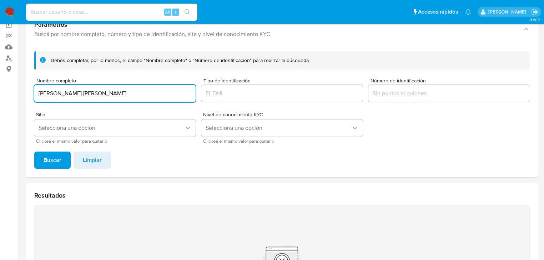
drag, startPoint x: 116, startPoint y: 91, endPoint x: 35, endPoint y: 91, distance: 81.0
click at [35, 91] on input "[PERSON_NAME] [PERSON_NAME]" at bounding box center [114, 93] width 161 height 9
click at [49, 153] on span "Buscar" at bounding box center [53, 160] width 18 height 16
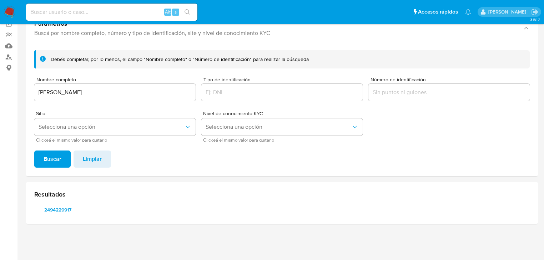
scroll to position [57, 0]
click at [56, 206] on span "2494229917" at bounding box center [57, 210] width 37 height 10
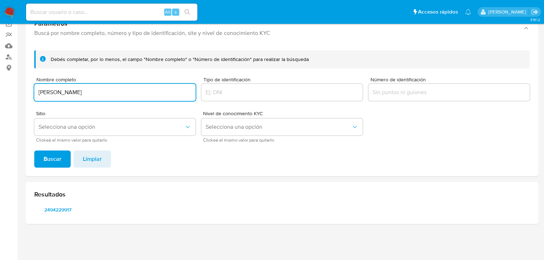
drag, startPoint x: 143, startPoint y: 92, endPoint x: 42, endPoint y: 92, distance: 100.3
click at [42, 92] on input "[PERSON_NAME]" at bounding box center [114, 92] width 161 height 9
drag, startPoint x: 135, startPoint y: 94, endPoint x: 47, endPoint y: 110, distance: 89.2
click at [27, 96] on div "Debés completar, por lo menos, el campo "Nombre completo" o "Número de identifi…" at bounding box center [282, 111] width 512 height 132
type input "[PERSON_NAME]"
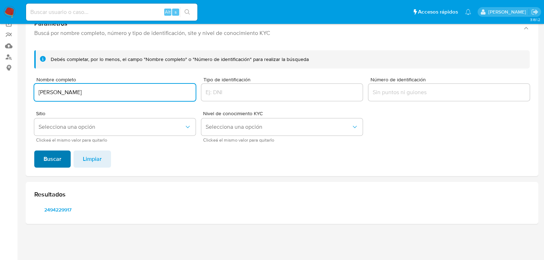
click at [54, 156] on span "Buscar" at bounding box center [53, 159] width 18 height 16
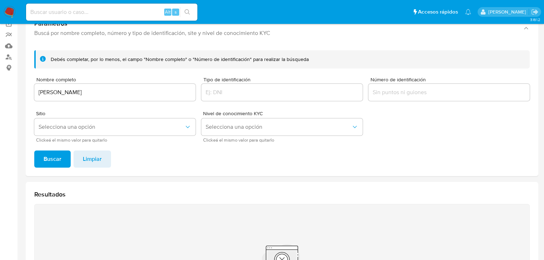
drag, startPoint x: 89, startPoint y: 224, endPoint x: 68, endPoint y: 54, distance: 170.8
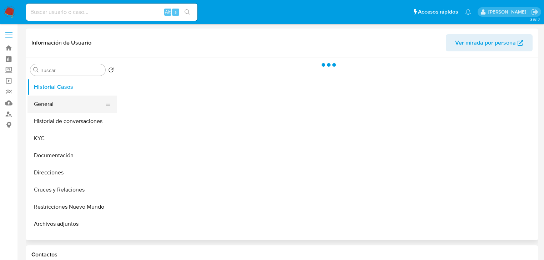
click at [61, 100] on button "General" at bounding box center [68, 104] width 83 height 17
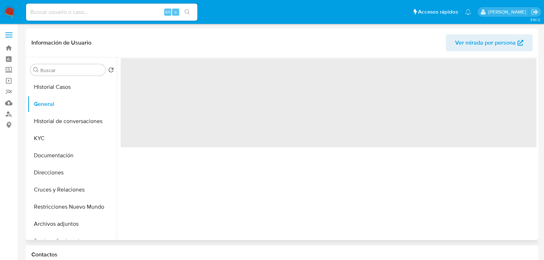
select select "10"
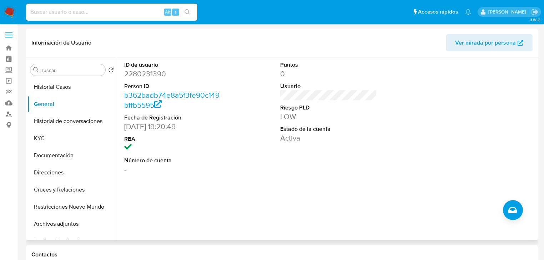
click at [7, 14] on img at bounding box center [10, 12] width 12 height 12
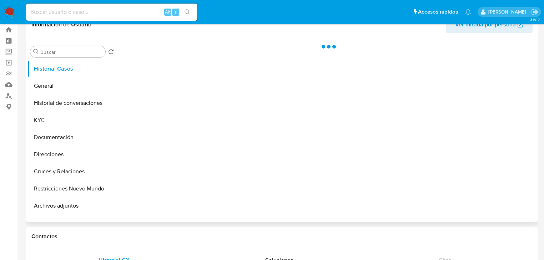
scroll to position [29, 0]
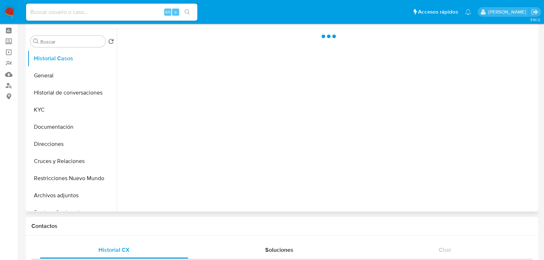
select select "10"
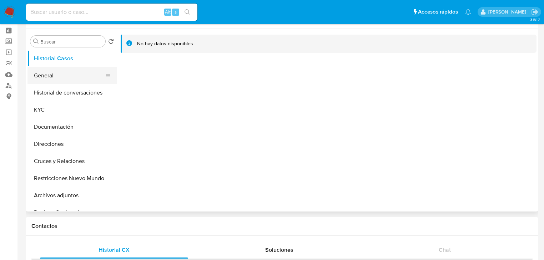
click at [56, 80] on button "General" at bounding box center [68, 75] width 83 height 17
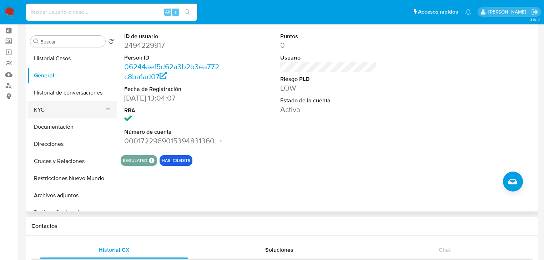
click at [40, 113] on button "KYC" at bounding box center [68, 109] width 83 height 17
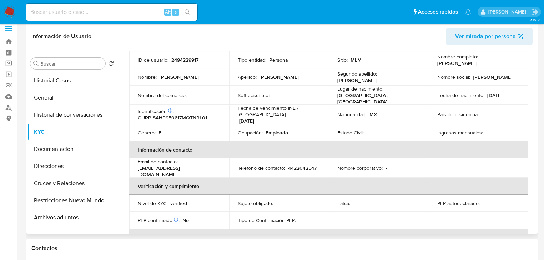
scroll to position [0, 0]
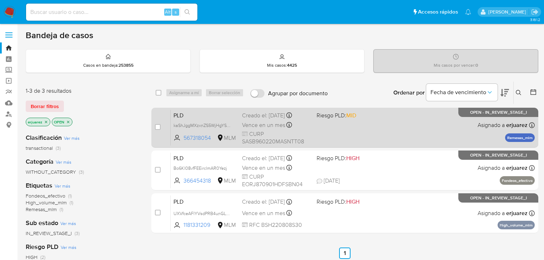
click at [461, 127] on div "PLD kaShJggMXzxnZS5WjHgYSYJK 567318054 MLM Riesgo PLD: MID Creado el: [DATE] Cr…" at bounding box center [353, 128] width 364 height 36
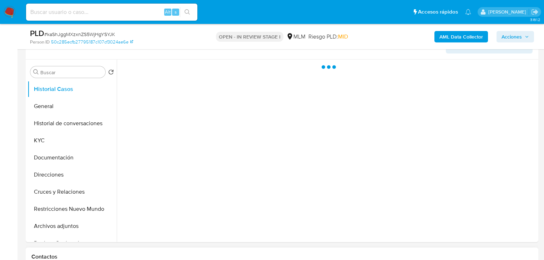
scroll to position [143, 0]
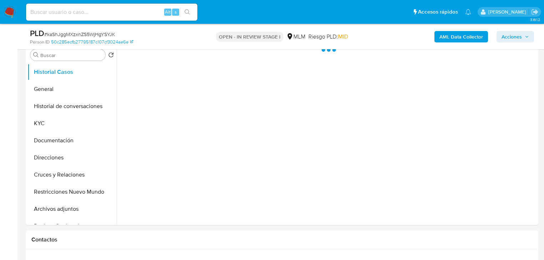
select select "10"
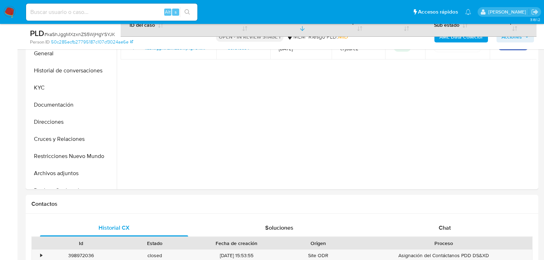
scroll to position [257, 0]
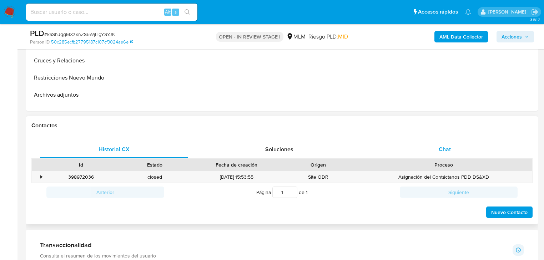
click at [434, 149] on div "Chat" at bounding box center [445, 149] width 148 height 17
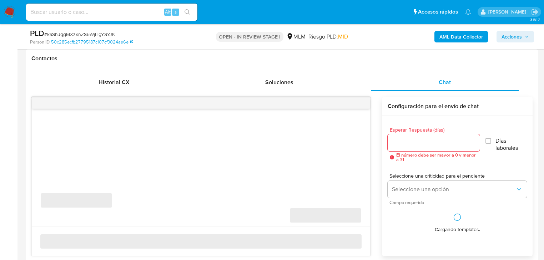
scroll to position [343, 0]
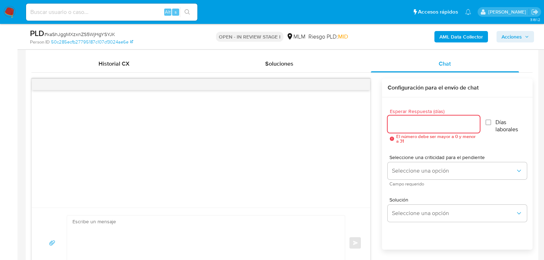
click at [403, 123] on input "Esperar Respuesta (días)" at bounding box center [433, 124] width 92 height 9
type input "5"
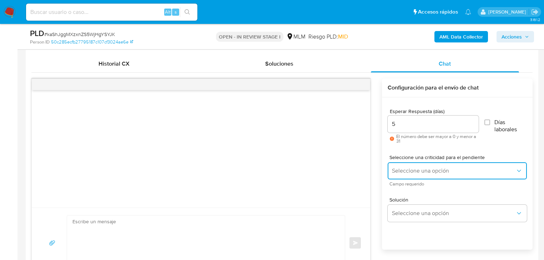
drag, startPoint x: 392, startPoint y: 170, endPoint x: 395, endPoint y: 172, distance: 4.2
click at [394, 171] on span "Seleccione una opción" at bounding box center [453, 170] width 123 height 7
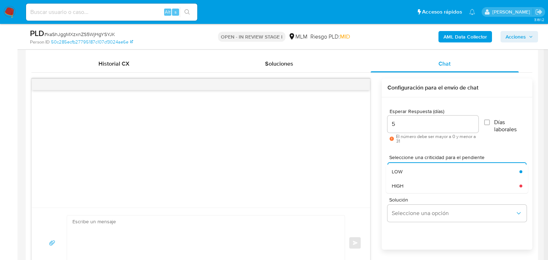
drag, startPoint x: 408, startPoint y: 179, endPoint x: 413, endPoint y: 193, distance: 14.4
click at [408, 181] on div "HIGH" at bounding box center [453, 186] width 123 height 14
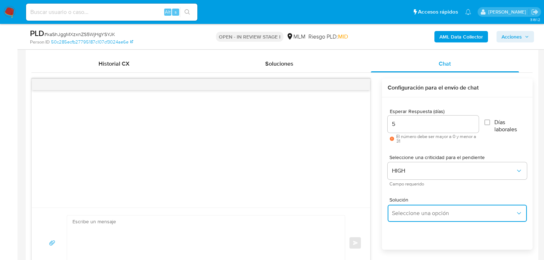
drag, startPoint x: 414, startPoint y: 210, endPoint x: 485, endPoint y: 204, distance: 71.2
click at [416, 210] on span "Seleccione una opción" at bounding box center [453, 213] width 123 height 7
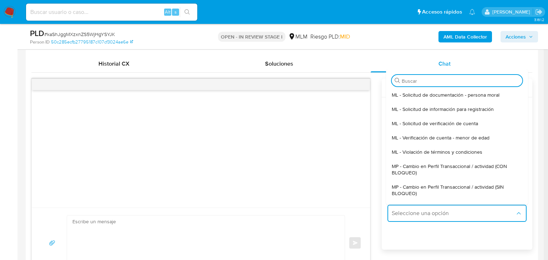
drag, startPoint x: 478, startPoint y: 182, endPoint x: 318, endPoint y: 183, distance: 159.8
click at [478, 182] on div "MP - Cambio en Perfil Transaccional / actividad (SIN BLOQUEO)" at bounding box center [455, 190] width 126 height 21
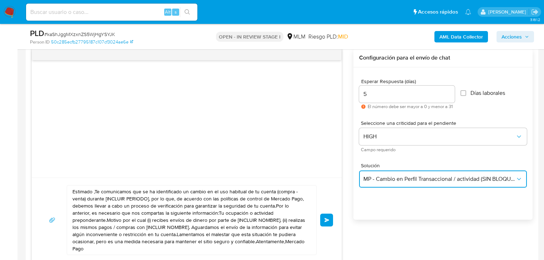
scroll to position [428, 0]
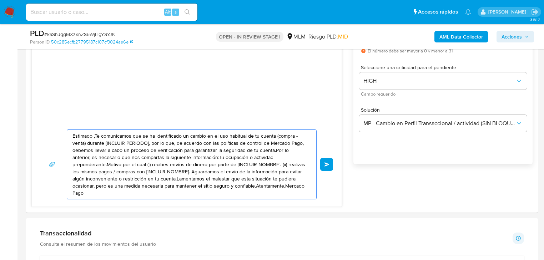
drag, startPoint x: 267, startPoint y: 187, endPoint x: 19, endPoint y: 112, distance: 259.3
click at [19, 112] on main "3.161.2 Asignado a erjuarez Asignado el: 03/10/2025 19:31:10 Creado el: 12/09/2…" at bounding box center [272, 264] width 544 height 1384
paste textarea "a Bety se ha identificado un cambio en el uso habitual de tu cuenta para garant…"
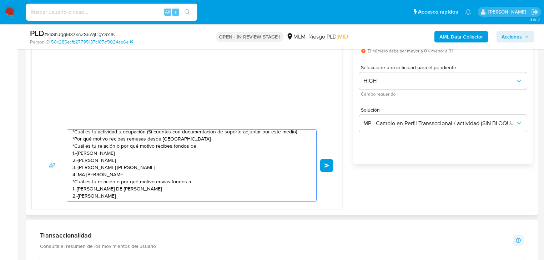
scroll to position [29, 0]
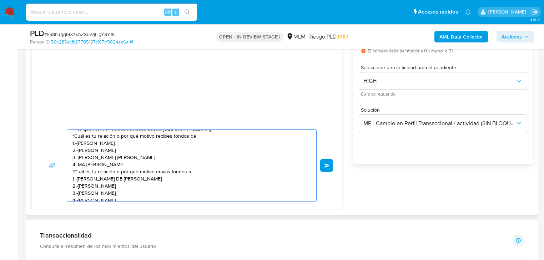
drag, startPoint x: 145, startPoint y: 151, endPoint x: 115, endPoint y: 158, distance: 30.7
click at [82, 151] on textarea "Estimada Bety se ha identificado un cambio en el uso habitual de tu cuenta para…" at bounding box center [189, 165] width 235 height 71
drag, startPoint x: 169, startPoint y: 165, endPoint x: 89, endPoint y: 141, distance: 84.0
click at [89, 141] on textarea "Estimada Bety se ha identificado un cambio en el uso habitual de tu cuenta para…" at bounding box center [189, 165] width 235 height 71
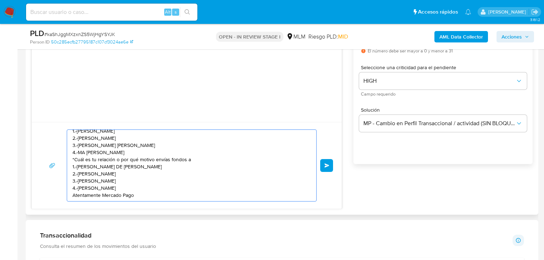
drag, startPoint x: 179, startPoint y: 169, endPoint x: 109, endPoint y: 166, distance: 70.0
click at [109, 166] on textarea "Estimada Bety se ha identificado un cambio en el uso habitual de tu cuenta para…" at bounding box center [189, 165] width 235 height 71
drag, startPoint x: 163, startPoint y: 180, endPoint x: 173, endPoint y: 190, distance: 14.1
click at [163, 180] on textarea "Estimada Bety se ha identificado un cambio en el uso habitual de tu cuenta para…" at bounding box center [189, 165] width 235 height 71
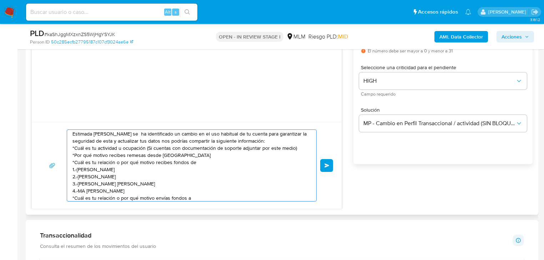
scroll to position [0, 0]
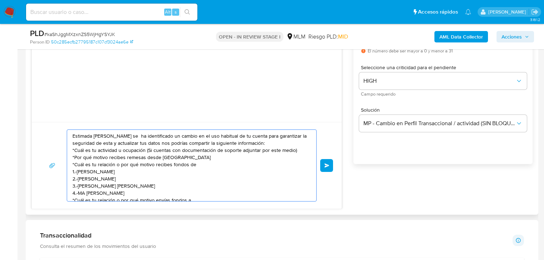
drag, startPoint x: 174, startPoint y: 192, endPoint x: 72, endPoint y: 127, distance: 120.9
click at [61, 125] on div "Estimada Bety se ha identificado un cambio en el uso habitual de tu cuenta para…" at bounding box center [187, 165] width 310 height 87
type textarea "Estimada Bety se ha identificado un cambio en el uso habitual de tu cuenta para…"
click at [323, 166] on button "Enviar" at bounding box center [326, 165] width 13 height 13
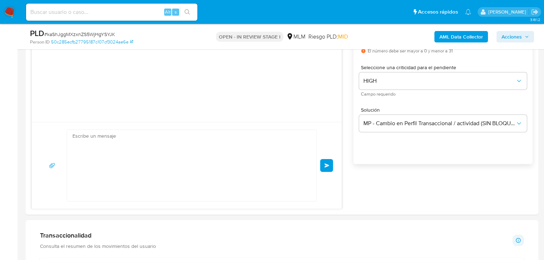
scroll to position [21, 0]
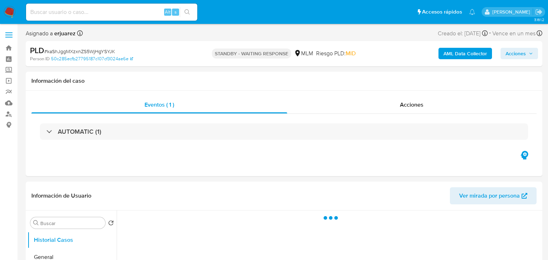
select select "10"
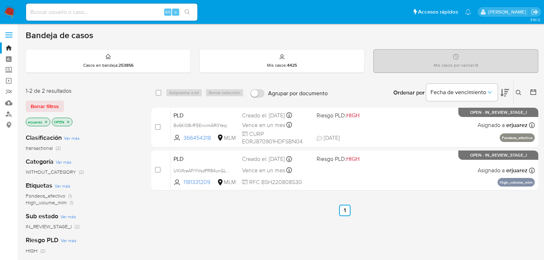
click at [71, 6] on div "Alt s" at bounding box center [111, 12] width 171 height 17
click at [102, 16] on input at bounding box center [111, 11] width 171 height 9
paste input "2420033726"
type input "2420033726"
click at [184, 13] on icon "search-icon" at bounding box center [187, 12] width 6 height 6
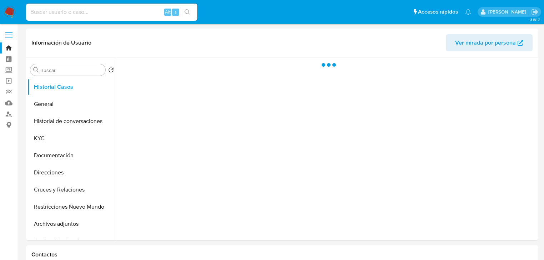
select select "10"
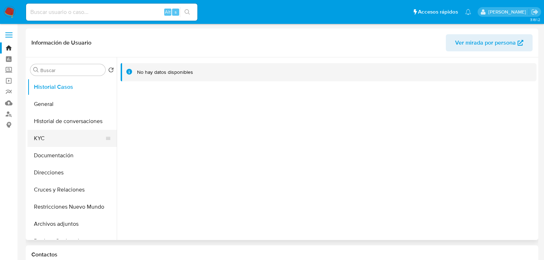
click at [62, 136] on button "KYC" at bounding box center [68, 138] width 83 height 17
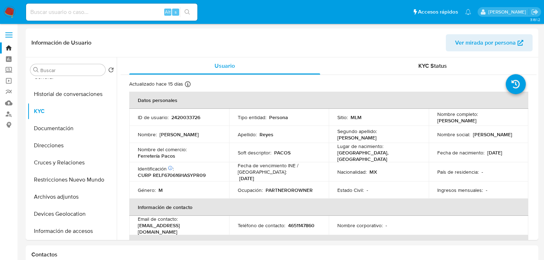
scroll to position [114, 0]
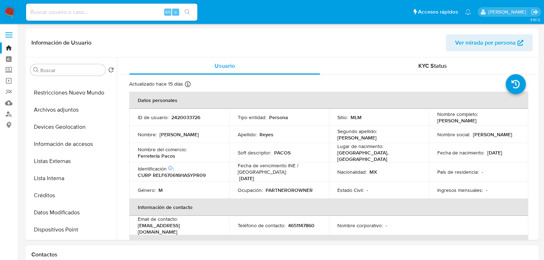
click at [3, 10] on nav "Pausado Ver notificaciones Alt s Accesos rápidos Presiona las siguientes teclas…" at bounding box center [272, 12] width 544 height 24
click at [7, 10] on img at bounding box center [10, 12] width 12 height 12
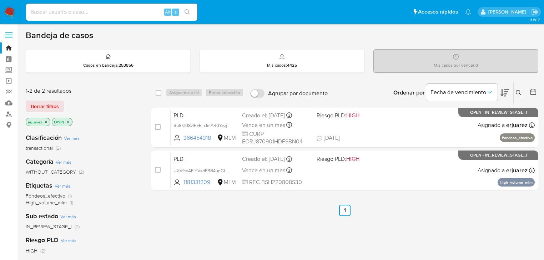
click at [91, 14] on div "Alt s" at bounding box center [111, 12] width 171 height 17
click at [93, 13] on input at bounding box center [111, 11] width 171 height 9
paste input "288299876"
type input "288299876"
click at [187, 11] on icon "search-icon" at bounding box center [187, 12] width 6 height 6
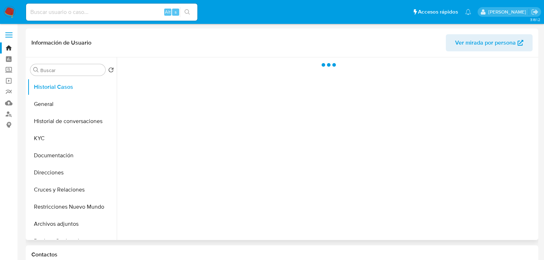
select select "10"
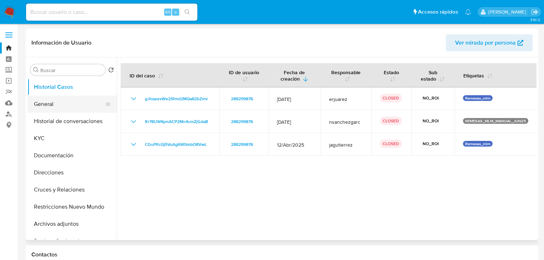
drag, startPoint x: 223, startPoint y: 96, endPoint x: 47, endPoint y: 103, distance: 176.0
click at [127, 99] on tr "gJhqeevWe2Sfmd2MQa82bZmv 288299876 [DATE] erjuarez CLOSED NO_ROI Remesas_mlm" at bounding box center [329, 98] width 416 height 23
click at [72, 12] on input at bounding box center [111, 11] width 171 height 9
paste input "2532836873"
type input "2532836873"
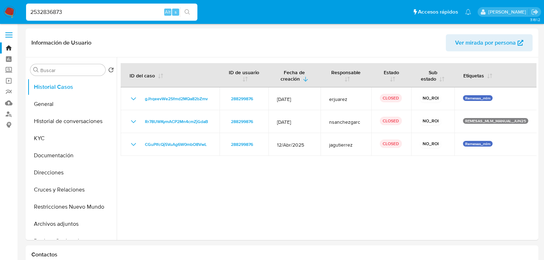
click at [189, 11] on icon "search-icon" at bounding box center [187, 12] width 6 height 6
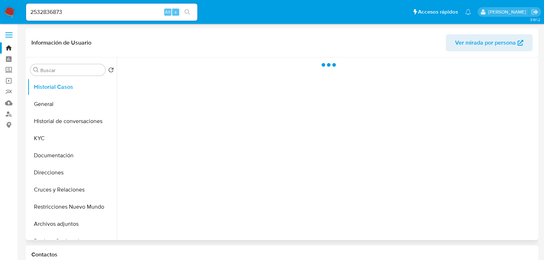
select select "10"
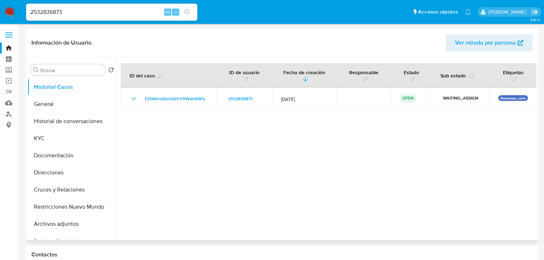
drag, startPoint x: 214, startPoint y: 97, endPoint x: 123, endPoint y: 125, distance: 95.5
click at [133, 99] on td "EZhWbrqXbnSQ7cYRWatsR6Fy" at bounding box center [169, 98] width 96 height 23
click at [47, 137] on button "KYC" at bounding box center [68, 138] width 83 height 17
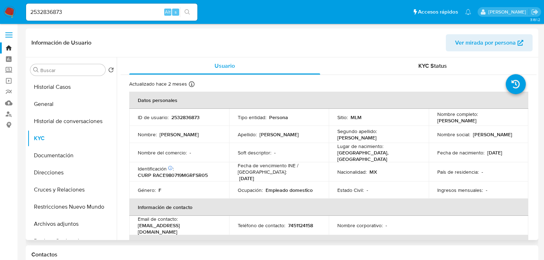
drag, startPoint x: 491, startPoint y: 122, endPoint x: 434, endPoint y: 122, distance: 56.7
click at [434, 122] on td "Nombre completo : [PERSON_NAME]" at bounding box center [479, 117] width 100 height 17
copy p "[PERSON_NAME]"
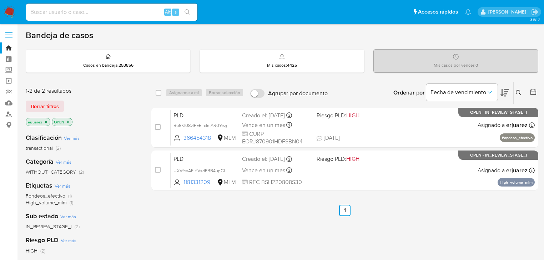
click at [44, 121] on p "erjuarez" at bounding box center [38, 122] width 24 height 8
click at [46, 121] on icon "close-filter" at bounding box center [46, 122] width 2 height 2
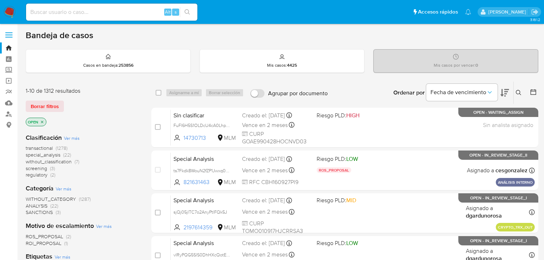
click at [518, 91] on icon at bounding box center [519, 93] width 6 height 6
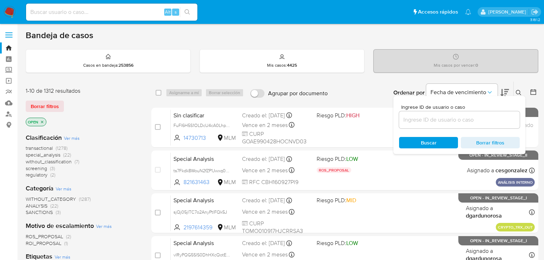
click at [432, 119] on input at bounding box center [459, 119] width 121 height 9
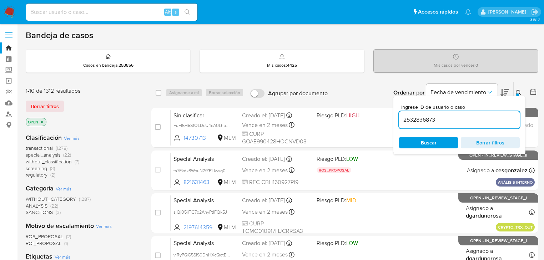
type input "2532836873"
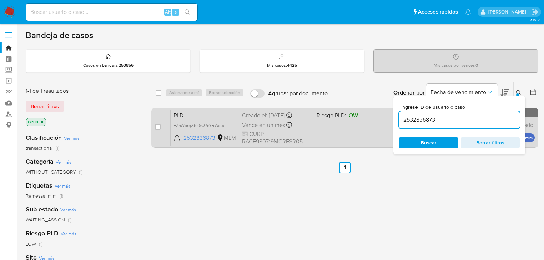
click at [159, 127] on input "checkbox" at bounding box center [158, 127] width 6 height 6
checkbox input "true"
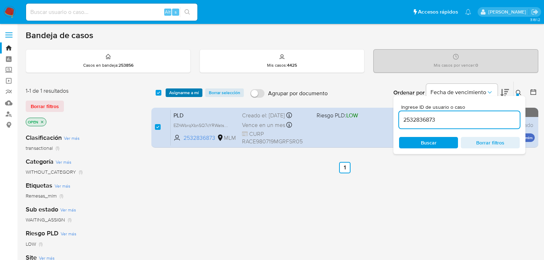
click at [175, 96] on span "Asignarme a mí" at bounding box center [184, 92] width 30 height 7
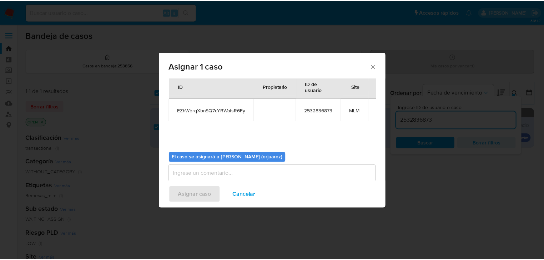
scroll to position [37, 0]
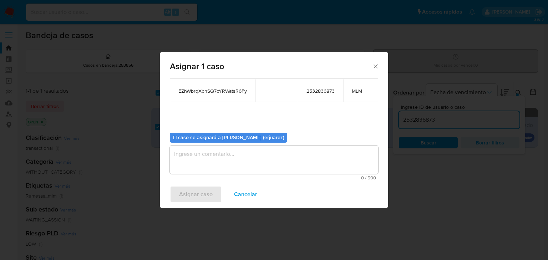
drag, startPoint x: 234, startPoint y: 154, endPoint x: 233, endPoint y: 159, distance: 5.1
click at [233, 159] on textarea "assign-modal" at bounding box center [274, 160] width 208 height 29
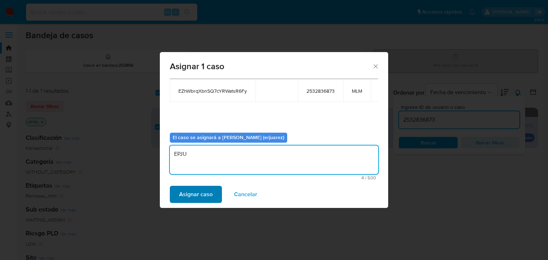
type textarea "EPJU"
click at [210, 189] on button "Asignar caso" at bounding box center [196, 194] width 52 height 17
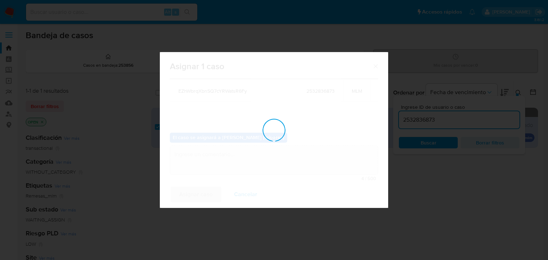
checkbox input "false"
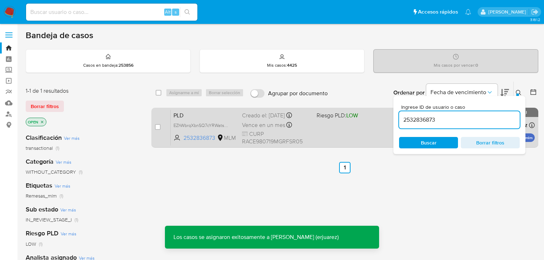
click at [335, 132] on div "PLD EZhWbrqXbnSQ7cYRWatsR6Fy 2532836873 MLM Riesgo PLD: LOW Creado el: [DATE] C…" at bounding box center [353, 128] width 364 height 36
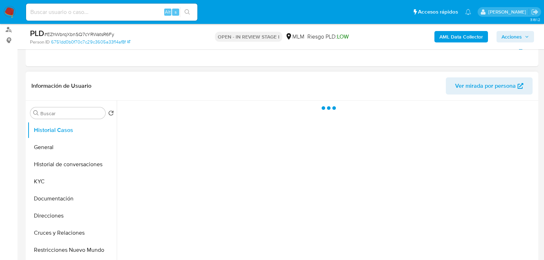
scroll to position [114, 0]
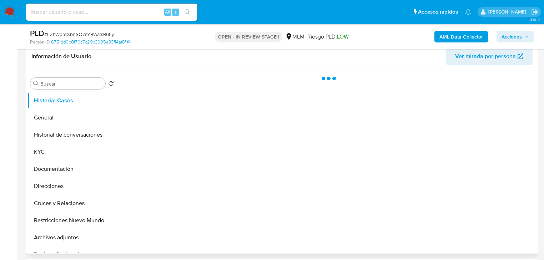
select select "10"
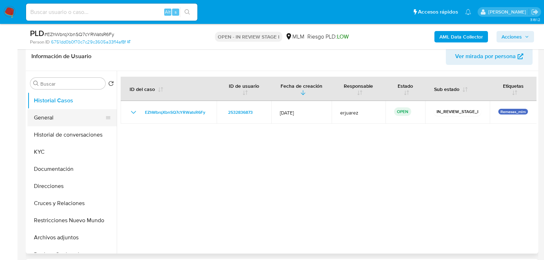
drag, startPoint x: 45, startPoint y: 113, endPoint x: 50, endPoint y: 116, distance: 5.4
click at [45, 113] on button "General" at bounding box center [68, 117] width 83 height 17
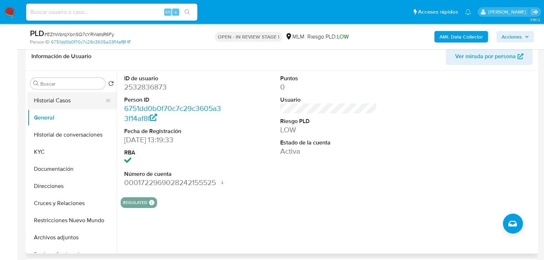
click at [46, 101] on button "Historial Casos" at bounding box center [68, 100] width 83 height 17
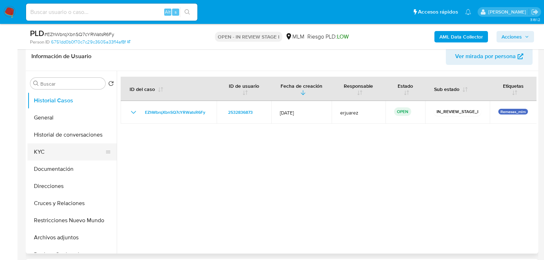
click at [51, 151] on button "KYC" at bounding box center [68, 151] width 83 height 17
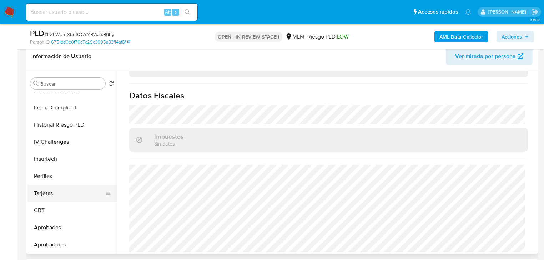
scroll to position [164, 0]
click at [65, 126] on button "Listas Externas" at bounding box center [68, 124] width 83 height 17
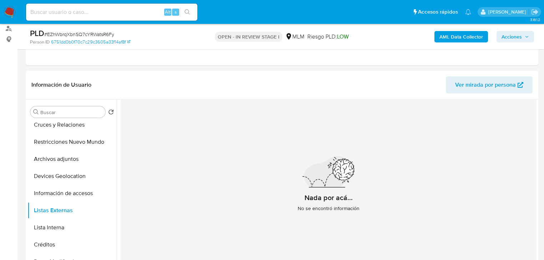
scroll to position [114, 0]
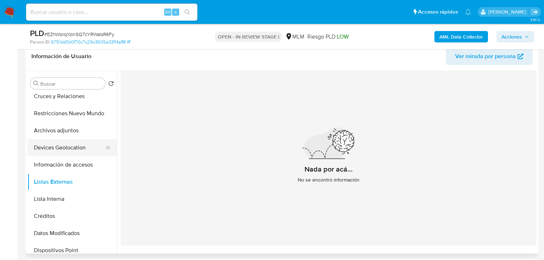
click at [67, 150] on button "Devices Geolocation" at bounding box center [68, 147] width 83 height 17
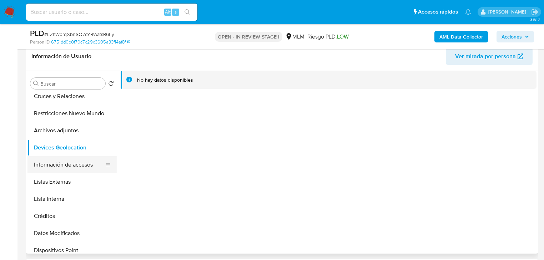
click at [64, 167] on button "Información de accesos" at bounding box center [68, 164] width 83 height 17
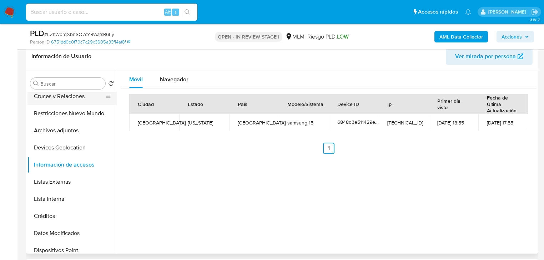
click at [57, 102] on button "Cruces y Relaciones" at bounding box center [68, 96] width 83 height 17
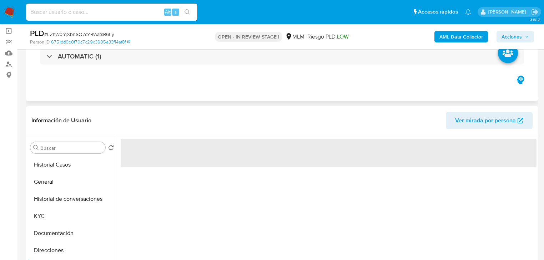
scroll to position [0, 0]
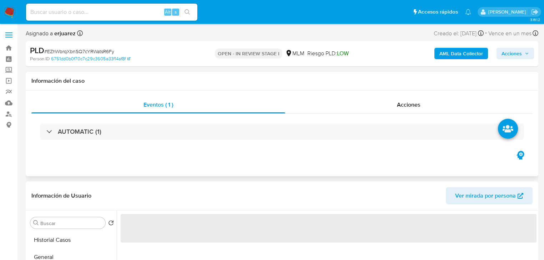
drag, startPoint x: 60, startPoint y: 245, endPoint x: 129, endPoint y: 154, distance: 114.3
click at [63, 240] on button "Historial Casos" at bounding box center [71, 240] width 89 height 17
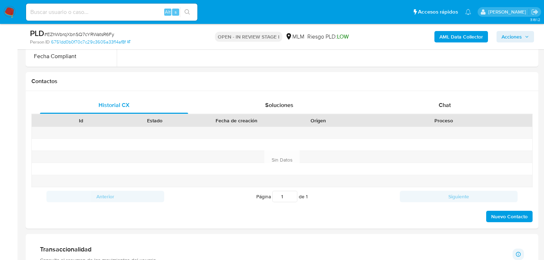
scroll to position [343, 0]
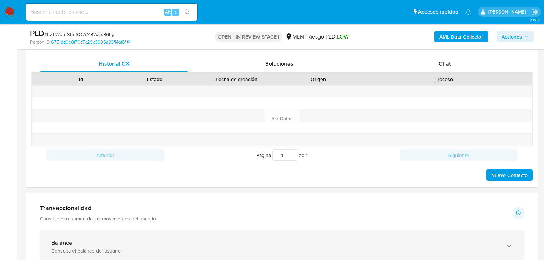
drag, startPoint x: 103, startPoint y: 245, endPoint x: 110, endPoint y: 237, distance: 11.4
click at [104, 244] on div "Balance" at bounding box center [274, 242] width 447 height 7
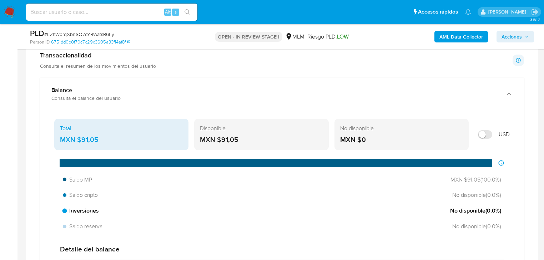
scroll to position [485, 0]
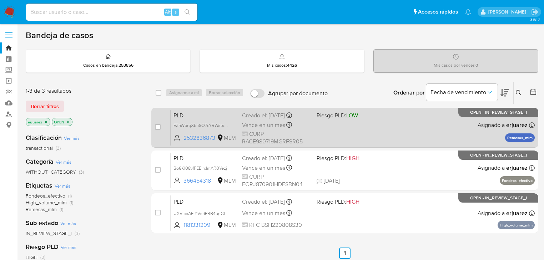
click at [340, 121] on div "PLD EZhWbrqXbnSQ7cYRWatsR6Fy 2532836873 MLM Riesgo PLD: LOW Creado el: [DATE] C…" at bounding box center [353, 128] width 364 height 36
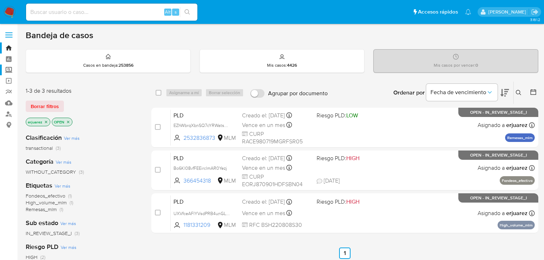
click at [6, 70] on label "Screening" at bounding box center [42, 70] width 85 height 11
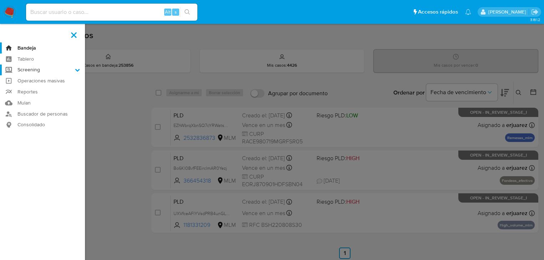
click at [0, 0] on input "Screening" at bounding box center [0, 0] width 0 height 0
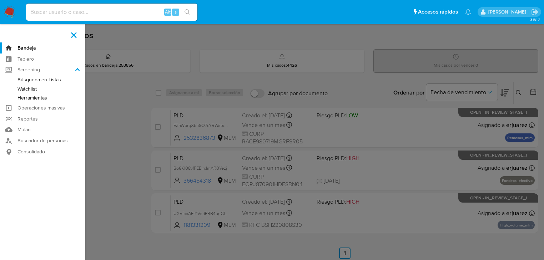
click at [31, 101] on link "Herramientas" at bounding box center [42, 97] width 85 height 9
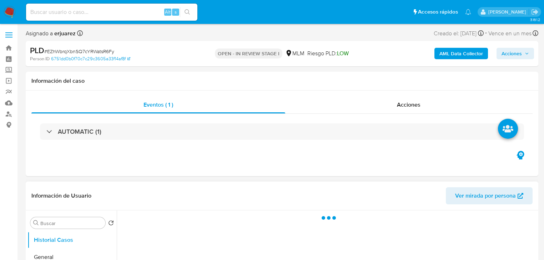
select select "10"
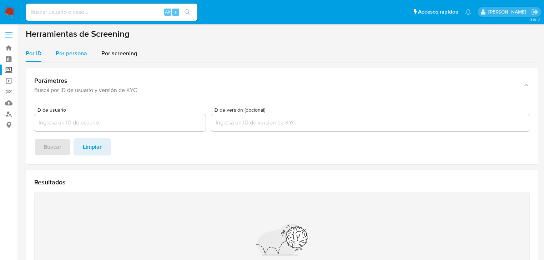
drag, startPoint x: 82, startPoint y: 49, endPoint x: 81, endPoint y: 60, distance: 11.5
click at [81, 53] on div "Por persona" at bounding box center [71, 53] width 31 height 17
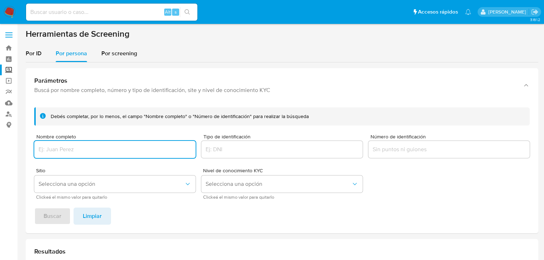
click at [70, 149] on input "Nombre completo" at bounding box center [114, 149] width 161 height 9
click at [52, 213] on span "Buscar" at bounding box center [53, 216] width 18 height 16
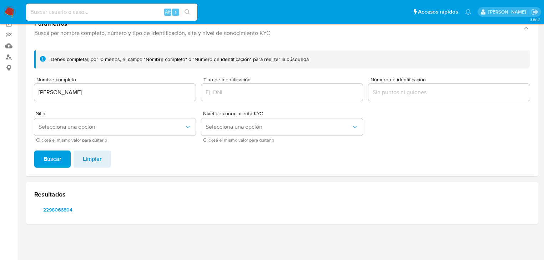
scroll to position [57, 0]
click at [73, 211] on span "2298066804" at bounding box center [57, 210] width 37 height 10
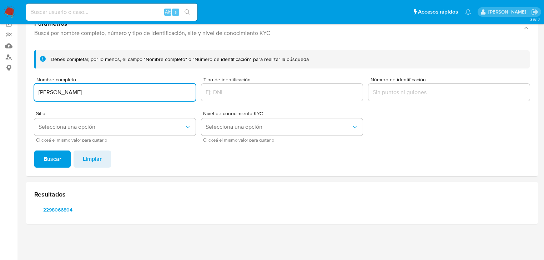
drag, startPoint x: 132, startPoint y: 91, endPoint x: 10, endPoint y: 92, distance: 122.0
click at [2, 88] on section "Bandeja Tablero Screening Búsqueda en Listas Watchlist Herramientas Operaciones…" at bounding box center [272, 101] width 544 height 317
type input "RUFINA JIMENEZ AVILEZ"
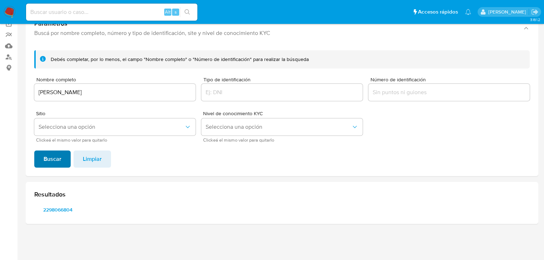
click at [52, 159] on span "Buscar" at bounding box center [53, 159] width 18 height 16
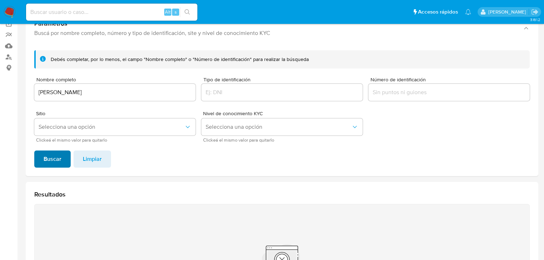
click at [57, 159] on span "Buscar" at bounding box center [53, 159] width 18 height 16
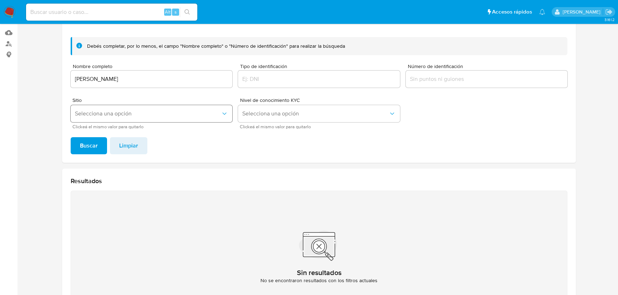
scroll to position [81, 0]
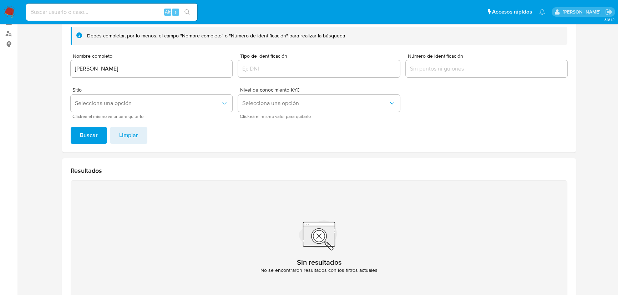
drag, startPoint x: 377, startPoint y: 195, endPoint x: 374, endPoint y: 197, distance: 4.3
click at [377, 195] on div "Sin resultados No se encontraron resultados con los filtros actuales" at bounding box center [319, 243] width 497 height 125
drag, startPoint x: 157, startPoint y: 76, endPoint x: 91, endPoint y: 73, distance: 66.1
click at [52, 75] on section at bounding box center [319, 134] width 587 height 372
click at [165, 73] on div "RUFINA JIMENEZ AVILEZ" at bounding box center [152, 68] width 162 height 17
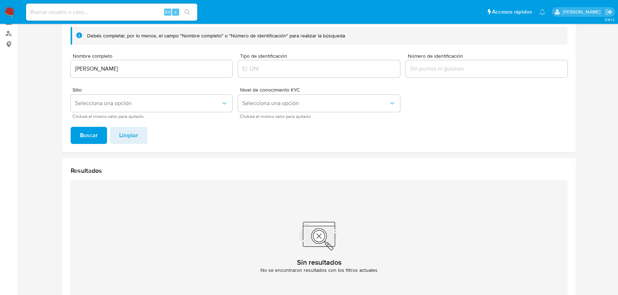
click at [165, 71] on input "RUFINA JIMENEZ AVILEZ" at bounding box center [152, 68] width 162 height 9
click at [168, 69] on input "RUFINA JIMENEZ AVILEZ" at bounding box center [152, 68] width 162 height 9
click at [182, 64] on input "RUFINA JIMENEZ AVILEZ" at bounding box center [152, 68] width 162 height 9
drag, startPoint x: 186, startPoint y: 68, endPoint x: 39, endPoint y: 57, distance: 147.4
click at [39, 57] on section at bounding box center [319, 134] width 587 height 372
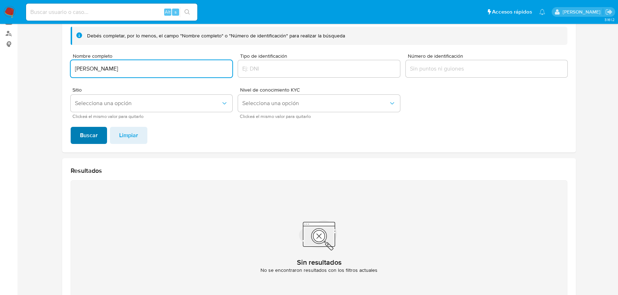
type input "CARLOS FERNANDO CABALLERO MORALES"
click at [90, 133] on span "Buscar" at bounding box center [89, 136] width 18 height 16
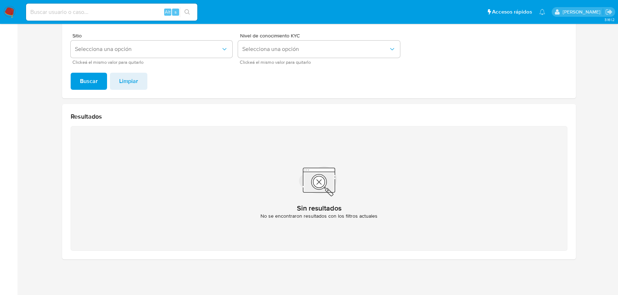
scroll to position [102, 0]
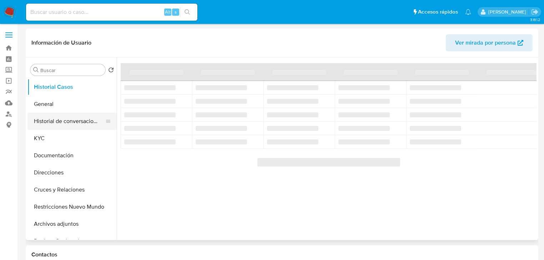
select select "10"
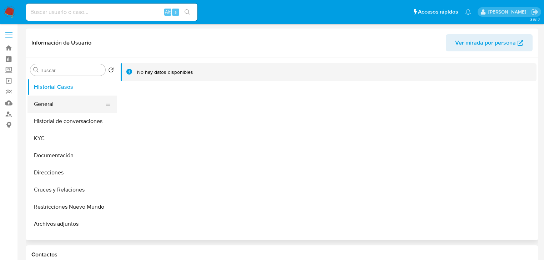
click at [56, 107] on button "General" at bounding box center [68, 104] width 83 height 17
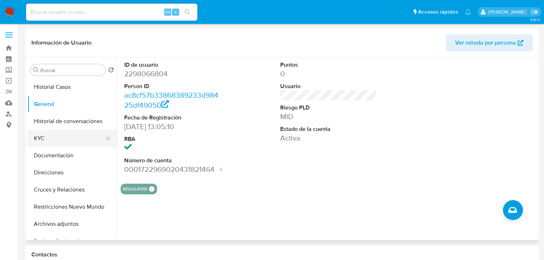
click at [41, 141] on button "KYC" at bounding box center [68, 138] width 83 height 17
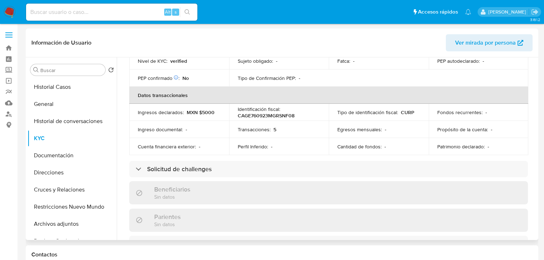
scroll to position [29, 0]
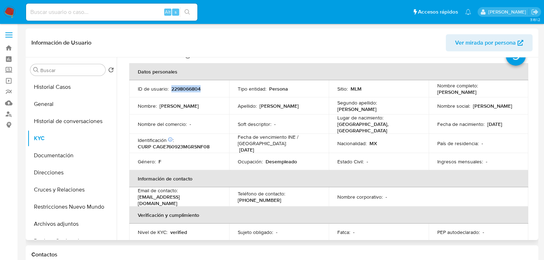
drag, startPoint x: 203, startPoint y: 89, endPoint x: 161, endPoint y: 91, distance: 41.8
click at [170, 88] on div "ID de usuario : 2298066804" at bounding box center [179, 89] width 83 height 6
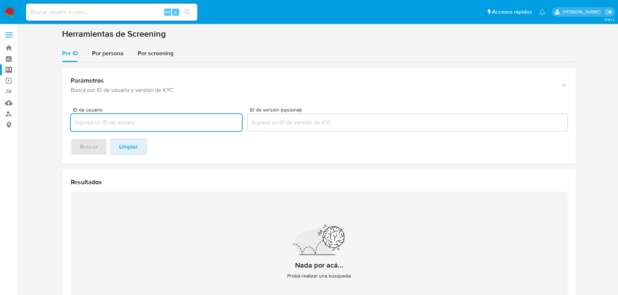
click at [4, 7] on img at bounding box center [10, 12] width 12 height 12
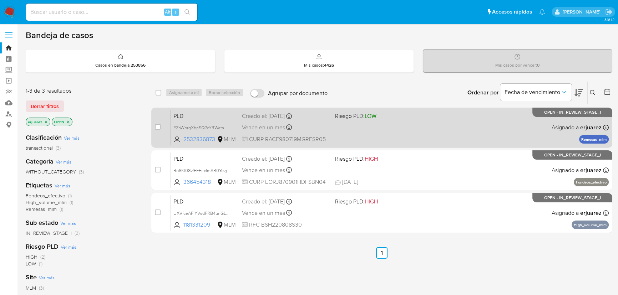
click at [549, 122] on div "PLD EZhWbrqXbnSQ7cYRWatsR6Fy 2532836873 MLM Riesgo PLD: LOW Creado el: [DATE] C…" at bounding box center [390, 128] width 438 height 36
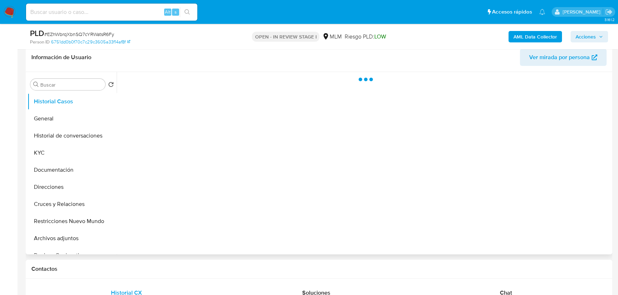
scroll to position [162, 0]
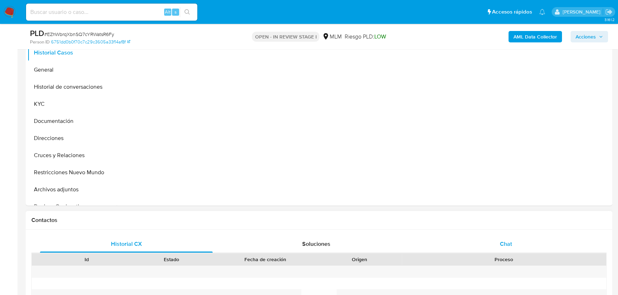
click at [501, 248] on span "Chat" at bounding box center [506, 244] width 12 height 8
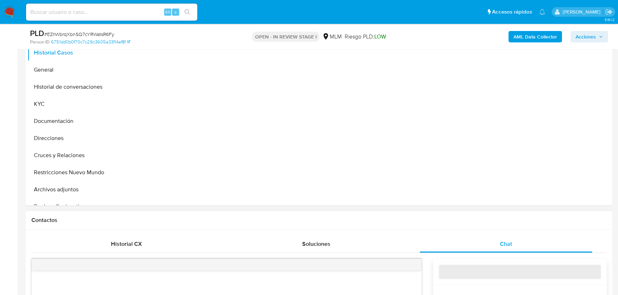
select select "10"
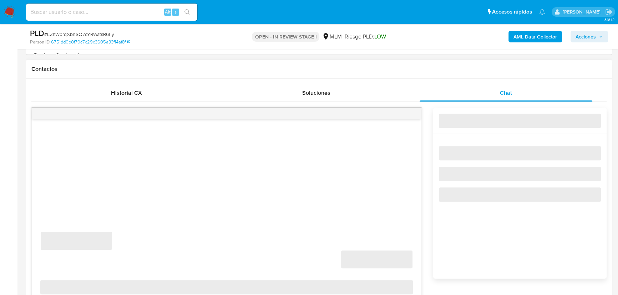
scroll to position [324, 0]
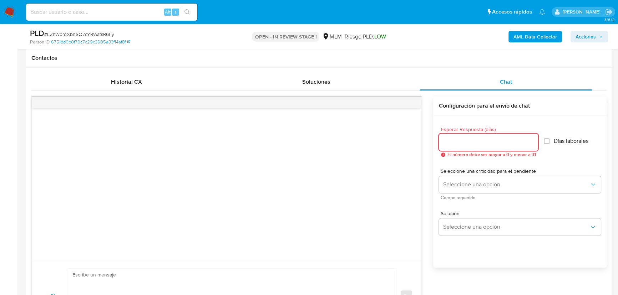
click at [460, 139] on input "Esperar Respuesta (días)" at bounding box center [488, 142] width 99 height 9
type input "5"
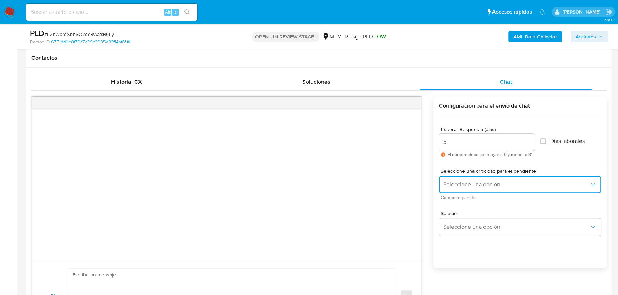
click at [456, 190] on button "Seleccione una opción" at bounding box center [520, 184] width 162 height 17
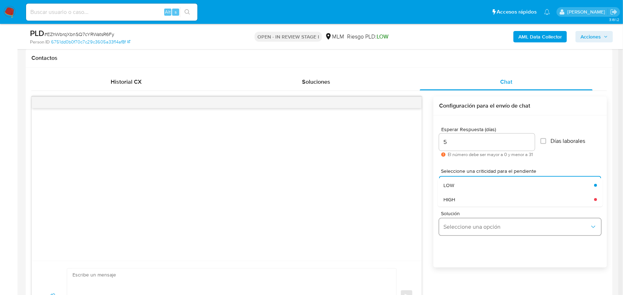
drag, startPoint x: 458, startPoint y: 195, endPoint x: 472, endPoint y: 226, distance: 34.0
click at [458, 195] on div "HIGH" at bounding box center [516, 200] width 146 height 14
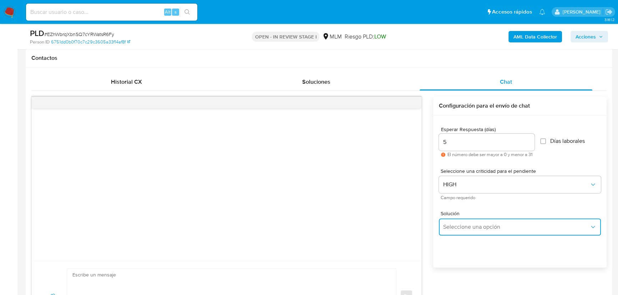
click at [470, 225] on span "Seleccione una opción" at bounding box center [516, 227] width 146 height 7
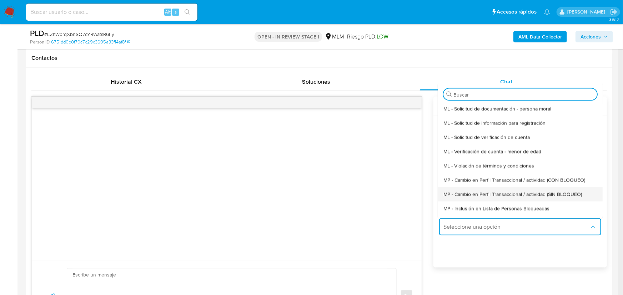
click at [515, 193] on span "MP - Cambio en Perfil Transaccional / actividad (SIN BLOQUEO)" at bounding box center [512, 194] width 138 height 6
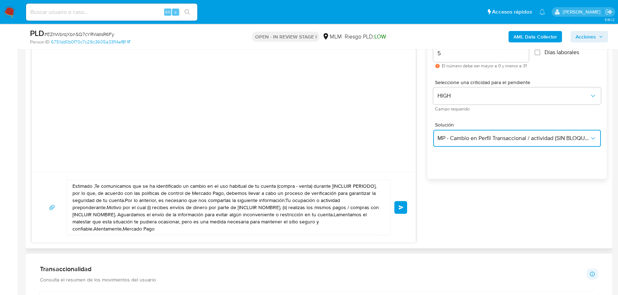
scroll to position [421, 0]
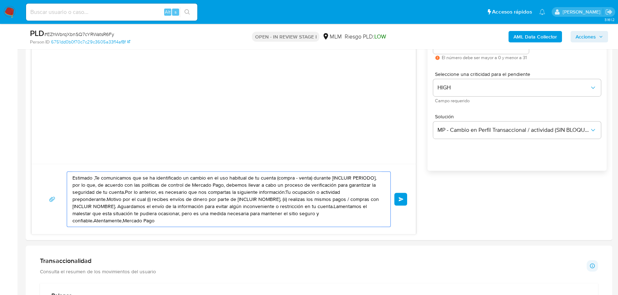
drag, startPoint x: 162, startPoint y: 220, endPoint x: 36, endPoint y: 151, distance: 143.7
click at [31, 148] on div "Historial CX Soluciones Chat Id Estado Fecha de creación Origen Proceso Anterio…" at bounding box center [319, 106] width 587 height 270
paste textarea "a Erica se ha identificado un cambio en el uso habitual de tu cuenta para garan…"
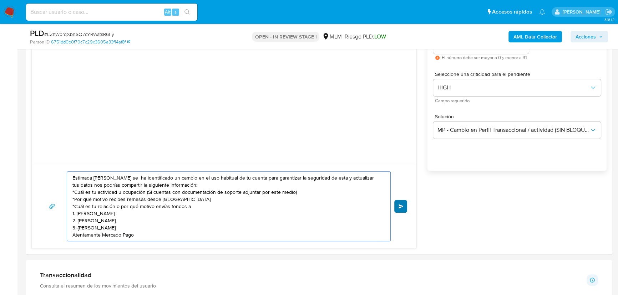
type textarea "Estimada Erica se ha identificado un cambio en el uso habitual de tu cuenta par…"
click at [401, 208] on button "Enviar" at bounding box center [400, 206] width 13 height 13
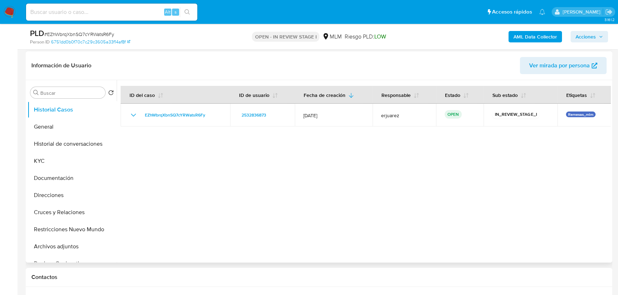
scroll to position [97, 0]
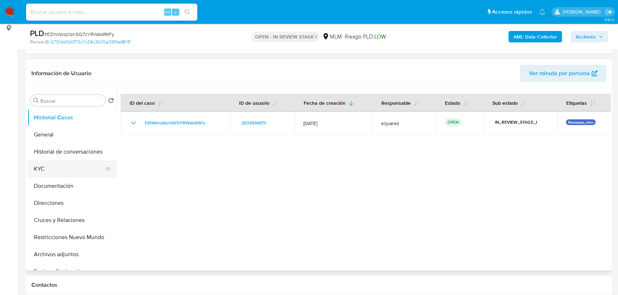
click at [54, 161] on button "KYC" at bounding box center [68, 169] width 83 height 17
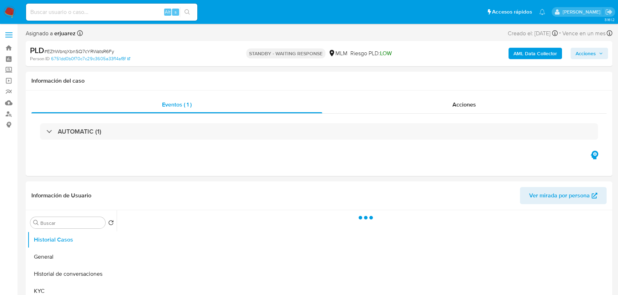
select select "10"
